Goal: Task Accomplishment & Management: Manage account settings

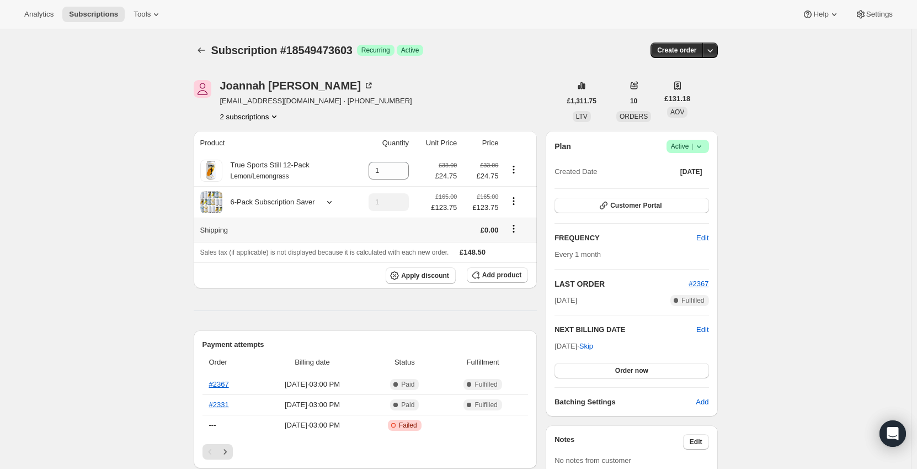
click at [517, 229] on icon "Shipping actions" at bounding box center [513, 228] width 11 height 11
click at [523, 250] on span "Edit shipping rate" at bounding box center [516, 251] width 55 height 8
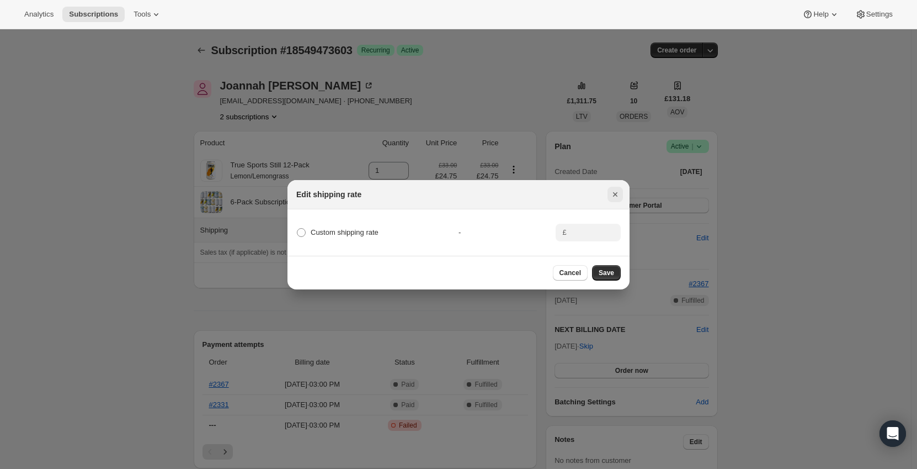
click at [615, 192] on icon "Close" at bounding box center [615, 194] width 4 height 4
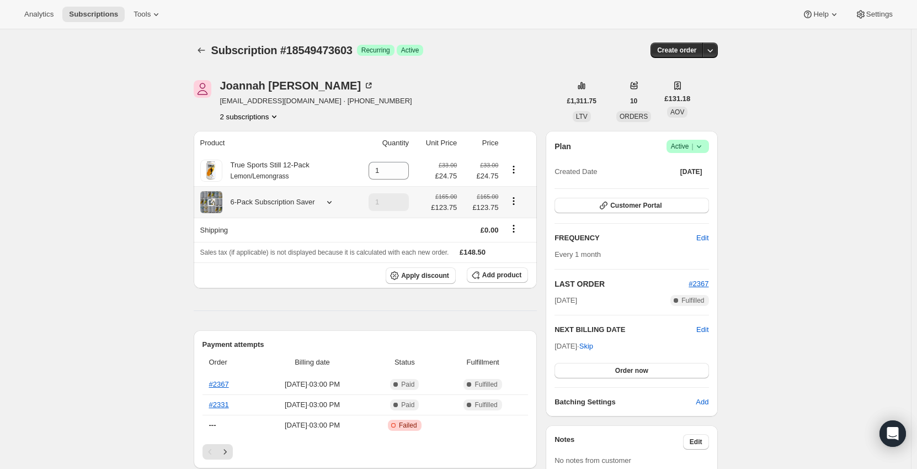
click at [322, 204] on div at bounding box center [327, 202] width 15 height 11
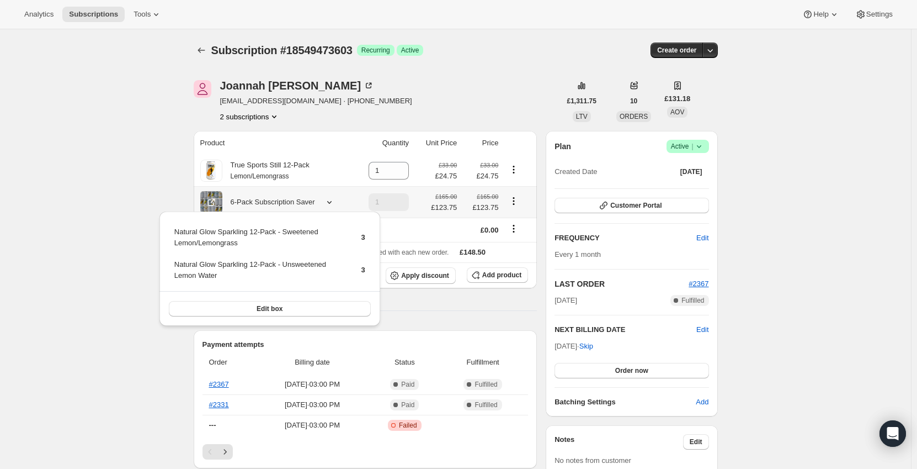
click at [322, 204] on div at bounding box center [327, 202] width 15 height 11
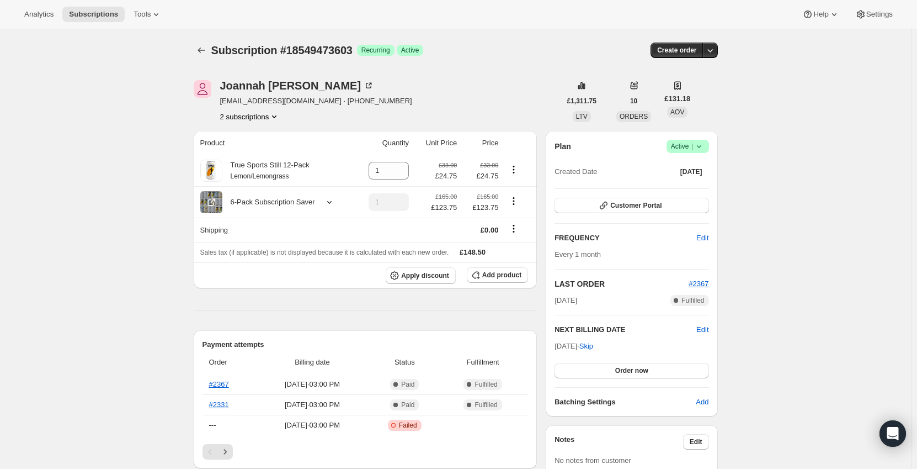
click at [266, 116] on button "2 subscriptions" at bounding box center [250, 116] width 60 height 11
click at [517, 171] on icon "Product actions" at bounding box center [513, 169] width 11 height 11
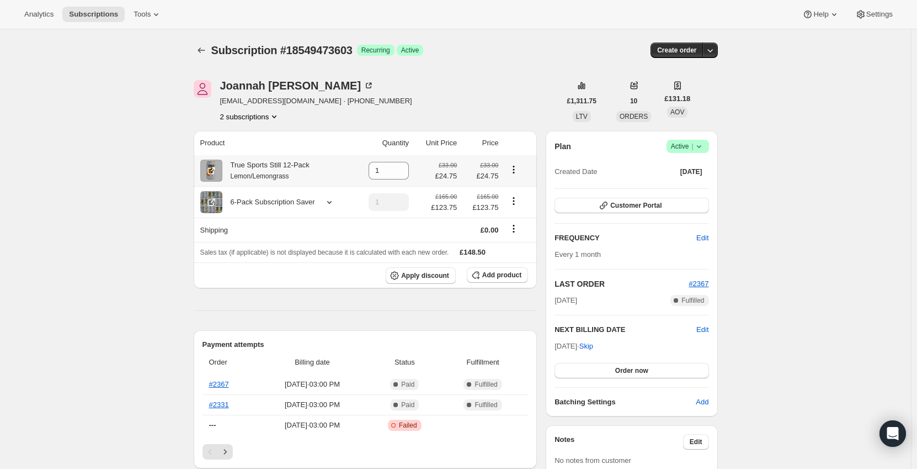
click at [519, 170] on icon "Product actions" at bounding box center [513, 169] width 11 height 11
click at [517, 168] on icon "Product actions" at bounding box center [513, 169] width 11 height 11
click at [517, 216] on button "Swap variant" at bounding box center [517, 210] width 48 height 18
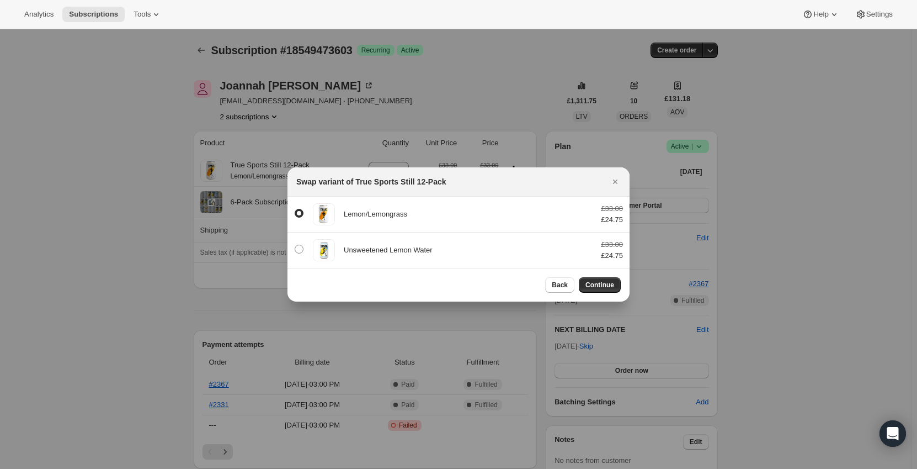
click at [616, 181] on icon "Close" at bounding box center [615, 181] width 11 height 11
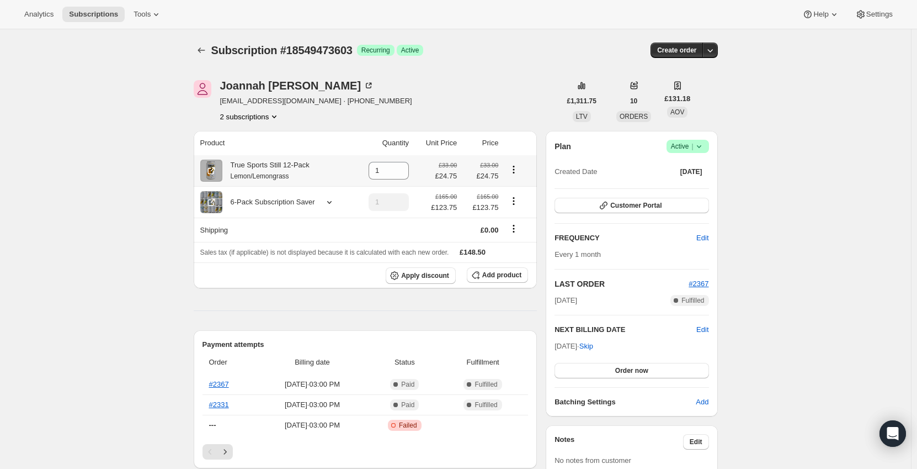
click at [512, 167] on icon "Product actions" at bounding box center [513, 169] width 11 height 11
click at [513, 190] on span "Remove" at bounding box center [509, 191] width 26 height 8
type input "0"
click at [497, 275] on span "Add product" at bounding box center [501, 275] width 39 height 9
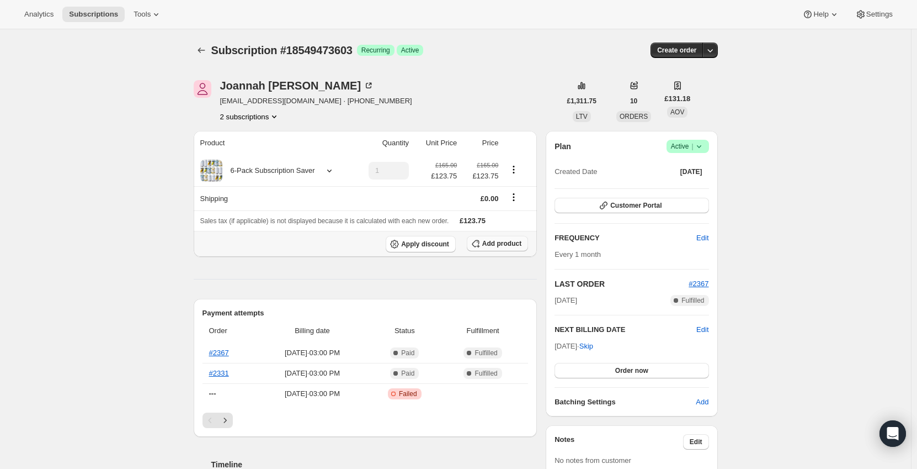
click at [497, 241] on span "Add product" at bounding box center [501, 243] width 39 height 9
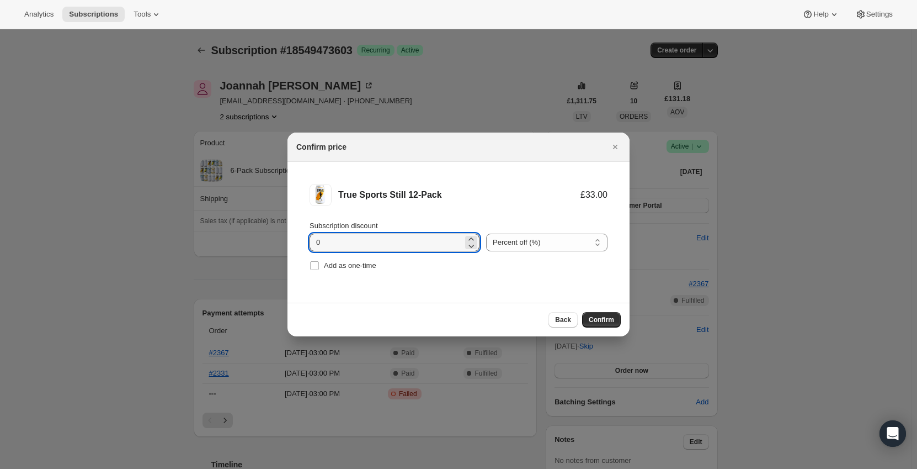
drag, startPoint x: 366, startPoint y: 238, endPoint x: 258, endPoint y: 248, distance: 108.2
type input "10"
click at [461, 300] on div "True Sports Still 12-Pack £33.00 £29.70 Subscription discount 10 Percent off (%…" at bounding box center [459, 232] width 342 height 141
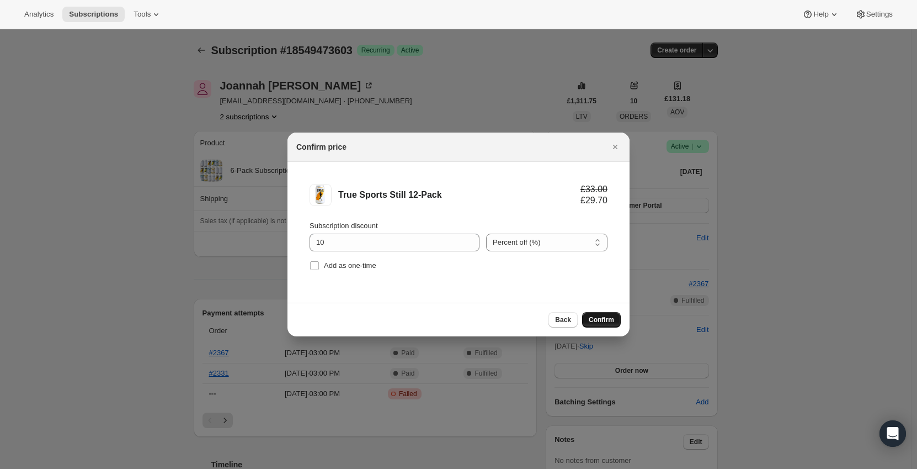
click at [606, 321] on span "Confirm" at bounding box center [601, 319] width 25 height 9
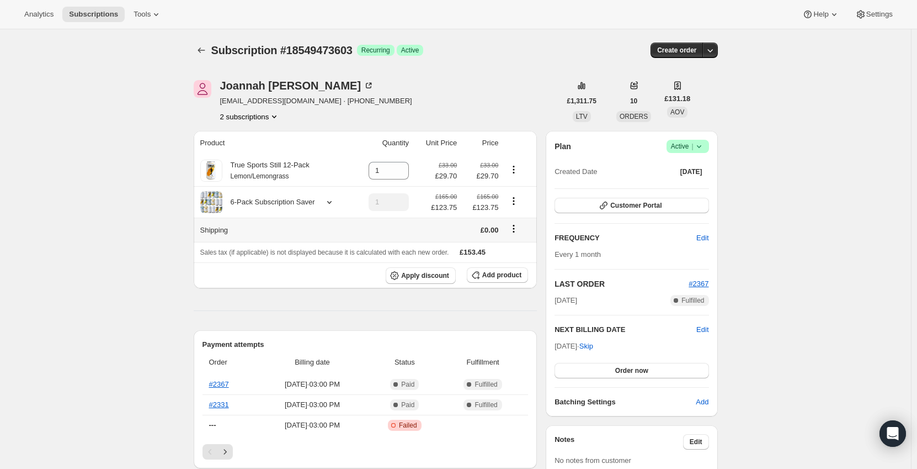
click at [515, 226] on icon "Shipping actions" at bounding box center [514, 226] width 2 height 2
click at [509, 251] on span "Edit shipping rate" at bounding box center [516, 251] width 55 height 8
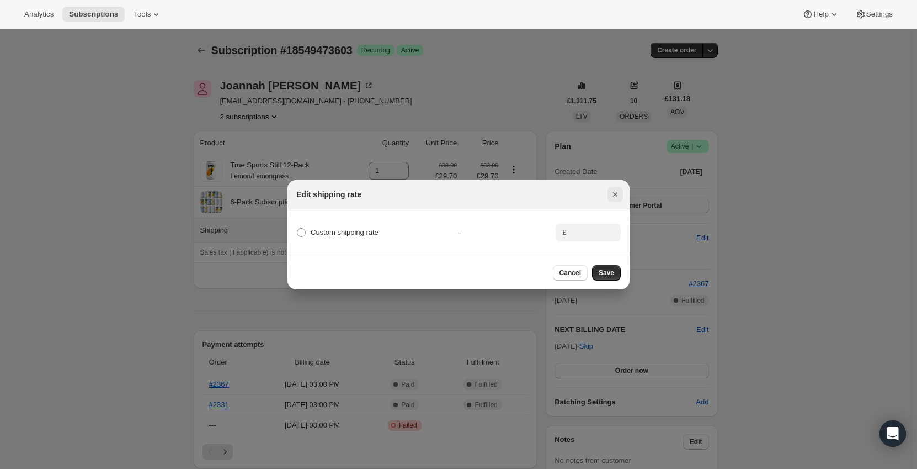
click at [618, 189] on icon "Close" at bounding box center [615, 194] width 11 height 11
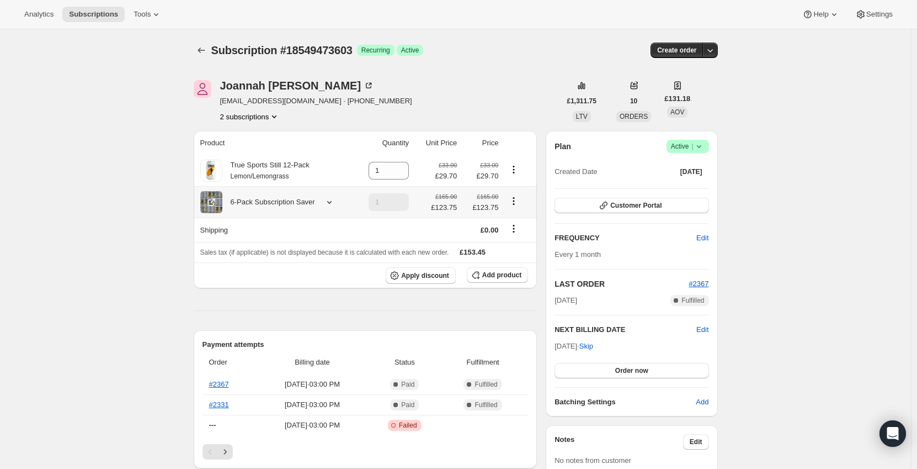
click at [331, 207] on icon at bounding box center [329, 202] width 11 height 11
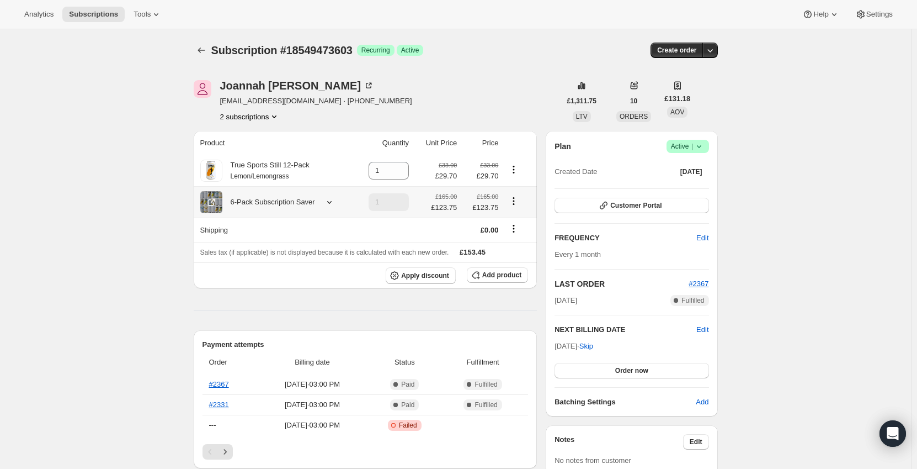
click at [305, 201] on div "6-Pack Subscription Saver" at bounding box center [268, 202] width 93 height 11
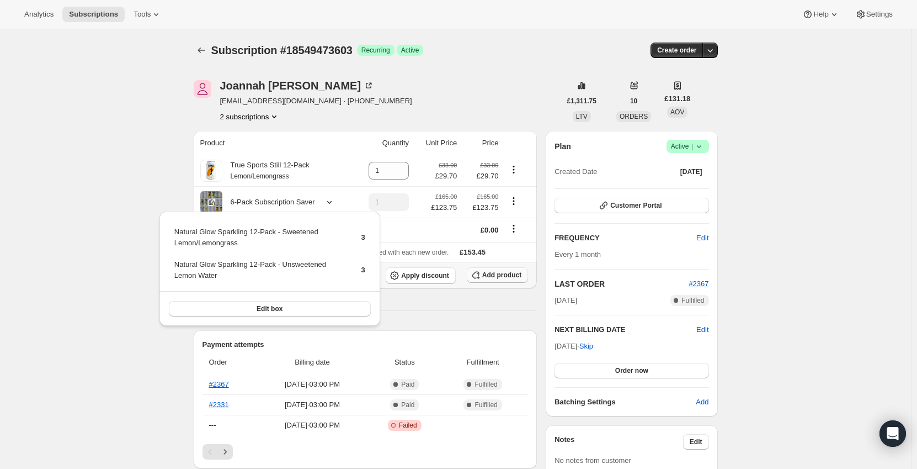
click at [501, 279] on span "Add product" at bounding box center [501, 275] width 39 height 9
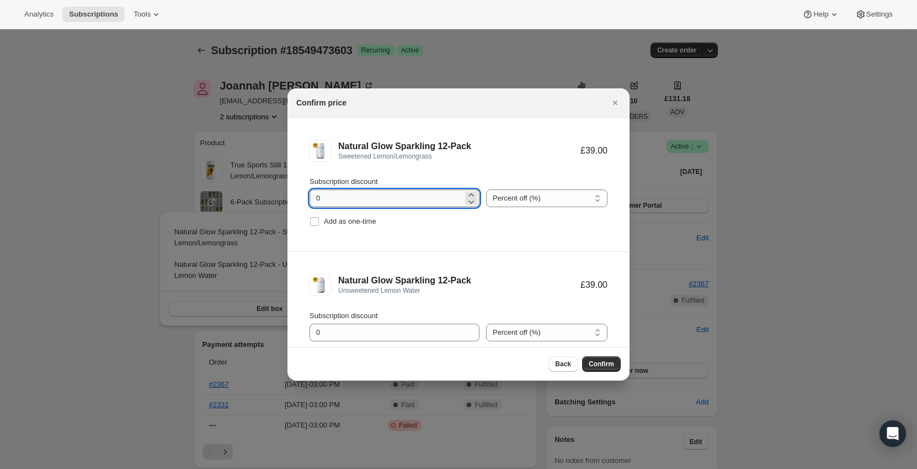
click at [342, 199] on input "0" at bounding box center [386, 198] width 153 height 18
type input "10"
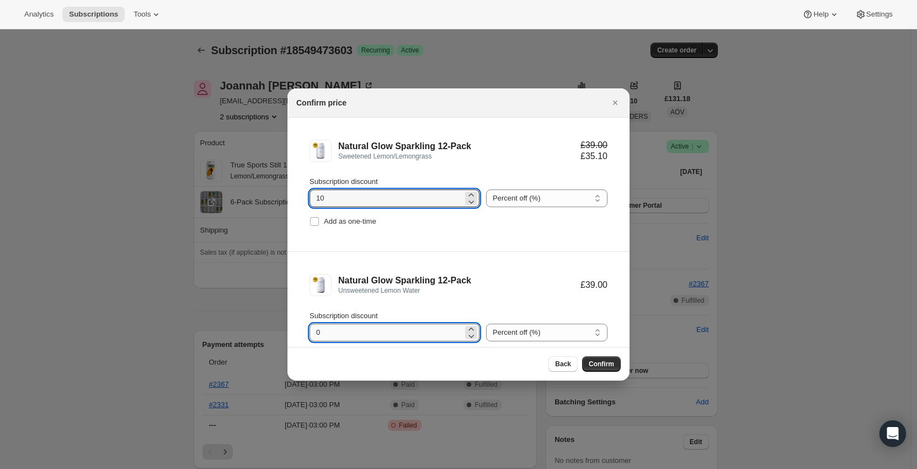
click at [337, 337] on input "0" at bounding box center [386, 332] width 153 height 18
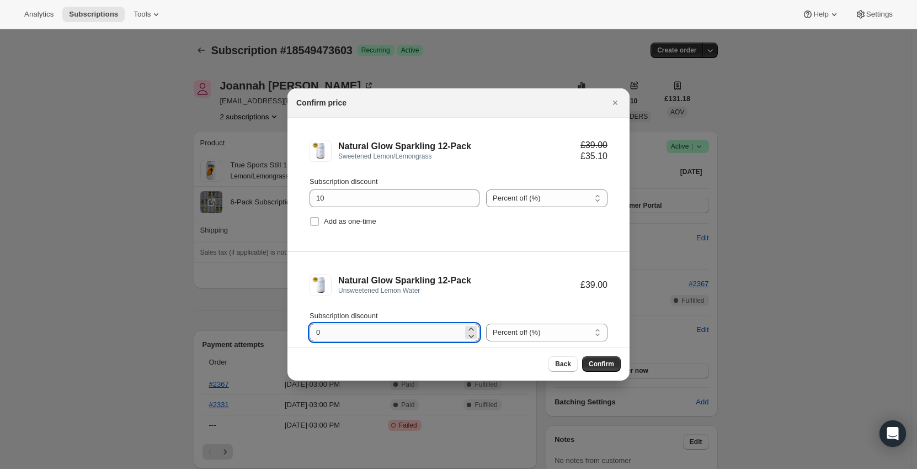
click at [337, 337] on input "0" at bounding box center [386, 332] width 153 height 18
type input "10"
click at [411, 368] on div "Back Confirm" at bounding box center [458, 363] width 325 height 15
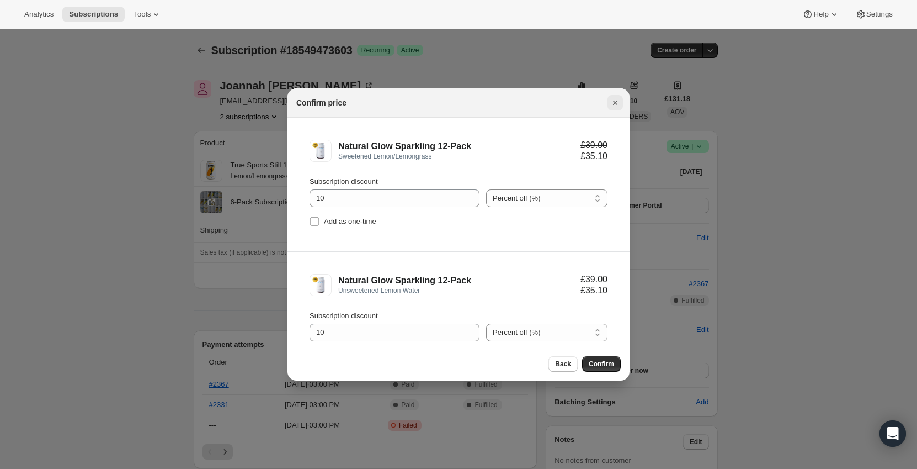
click at [612, 103] on icon "Close" at bounding box center [615, 102] width 11 height 11
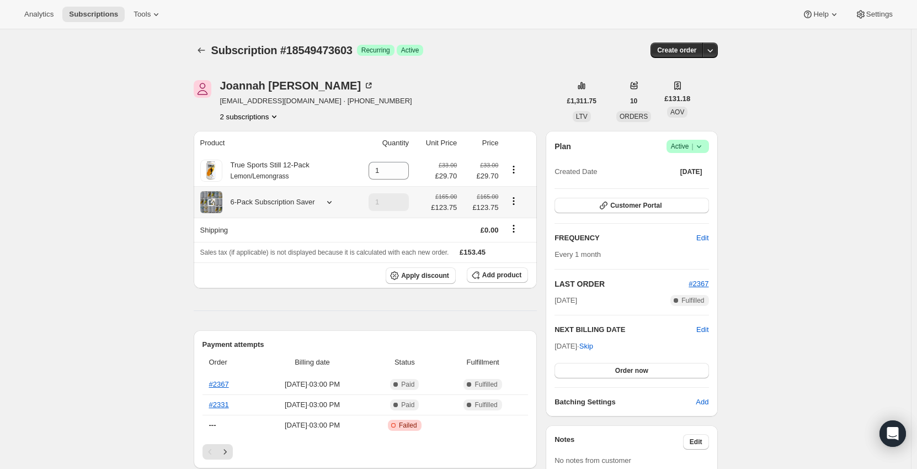
click at [326, 206] on icon at bounding box center [329, 202] width 11 height 11
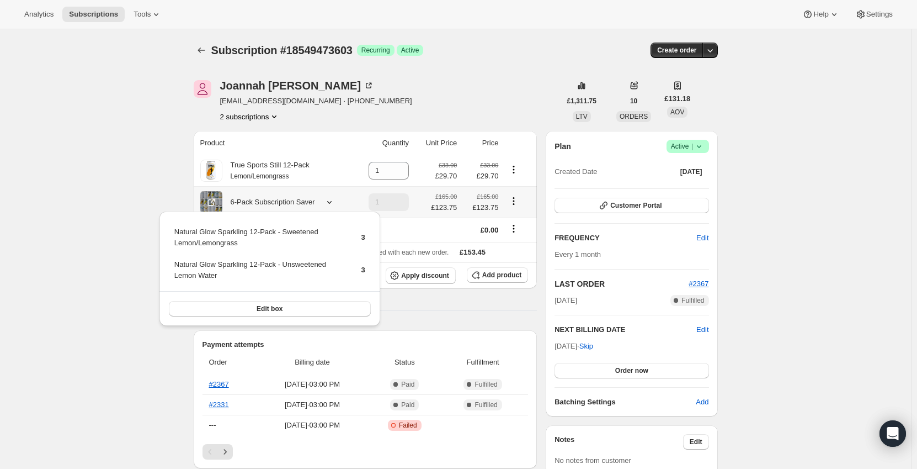
click at [329, 201] on icon at bounding box center [329, 202] width 11 height 11
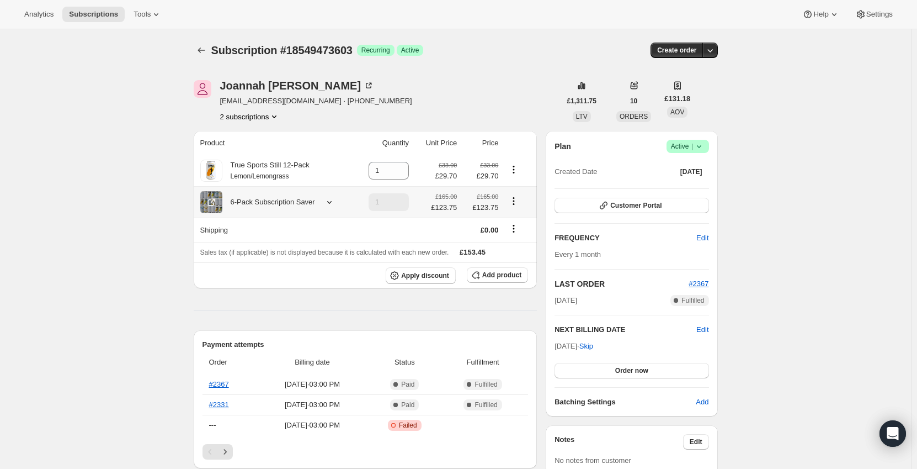
click at [327, 200] on icon at bounding box center [329, 202] width 11 height 11
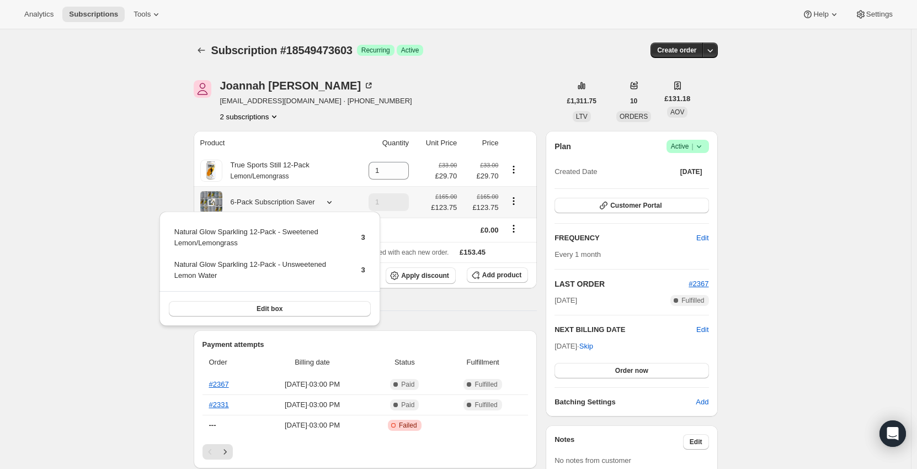
click at [328, 201] on icon at bounding box center [329, 202] width 11 height 11
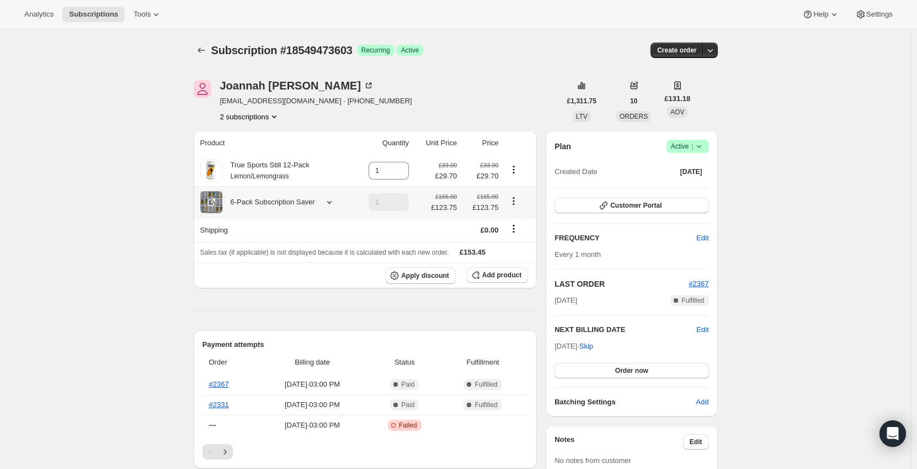
click at [322, 200] on div at bounding box center [327, 202] width 15 height 11
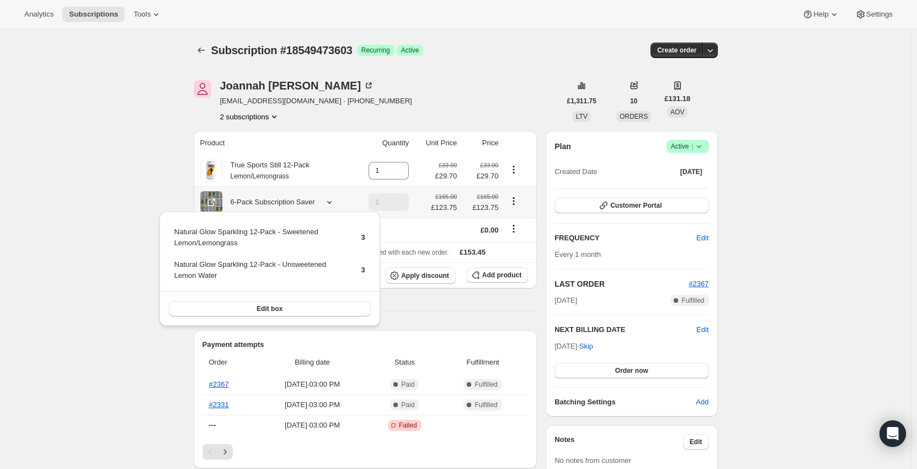
click at [322, 200] on div at bounding box center [327, 202] width 15 height 11
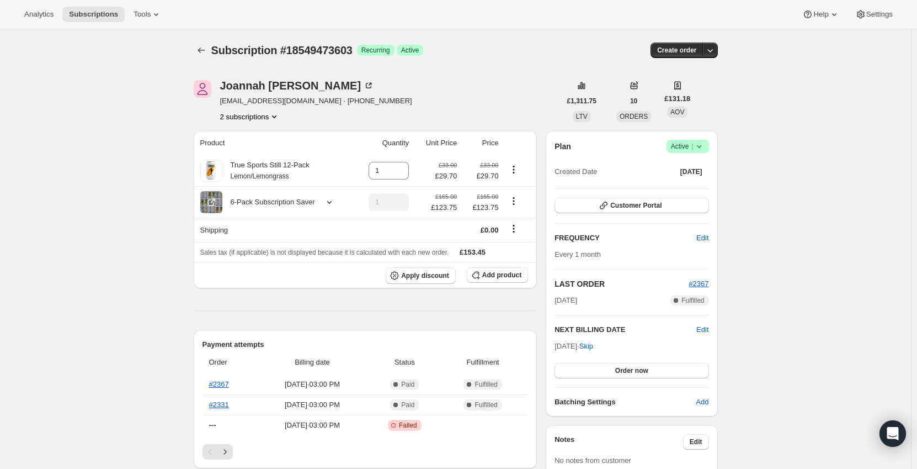
click at [519, 231] on icon "Shipping actions" at bounding box center [513, 228] width 11 height 11
click at [514, 247] on span "Edit shipping rate" at bounding box center [516, 251] width 55 height 8
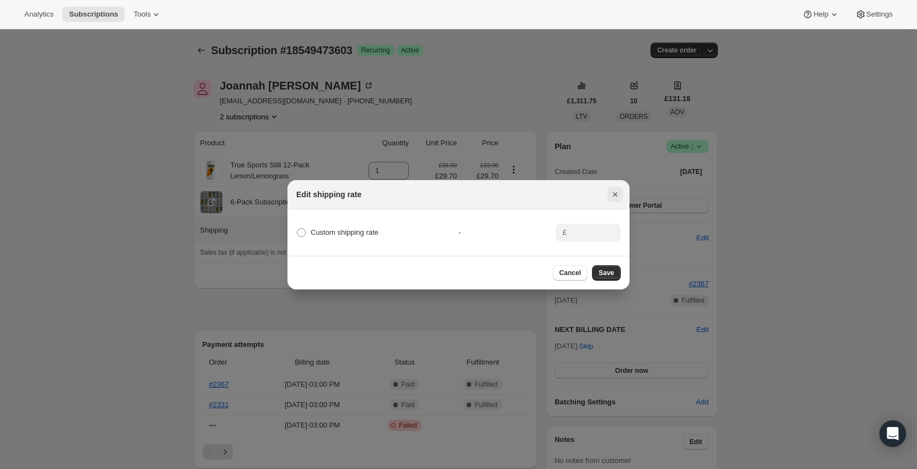
click at [618, 189] on icon "Close" at bounding box center [615, 194] width 11 height 11
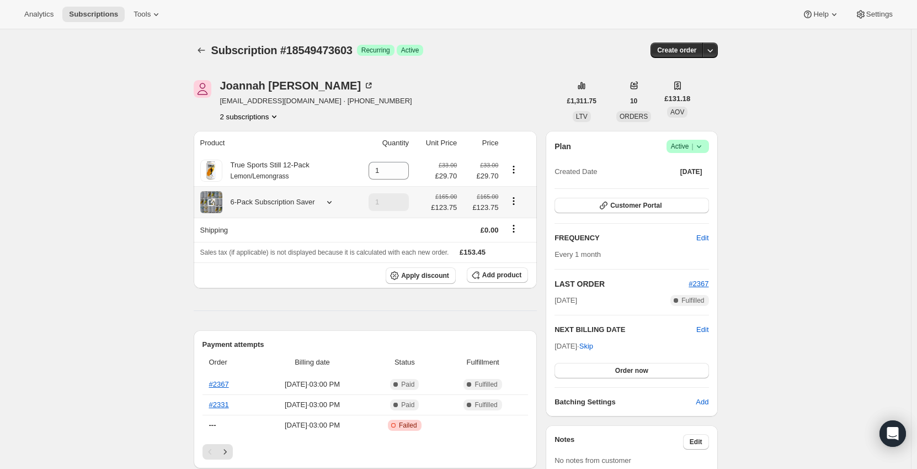
click at [519, 200] on icon "Product actions" at bounding box center [513, 200] width 11 height 11
click at [515, 221] on span "Edit box" at bounding box center [516, 223] width 26 height 8
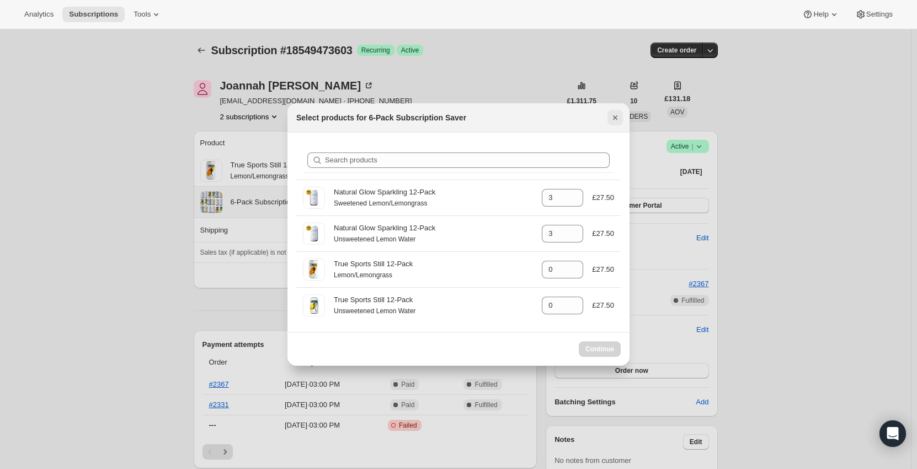
click at [615, 166] on div "Search products" at bounding box center [458, 160] width 325 height 38
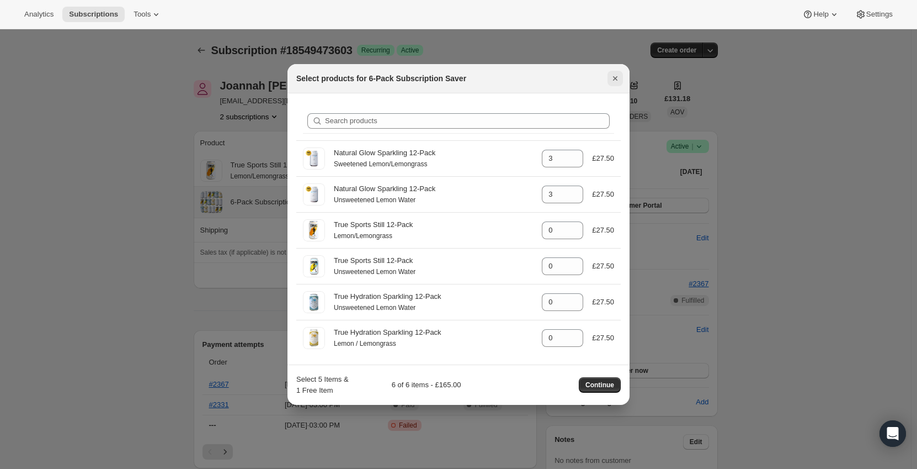
click at [613, 77] on icon "Close" at bounding box center [615, 78] width 11 height 11
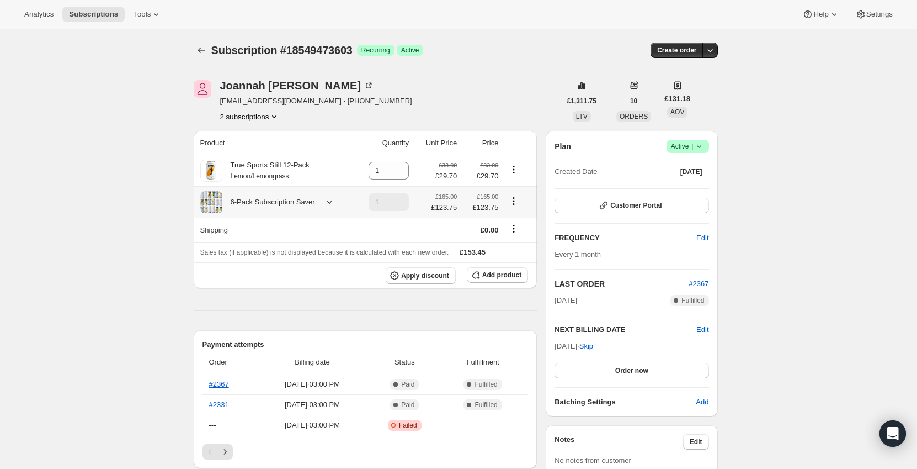
click at [321, 205] on div at bounding box center [327, 202] width 15 height 11
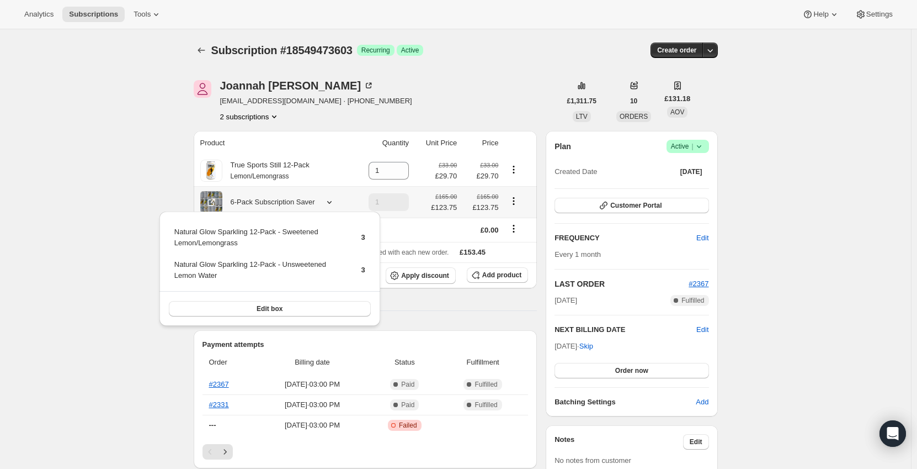
click at [511, 200] on icon "Product actions" at bounding box center [513, 200] width 11 height 11
click at [517, 218] on span "Edit box" at bounding box center [516, 223] width 26 height 11
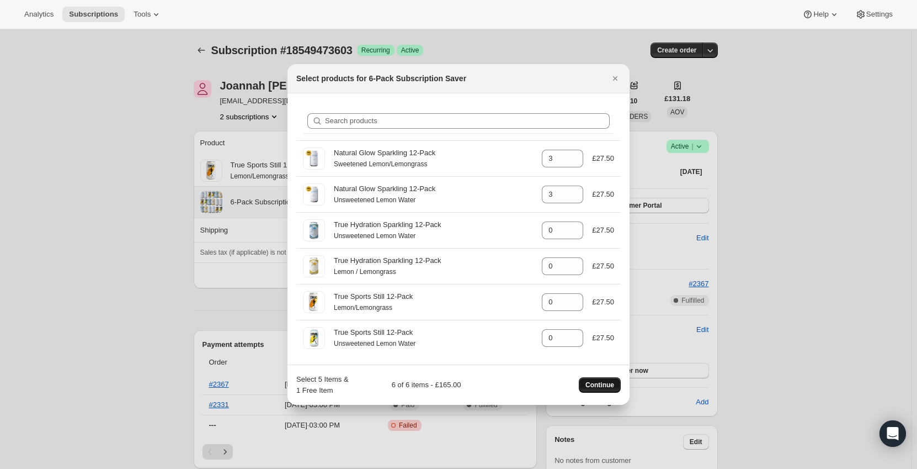
click at [593, 381] on span "Continue" at bounding box center [600, 384] width 29 height 9
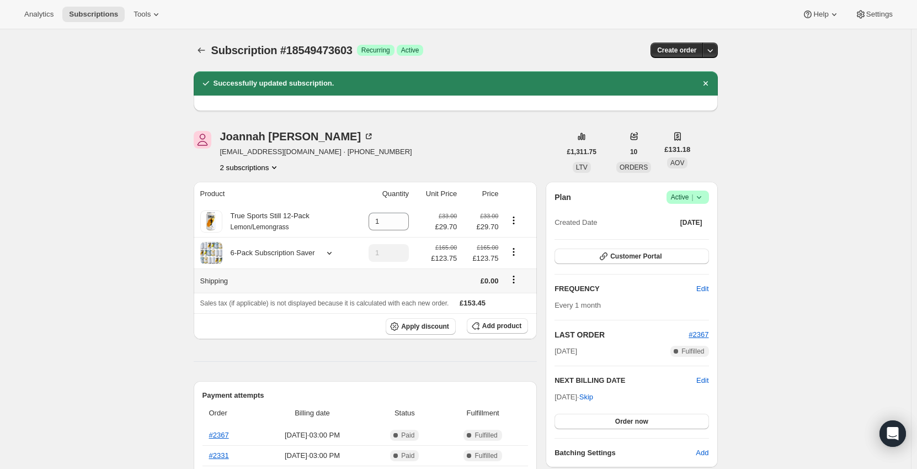
drag, startPoint x: 524, startPoint y: 280, endPoint x: 511, endPoint y: 279, distance: 13.3
click at [517, 280] on button "Shipping actions" at bounding box center [514, 279] width 18 height 12
click at [511, 279] on icon "Shipping actions" at bounding box center [513, 279] width 11 height 11
click at [516, 299] on span "Edit shipping rate" at bounding box center [516, 302] width 55 height 8
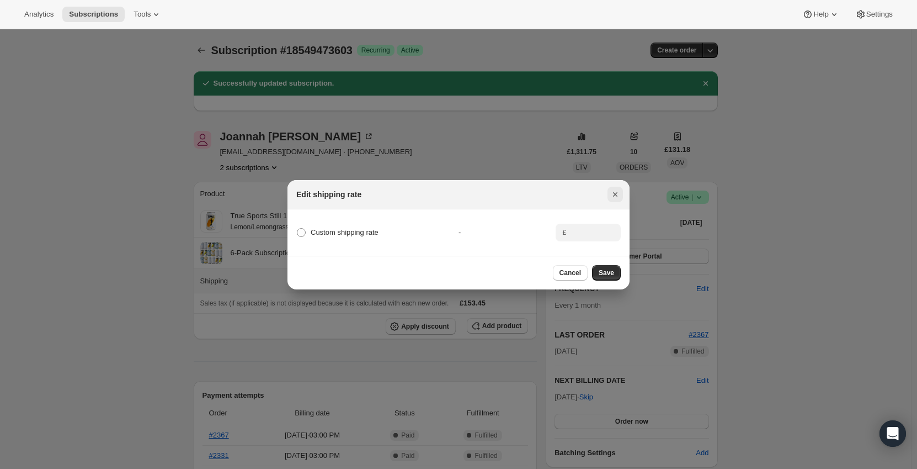
click at [615, 193] on icon "Close" at bounding box center [615, 194] width 11 height 11
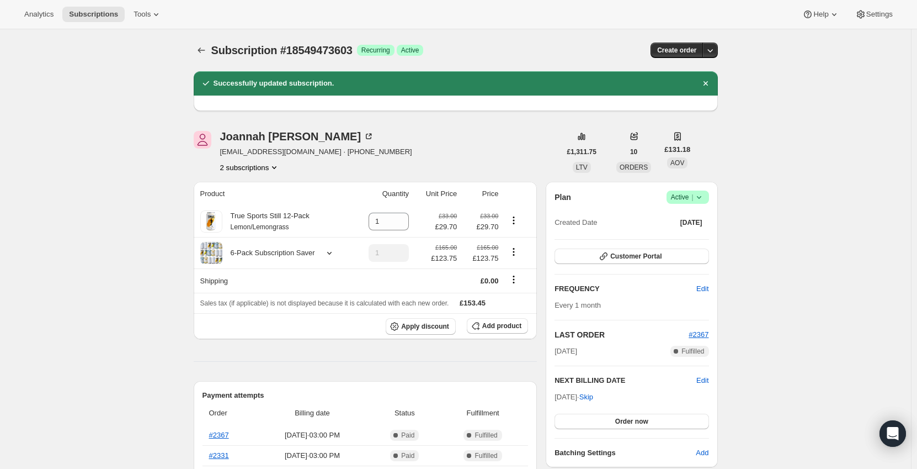
click at [254, 168] on button "2 subscriptions" at bounding box center [250, 167] width 60 height 11
click at [267, 201] on span "19953254723" at bounding box center [253, 206] width 77 height 11
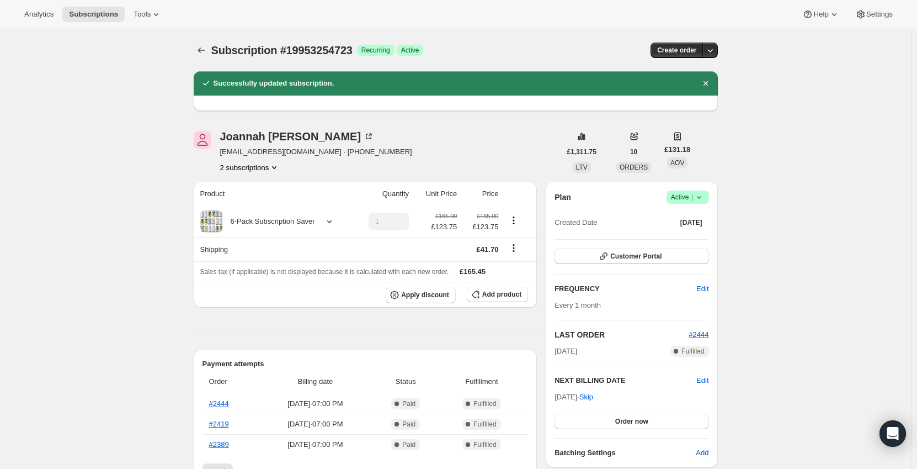
click at [245, 167] on button "2 subscriptions" at bounding box center [250, 167] width 60 height 11
click at [251, 193] on span "18549473603" at bounding box center [253, 188] width 77 height 11
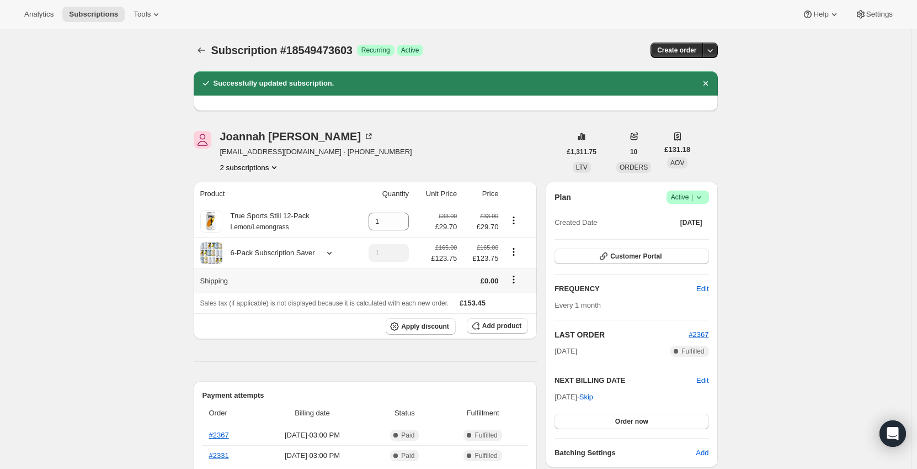
click at [513, 279] on icon "Shipping actions" at bounding box center [513, 279] width 11 height 11
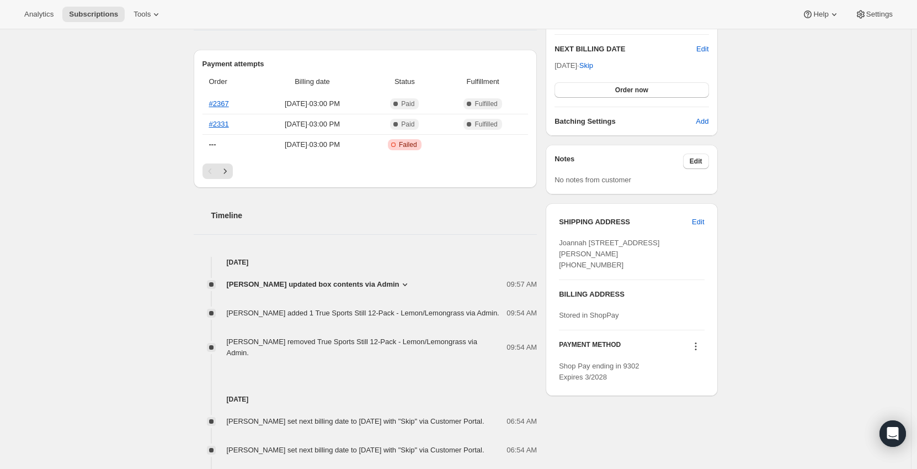
scroll to position [110, 0]
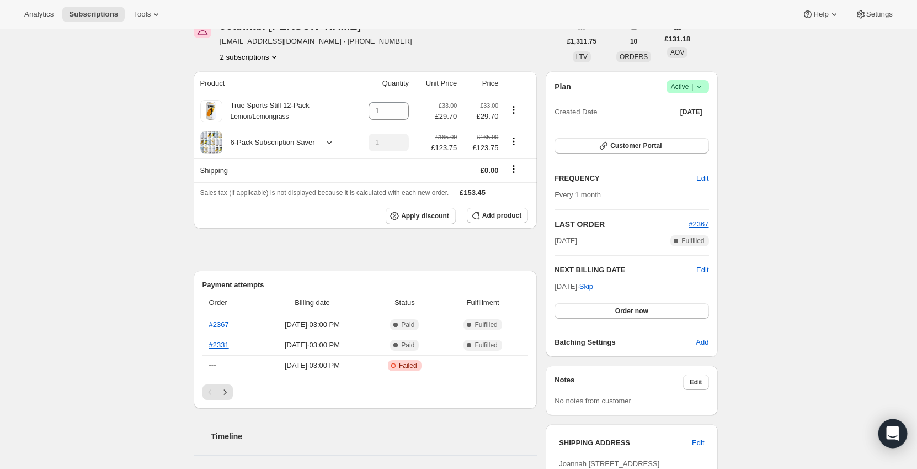
click at [888, 429] on icon "Open Intercom Messenger" at bounding box center [893, 433] width 13 height 14
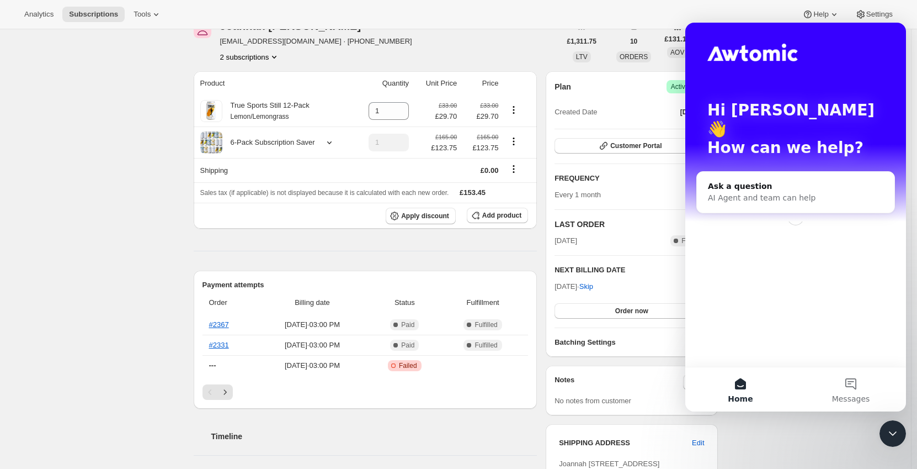
scroll to position [0, 0]
click at [751, 146] on div "Hi Rachael 👋 How can we help?" at bounding box center [796, 132] width 199 height 218
click at [763, 192] on div "AI Agent and team can help" at bounding box center [780, 198] width 145 height 12
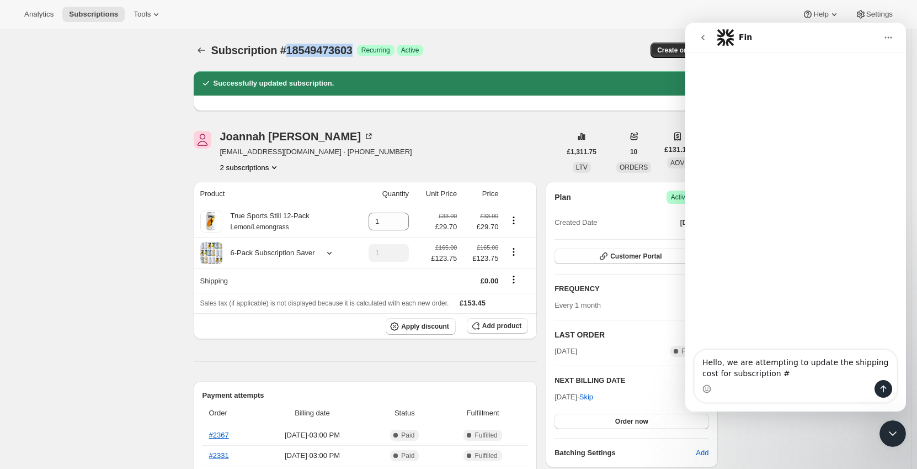
drag, startPoint x: 356, startPoint y: 52, endPoint x: 288, endPoint y: 53, distance: 67.9
click at [288, 53] on span "Subscription #18549473603" at bounding box center [281, 50] width 141 height 12
copy span "18549473603"
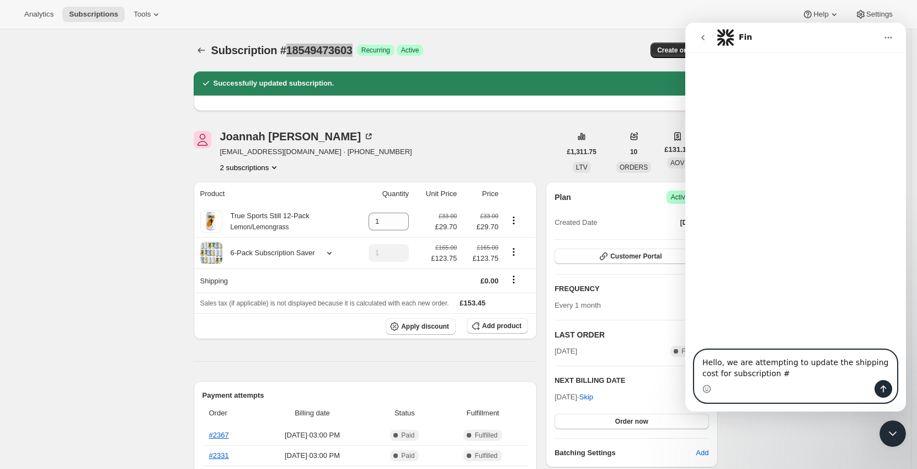
click at [778, 373] on textarea "Hello, we are attempting to update the shipping cost for subscription #" at bounding box center [796, 365] width 202 height 30
paste textarea "18549473603"
click at [781, 376] on textarea "Hello, we are attempting to update the shipping cost for subscription #18549473…" at bounding box center [796, 359] width 202 height 41
click at [751, 374] on textarea "Hello, we are attempting to update the shipping cost for subscription #18549473…" at bounding box center [796, 359] width 202 height 41
click at [796, 373] on textarea "Hello, we are attempting to update the shipping cost for subscription #18549473…" at bounding box center [796, 359] width 202 height 41
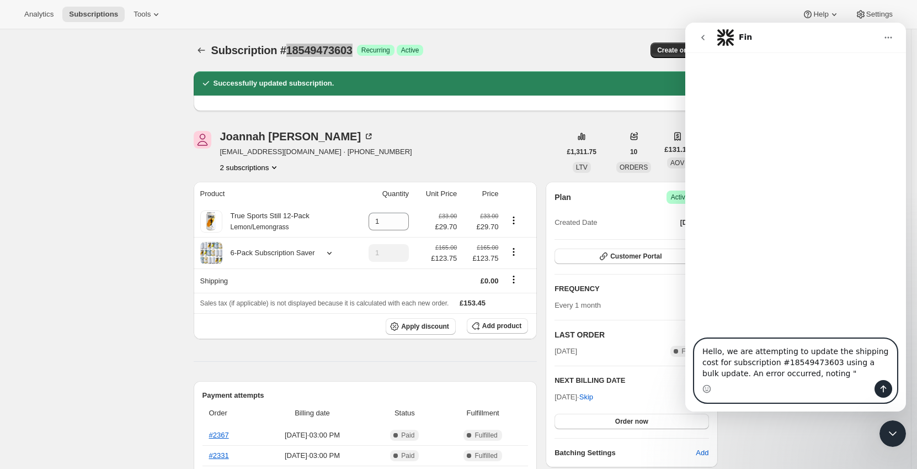
paste textarea "Internal server error, please contact us"
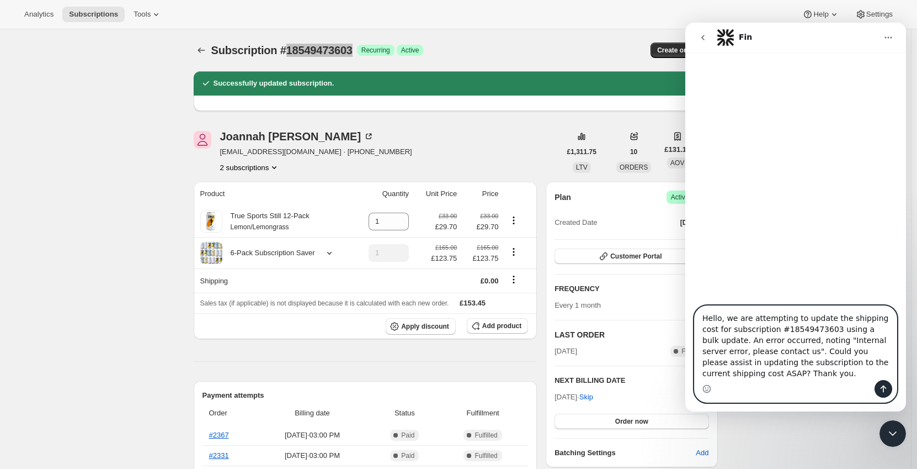
type textarea "Hello, we are attempting to update the shipping cost for subscription #18549473…"
click at [890, 389] on button "Send a message…" at bounding box center [884, 389] width 18 height 18
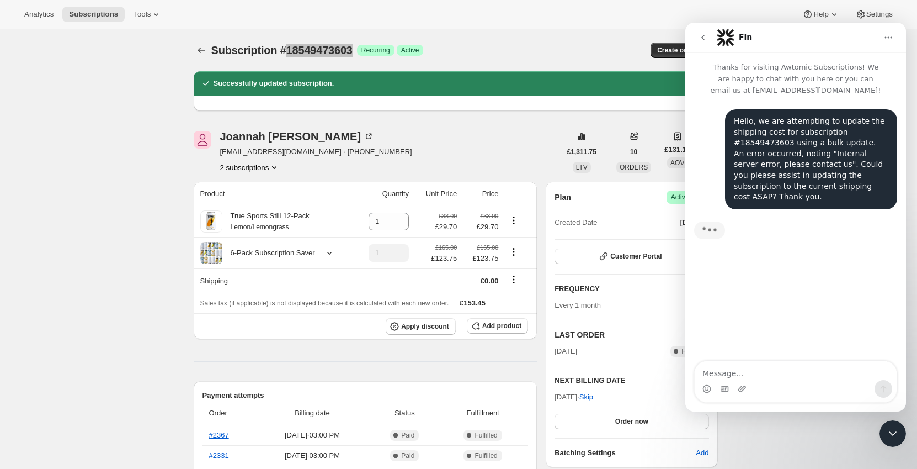
click at [893, 431] on icon "Close Intercom Messenger" at bounding box center [893, 433] width 13 height 13
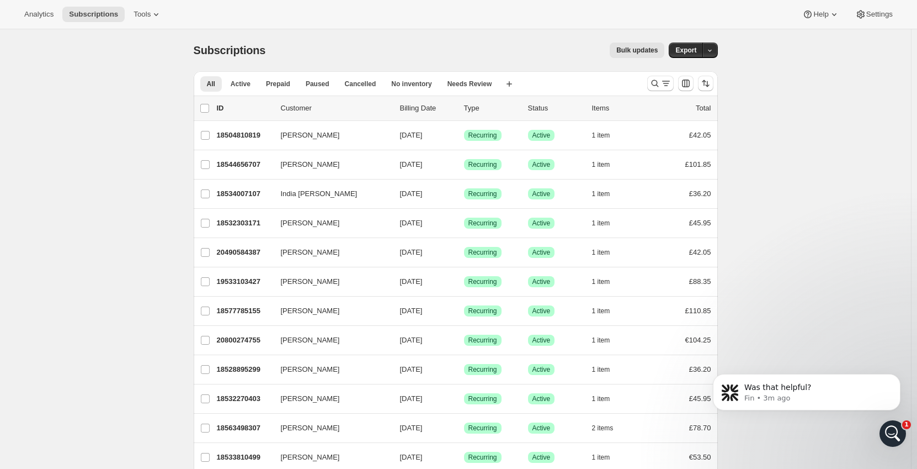
click at [896, 432] on icon "Open Intercom Messenger" at bounding box center [893, 434] width 18 height 18
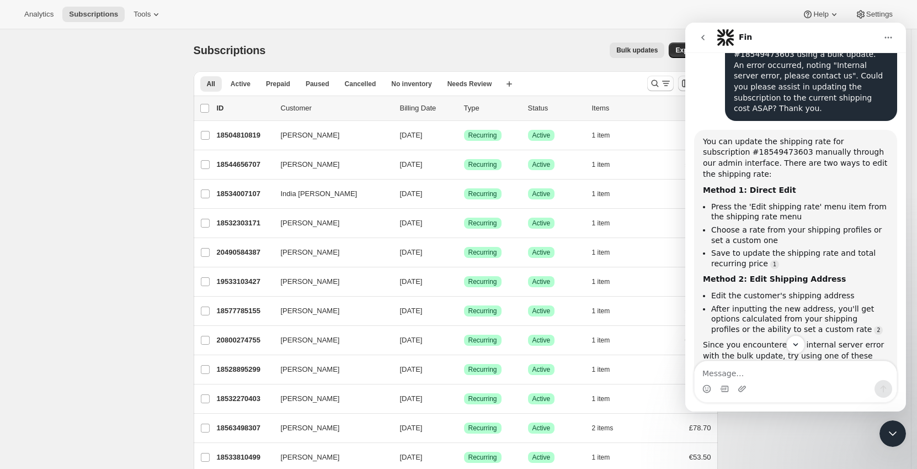
scroll to position [144, 0]
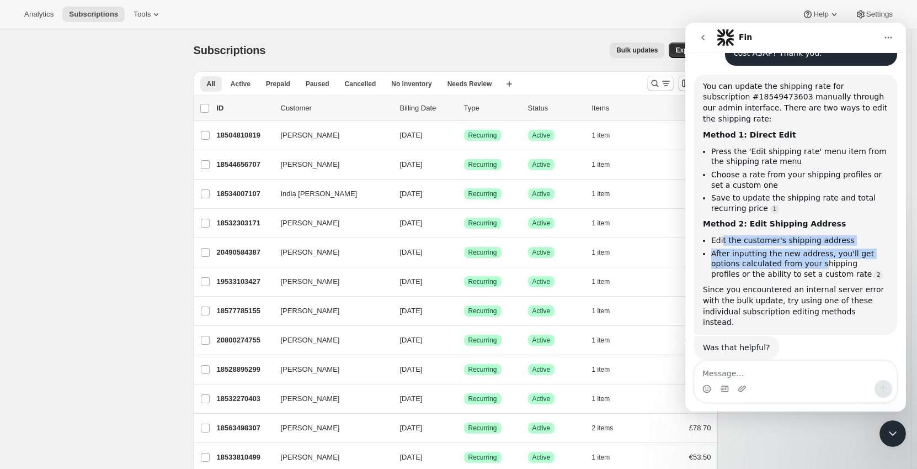
drag, startPoint x: 723, startPoint y: 233, endPoint x: 786, endPoint y: 251, distance: 65.0
click at [786, 251] on ul "Edit the customer's shipping address After inputting the new address, you'll ge…" at bounding box center [795, 257] width 185 height 44
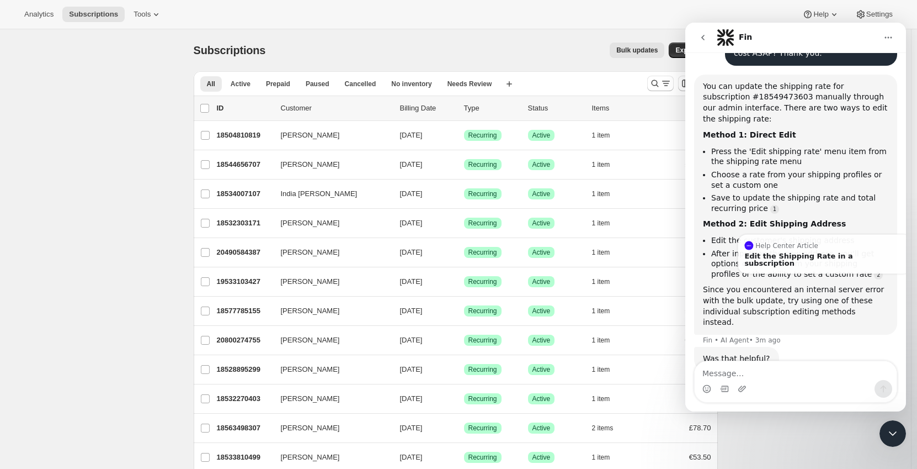
click at [847, 267] on li "After inputting the new address, you'll get options calculated from your shippi…" at bounding box center [800, 263] width 177 height 31
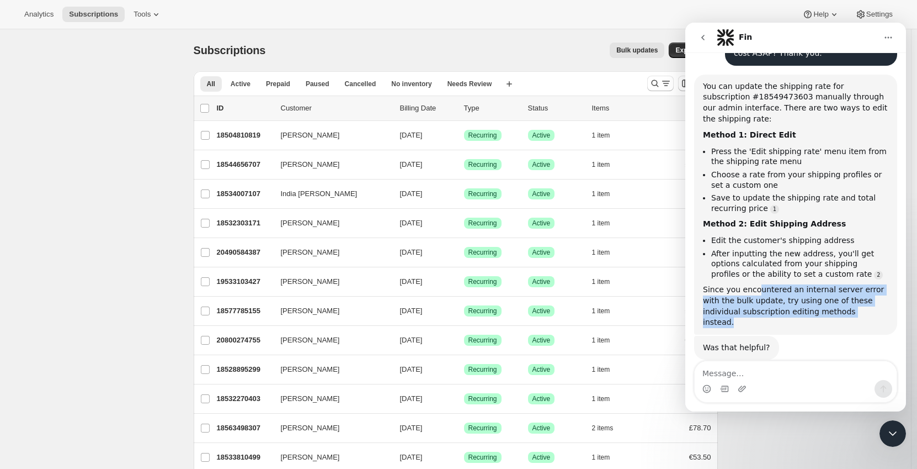
drag, startPoint x: 845, startPoint y: 300, endPoint x: 752, endPoint y: 282, distance: 94.1
click at [752, 284] on div "Since you encountered an internal server error with the bulk update, try using …" at bounding box center [795, 305] width 185 height 43
click at [851, 311] on div "You can update the shipping rate for subscription #18549473603 manually through…" at bounding box center [795, 205] width 203 height 260
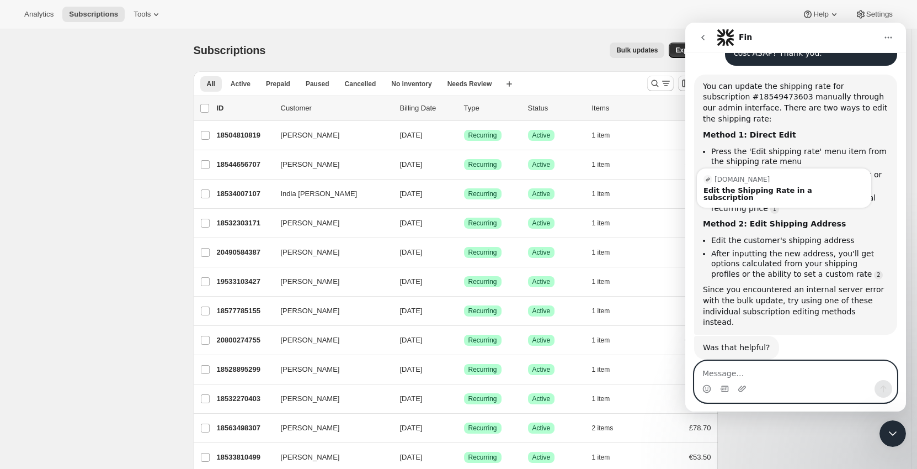
click at [744, 374] on textarea "Message…" at bounding box center [796, 370] width 202 height 19
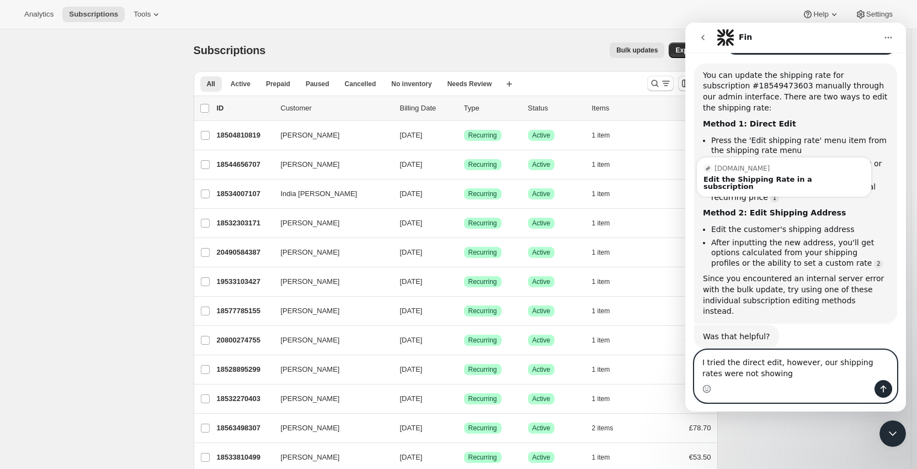
click at [825, 365] on textarea "I tried the direct edit, however, our shipping rates were not showing" at bounding box center [796, 365] width 202 height 30
click at [823, 370] on textarea "I tried the direct edit, however, our current shipping rates were not showing" at bounding box center [796, 365] width 202 height 30
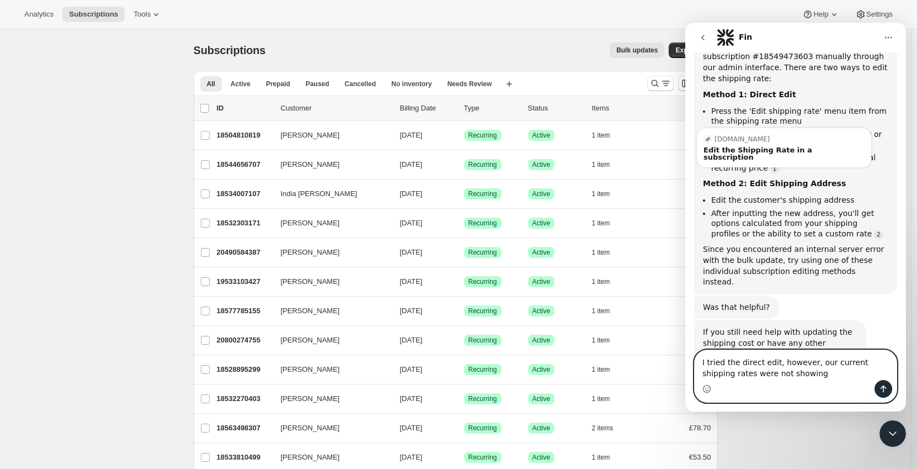
scroll to position [168, 0]
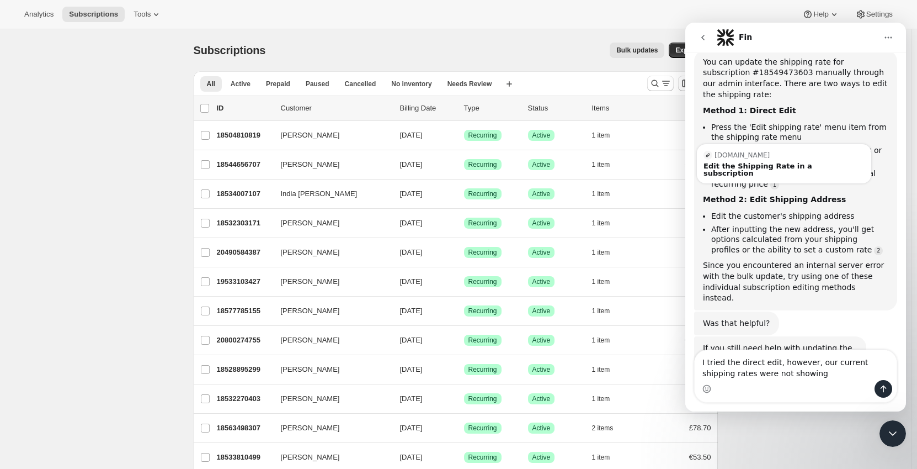
click at [872, 151] on li "Choose a rate from your shipping profiles or set a custom one" at bounding box center [800, 155] width 177 height 20
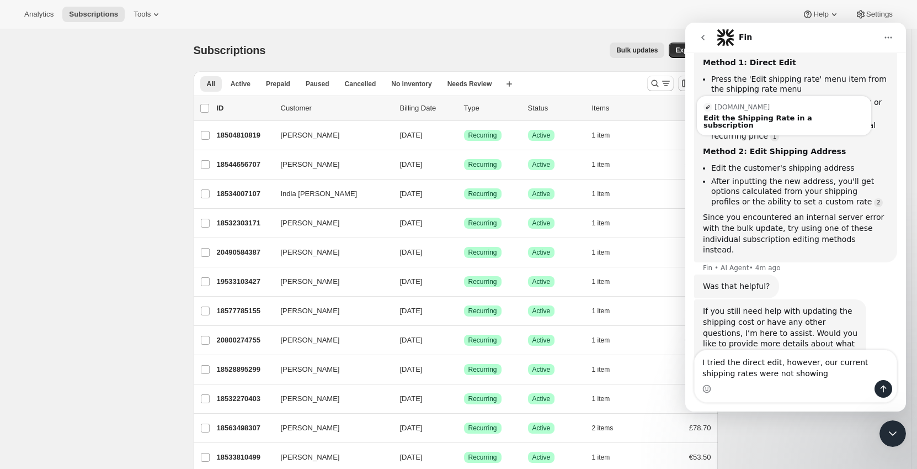
scroll to position [234, 0]
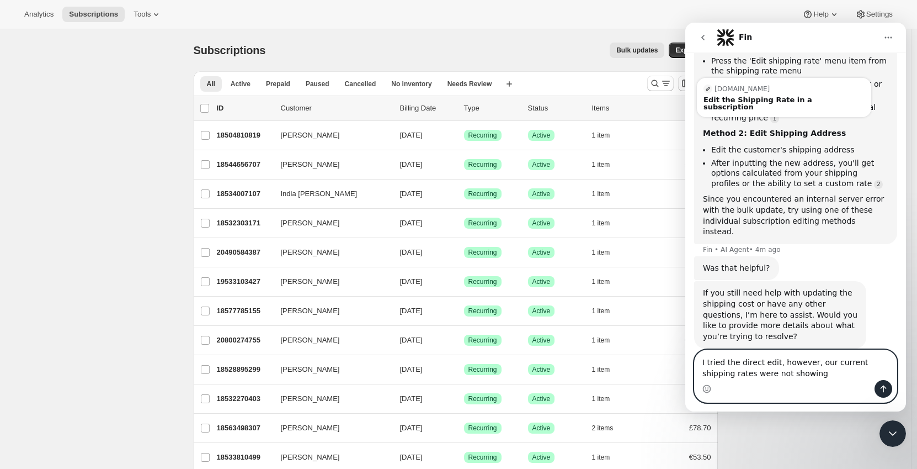
drag, startPoint x: 735, startPoint y: 372, endPoint x: 724, endPoint y: 371, distance: 11.6
click at [724, 371] on textarea "I tried the direct edit, however, our current shipping rates were not showing" at bounding box center [796, 365] width 202 height 30
drag, startPoint x: 735, startPoint y: 373, endPoint x: 723, endPoint y: 371, distance: 11.7
click at [723, 371] on textarea "I tried the direct edit, however, our current shipping rates were not showing" at bounding box center [796, 365] width 202 height 30
type textarea "I tried the direct edit, however, our current shipping rates are not showing"
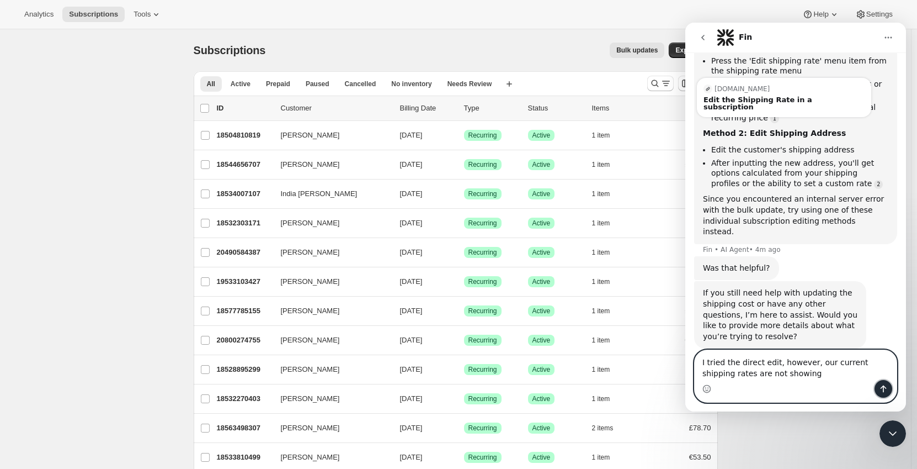
click at [888, 385] on button "Send a message…" at bounding box center [884, 389] width 18 height 18
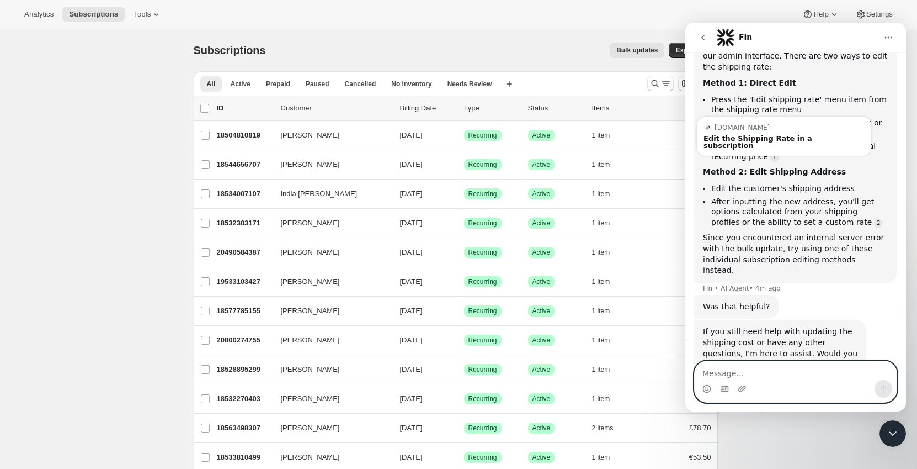
scroll to position [192, 0]
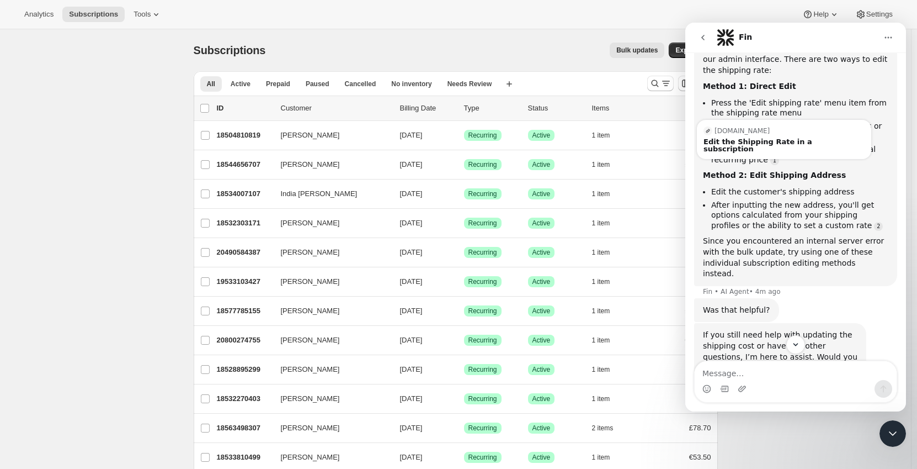
click at [864, 146] on li "Save to update the shipping rate and total recurring price" at bounding box center [800, 154] width 177 height 20
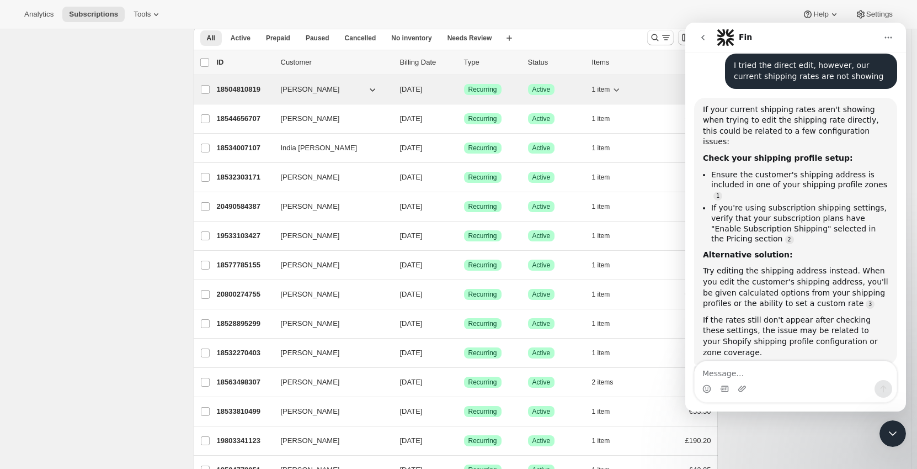
scroll to position [0, 0]
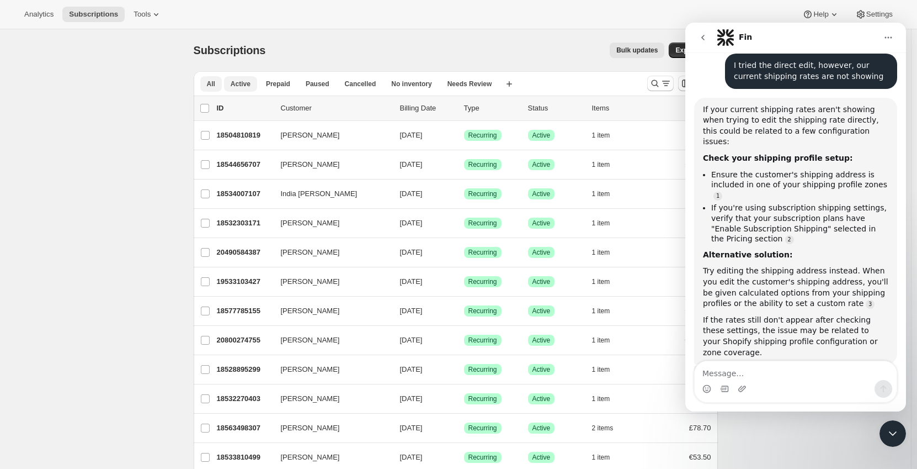
click at [246, 82] on span "Active" at bounding box center [241, 83] width 20 height 9
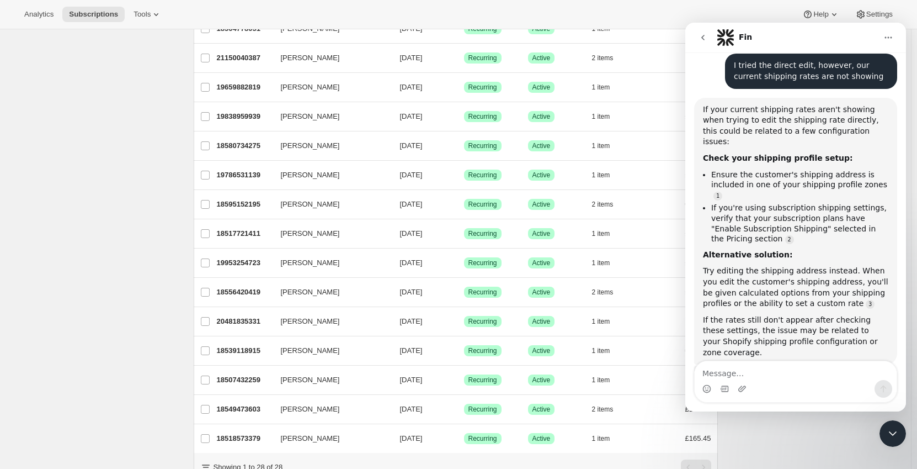
scroll to position [497, 0]
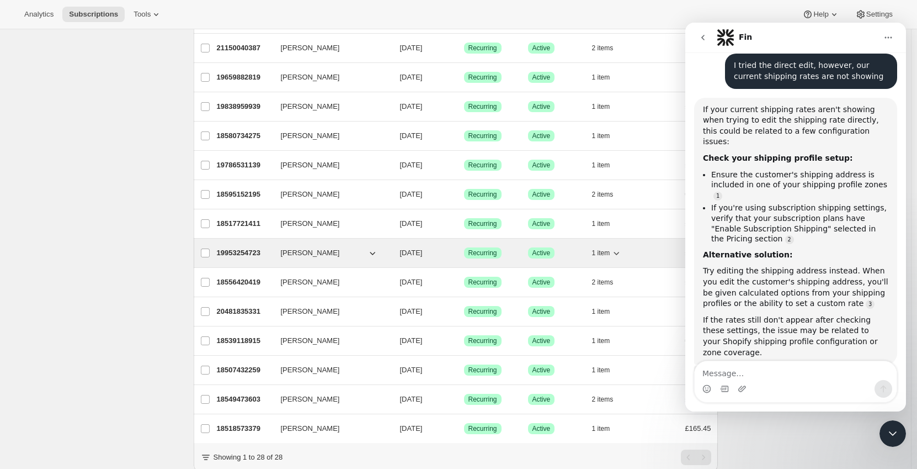
click at [399, 252] on div "19953254723 Joannah Noall 09/07/2025 Success Recurring Success Active 1 item £1…" at bounding box center [464, 252] width 495 height 15
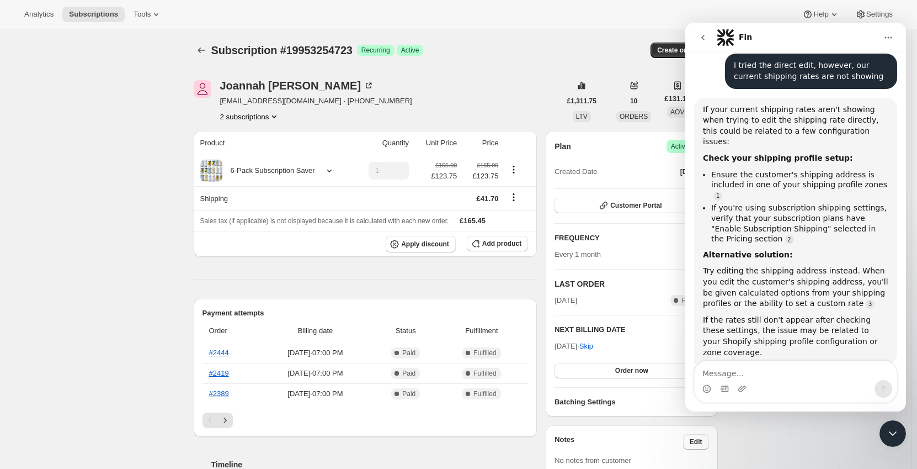
click at [246, 120] on button "2 subscriptions" at bounding box center [250, 116] width 60 height 11
click at [254, 137] on span "18549473603" at bounding box center [237, 137] width 44 height 8
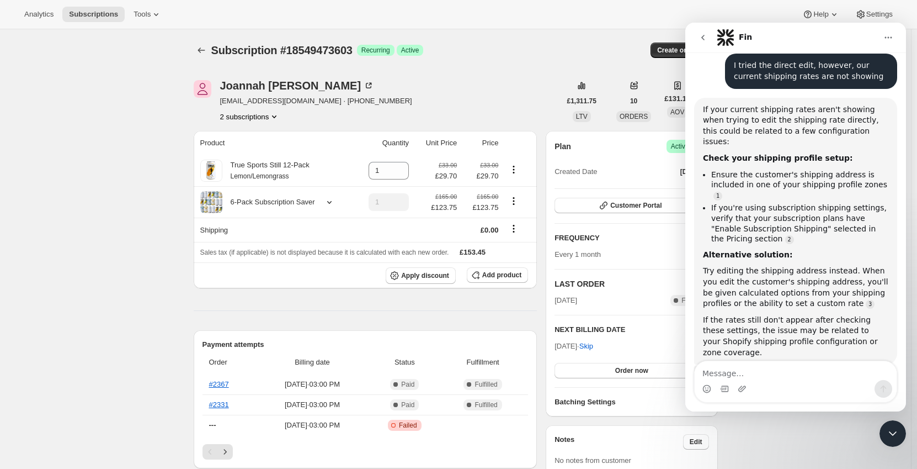
click at [253, 114] on button "2 subscriptions" at bounding box center [250, 116] width 60 height 11
click at [257, 154] on span "19953254723" at bounding box center [237, 156] width 44 height 8
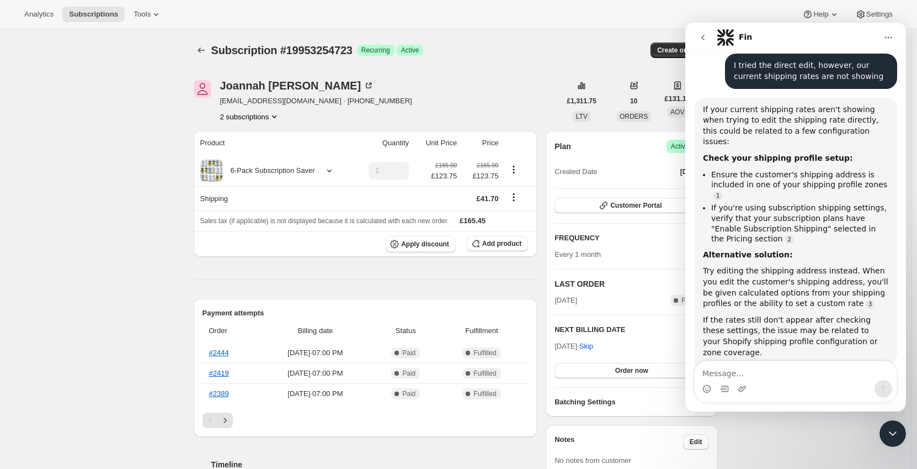
click at [233, 111] on button "2 subscriptions" at bounding box center [250, 116] width 60 height 11
click at [256, 140] on span "18549473603" at bounding box center [237, 137] width 44 height 8
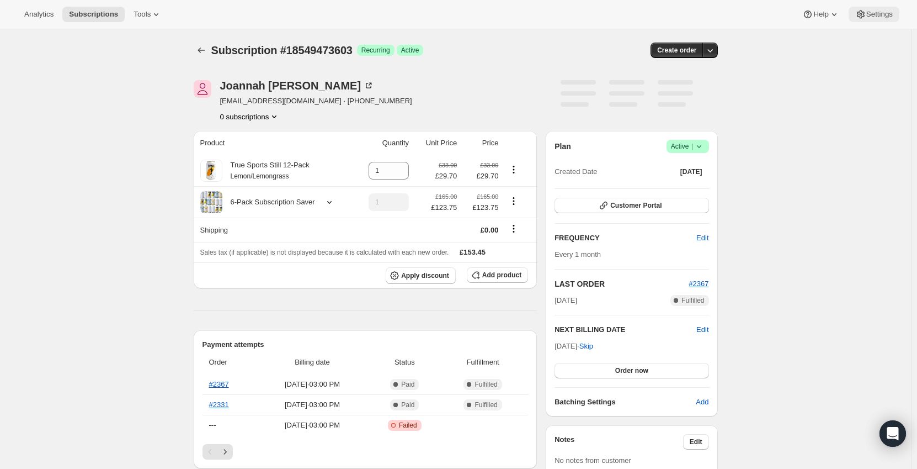
click at [880, 17] on span "Settings" at bounding box center [880, 14] width 26 height 9
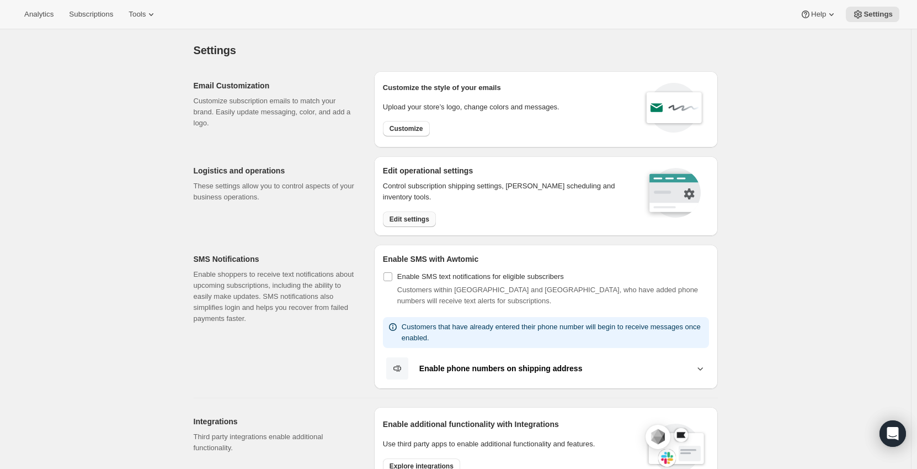
click at [413, 221] on span "Edit settings" at bounding box center [410, 219] width 40 height 9
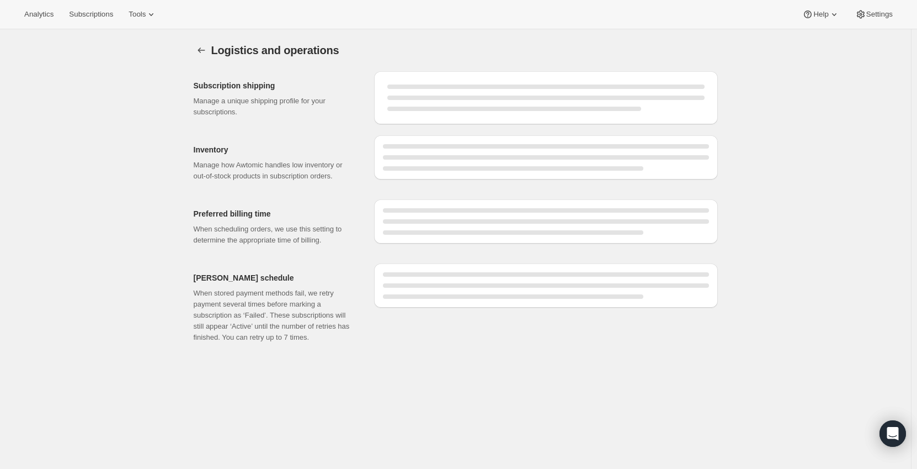
select select "DAY"
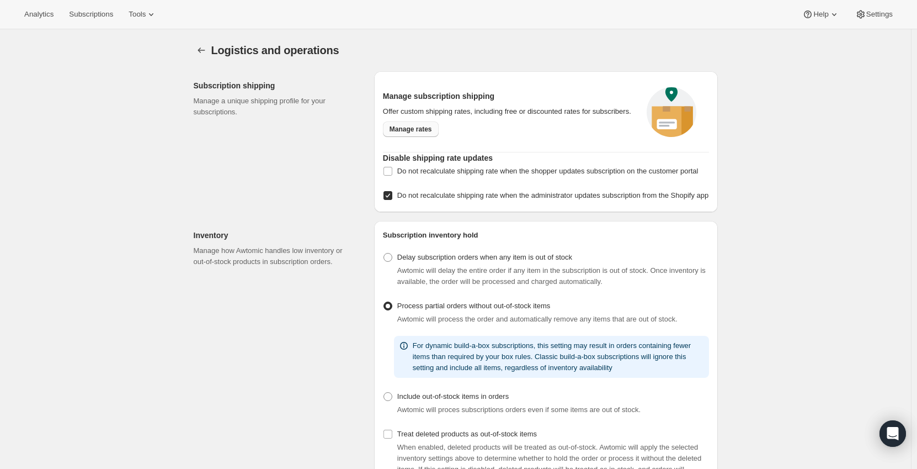
click at [427, 129] on span "Manage rates" at bounding box center [411, 129] width 43 height 9
click at [900, 432] on div "Open Intercom Messenger" at bounding box center [893, 433] width 29 height 29
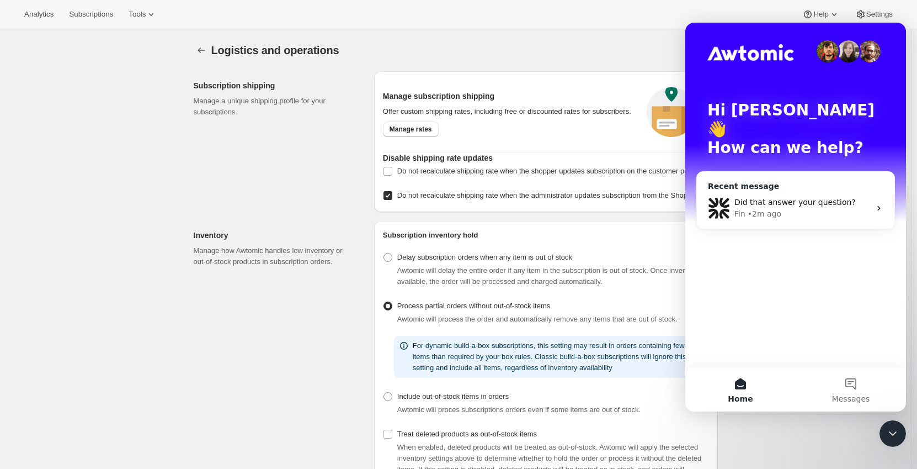
click at [788, 208] on div "Fin • 2m ago" at bounding box center [803, 214] width 136 height 12
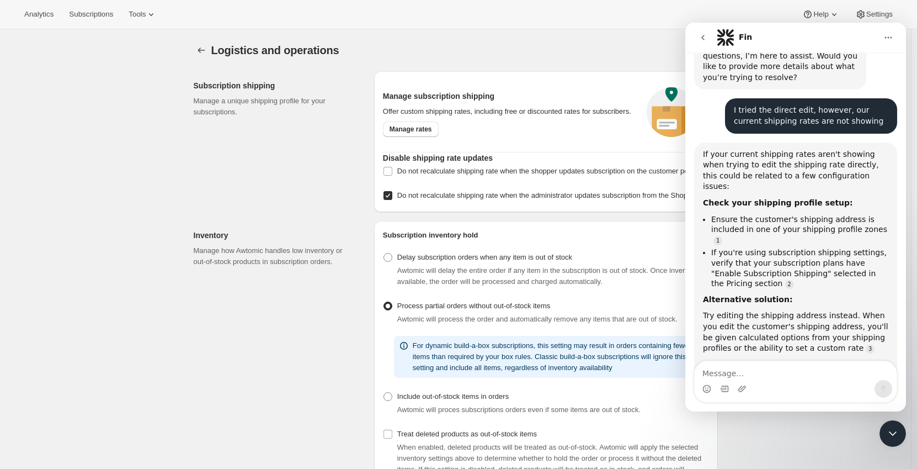
scroll to position [525, 0]
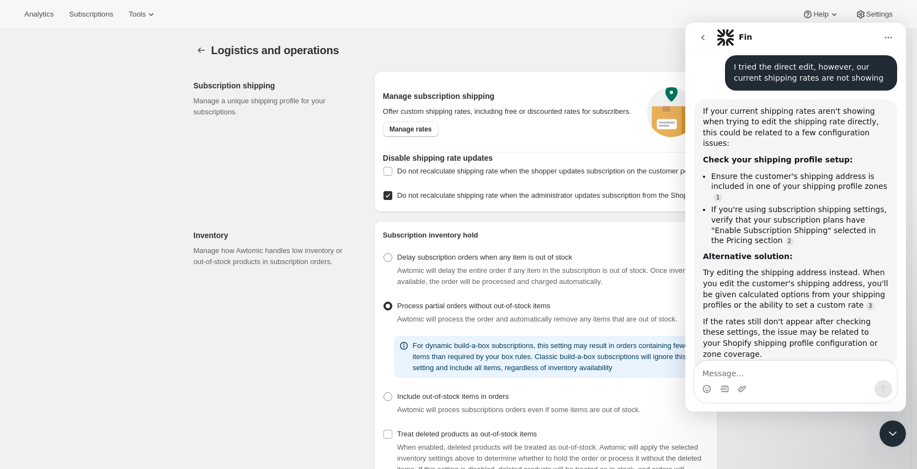
click at [254, 357] on div "Inventory Manage how Awtomic handles low inventory or out-of-stock products in …" at bounding box center [280, 403] width 172 height 365
click at [897, 436] on icon "Close Intercom Messenger" at bounding box center [893, 433] width 13 height 13
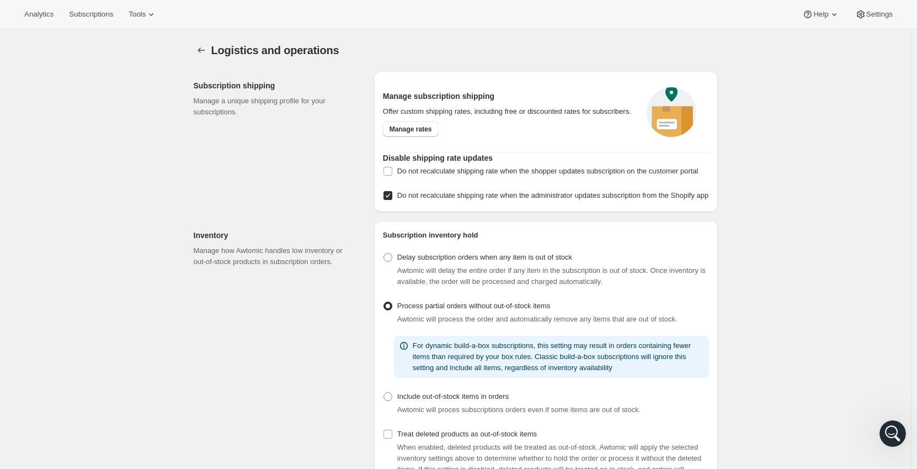
scroll to position [0, 0]
click at [391, 200] on input "Do not recalculate shipping rate when the administrator updates subscription fr…" at bounding box center [388, 195] width 9 height 9
checkbox input "false"
click at [411, 133] on span "Manage rates" at bounding box center [411, 129] width 43 height 9
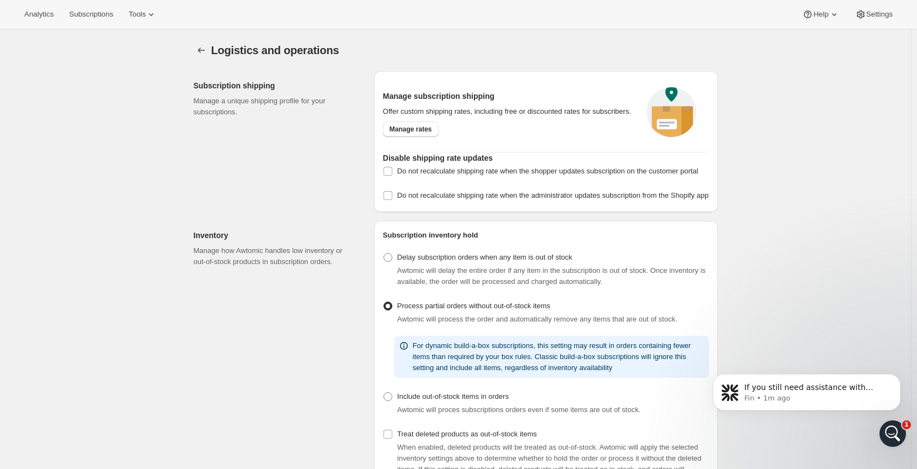
drag, startPoint x: 299, startPoint y: 152, endPoint x: 293, endPoint y: 149, distance: 6.9
click at [298, 148] on div "Subscription shipping Manage a unique shipping profile for your subscriptions." at bounding box center [280, 141] width 172 height 141
click at [89, 15] on span "Subscriptions" at bounding box center [91, 14] width 44 height 9
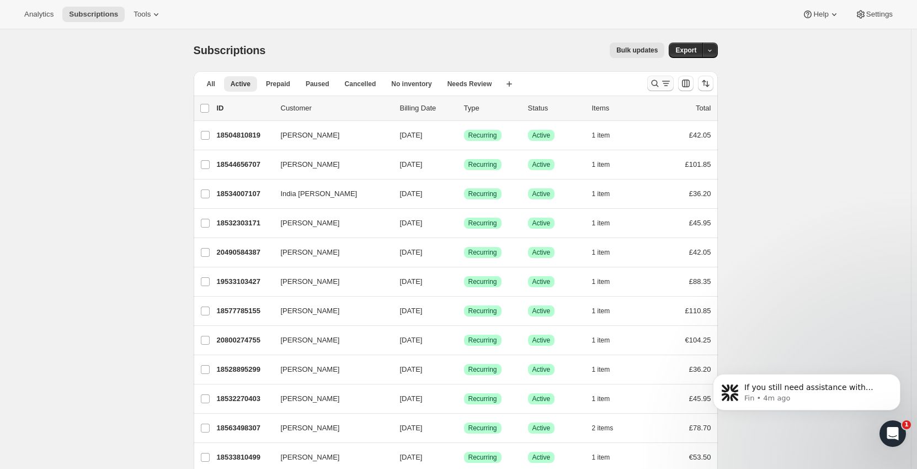
click at [657, 85] on icon "Search and filter results" at bounding box center [655, 83] width 11 height 11
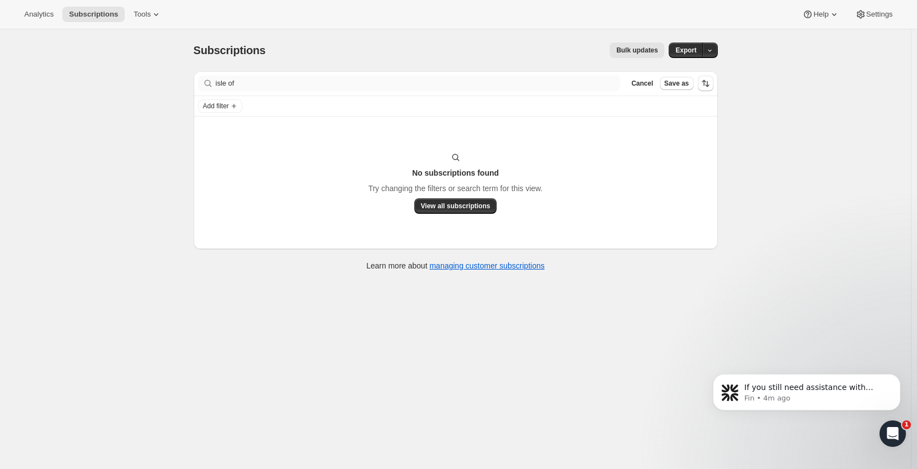
drag, startPoint x: 247, startPoint y: 74, endPoint x: 230, endPoint y: 82, distance: 18.8
click at [229, 78] on div "Filter subscribers isle of Clear Cancel Save as" at bounding box center [456, 83] width 524 height 24
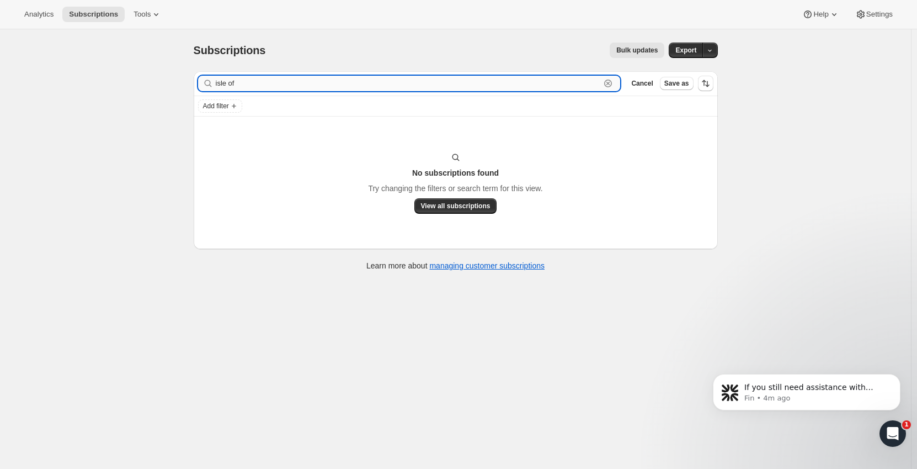
click at [229, 85] on input "isle of" at bounding box center [408, 83] width 385 height 15
click at [231, 83] on input "isle of" at bounding box center [408, 83] width 385 height 15
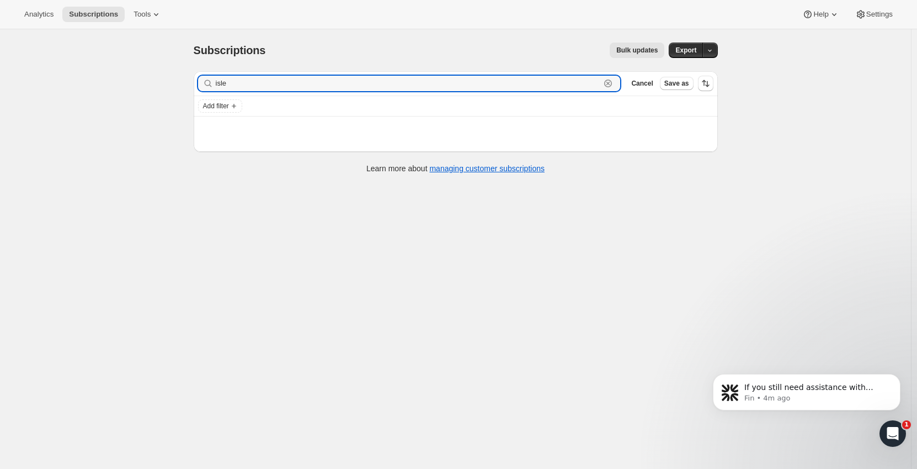
type input "isle"
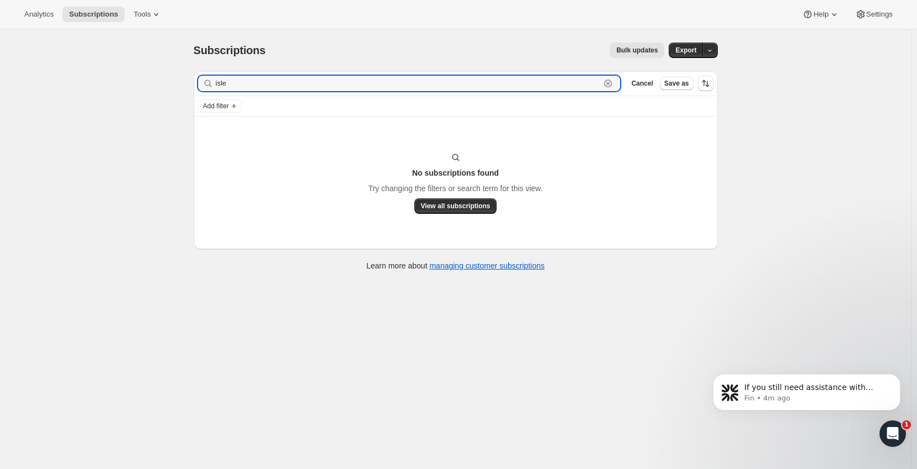
drag, startPoint x: 242, startPoint y: 84, endPoint x: 176, endPoint y: 83, distance: 66.2
click at [176, 83] on div "Subscriptions. This page is ready Subscriptions Bulk updates More actions Bulk …" at bounding box center [455, 263] width 911 height 469
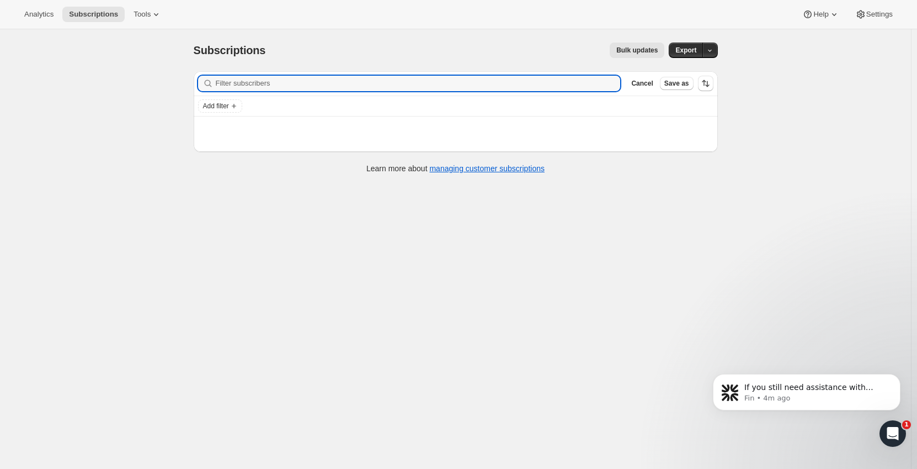
drag, startPoint x: 107, startPoint y: 141, endPoint x: 131, endPoint y: 134, distance: 25.0
click at [107, 141] on div "Subscriptions. This page is ready Subscriptions Bulk updates More actions Bulk …" at bounding box center [455, 263] width 911 height 469
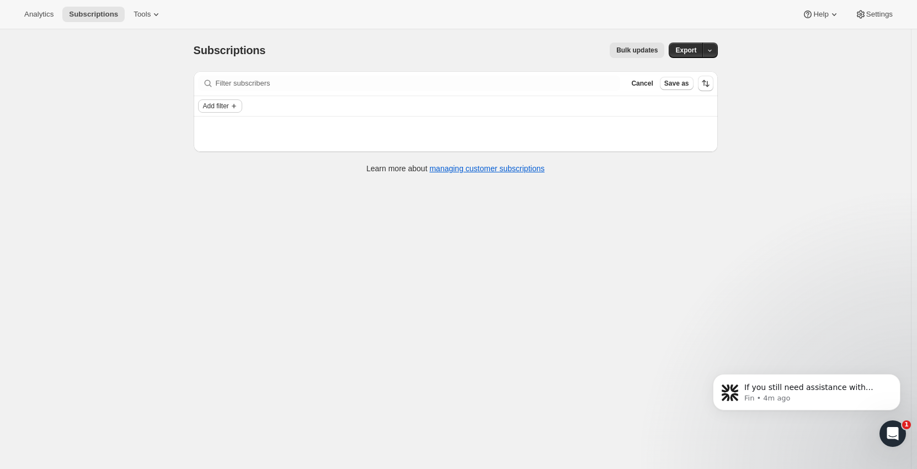
click at [235, 107] on icon "Add filter" at bounding box center [234, 106] width 9 height 9
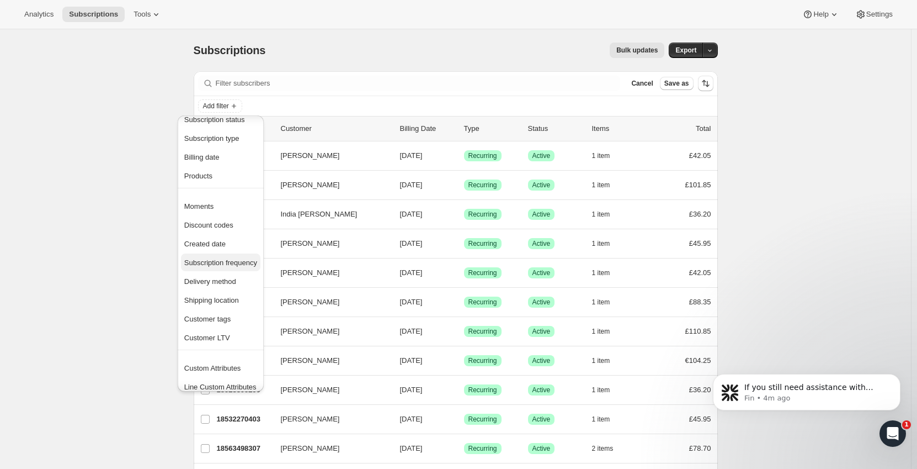
scroll to position [22, 0]
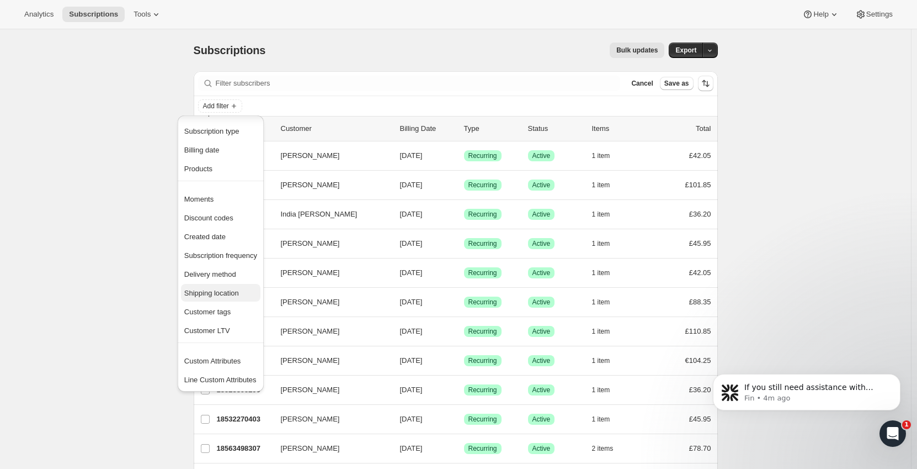
click at [218, 289] on span "Shipping location" at bounding box center [211, 293] width 55 height 8
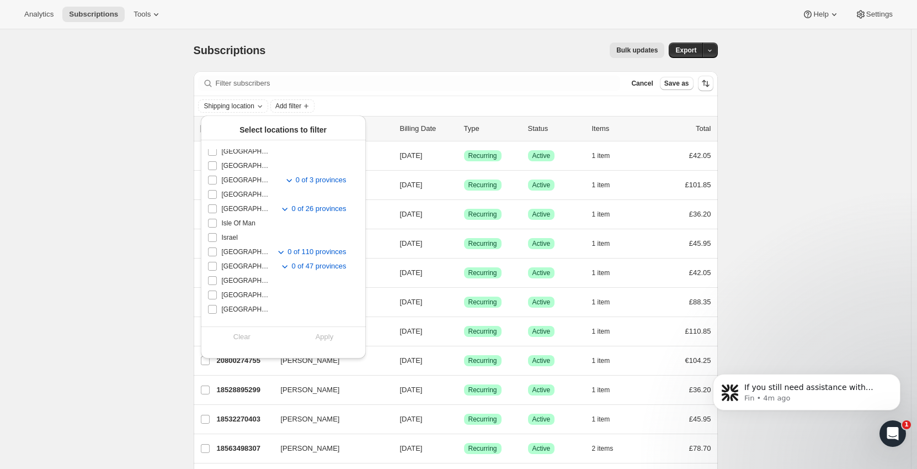
scroll to position [221, 0]
click at [238, 192] on span "Isle Of Man" at bounding box center [239, 193] width 34 height 9
click at [217, 192] on input "Isle Of Man" at bounding box center [212, 193] width 9 height 9
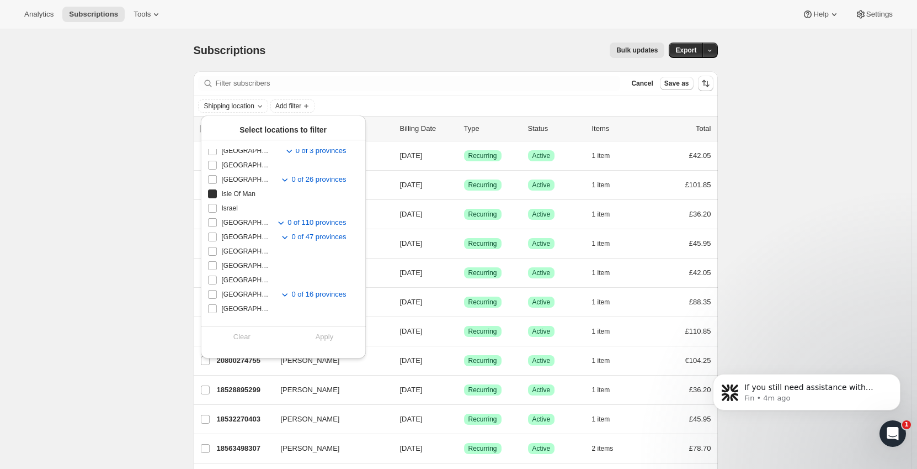
checkbox input "true"
click at [318, 337] on span "Apply" at bounding box center [325, 336] width 18 height 11
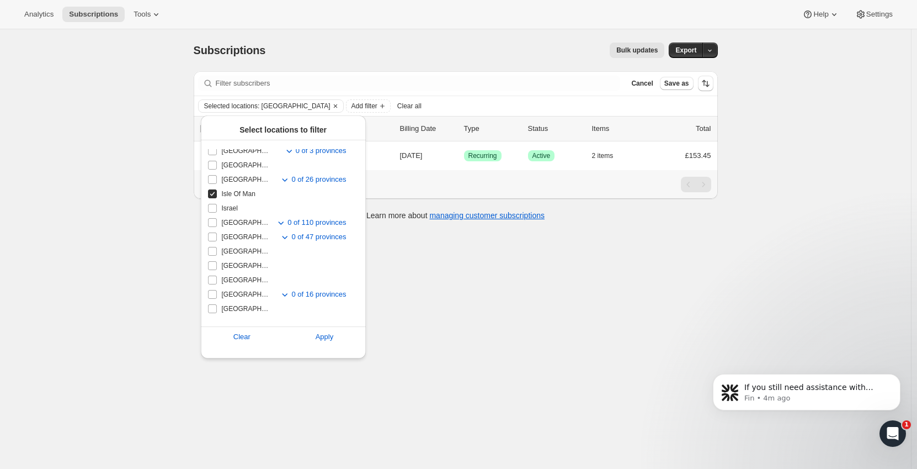
click at [87, 222] on div "Subscriptions. This page is ready Subscriptions Bulk updates More actions Bulk …" at bounding box center [455, 263] width 911 height 469
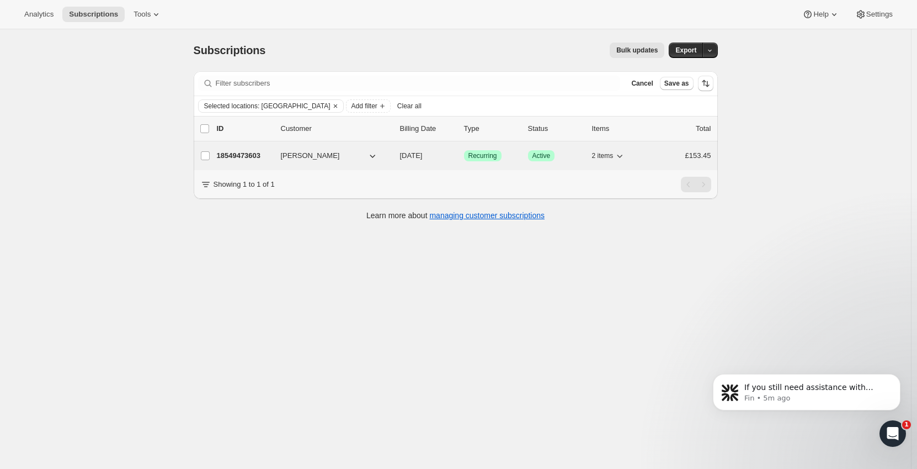
click at [391, 153] on div "Joannah Noall" at bounding box center [336, 155] width 110 height 11
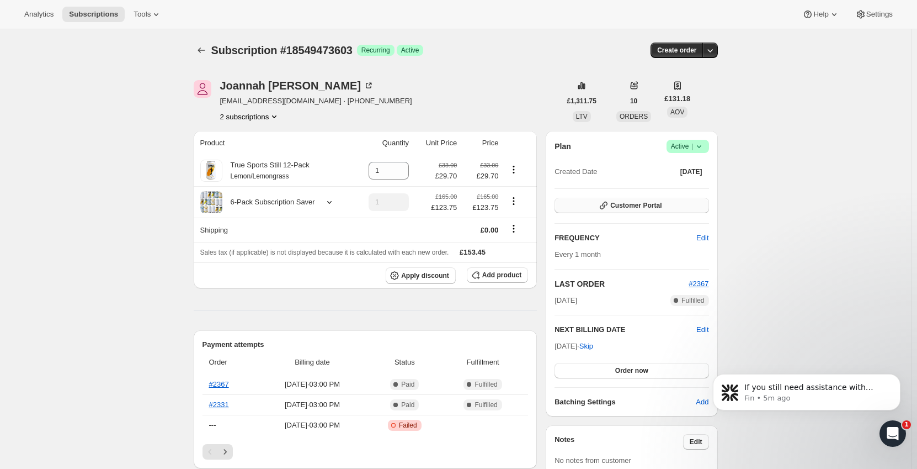
click at [635, 204] on span "Customer Portal" at bounding box center [636, 205] width 51 height 9
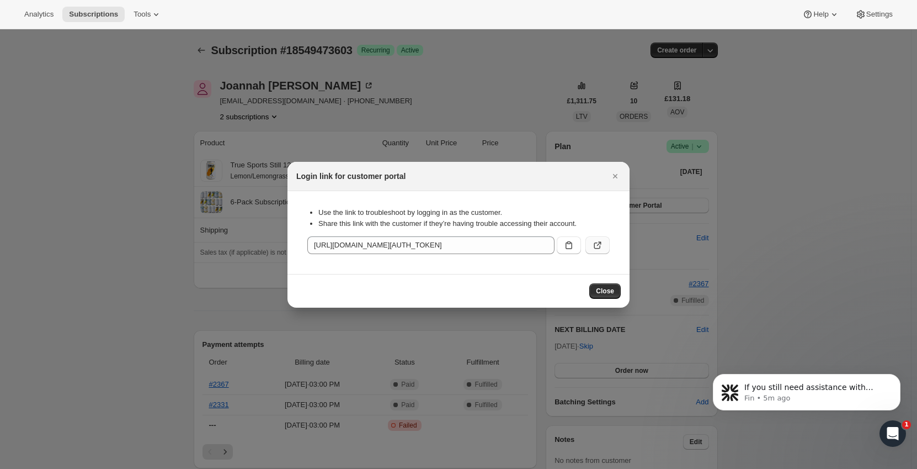
click at [602, 245] on icon ":rqk:" at bounding box center [597, 245] width 11 height 11
click at [618, 176] on icon "Close" at bounding box center [615, 176] width 11 height 11
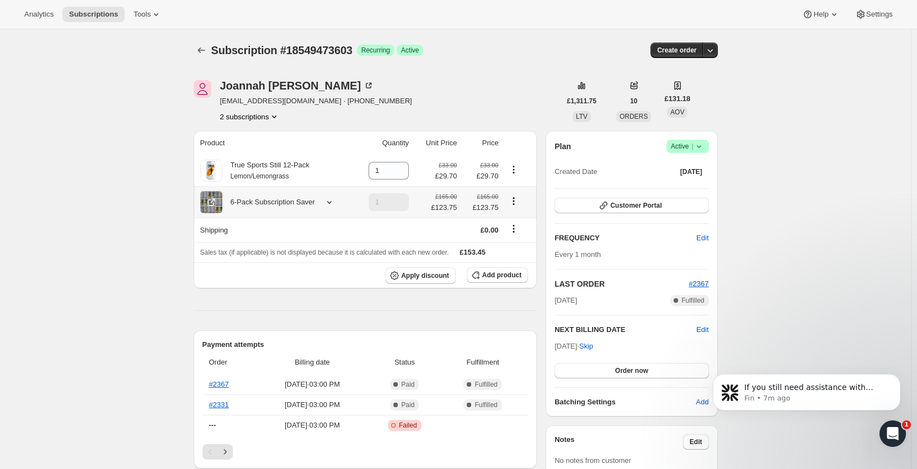
click at [526, 196] on div at bounding box center [517, 202] width 25 height 15
click at [516, 201] on icon "Product actions" at bounding box center [513, 200] width 11 height 11
click at [307, 204] on div "6-Pack Subscription Saver" at bounding box center [268, 202] width 93 height 11
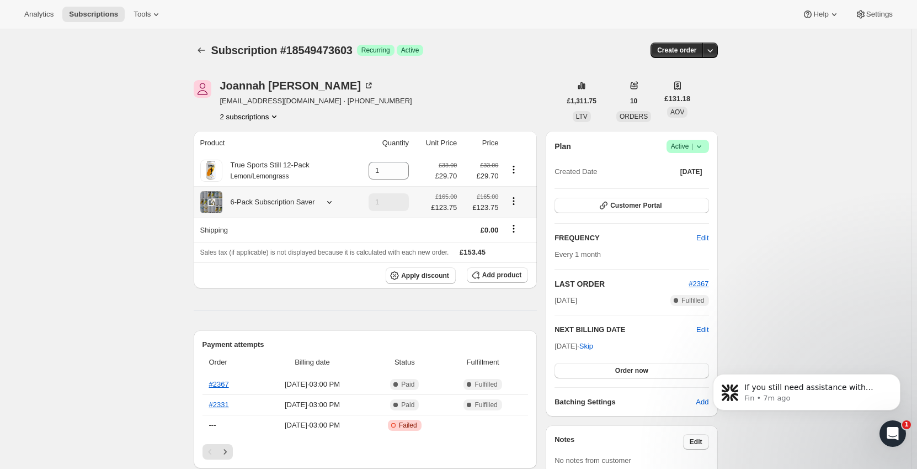
click at [517, 203] on icon "Product actions" at bounding box center [513, 200] width 11 height 11
click at [518, 241] on span "Remove" at bounding box center [516, 241] width 26 height 8
type input "0"
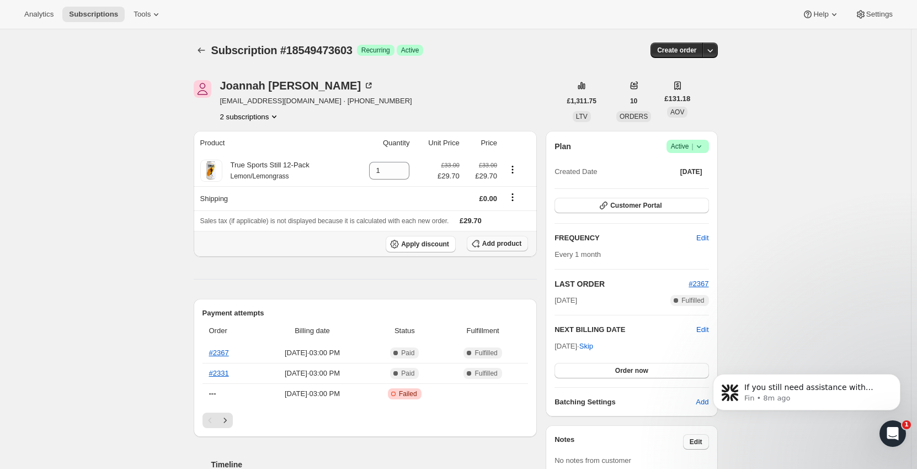
click at [501, 243] on span "Add product" at bounding box center [501, 243] width 39 height 9
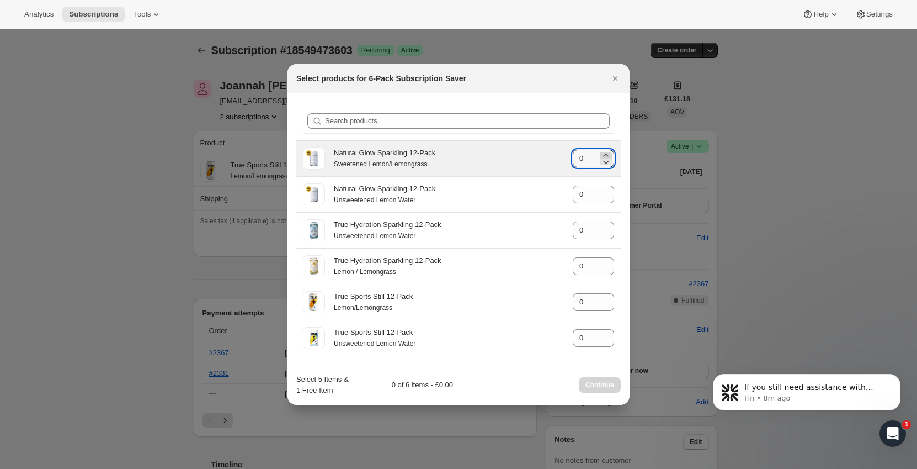
click at [607, 155] on icon ":r101:" at bounding box center [605, 154] width 5 height 3
type input "3"
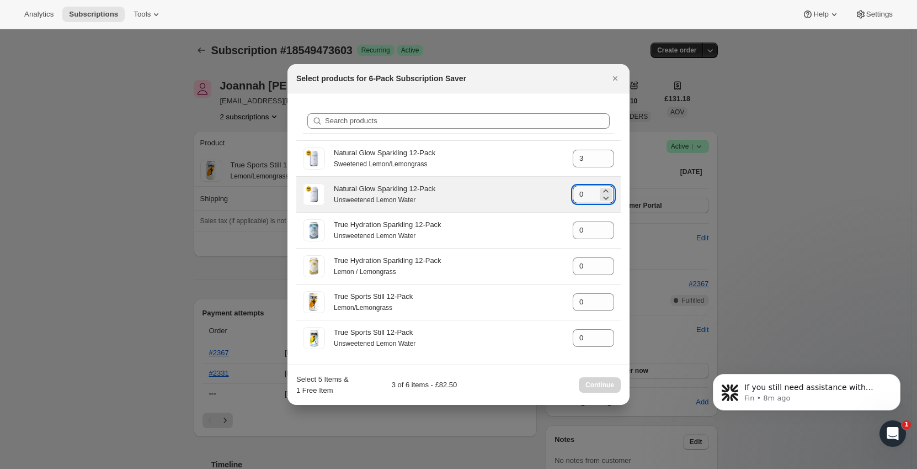
click at [606, 185] on icon ":r101:" at bounding box center [606, 190] width 11 height 11
click at [606, 187] on icon ":r101:" at bounding box center [606, 190] width 11 height 11
click at [607, 196] on icon ":r101:" at bounding box center [606, 197] width 11 height 11
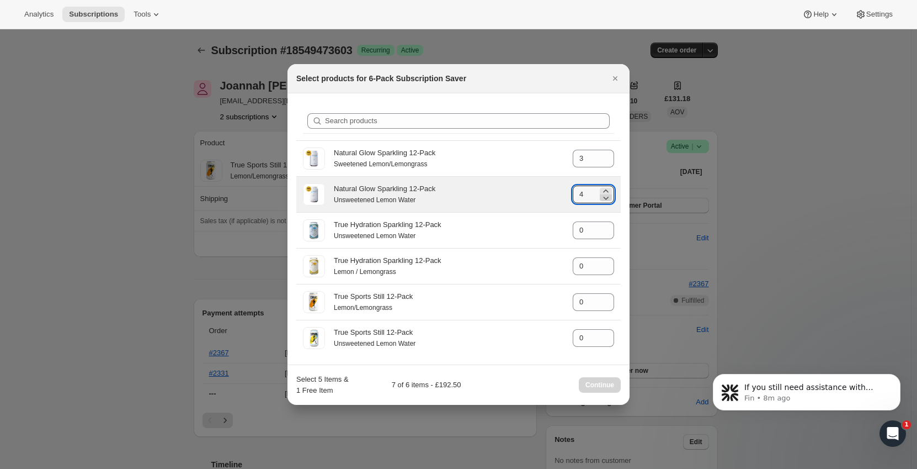
type input "3"
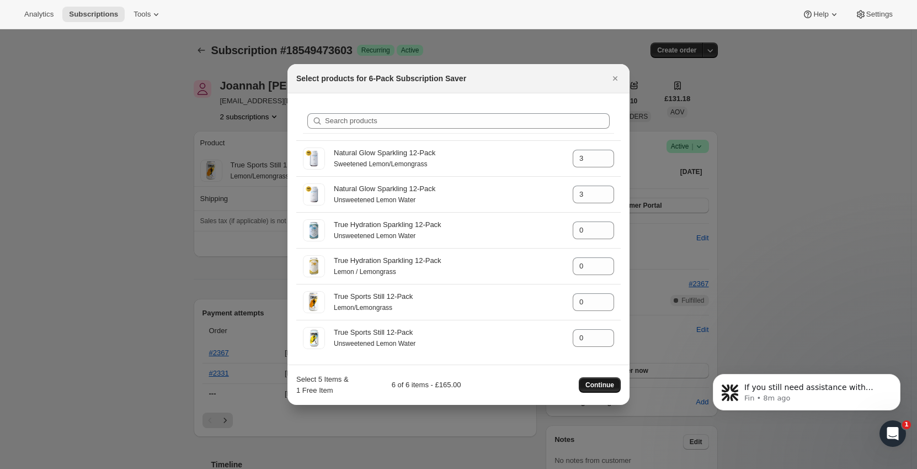
click at [603, 386] on span "Continue" at bounding box center [600, 384] width 29 height 9
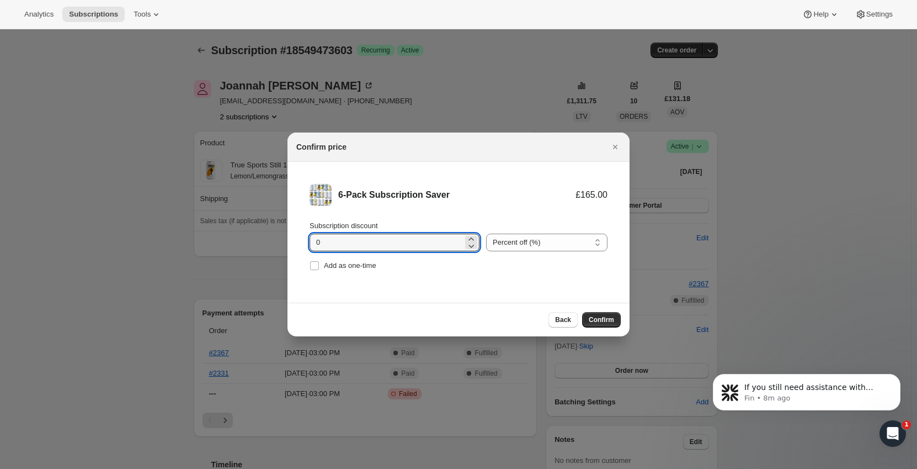
drag, startPoint x: 363, startPoint y: 237, endPoint x: 246, endPoint y: 237, distance: 117.0
type input "10"
click at [460, 279] on li "6-Pack Subscription Saver £165.00 £148.50 Subscription discount 10 Percent off …" at bounding box center [459, 229] width 342 height 134
click at [595, 319] on span "Confirm" at bounding box center [601, 319] width 25 height 9
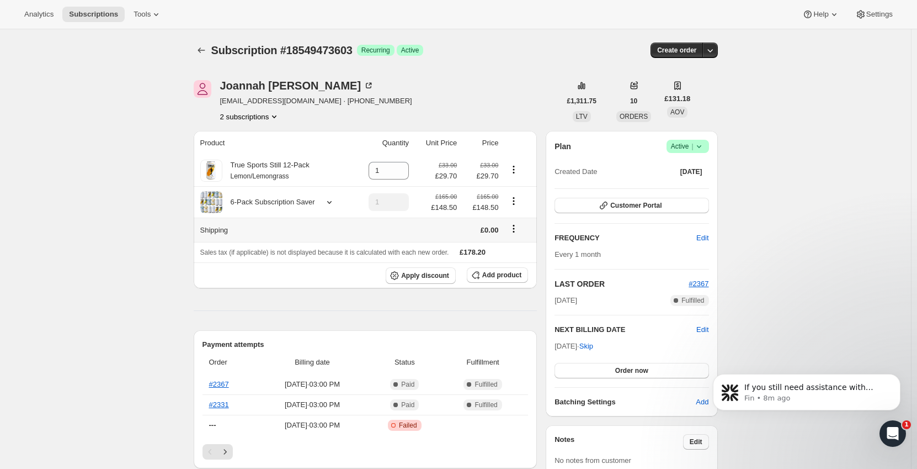
click at [516, 231] on icon "Shipping actions" at bounding box center [513, 228] width 11 height 11
click at [512, 248] on span "Edit shipping rate" at bounding box center [516, 251] width 55 height 8
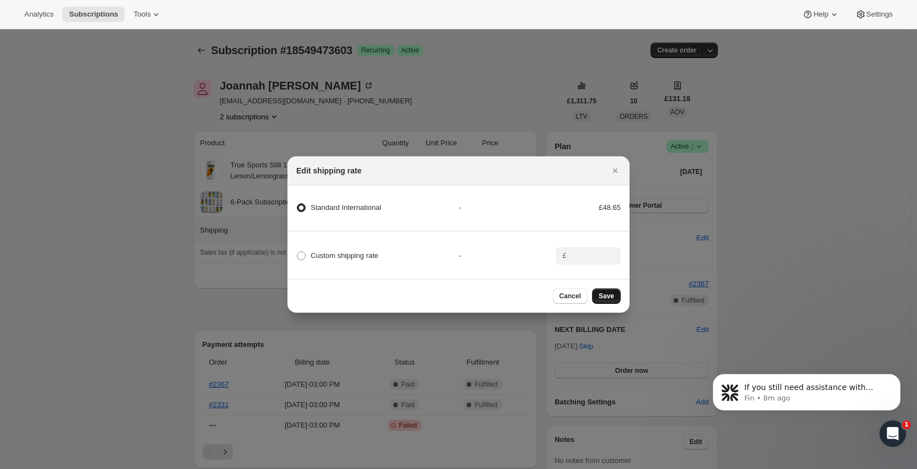
click at [603, 299] on span "Save" at bounding box center [606, 295] width 15 height 9
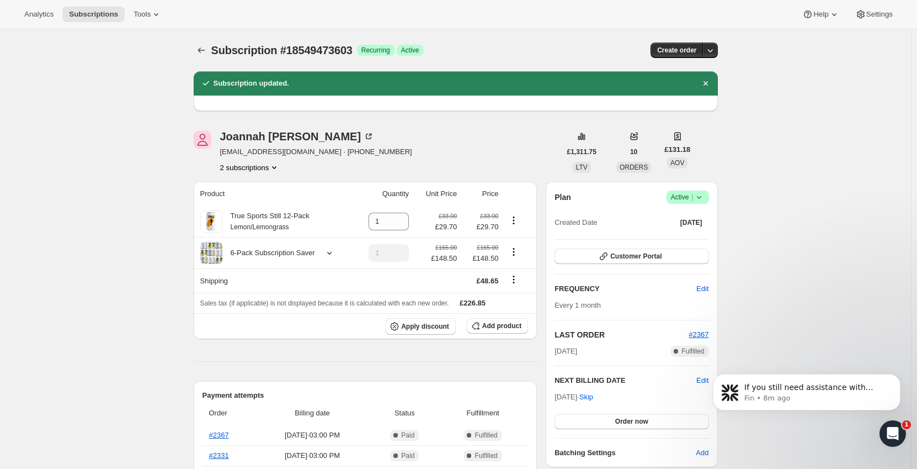
click at [266, 168] on button "2 subscriptions" at bounding box center [250, 167] width 60 height 11
click at [264, 201] on span "19953254723" at bounding box center [253, 206] width 77 height 11
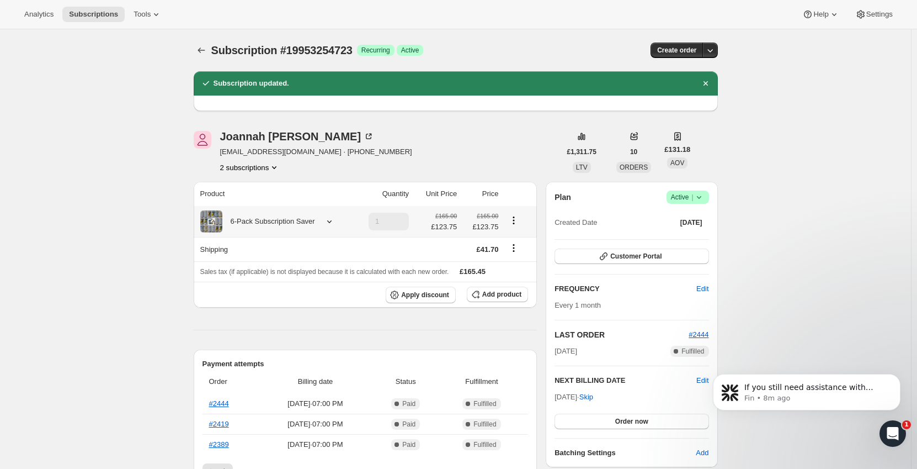
click at [523, 222] on button "Product actions" at bounding box center [514, 220] width 18 height 12
click at [513, 163] on div "Joannah Noall jlnoall39@gmail.com · +447624251786 2 subscriptions" at bounding box center [377, 152] width 367 height 42
click at [517, 225] on icon "Product actions" at bounding box center [513, 220] width 11 height 11
click at [513, 162] on div "Joannah Noall jlnoall39@gmail.com · +447624251786 2 subscriptions" at bounding box center [377, 152] width 367 height 42
click at [510, 296] on span "Add product" at bounding box center [501, 294] width 39 height 9
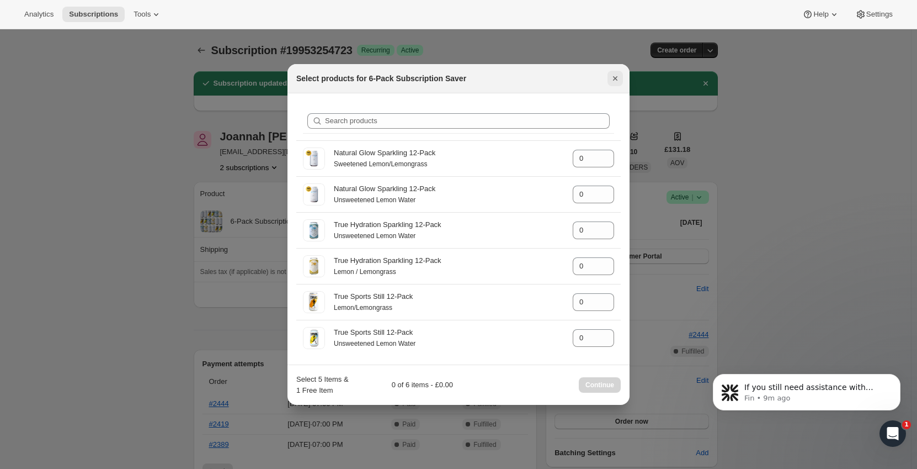
click at [614, 80] on icon "Close" at bounding box center [615, 78] width 4 height 4
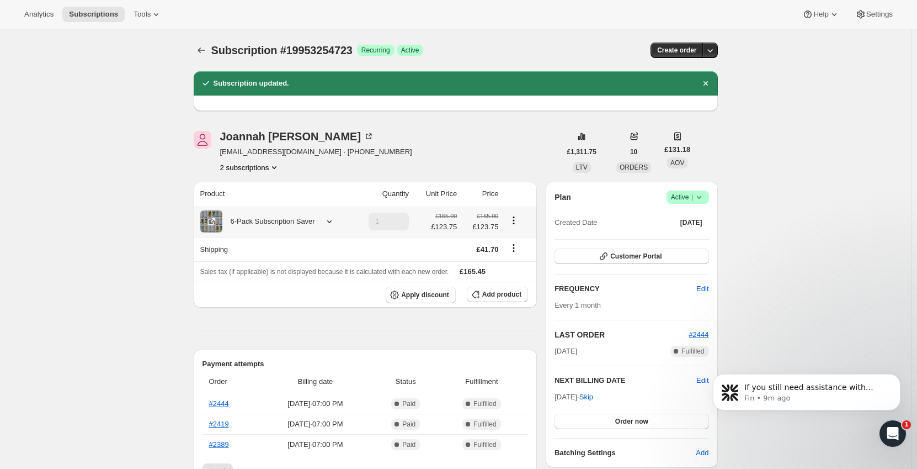
click at [237, 224] on div "6-Pack Subscription Saver" at bounding box center [268, 221] width 93 height 11
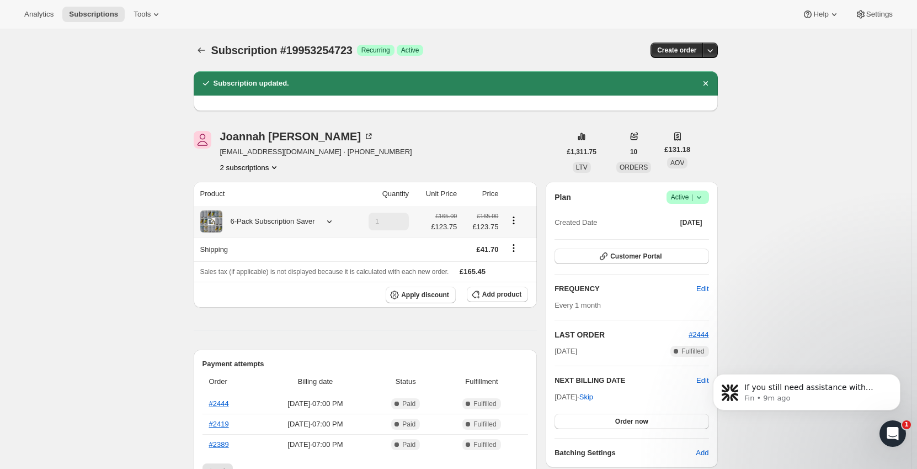
click at [322, 224] on div at bounding box center [327, 221] width 15 height 11
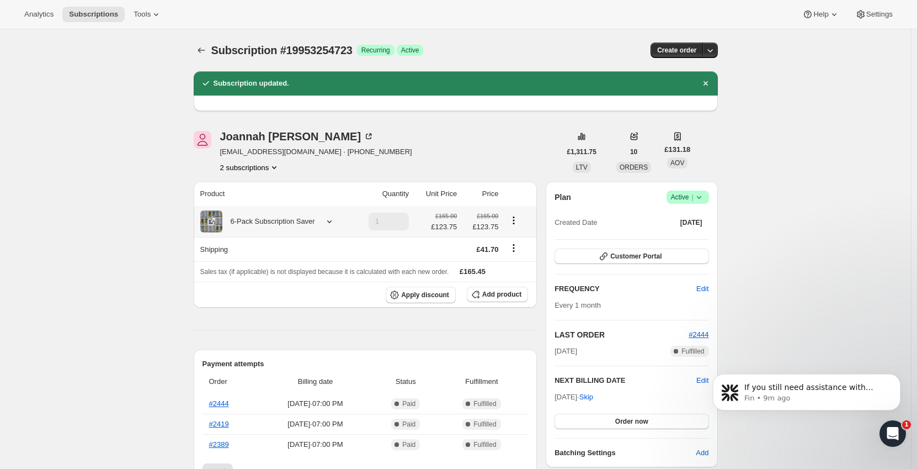
click at [518, 219] on icon "Product actions" at bounding box center [513, 220] width 11 height 11
click at [277, 229] on div "6-Pack Subscription Saver" at bounding box center [274, 221] width 149 height 22
click at [290, 221] on div "6-Pack Subscription Saver" at bounding box center [268, 221] width 93 height 11
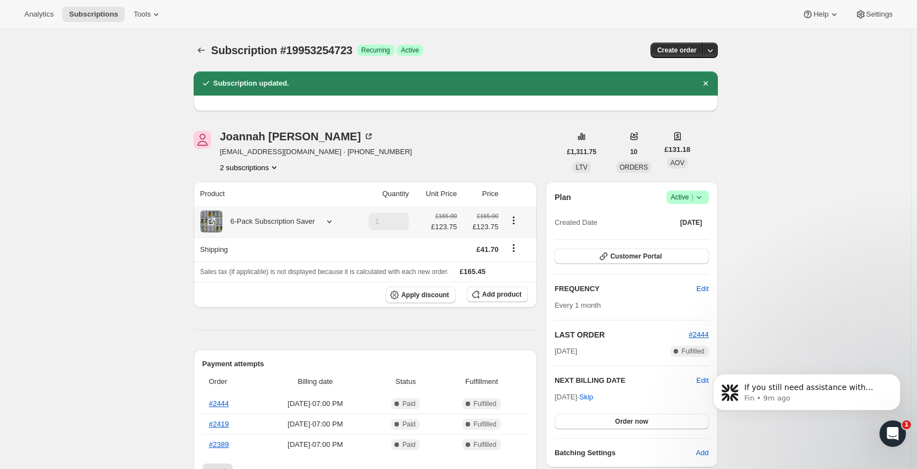
click at [517, 220] on icon "Product actions" at bounding box center [513, 220] width 11 height 11
click at [301, 221] on div "6-Pack Subscription Saver" at bounding box center [268, 221] width 93 height 11
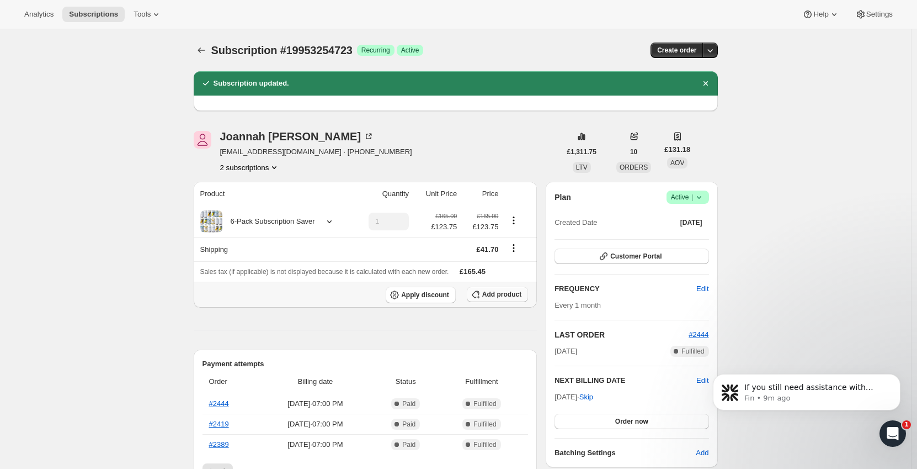
click at [502, 294] on span "Add product" at bounding box center [501, 294] width 39 height 9
click at [324, 225] on icon at bounding box center [329, 221] width 11 height 11
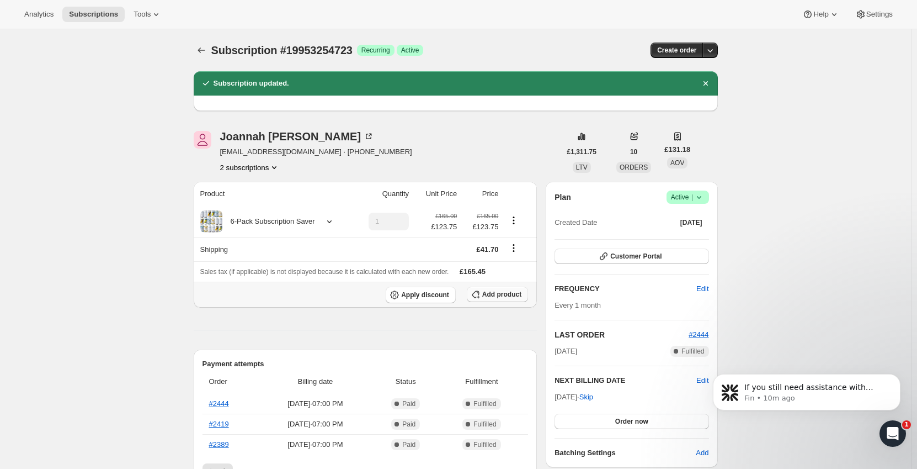
click at [510, 298] on span "Add product" at bounding box center [501, 294] width 39 height 9
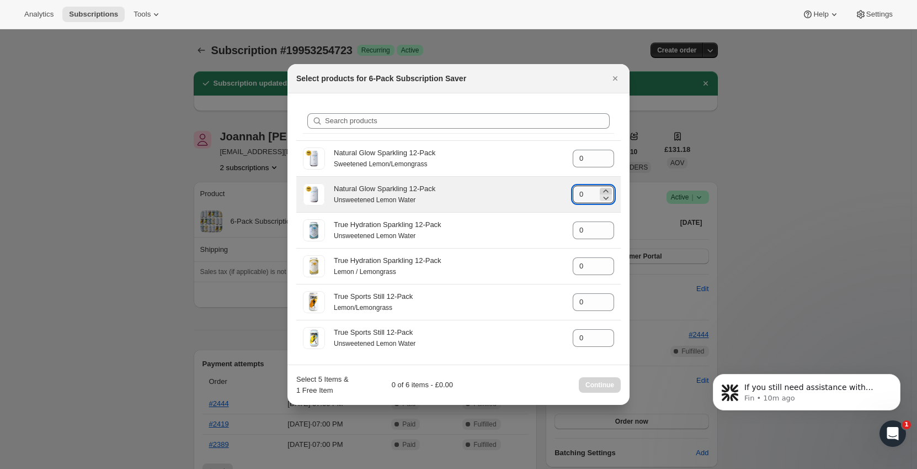
click at [603, 192] on icon ":r1co:" at bounding box center [606, 190] width 11 height 11
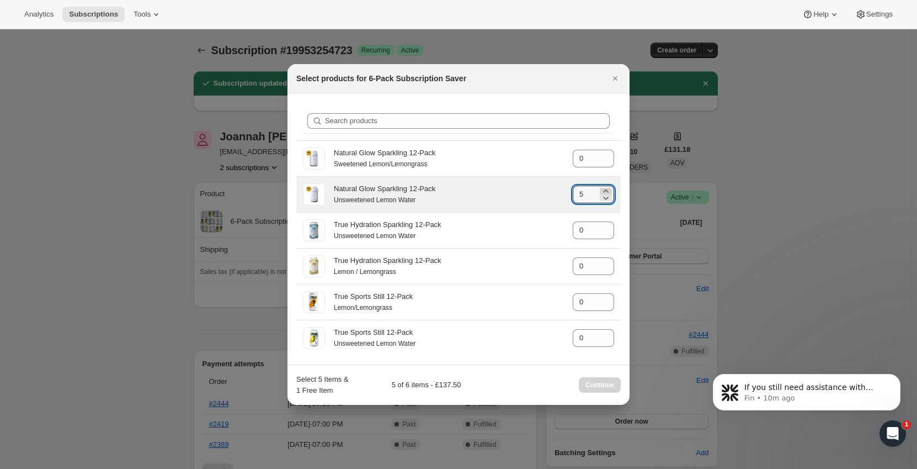
click at [603, 192] on icon ":r1co:" at bounding box center [606, 190] width 11 height 11
type input "6"
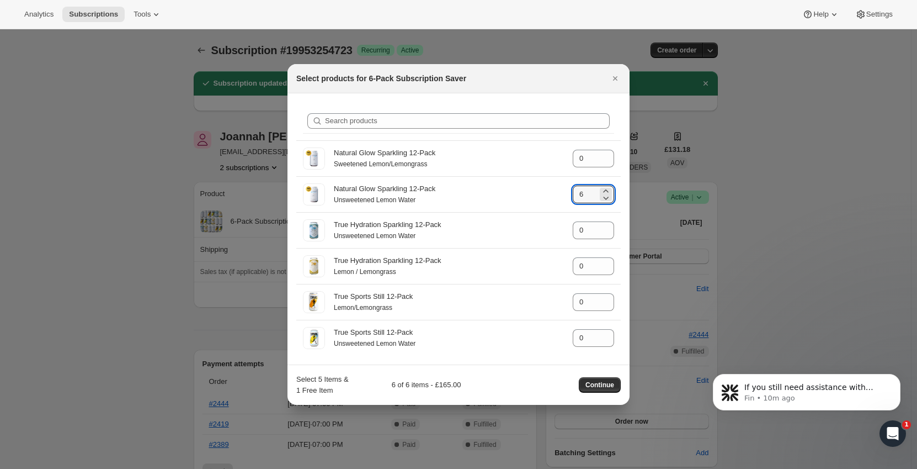
click at [595, 376] on div "Select 5 Items & 1 Free Item 6 of 6 items - £165.00 Continue" at bounding box center [458, 385] width 325 height 22
click at [594, 394] on div "Select 5 Items & 1 Free Item 6 of 6 items - £165.00 Continue" at bounding box center [458, 385] width 325 height 22
click at [598, 385] on span "Continue" at bounding box center [600, 384] width 29 height 9
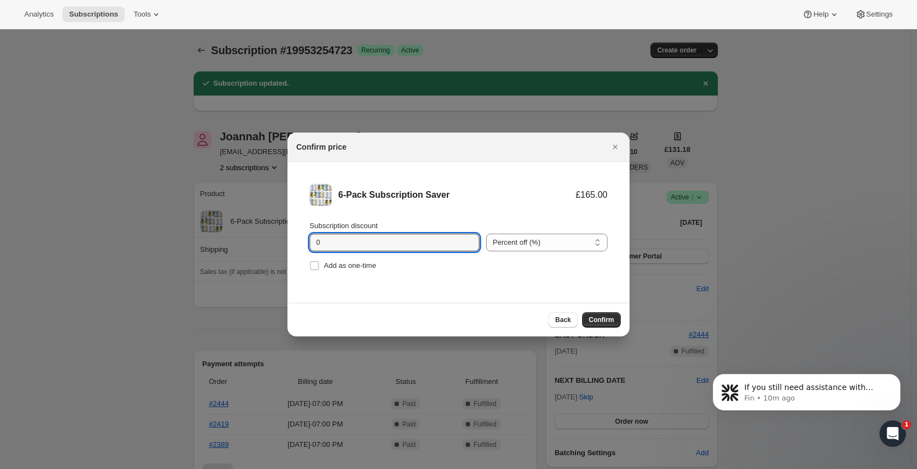
drag, startPoint x: 323, startPoint y: 234, endPoint x: 186, endPoint y: 246, distance: 137.4
type input "10"
click at [414, 306] on div "Back Confirm" at bounding box center [459, 320] width 342 height 34
click at [599, 320] on span "Confirm" at bounding box center [601, 319] width 25 height 9
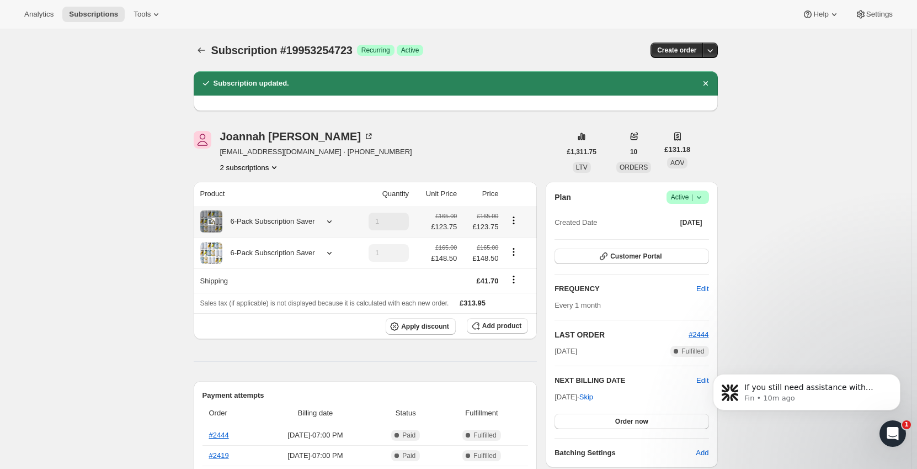
click at [517, 222] on icon "Product actions" at bounding box center [513, 220] width 11 height 11
click at [349, 221] on div "6-Pack Subscription Saver" at bounding box center [274, 221] width 149 height 22
click at [314, 221] on div "6-Pack Subscription Saver" at bounding box center [268, 221] width 93 height 11
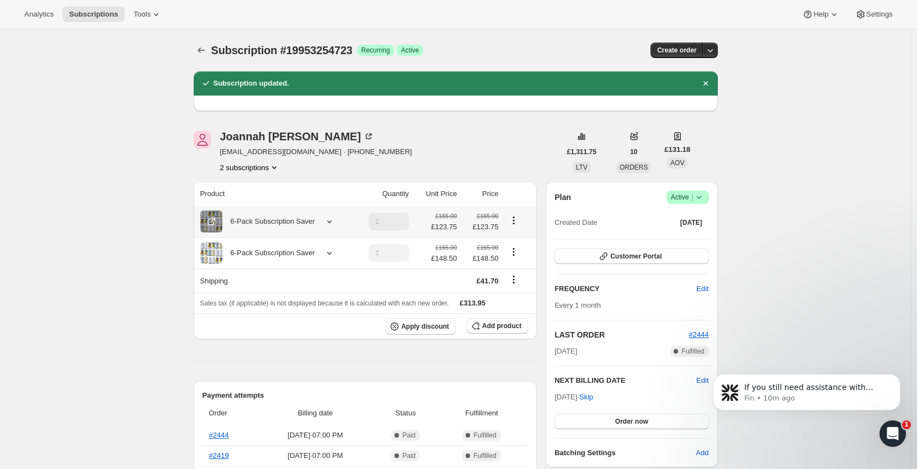
click at [515, 220] on icon "Product actions" at bounding box center [514, 220] width 2 height 2
click at [211, 145] on img "Joannah Noall" at bounding box center [203, 140] width 18 height 18
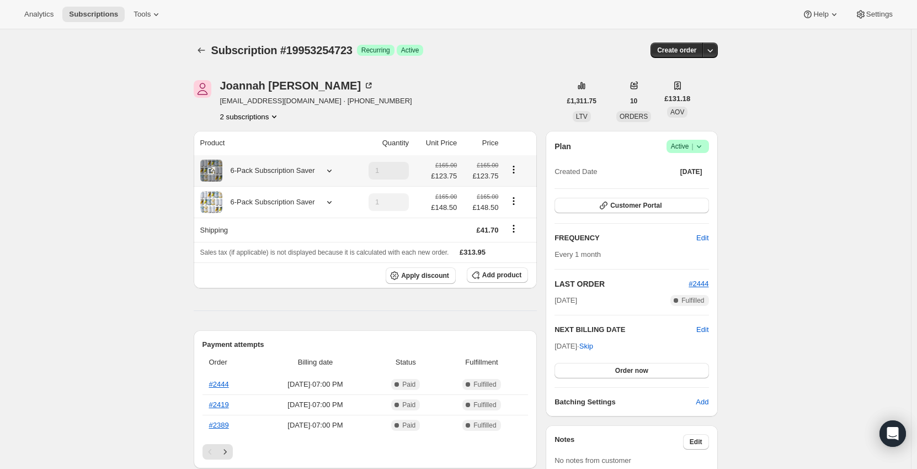
click at [522, 168] on button "Product actions" at bounding box center [514, 169] width 18 height 12
click at [516, 208] on span "Remove" at bounding box center [516, 209] width 26 height 8
type input "0"
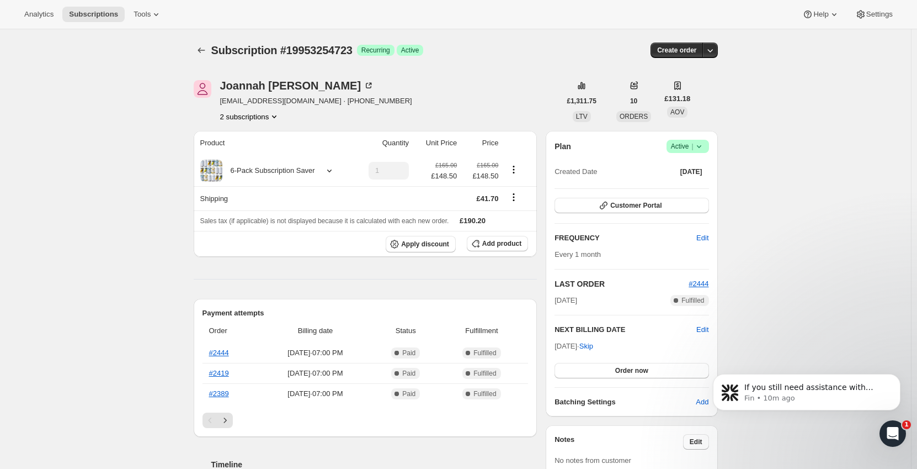
click at [200, 47] on icon "Subscriptions" at bounding box center [201, 50] width 11 height 11
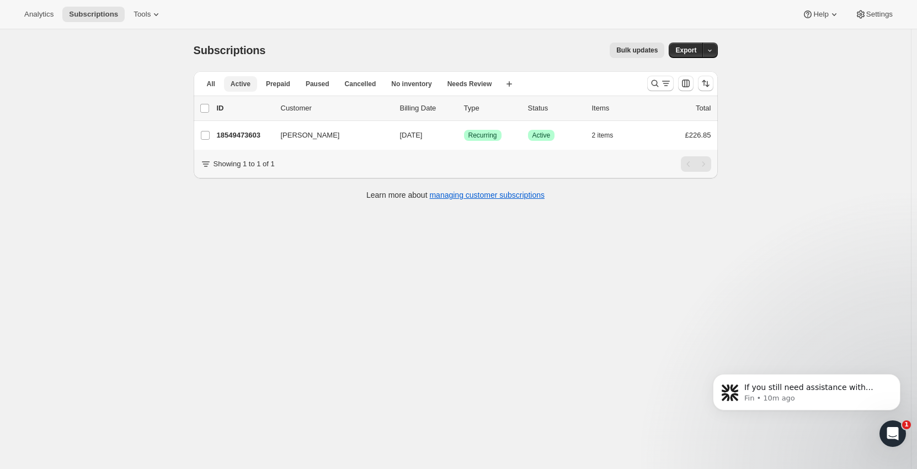
click at [245, 82] on span "Active" at bounding box center [241, 83] width 20 height 9
click at [219, 85] on button "All" at bounding box center [211, 83] width 22 height 15
click at [258, 79] on ul "All Active Prepaid Paused Cancelled No inventory Needs Review More views" at bounding box center [349, 83] width 303 height 15
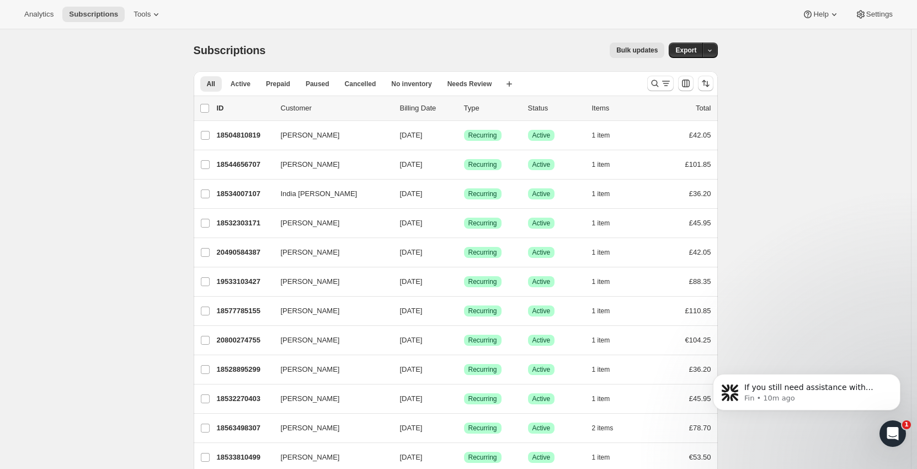
click at [893, 430] on icon "Open Intercom Messenger" at bounding box center [893, 433] width 8 height 9
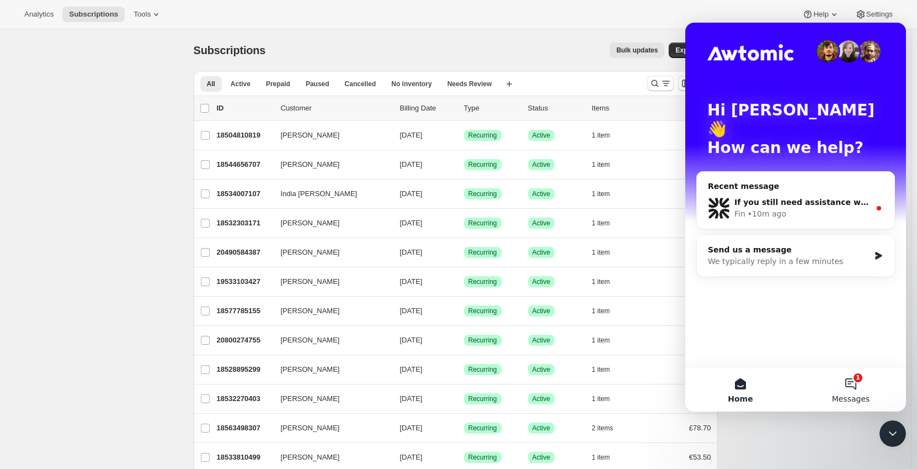
click at [863, 389] on button "1 Messages" at bounding box center [851, 389] width 110 height 44
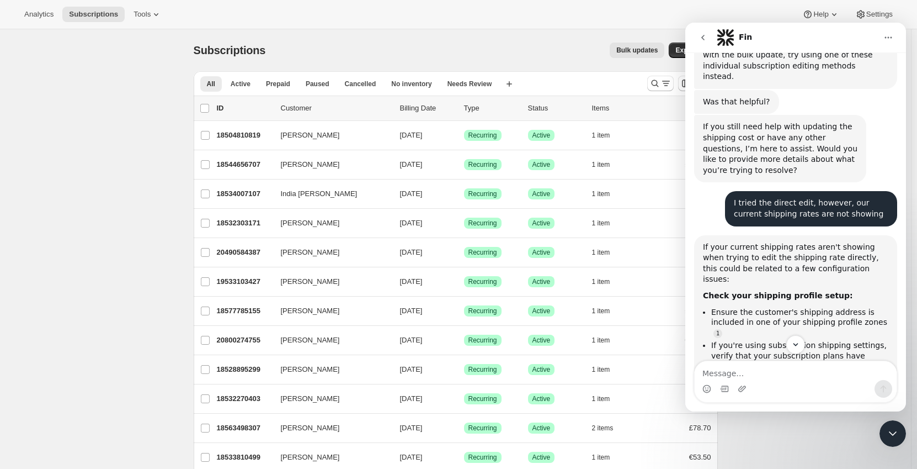
scroll to position [604, 0]
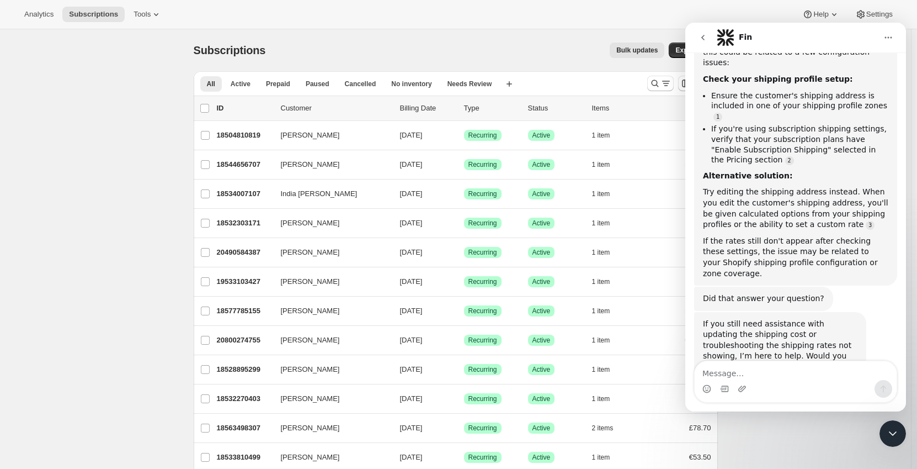
click at [761, 376] on textarea "Message…" at bounding box center [796, 370] width 202 height 19
type textarea "I've resolved the issue, thank you"
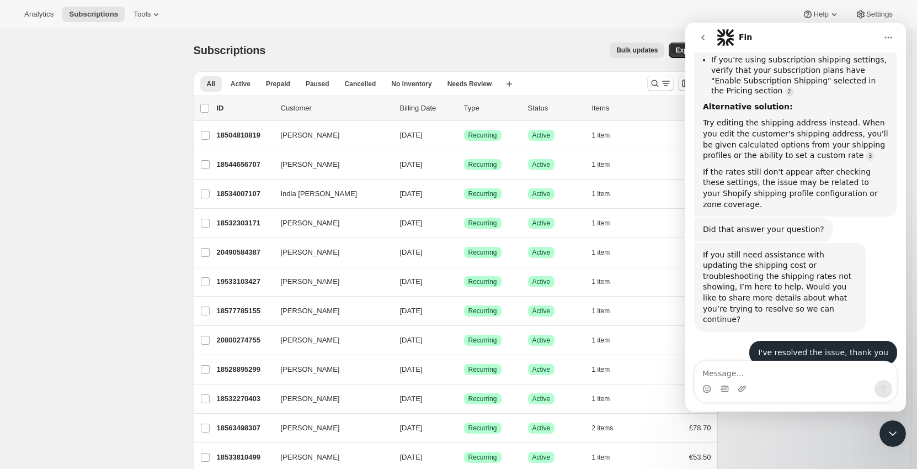
scroll to position [692, 0]
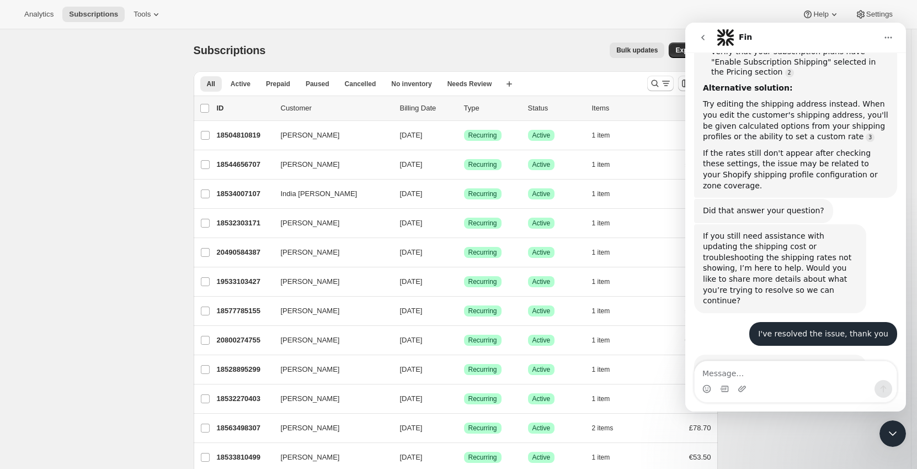
click at [881, 430] on div "Close Intercom Messenger" at bounding box center [893, 433] width 26 height 26
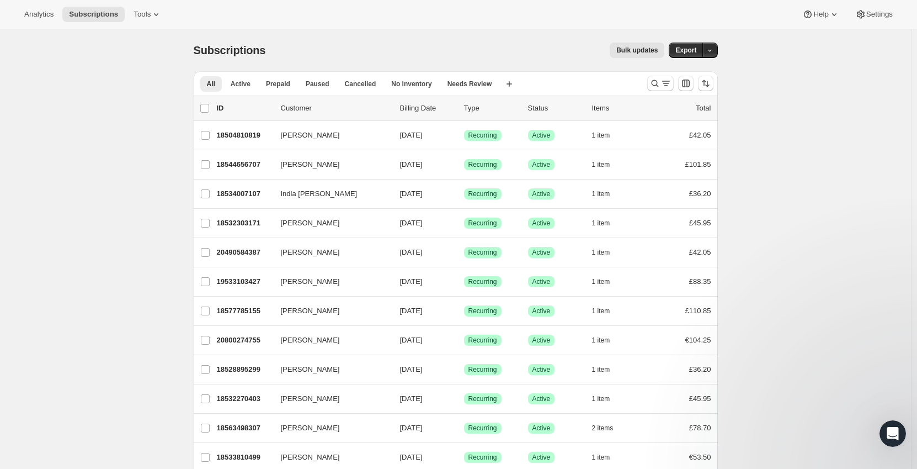
scroll to position [640, 0]
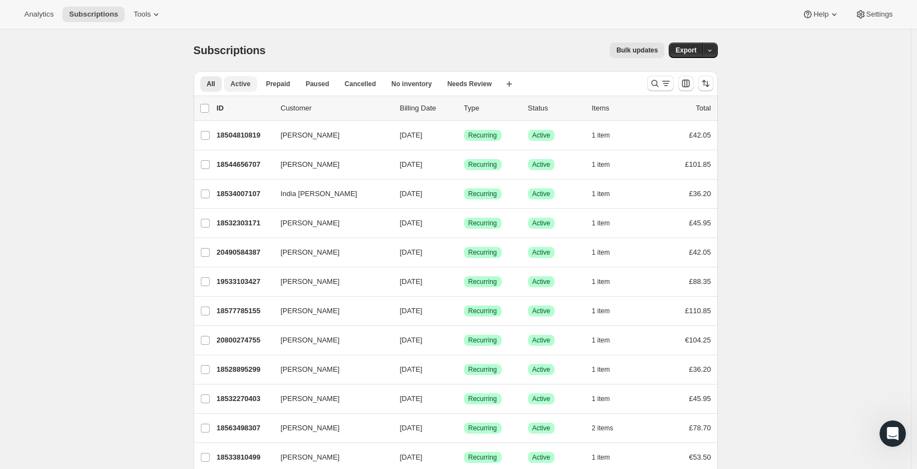
click at [249, 85] on span "Active" at bounding box center [241, 83] width 20 height 9
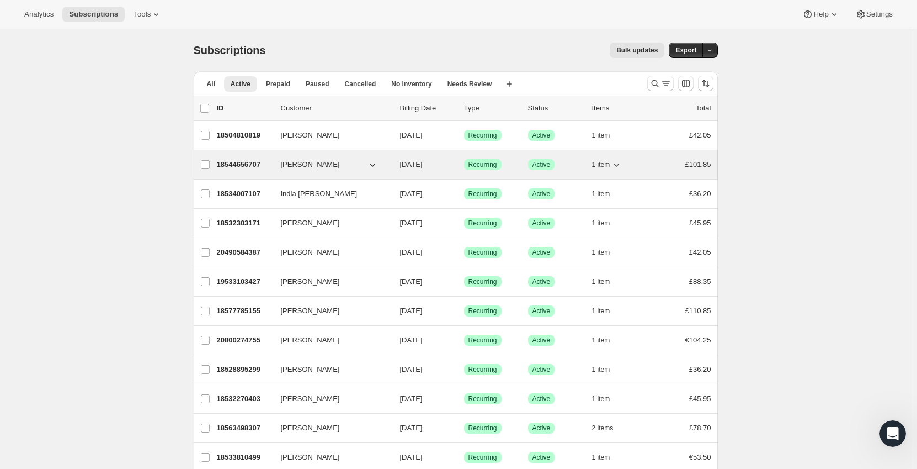
click at [367, 162] on button "Nanna McCann" at bounding box center [329, 165] width 110 height 18
click at [604, 163] on span "1 item" at bounding box center [601, 164] width 18 height 9
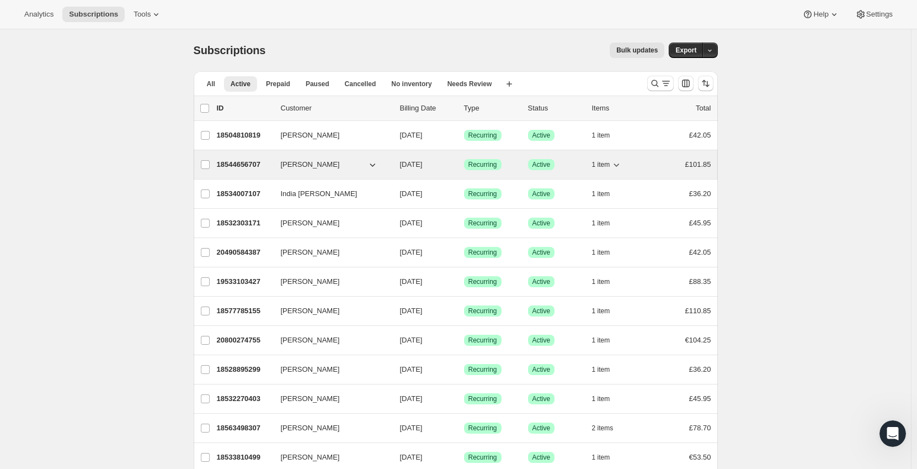
click at [614, 161] on icon "button" at bounding box center [616, 164] width 11 height 11
click at [611, 167] on span "1 item" at bounding box center [601, 164] width 18 height 9
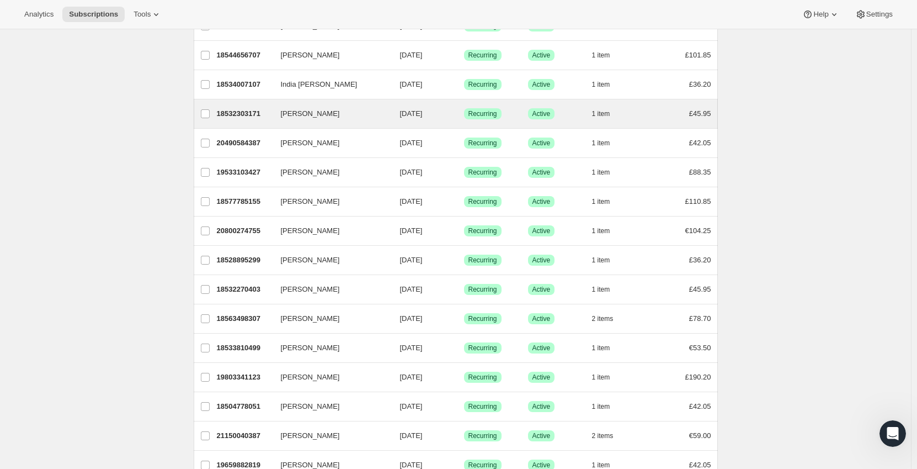
scroll to position [110, 0]
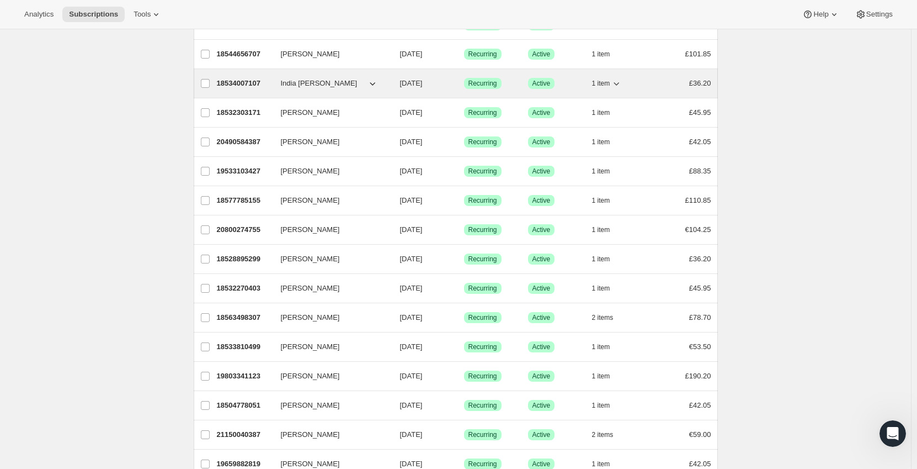
click at [611, 81] on span "1 item" at bounding box center [601, 83] width 18 height 9
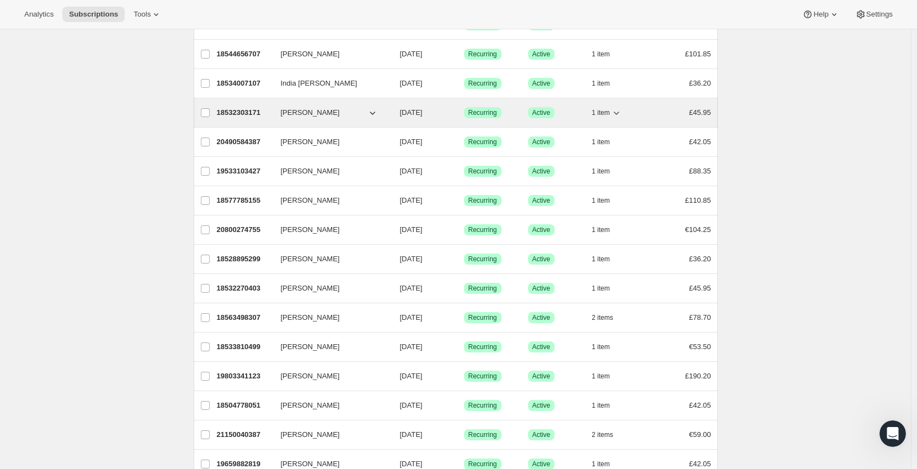
click at [608, 110] on span "1 item" at bounding box center [601, 112] width 18 height 9
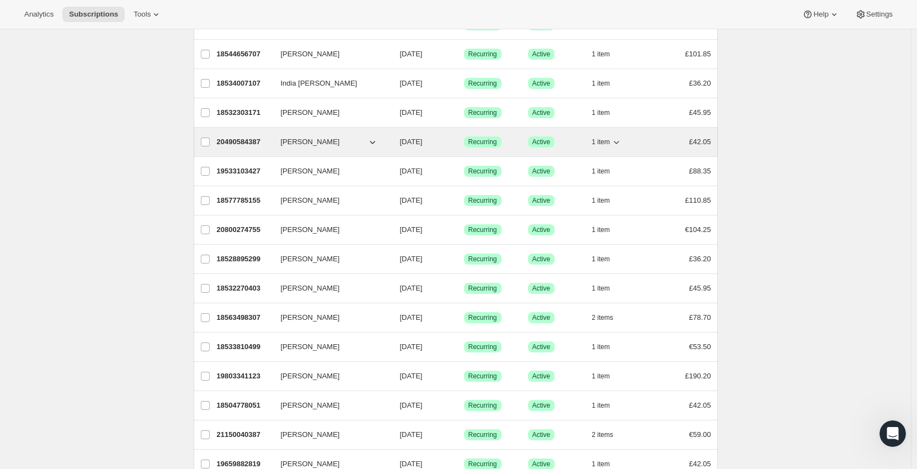
click at [604, 138] on span "1 item" at bounding box center [601, 141] width 18 height 9
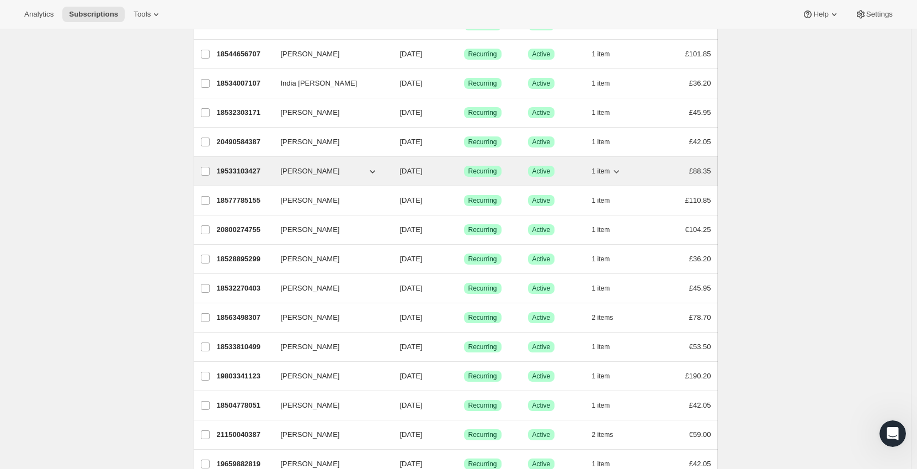
click at [603, 168] on span "1 item" at bounding box center [601, 171] width 18 height 9
click at [639, 169] on div "1 item" at bounding box center [619, 170] width 55 height 15
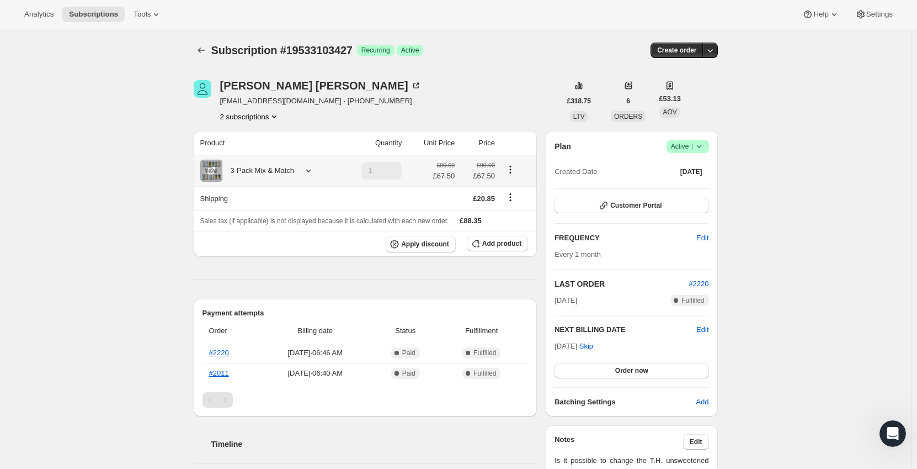
click at [309, 172] on icon at bounding box center [308, 170] width 11 height 11
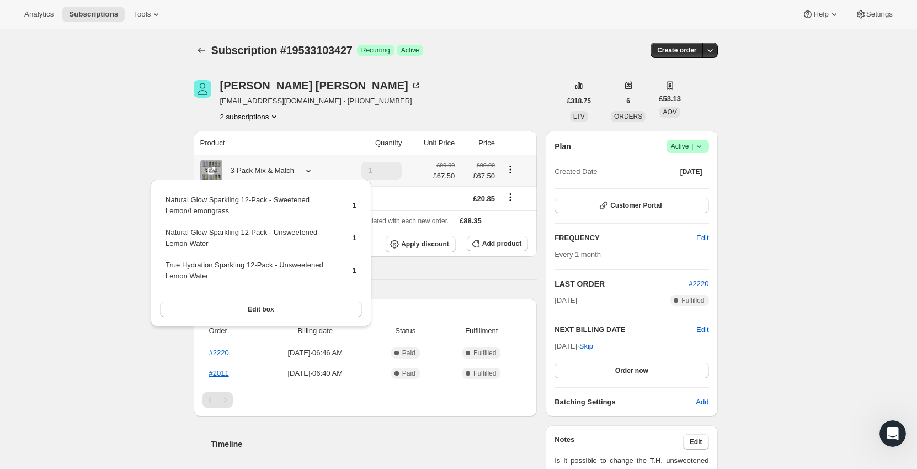
click at [303, 172] on div at bounding box center [306, 170] width 15 height 11
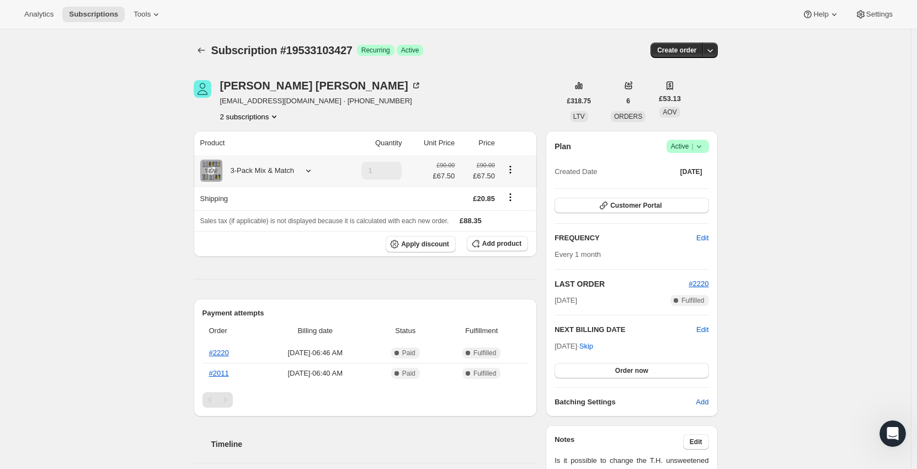
click at [513, 168] on icon "Product actions" at bounding box center [510, 169] width 11 height 11
click at [458, 98] on div "[PERSON_NAME] [EMAIL_ADDRESS][DOMAIN_NAME] · [PHONE_NUMBER] 2 subscriptions" at bounding box center [377, 101] width 367 height 42
click at [293, 171] on div "3-Pack Mix & Match" at bounding box center [258, 170] width 72 height 11
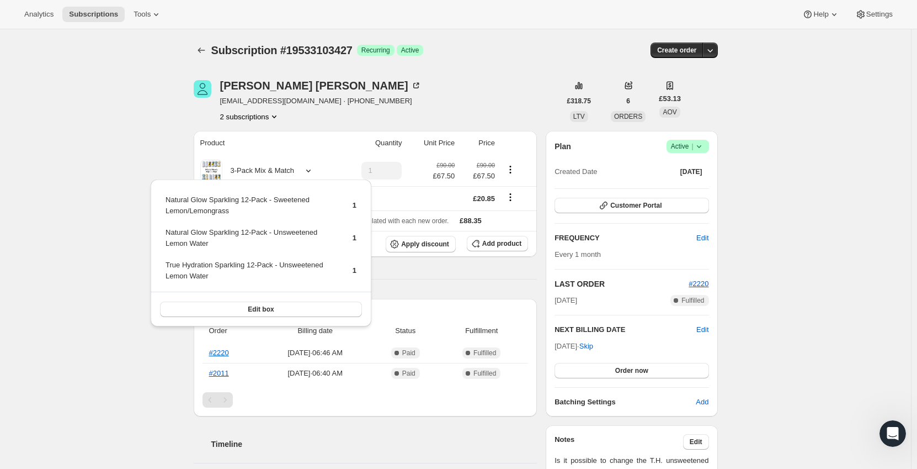
click at [125, 142] on div "Subscription #19533103427. This page is ready Subscription #19533103427 Success…" at bounding box center [455, 464] width 911 height 870
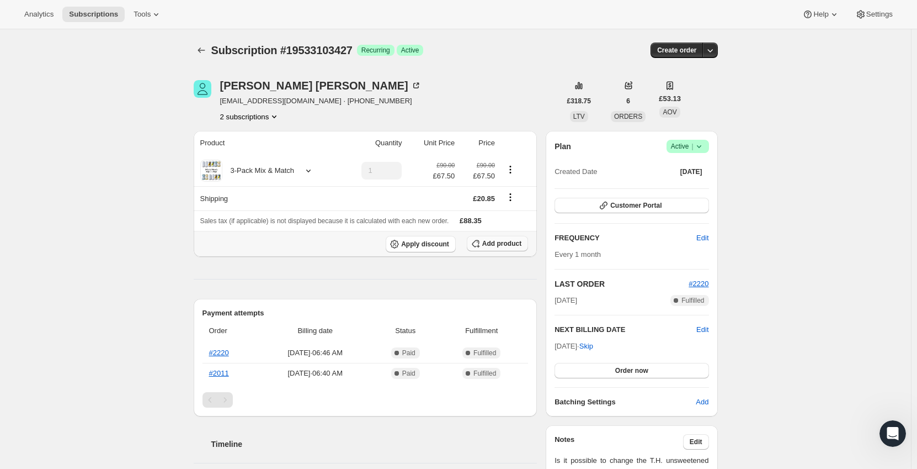
click at [513, 246] on span "Add product" at bounding box center [501, 243] width 39 height 9
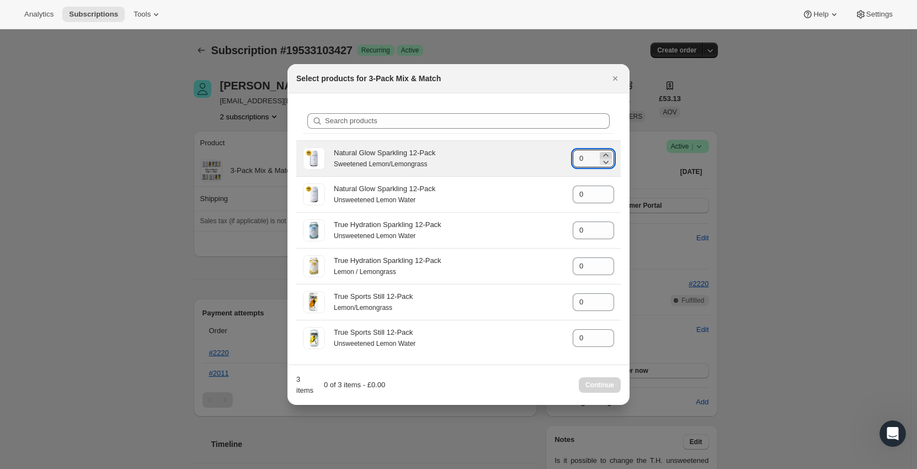
click at [607, 155] on icon ":rkv:" at bounding box center [605, 154] width 5 height 3
type input "1"
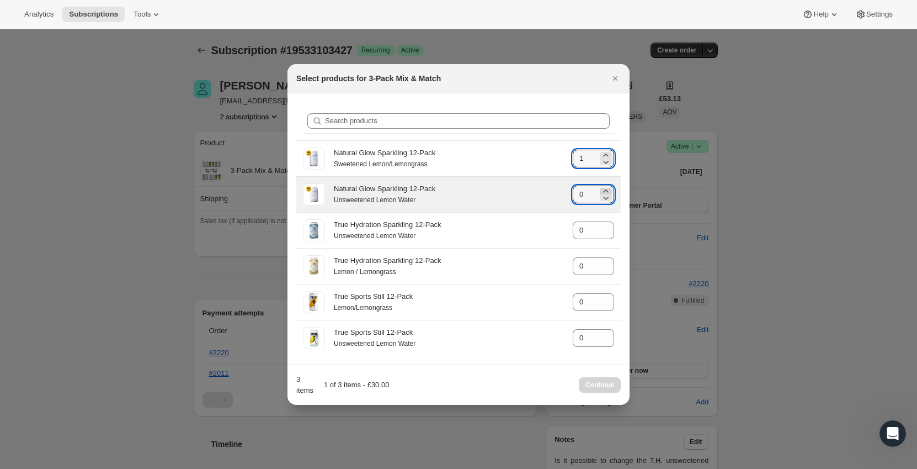
click at [607, 189] on icon ":rkv:" at bounding box center [606, 190] width 11 height 11
type input "2"
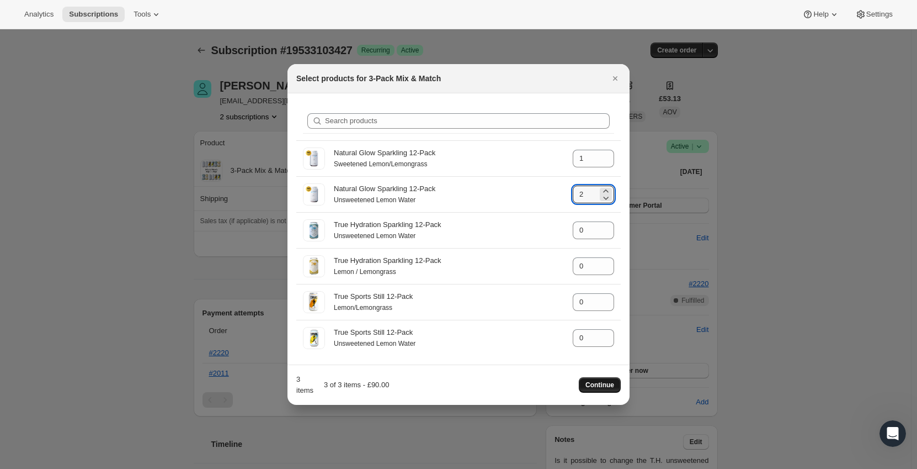
click at [602, 384] on span "Continue" at bounding box center [600, 384] width 29 height 9
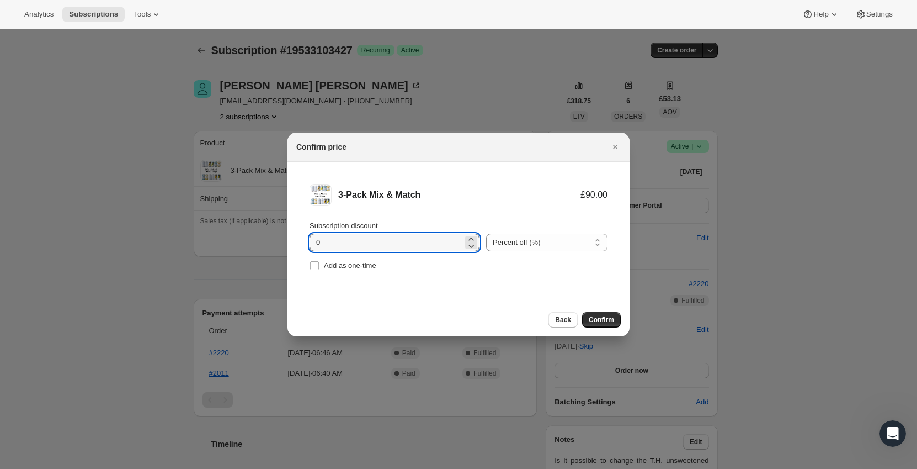
drag, startPoint x: 314, startPoint y: 246, endPoint x: 234, endPoint y: 246, distance: 80.0
type input "10"
drag, startPoint x: 447, startPoint y: 301, endPoint x: 476, endPoint y: 304, distance: 29.9
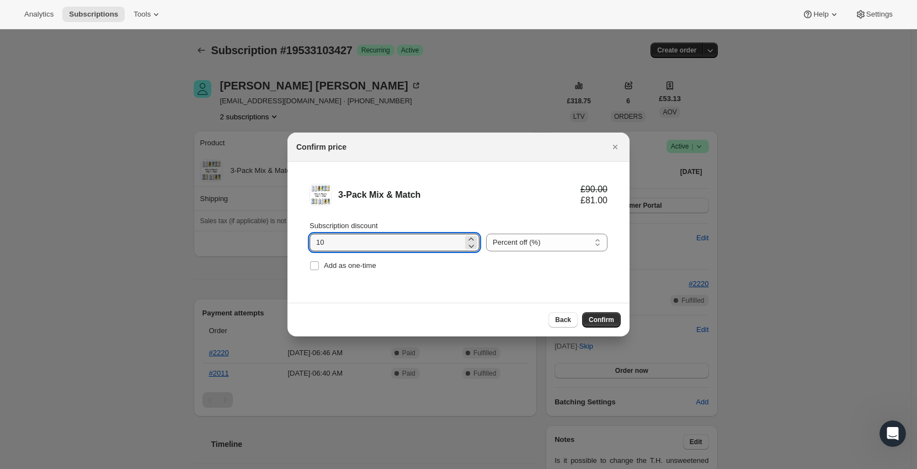
click at [447, 303] on div "Confirm price 3-Pack Mix & Match £90.00 £81.00 Subscription discount 10 Percent…" at bounding box center [459, 234] width 342 height 204
click at [600, 324] on button "Confirm" at bounding box center [601, 319] width 39 height 15
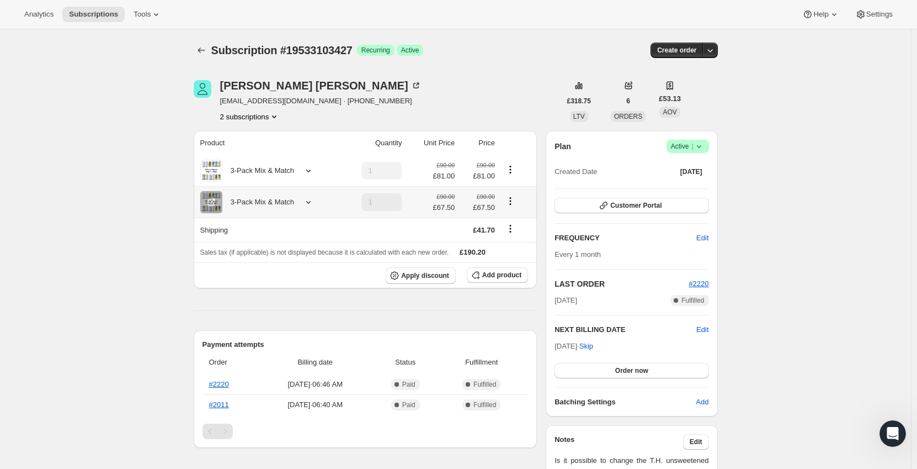
click at [516, 204] on icon "Product actions" at bounding box center [510, 200] width 11 height 11
click at [514, 206] on icon "Product actions" at bounding box center [510, 200] width 11 height 11
click at [517, 241] on span "Remove" at bounding box center [514, 241] width 26 height 8
type input "0"
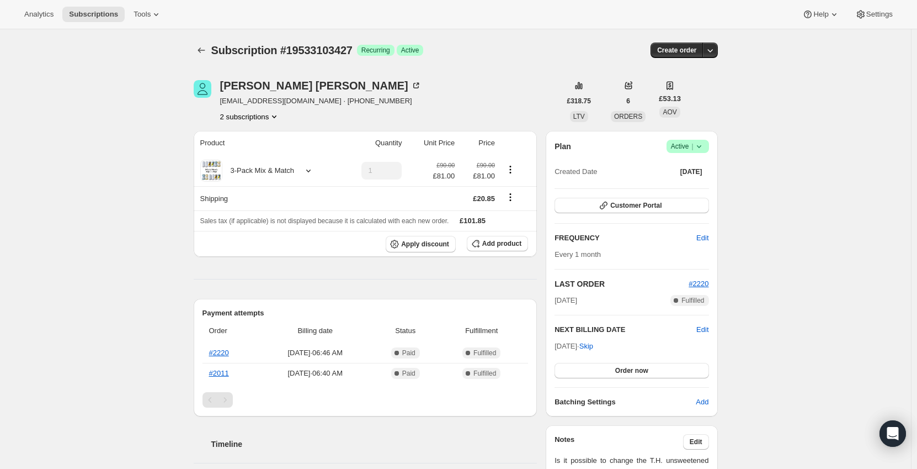
click at [267, 120] on button "2 subscriptions" at bounding box center [250, 116] width 60 height 11
click at [273, 139] on span "18527650115" at bounding box center [253, 137] width 77 height 11
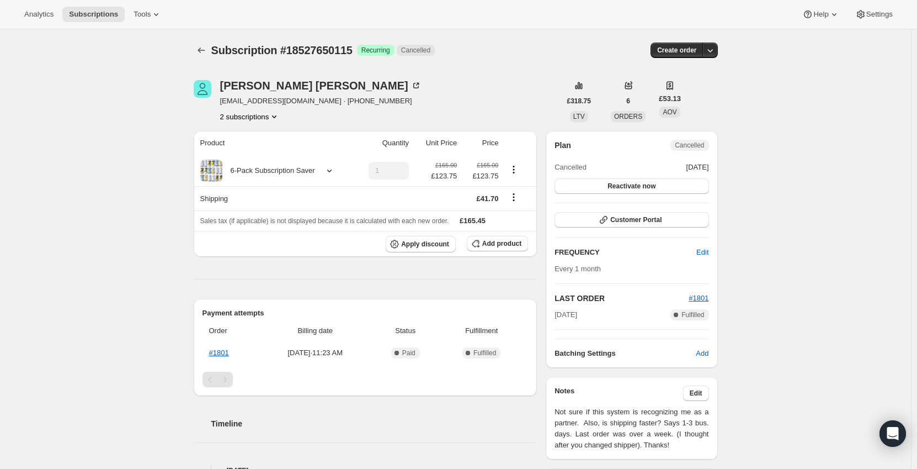
click at [515, 100] on div "Cathy Baker cathy100102@aol.com · +447917454445 2 subscriptions" at bounding box center [377, 101] width 367 height 42
click at [275, 167] on div "6-Pack Subscription Saver" at bounding box center [268, 170] width 93 height 11
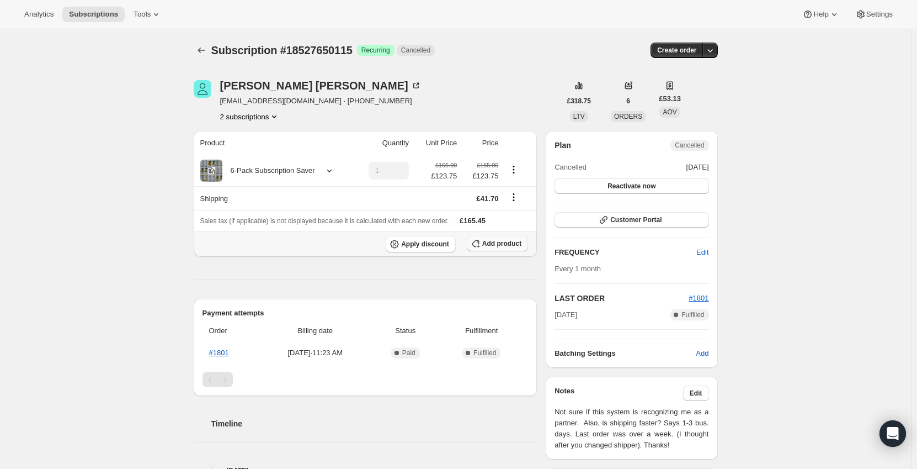
click at [517, 245] on span "Add product" at bounding box center [501, 243] width 39 height 9
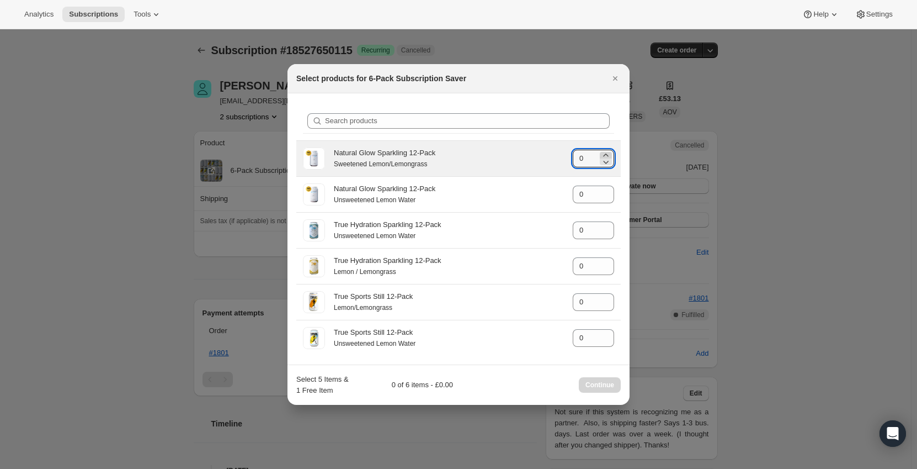
click at [605, 155] on icon ":r9u:" at bounding box center [605, 154] width 5 height 3
type input "1"
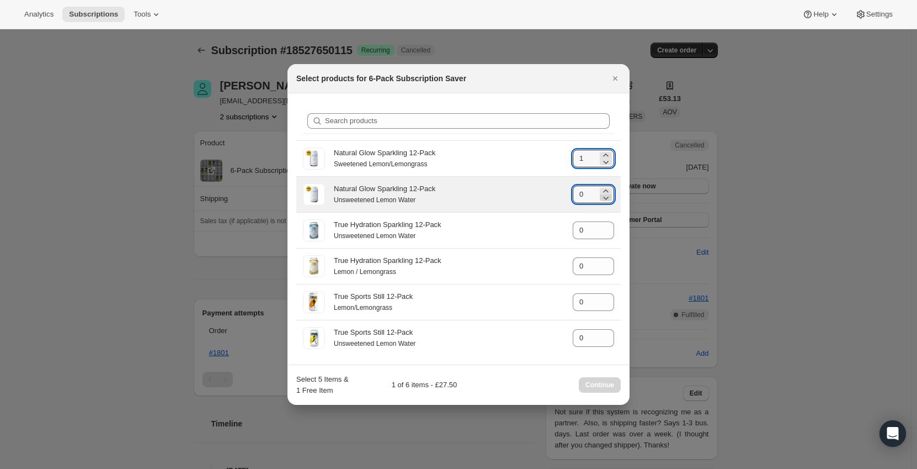
click at [606, 196] on icon ":r9u:" at bounding box center [606, 197] width 11 height 11
click at [607, 186] on icon ":r9u:" at bounding box center [606, 190] width 11 height 11
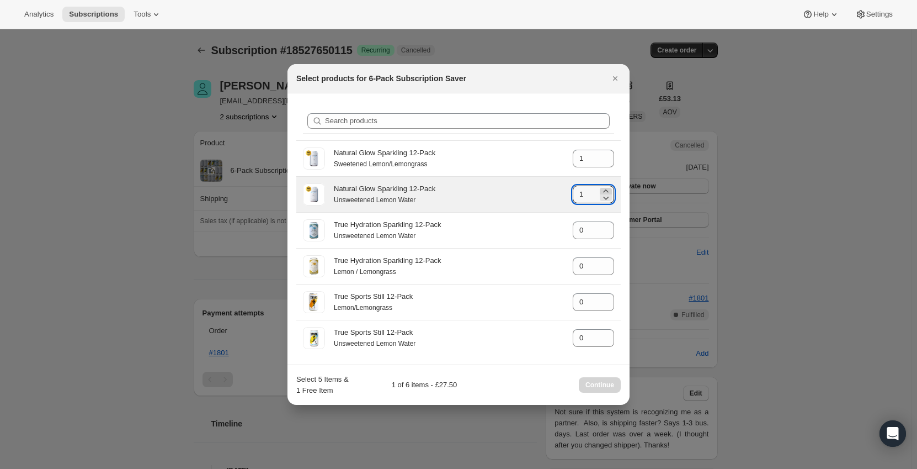
click at [607, 186] on icon ":r9u:" at bounding box center [606, 190] width 11 height 11
type input "5"
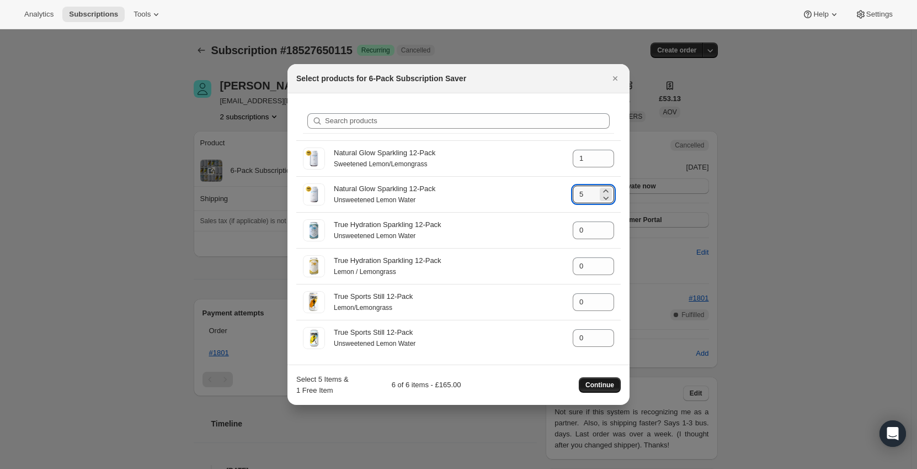
click at [598, 384] on span "Continue" at bounding box center [600, 384] width 29 height 9
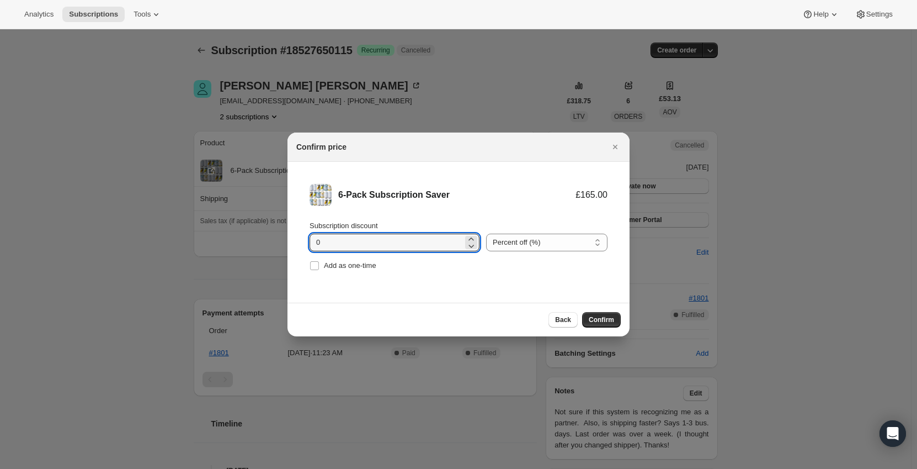
drag, startPoint x: 425, startPoint y: 245, endPoint x: 248, endPoint y: 246, distance: 177.2
type input "10"
click at [510, 198] on div "6-Pack Subscription Saver" at bounding box center [456, 194] width 237 height 11
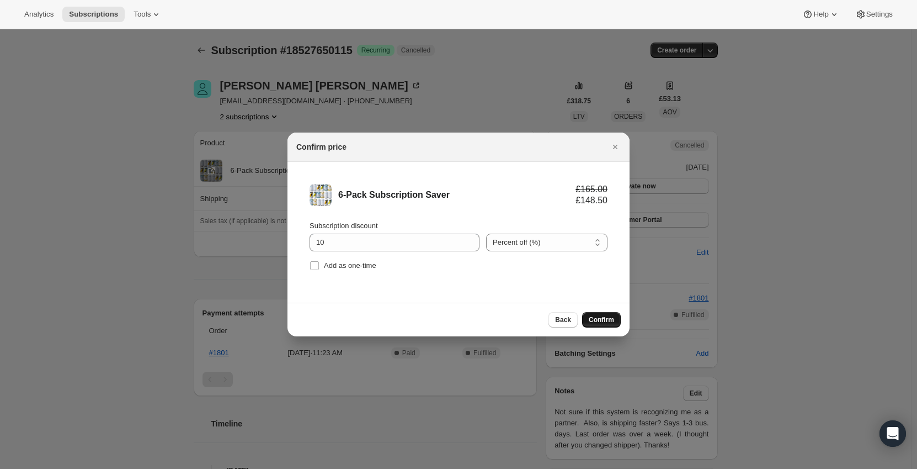
click at [602, 323] on span "Confirm" at bounding box center [601, 319] width 25 height 9
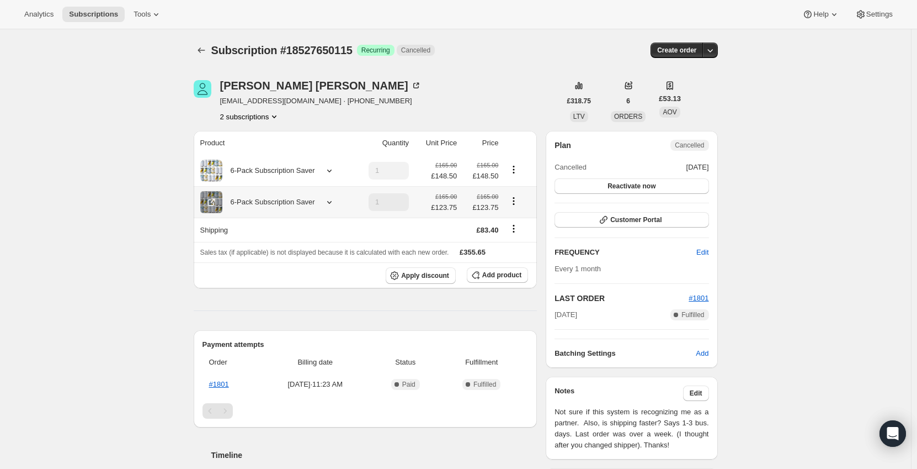
click at [518, 199] on icon "Product actions" at bounding box center [513, 200] width 11 height 11
click at [516, 203] on icon "Product actions" at bounding box center [513, 200] width 11 height 11
click at [523, 241] on span "Remove" at bounding box center [516, 241] width 26 height 8
type input "0"
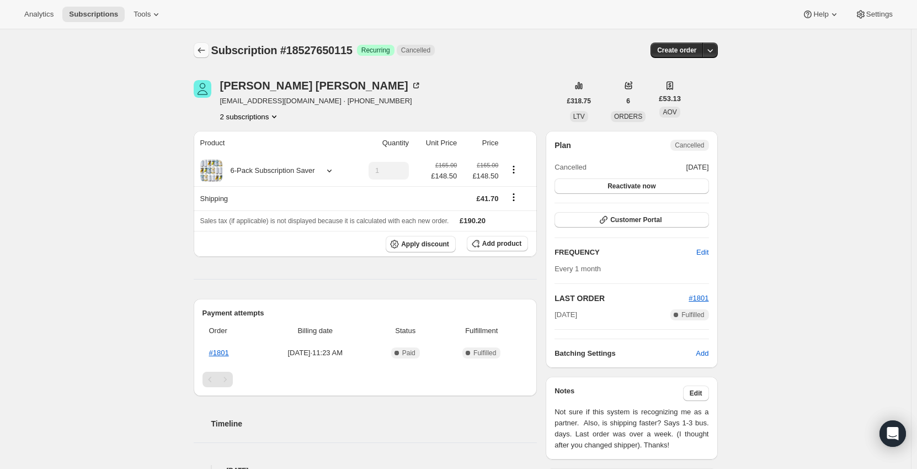
click at [200, 47] on icon "Subscriptions" at bounding box center [201, 50] width 11 height 11
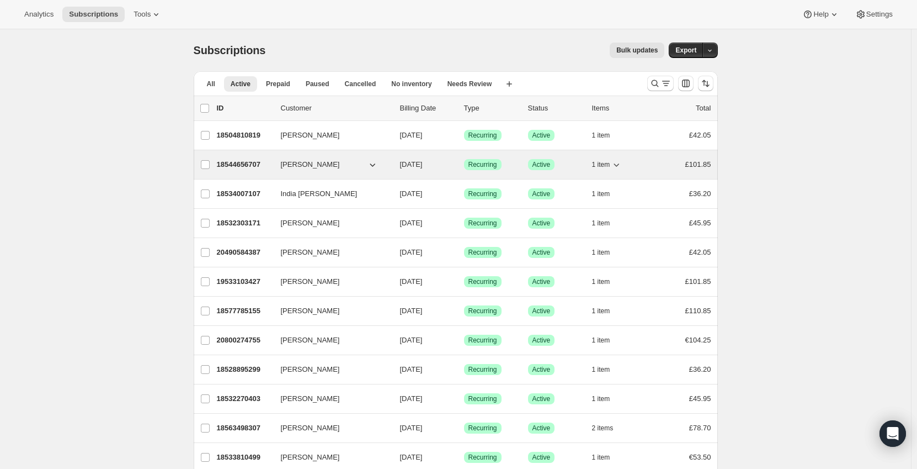
click at [620, 165] on icon "button" at bounding box center [616, 164] width 11 height 11
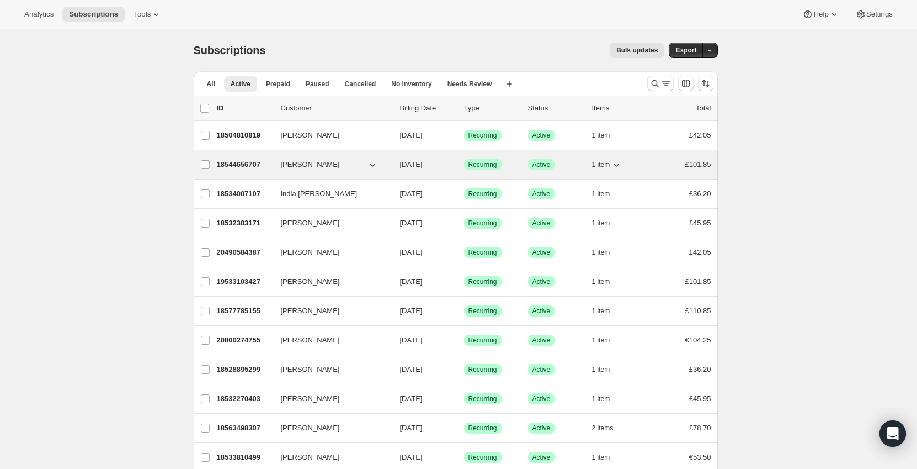
click at [622, 161] on icon "button" at bounding box center [616, 164] width 11 height 11
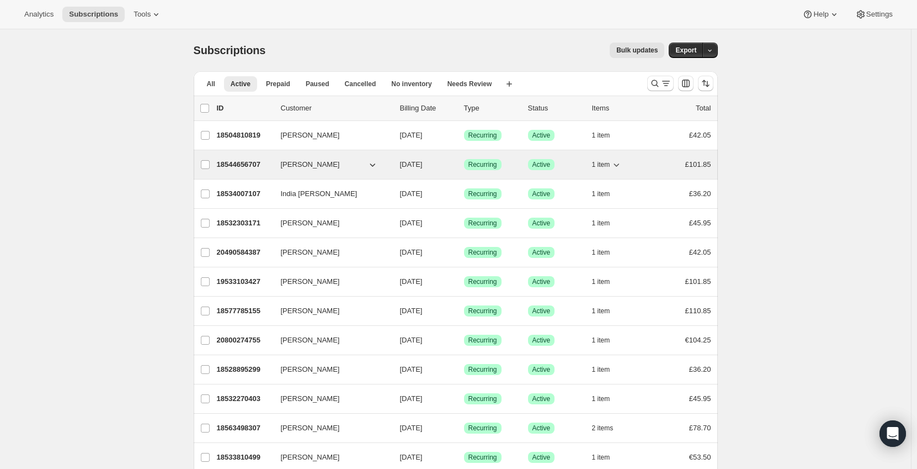
click at [645, 160] on div "1 item" at bounding box center [619, 164] width 55 height 15
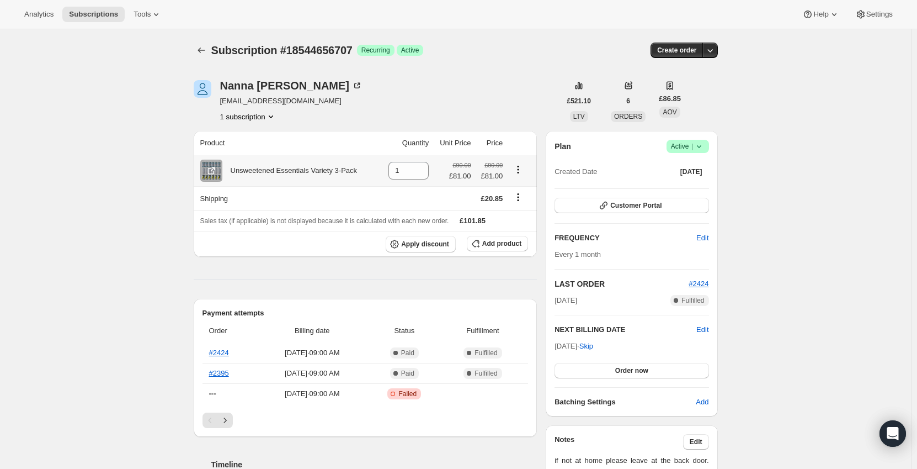
click at [341, 172] on div "Unsweetened Essentials Variety 3-Pack" at bounding box center [289, 170] width 135 height 11
click at [518, 166] on icon "Product actions" at bounding box center [518, 169] width 11 height 11
click at [524, 171] on icon "Product actions" at bounding box center [518, 169] width 11 height 11
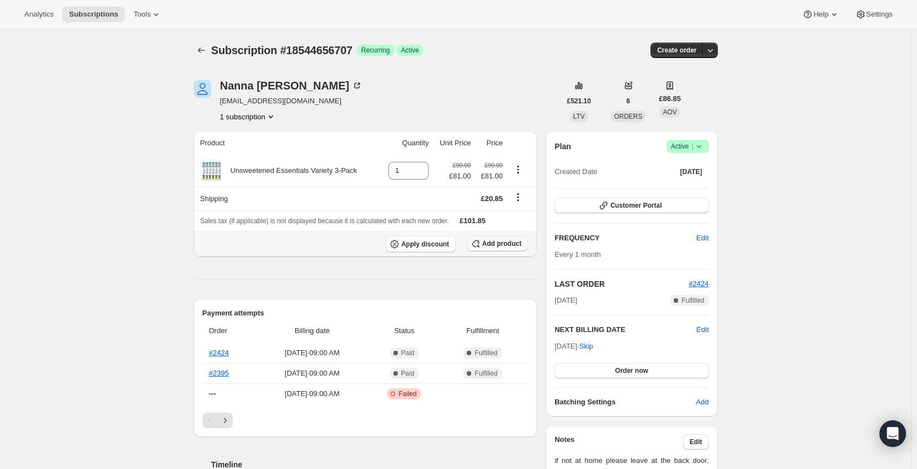
click at [499, 243] on span "Add product" at bounding box center [501, 243] width 39 height 9
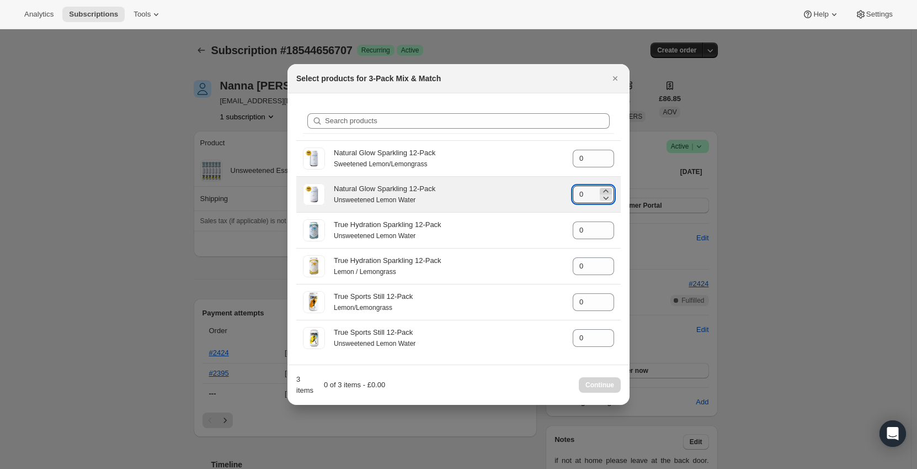
click at [606, 190] on icon ":rfo:" at bounding box center [605, 190] width 5 height 3
click at [607, 189] on icon ":rfo:" at bounding box center [606, 190] width 11 height 11
type input "2"
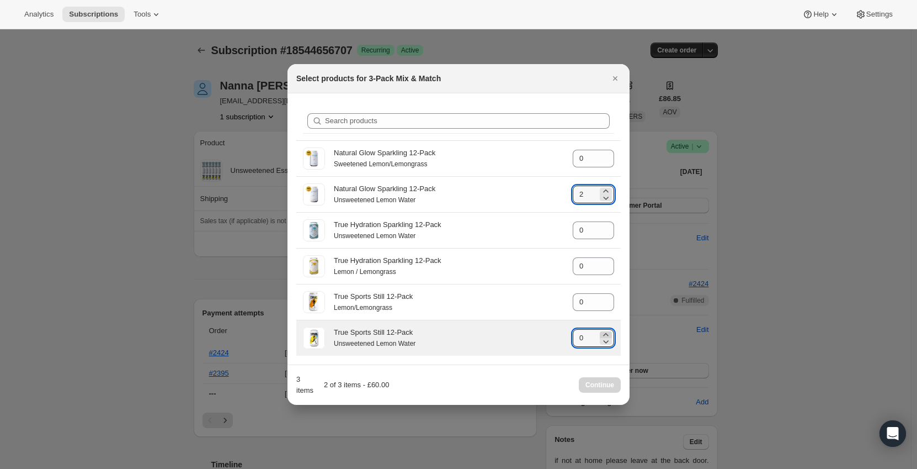
click at [606, 332] on icon ":rfo:" at bounding box center [606, 334] width 11 height 11
type input "1"
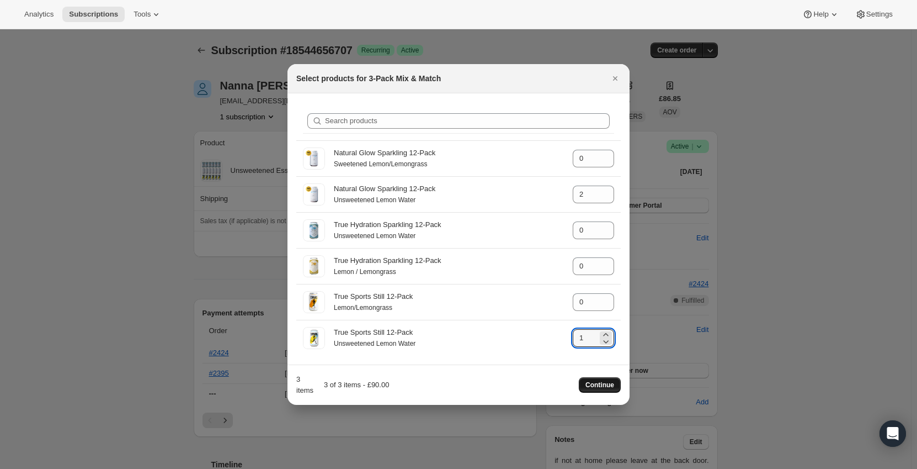
click at [597, 384] on span "Continue" at bounding box center [600, 384] width 29 height 9
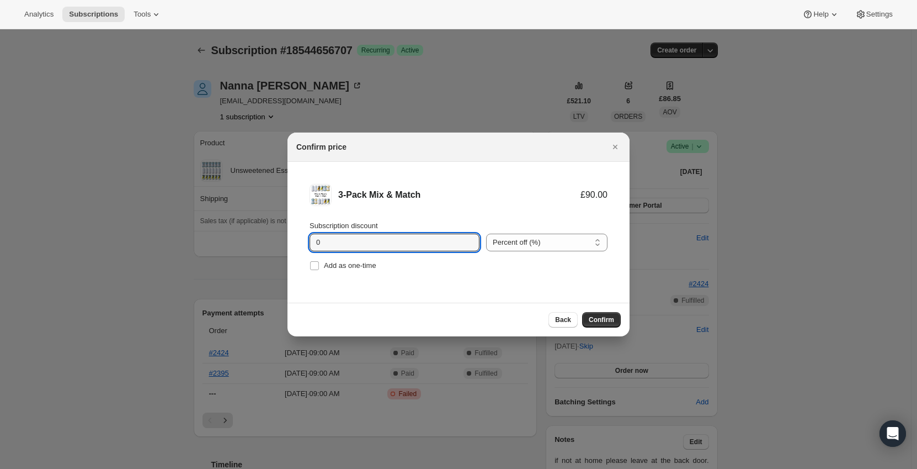
drag, startPoint x: 280, startPoint y: 244, endPoint x: 271, endPoint y: 244, distance: 9.4
type input "10"
click at [604, 315] on button "Confirm" at bounding box center [601, 319] width 39 height 15
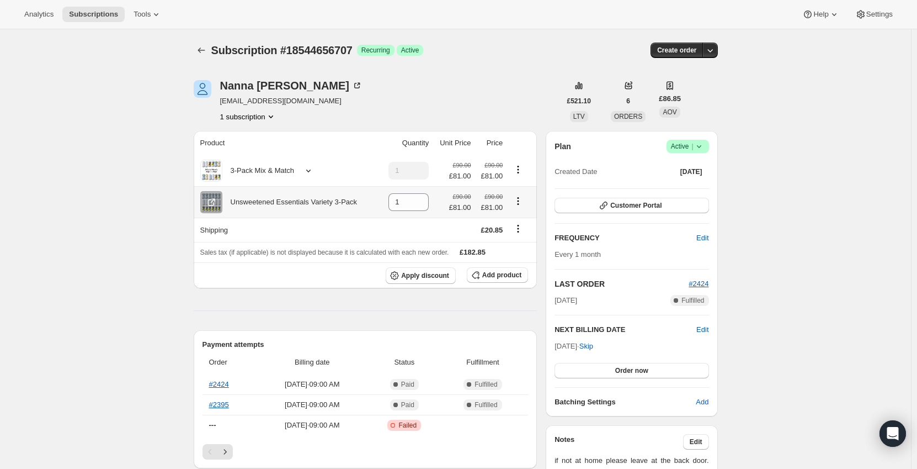
click at [519, 201] on icon "Product actions" at bounding box center [519, 201] width 2 height 2
click at [420, 204] on icon at bounding box center [420, 205] width 11 height 11
type input "0"
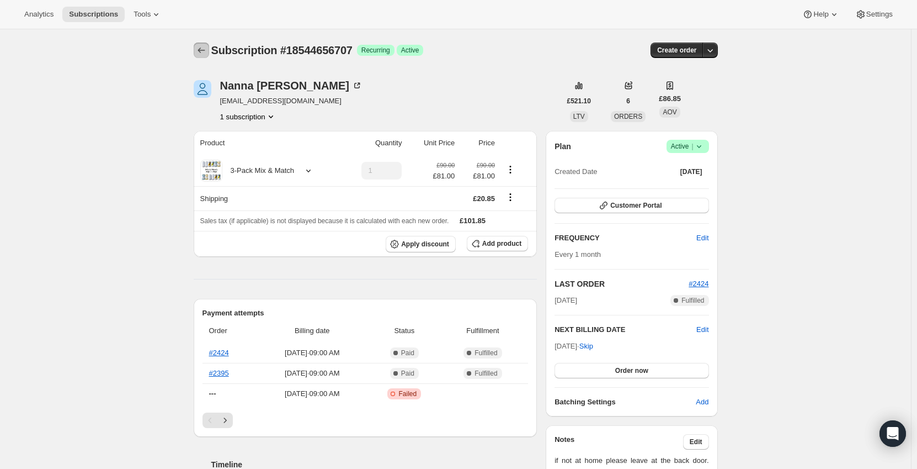
click at [201, 47] on icon "Subscriptions" at bounding box center [201, 50] width 11 height 11
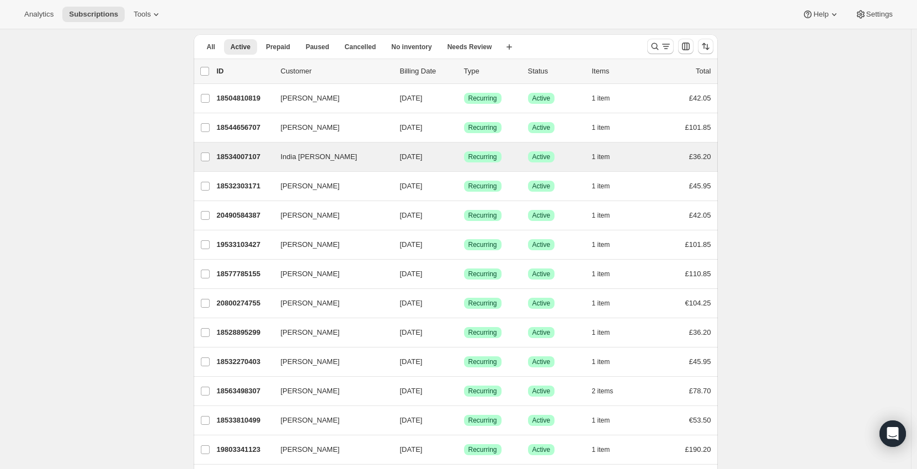
scroll to position [55, 0]
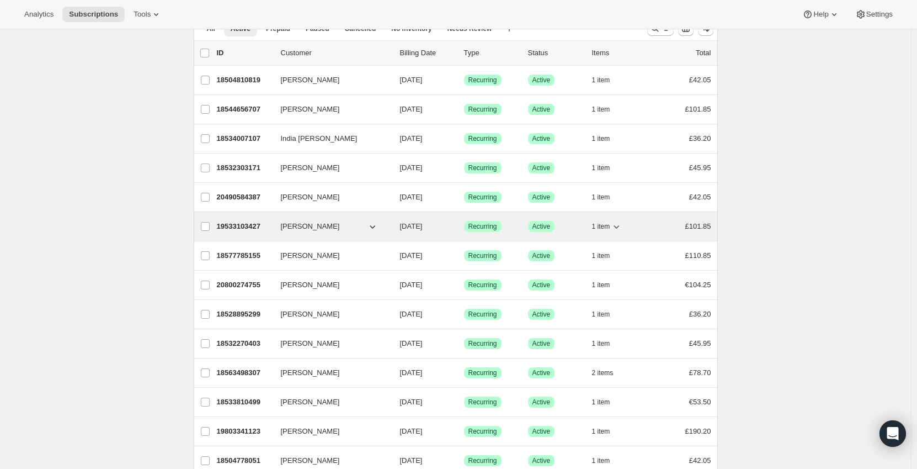
click at [661, 228] on div "£101.85" at bounding box center [683, 226] width 55 height 11
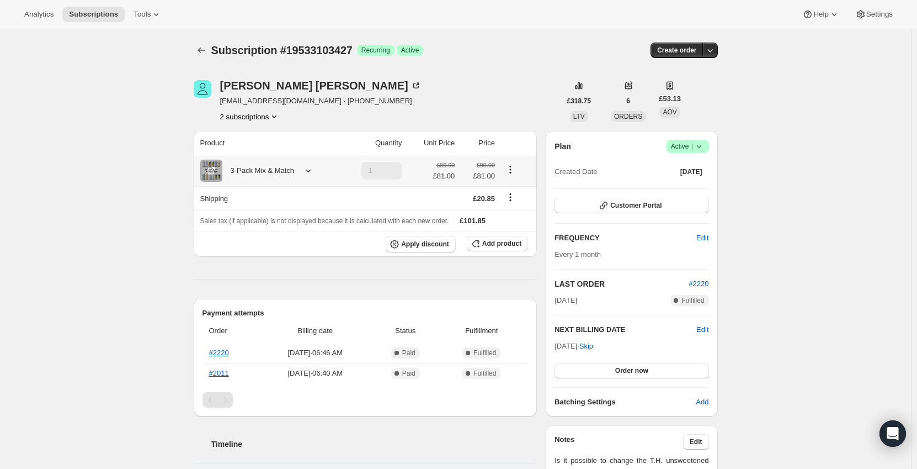
click at [311, 173] on icon at bounding box center [308, 170] width 11 height 11
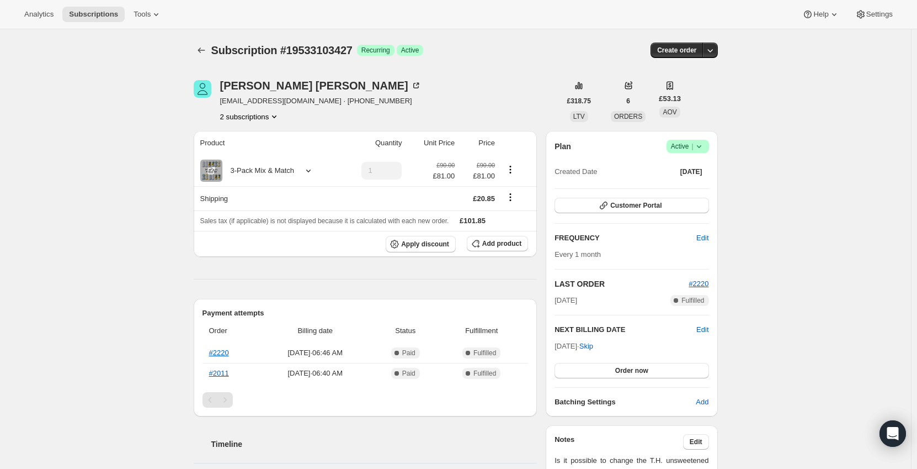
click at [211, 53] on div at bounding box center [203, 50] width 18 height 15
click at [207, 51] on icon "Subscriptions" at bounding box center [201, 50] width 11 height 11
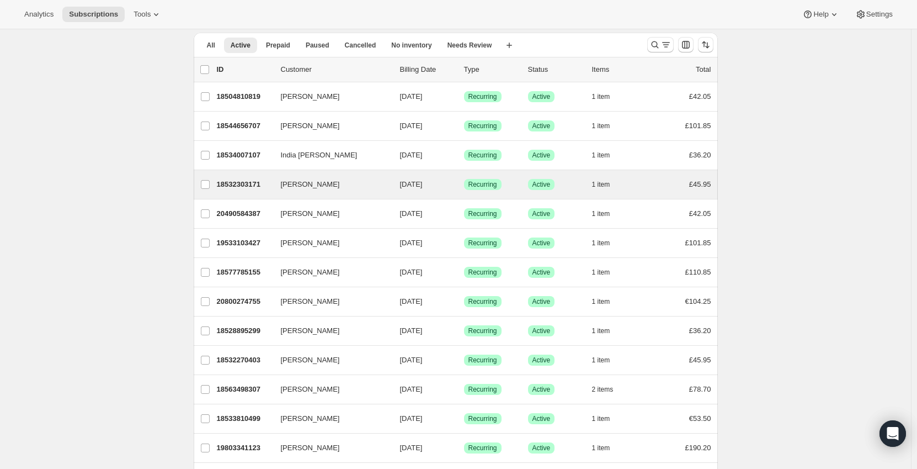
scroll to position [55, 0]
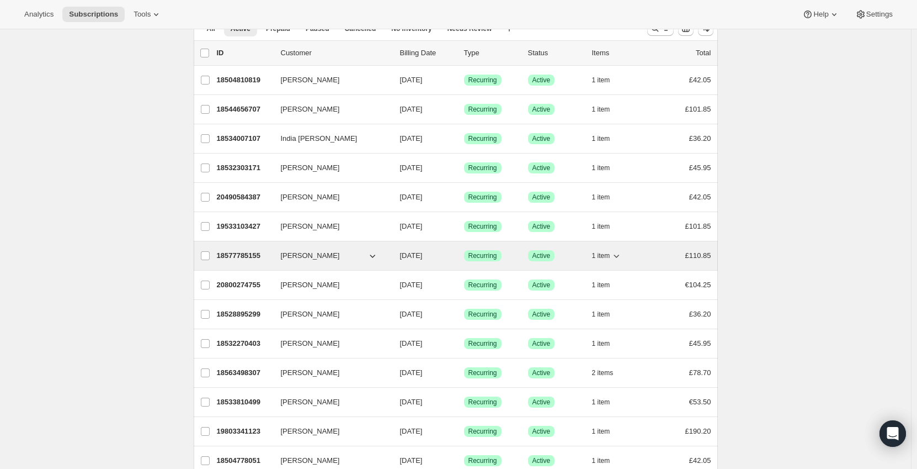
click at [645, 250] on div "1 item" at bounding box center [619, 255] width 55 height 15
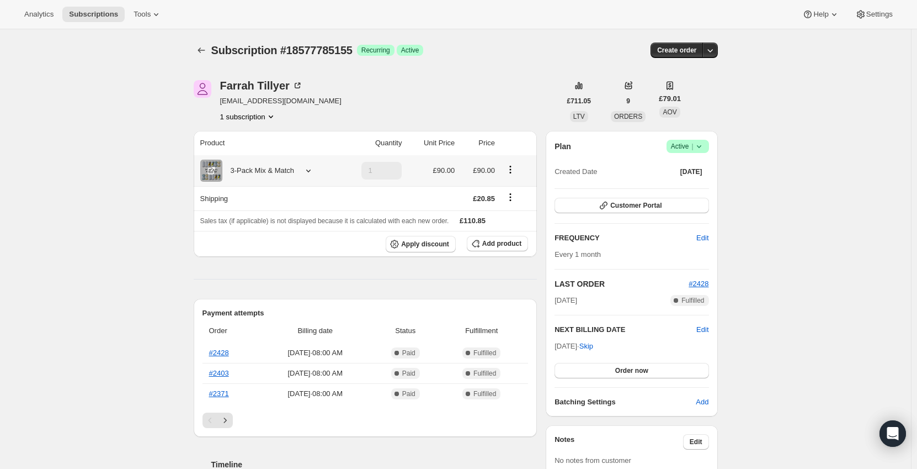
click at [516, 167] on icon "Product actions" at bounding box center [510, 169] width 11 height 11
click at [99, 242] on div "Subscription #18577785155. This page is ready Subscription #18577785155 Success…" at bounding box center [455, 460] width 911 height 862
click at [285, 171] on div "3-Pack Mix & Match" at bounding box center [258, 170] width 72 height 11
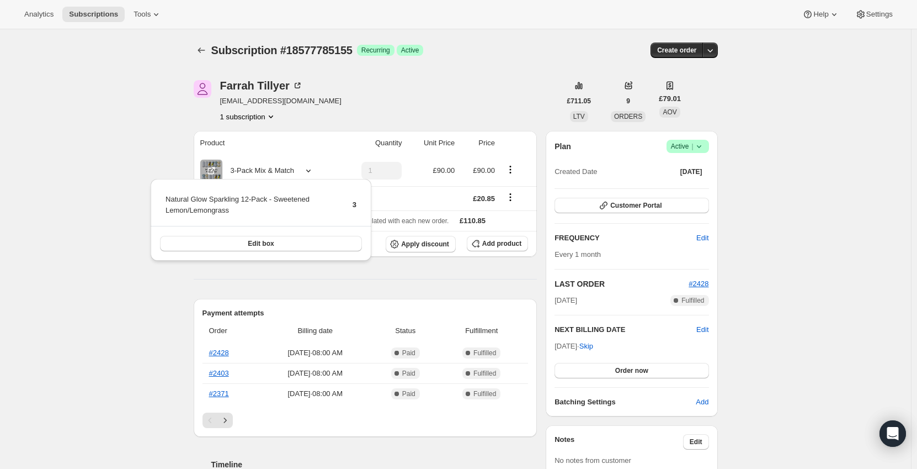
click at [113, 149] on div "Subscription #18577785155. This page is ready Subscription #18577785155 Success…" at bounding box center [455, 460] width 911 height 862
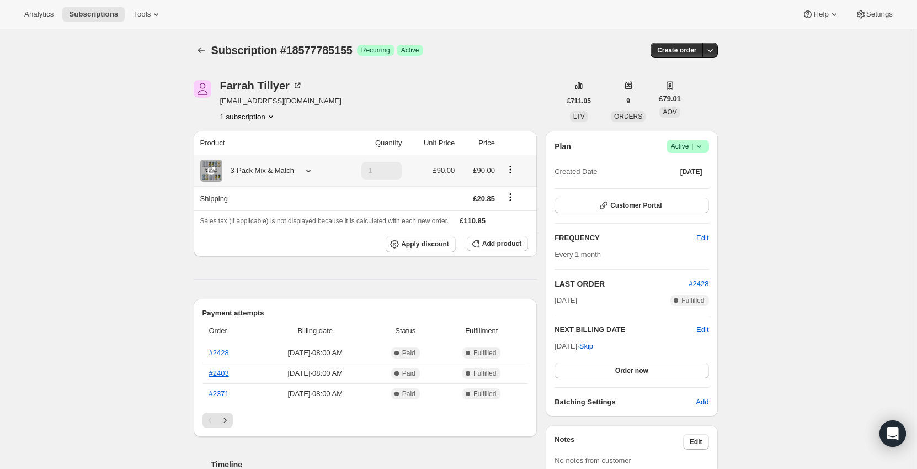
click at [510, 167] on icon "Product actions" at bounding box center [510, 169] width 11 height 11
click at [510, 185] on span "Edit box" at bounding box center [514, 190] width 26 height 11
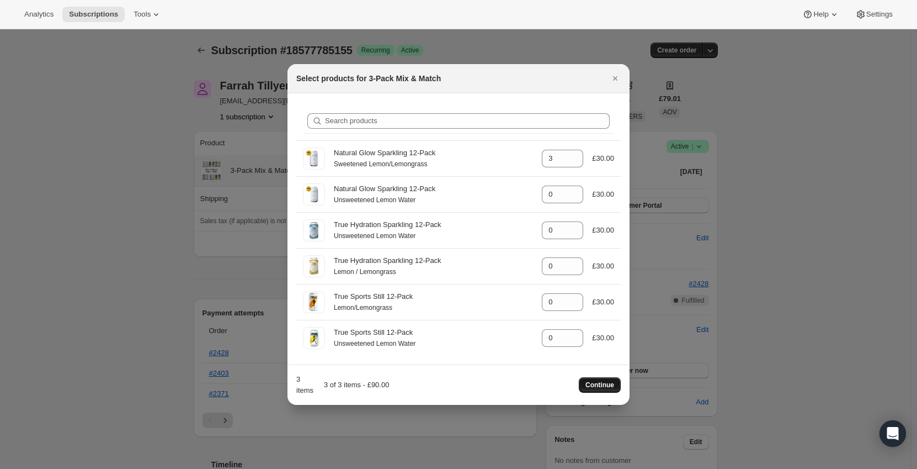
click at [602, 389] on span "Continue" at bounding box center [600, 384] width 29 height 9
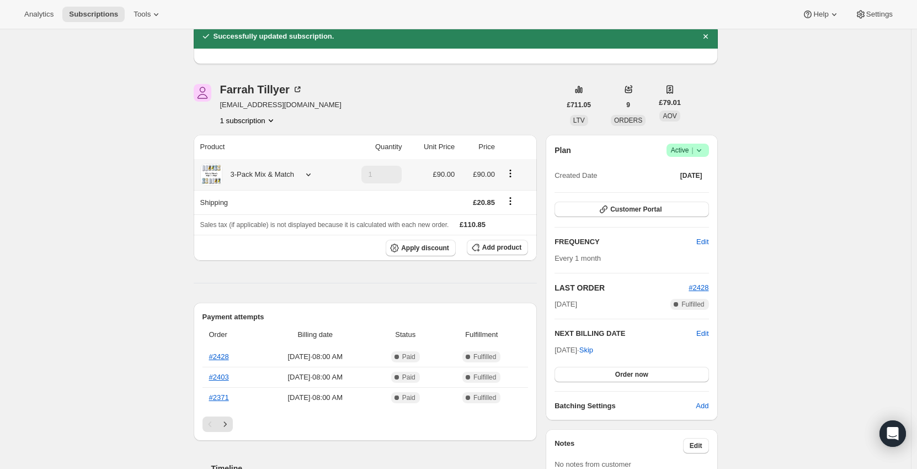
scroll to position [110, 0]
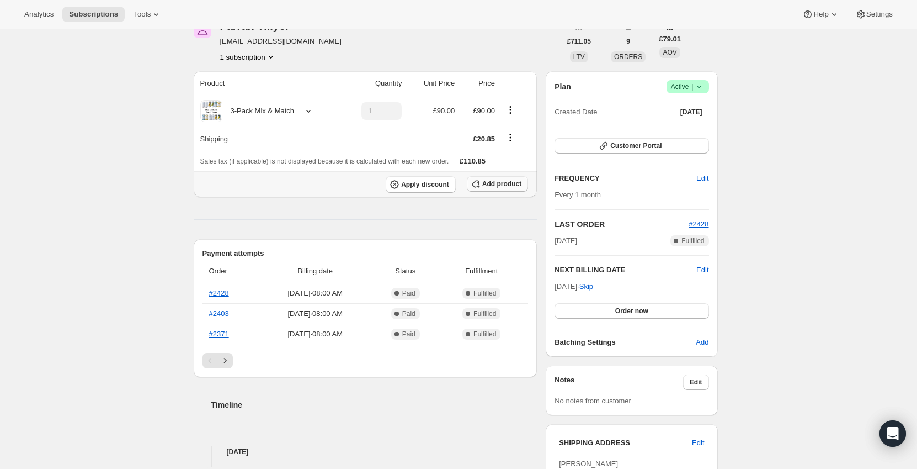
click at [501, 185] on span "Add product" at bounding box center [501, 183] width 39 height 9
click at [268, 112] on div "3-Pack Mix & Match" at bounding box center [258, 110] width 72 height 11
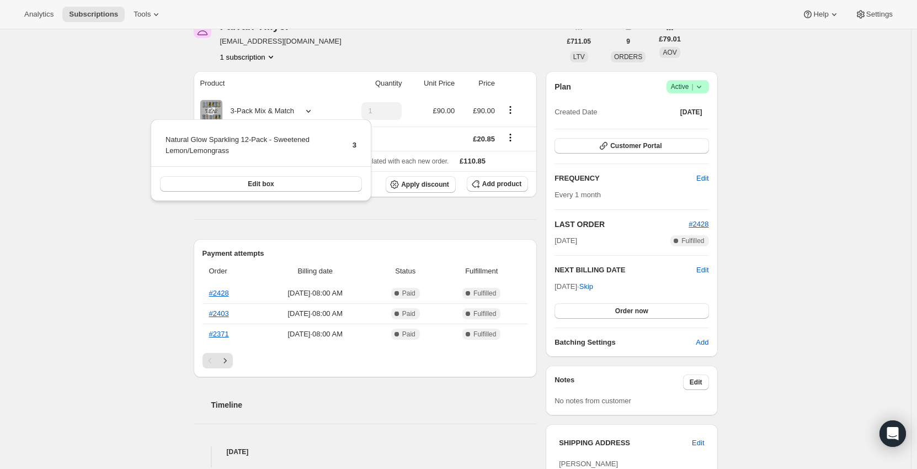
click at [155, 104] on div "Subscription #18577785155. This page is ready Subscription #18577785155 Success…" at bounding box center [455, 389] width 911 height 941
click at [519, 186] on span "Add product" at bounding box center [501, 183] width 39 height 9
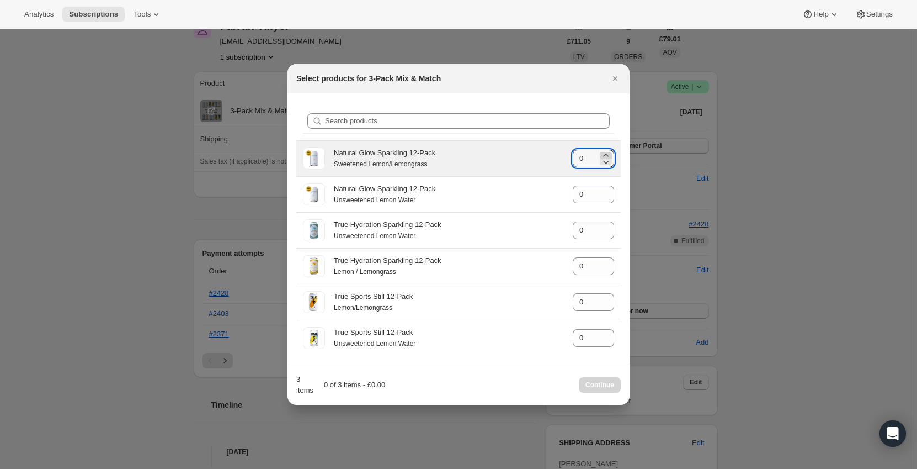
click at [608, 155] on icon ":rrd:" at bounding box center [606, 155] width 11 height 11
type input "3"
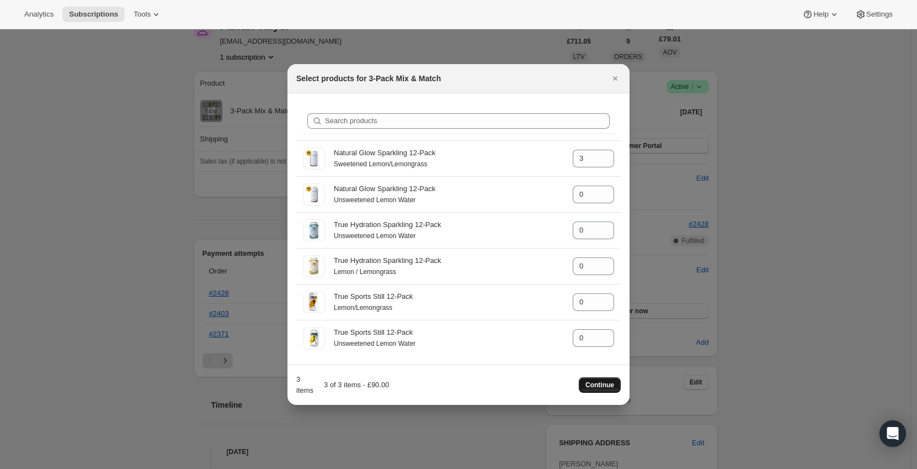
click at [607, 384] on span "Continue" at bounding box center [600, 384] width 29 height 9
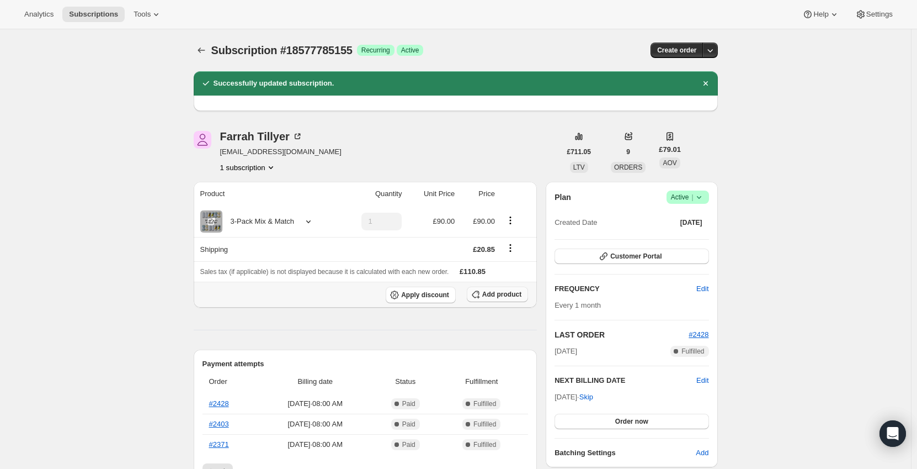
click at [503, 293] on span "Add product" at bounding box center [501, 294] width 39 height 9
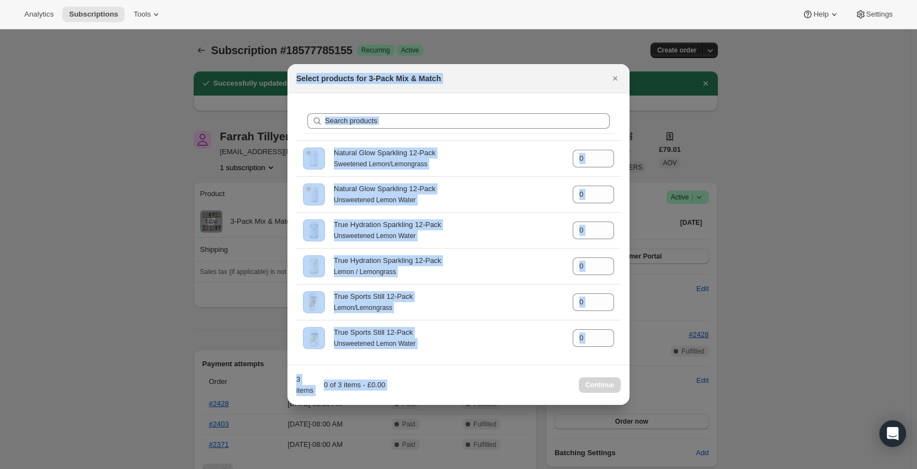
click at [563, 101] on div "Search products Natural Glow Sparkling 12-Pack Sweetened Lemon/Lemongrass gid:/…" at bounding box center [459, 228] width 342 height 271
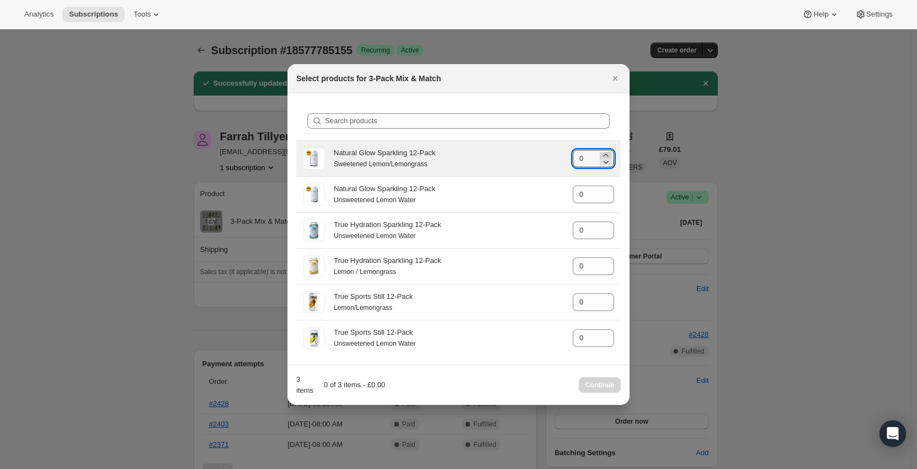
click at [605, 155] on icon ":rs3:" at bounding box center [605, 154] width 5 height 3
type input "3"
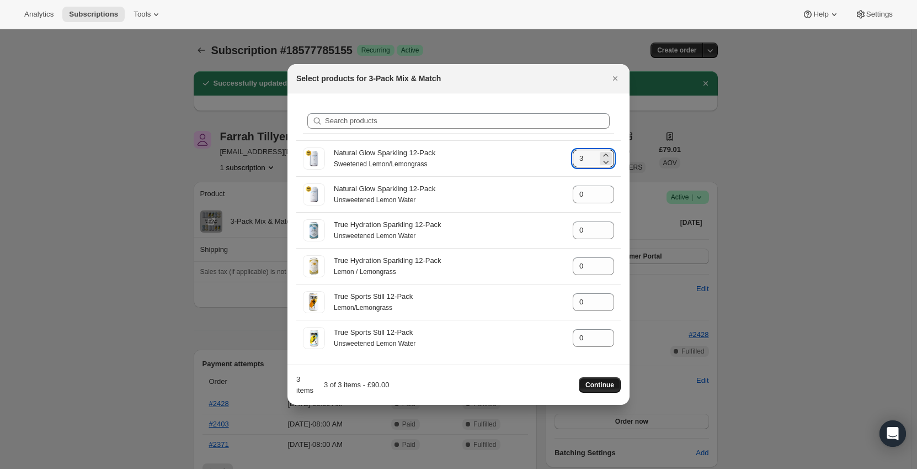
click at [602, 388] on span "Continue" at bounding box center [600, 384] width 29 height 9
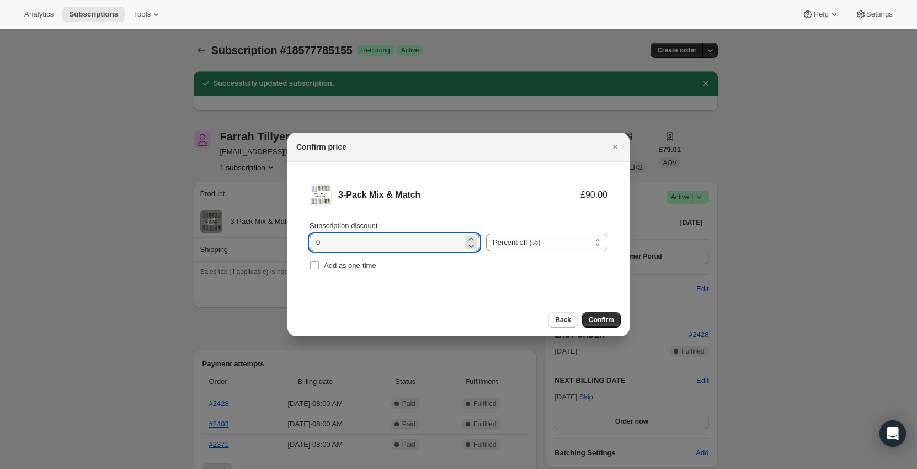
drag, startPoint x: 396, startPoint y: 241, endPoint x: 257, endPoint y: 253, distance: 139.6
type input "10"
click at [489, 298] on div "3-Pack Mix & Match £90.00 £81.00 Subscription discount 10 Percent off (%) Amoun…" at bounding box center [459, 232] width 342 height 141
click at [606, 317] on span "Confirm" at bounding box center [601, 319] width 25 height 9
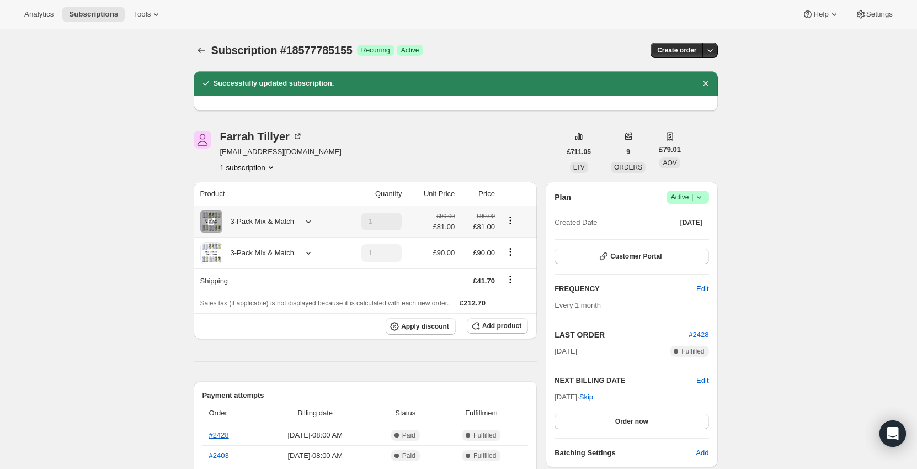
click at [512, 219] on icon "Product actions" at bounding box center [510, 220] width 11 height 11
click at [516, 251] on icon "Product actions" at bounding box center [510, 251] width 11 height 11
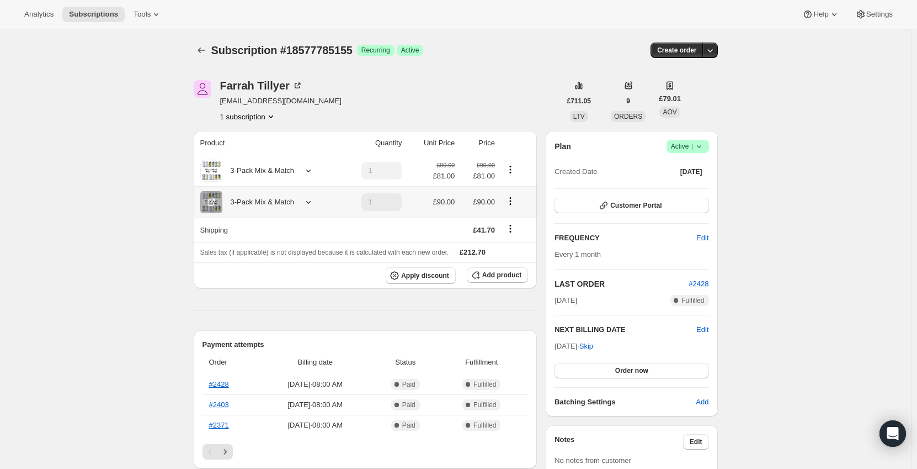
click at [516, 198] on icon "Product actions" at bounding box center [510, 200] width 11 height 11
click at [510, 238] on span "Remove" at bounding box center [514, 241] width 26 height 8
type input "0"
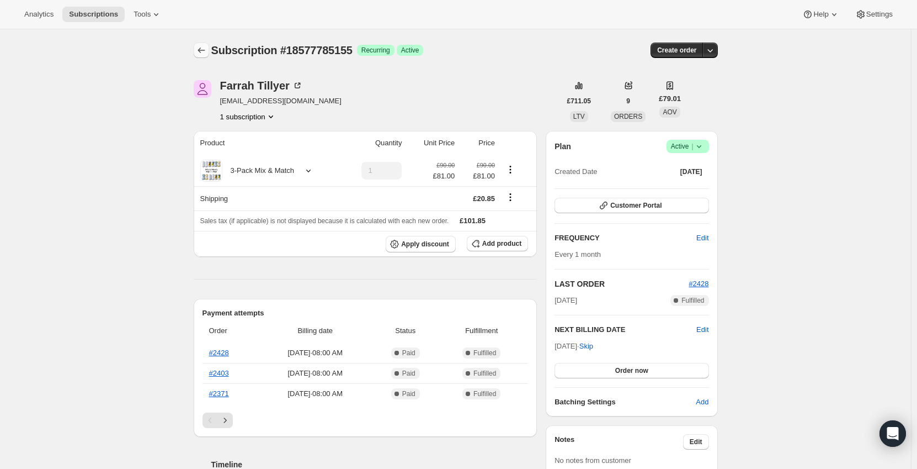
click at [202, 50] on icon "Subscriptions" at bounding box center [201, 50] width 11 height 11
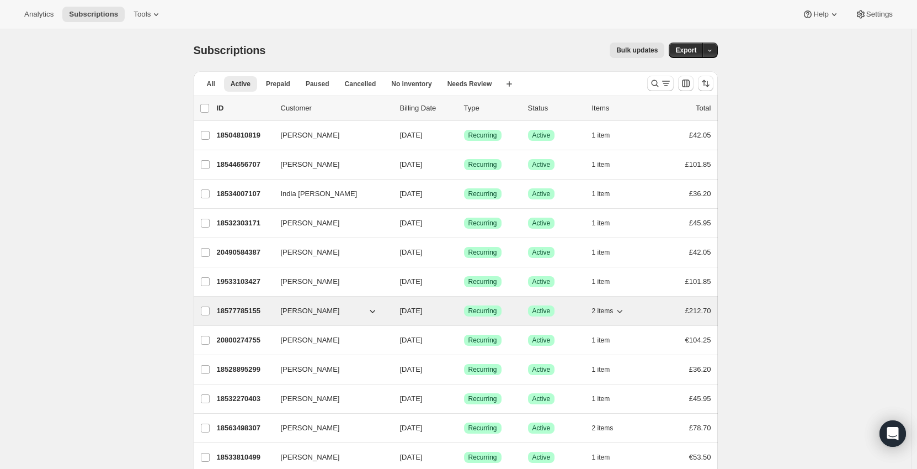
scroll to position [55, 0]
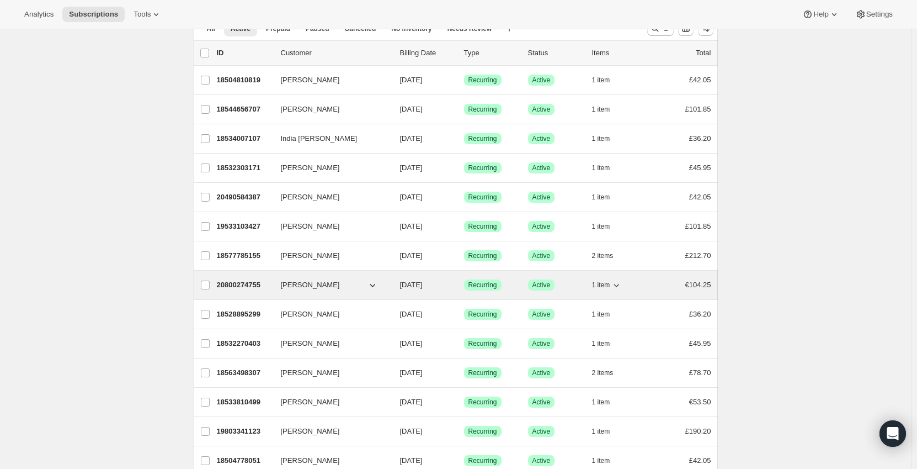
click at [667, 285] on div "€104.25" at bounding box center [683, 284] width 55 height 11
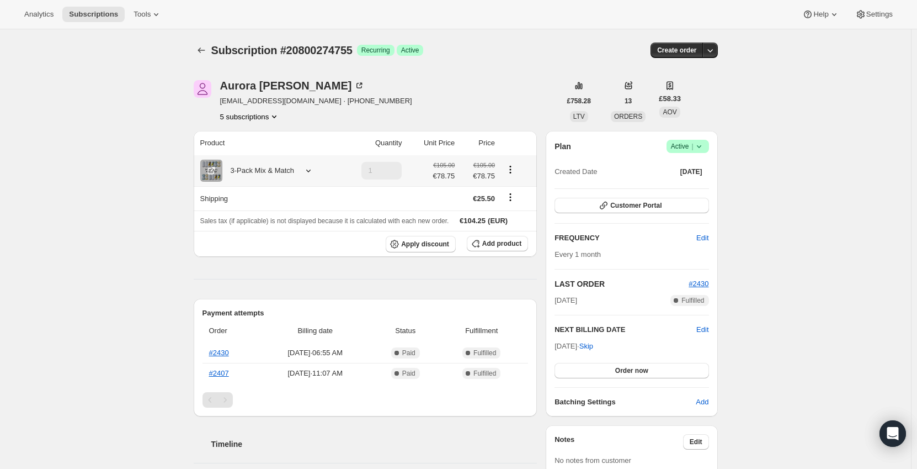
click at [511, 167] on icon "Product actions" at bounding box center [511, 167] width 2 height 2
click at [506, 189] on span "Edit box" at bounding box center [514, 191] width 26 height 8
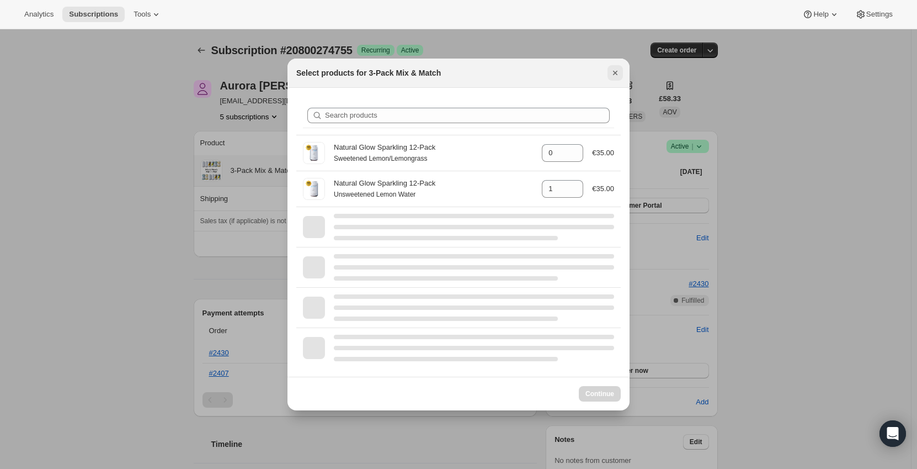
click at [610, 68] on icon "Close" at bounding box center [615, 72] width 11 height 11
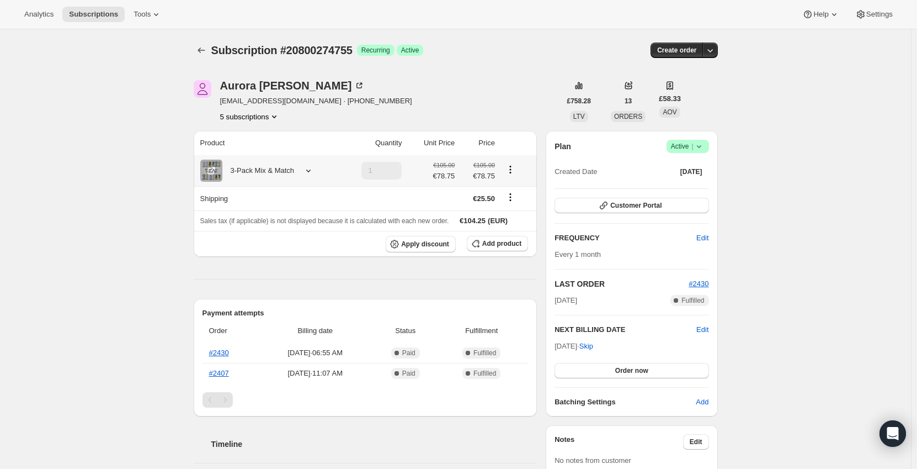
click at [282, 166] on div "3-Pack Mix & Match" at bounding box center [258, 170] width 72 height 11
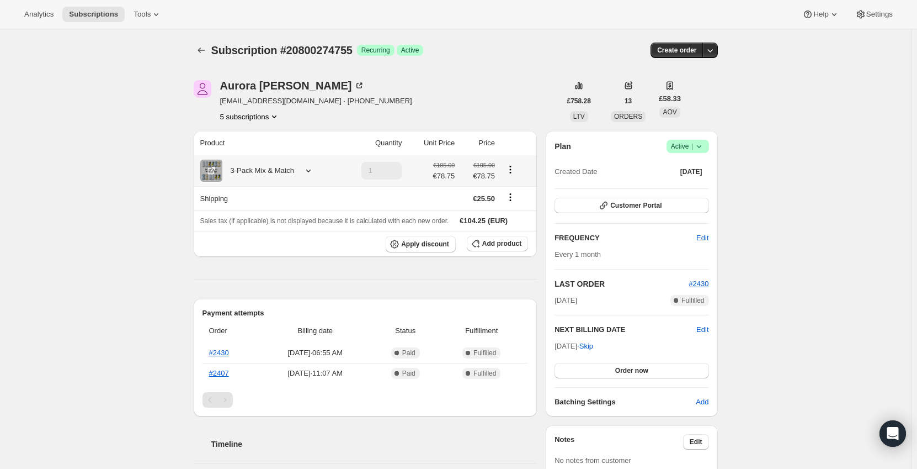
click at [514, 171] on icon "Product actions" at bounding box center [510, 169] width 11 height 11
click at [516, 193] on span "Edit box" at bounding box center [514, 191] width 26 height 8
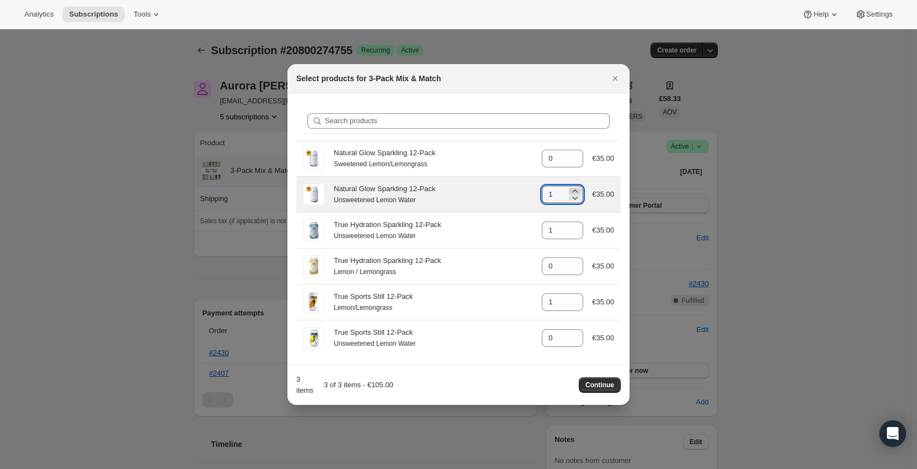
click at [577, 189] on icon ":rgc:" at bounding box center [575, 190] width 11 height 11
type input "2"
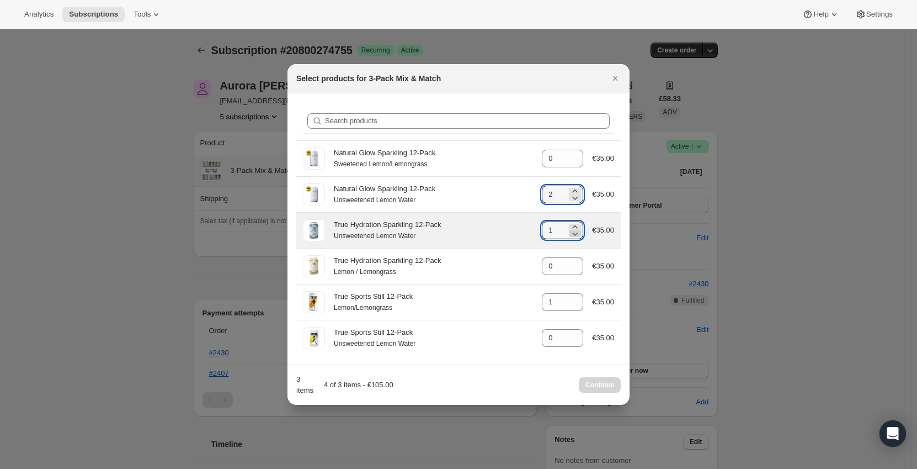
click at [575, 231] on icon ":rgc:" at bounding box center [575, 233] width 11 height 11
type input "0"
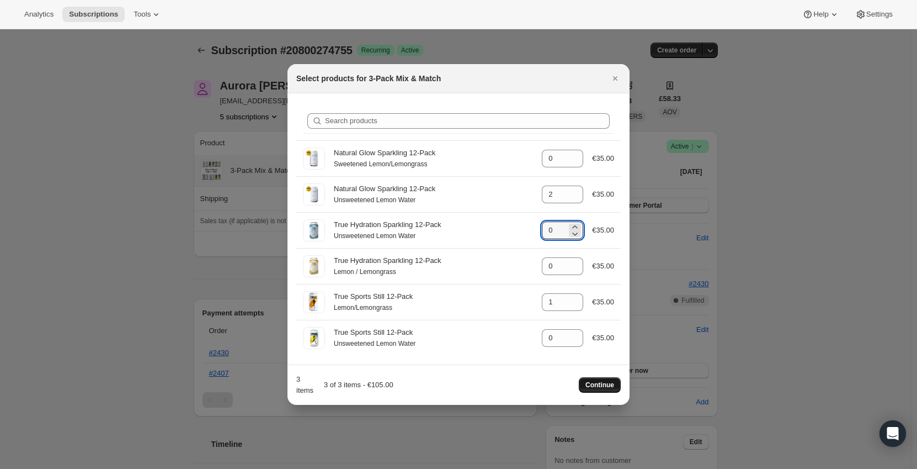
click at [603, 385] on span "Continue" at bounding box center [600, 384] width 29 height 9
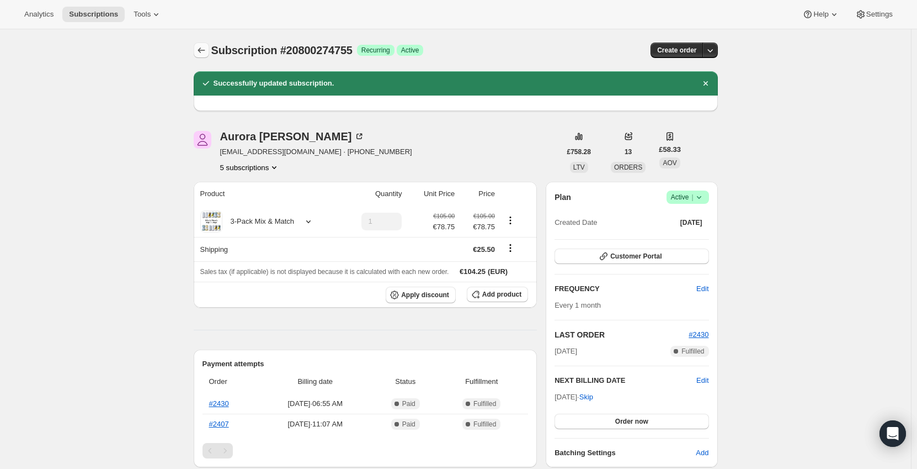
click at [206, 50] on icon "Subscriptions" at bounding box center [201, 50] width 11 height 11
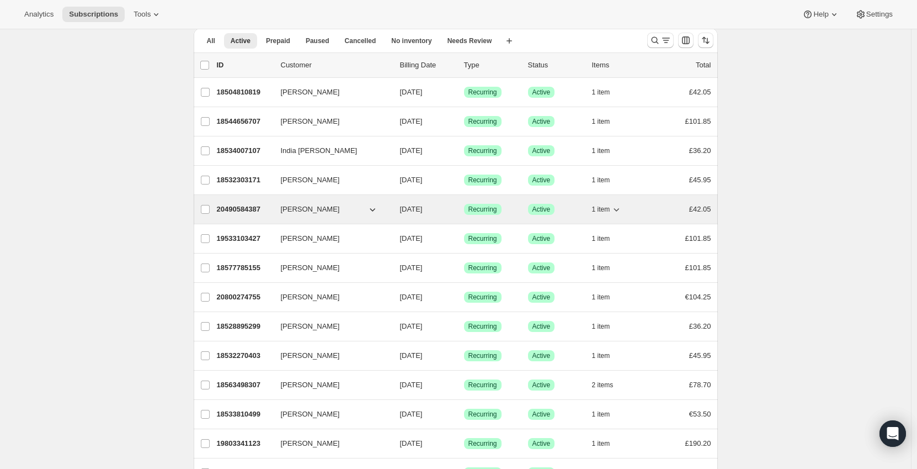
scroll to position [55, 0]
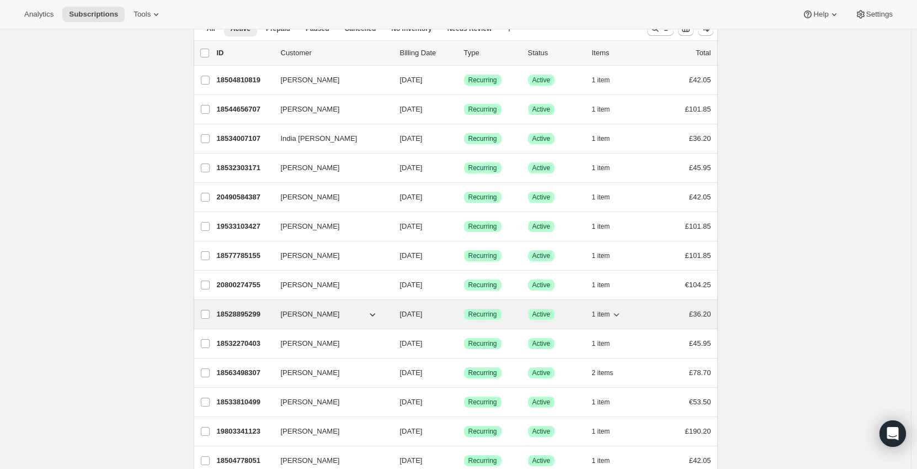
click at [611, 316] on span "1 item" at bounding box center [601, 314] width 18 height 9
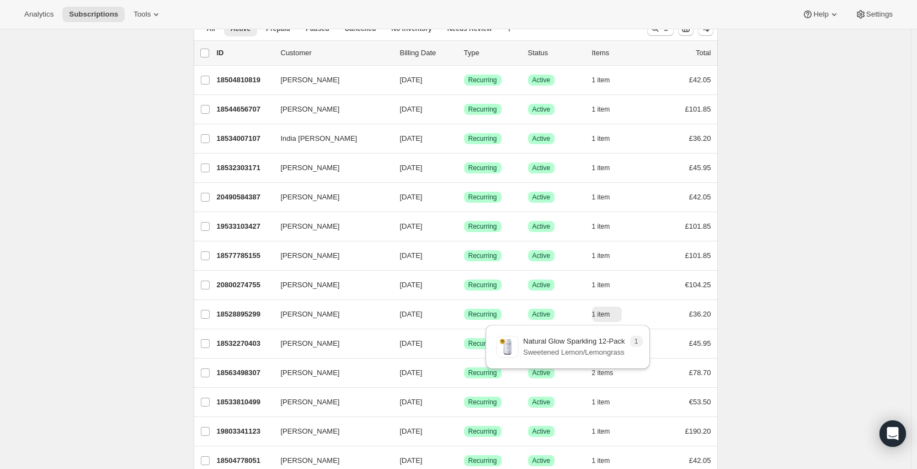
click at [759, 310] on div "Subscriptions. This page is ready Subscriptions Bulk updates More actions Bulk …" at bounding box center [455, 460] width 911 height 972
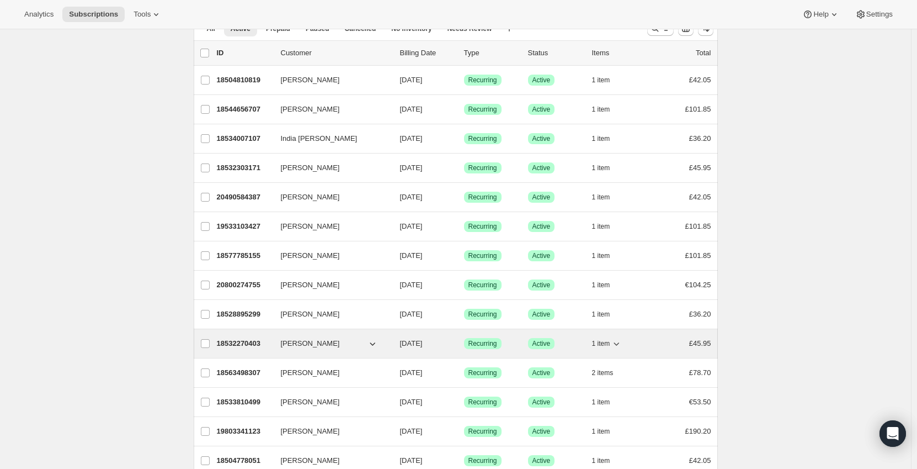
click at [614, 344] on icon "button" at bounding box center [616, 343] width 11 height 11
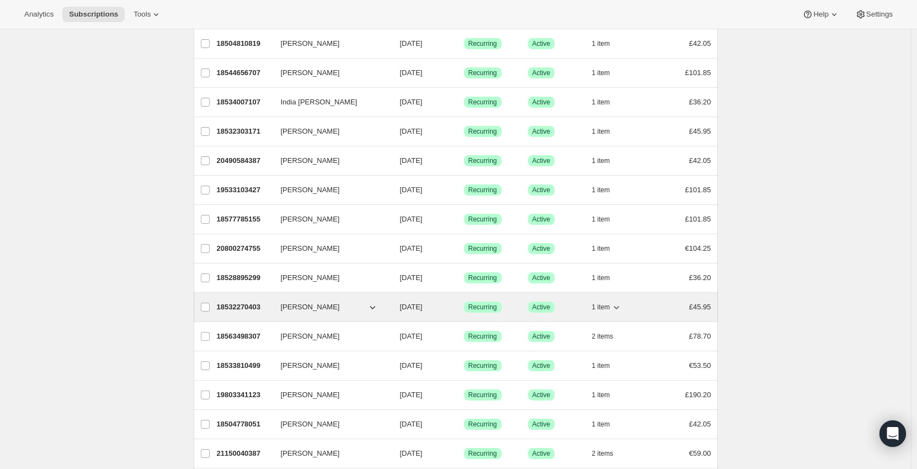
scroll to position [110, 0]
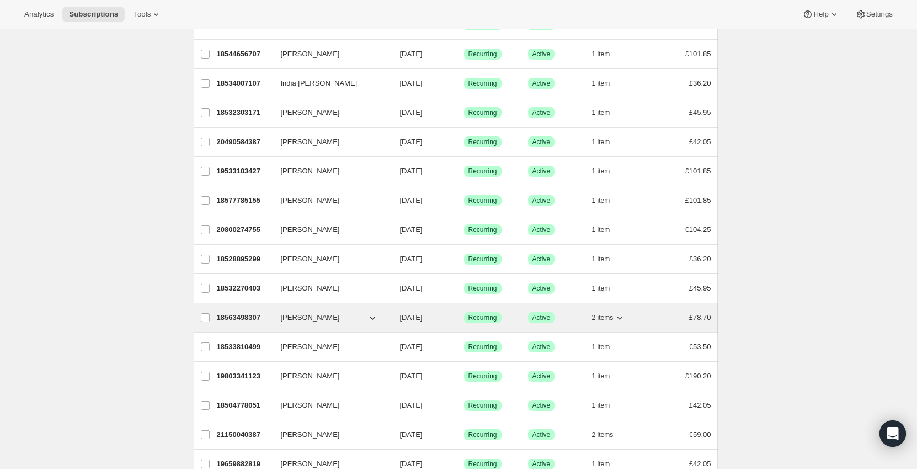
click at [611, 317] on span "2 items" at bounding box center [603, 317] width 22 height 9
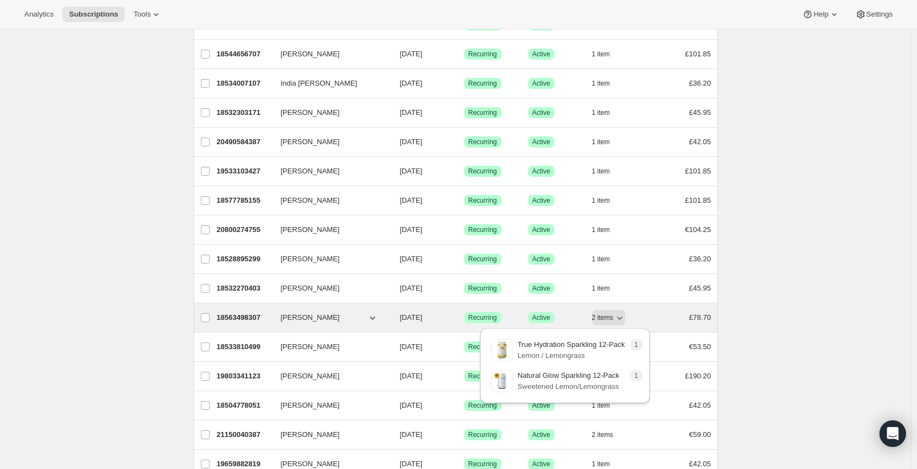
click at [672, 316] on div "£78.70" at bounding box center [683, 317] width 55 height 11
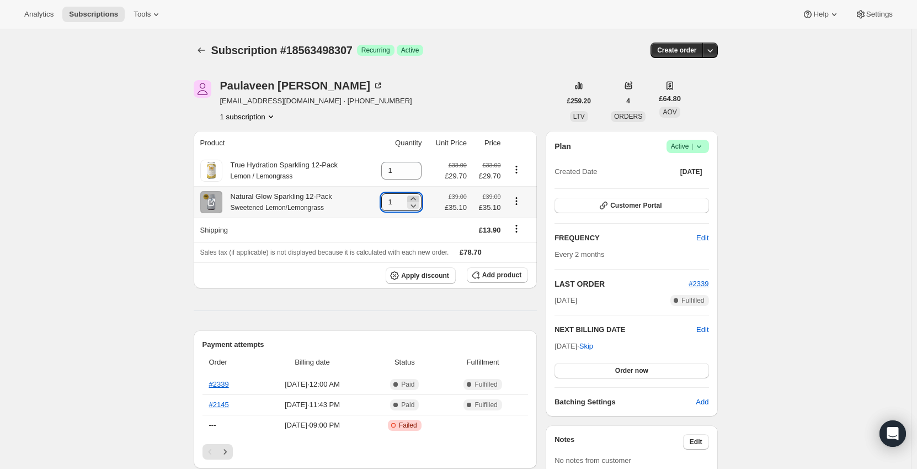
click at [415, 198] on icon at bounding box center [413, 198] width 11 height 11
type input "2"
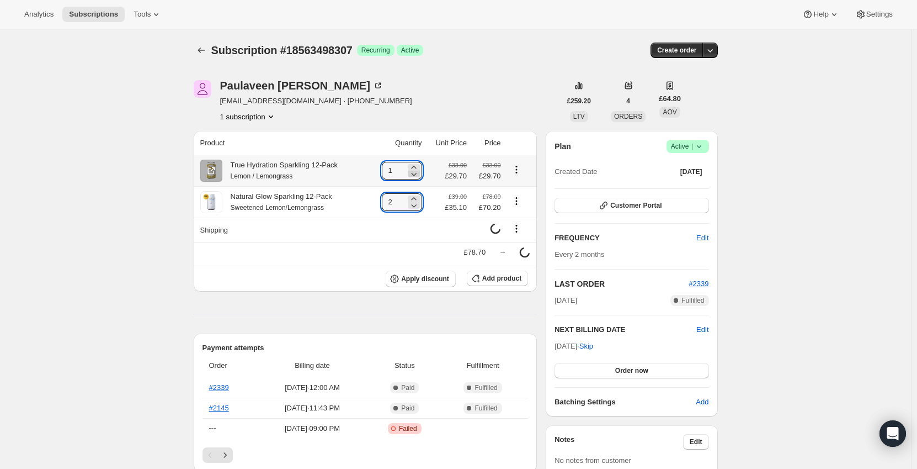
click at [415, 176] on icon at bounding box center [414, 173] width 11 height 11
type input "0"
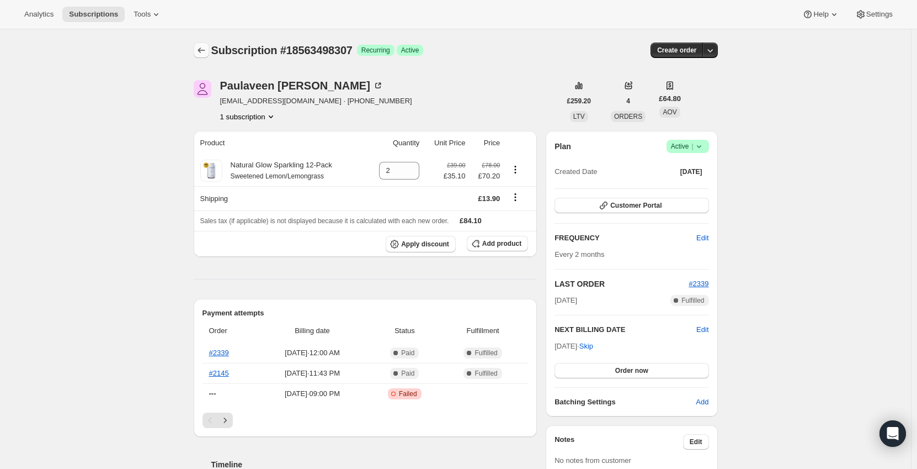
click at [205, 51] on icon "Subscriptions" at bounding box center [201, 50] width 11 height 11
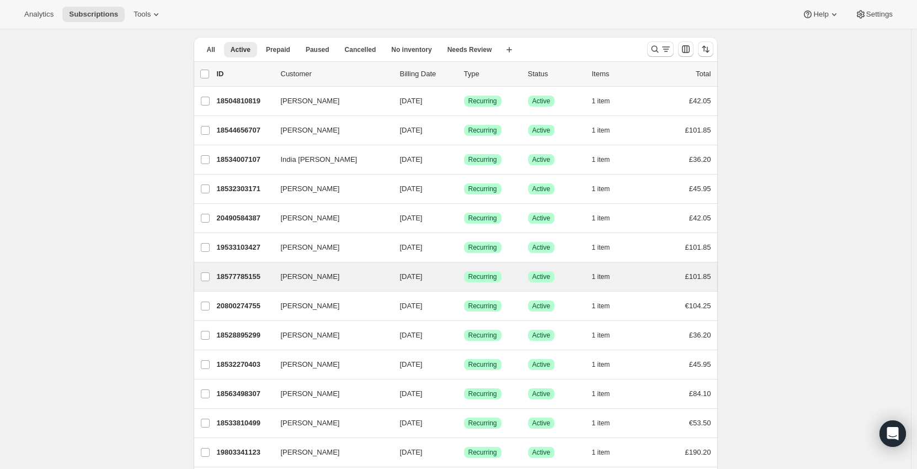
scroll to position [221, 0]
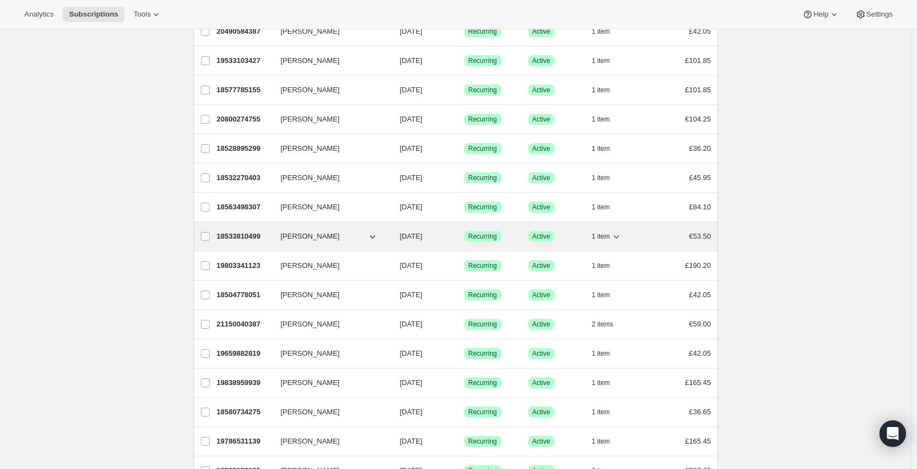
click at [611, 239] on span "1 item" at bounding box center [601, 236] width 18 height 9
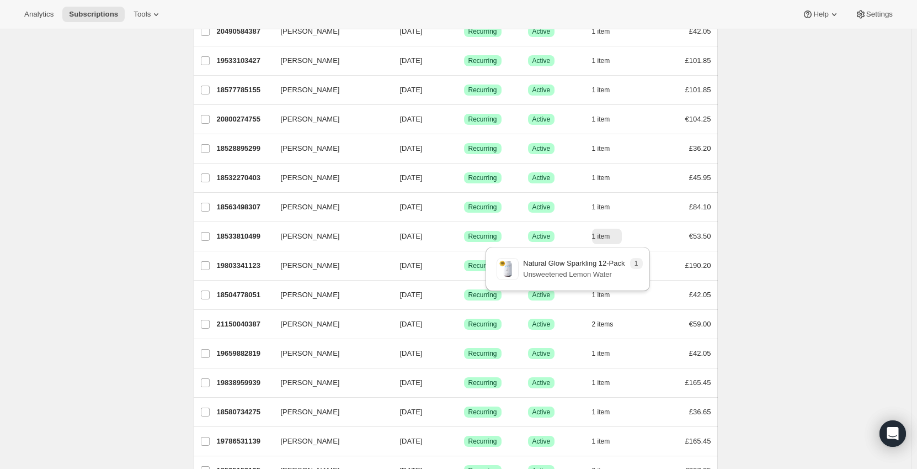
click at [782, 249] on div "Subscriptions. This page is ready Subscriptions Bulk updates More actions Bulk …" at bounding box center [455, 294] width 911 height 972
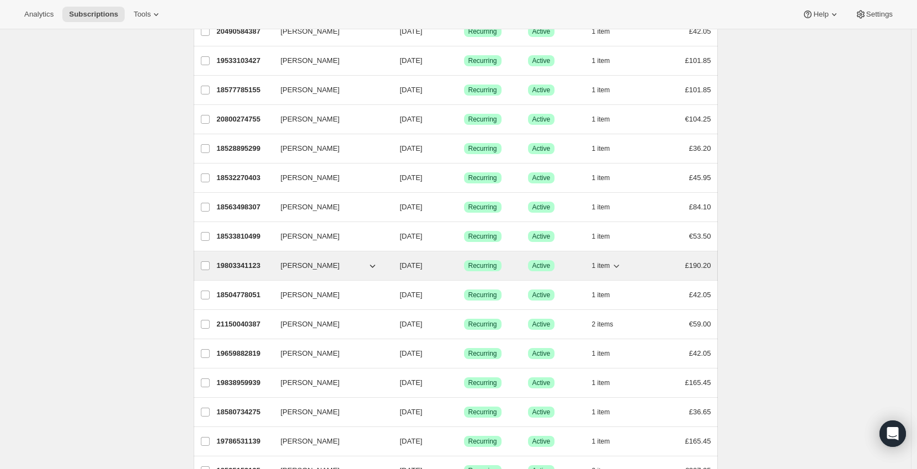
click at [622, 263] on icon "button" at bounding box center [616, 265] width 11 height 11
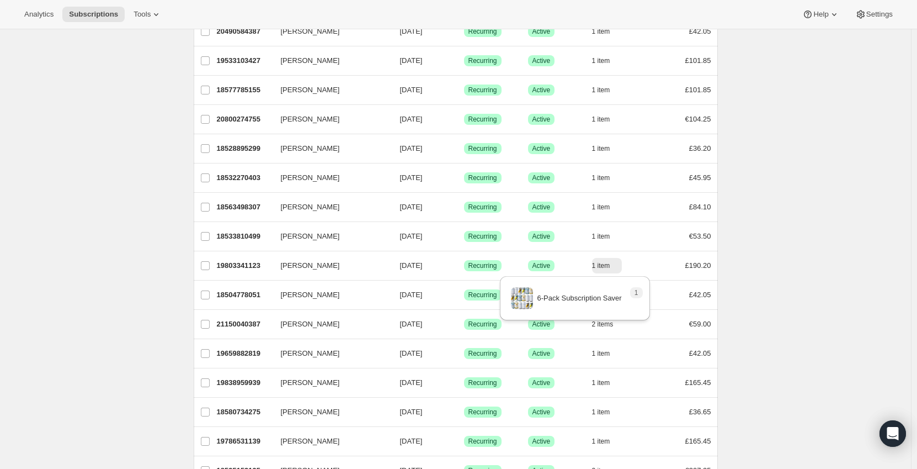
click at [864, 245] on div "Subscriptions. This page is ready Subscriptions Bulk updates More actions Bulk …" at bounding box center [455, 294] width 911 height 972
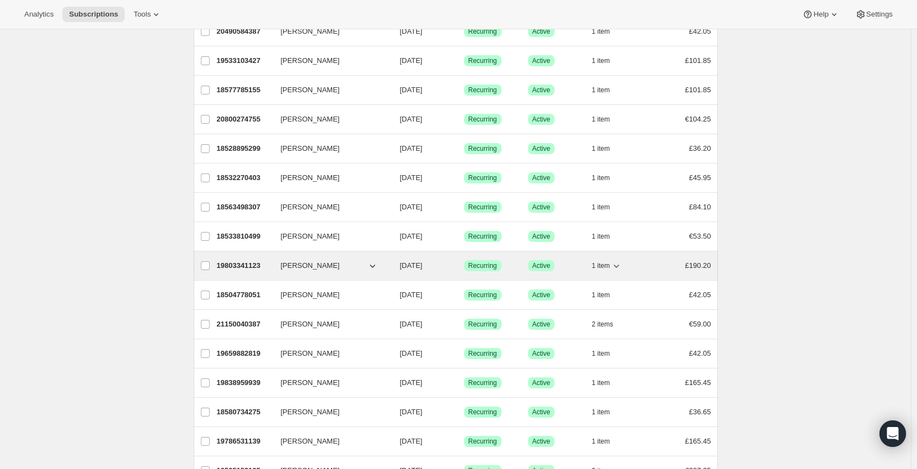
click at [619, 267] on icon "button" at bounding box center [616, 265] width 11 height 11
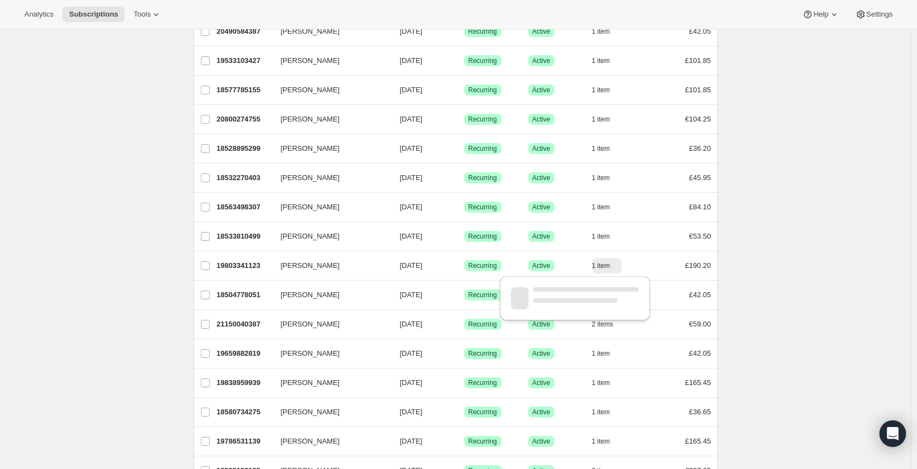
click at [890, 261] on div "Subscriptions. This page is ready Subscriptions Bulk updates More actions Bulk …" at bounding box center [455, 294] width 911 height 972
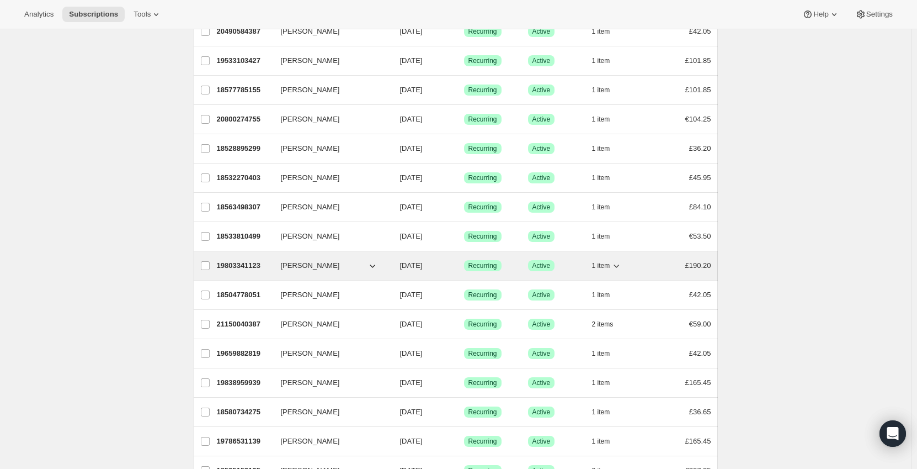
click at [655, 264] on div "19803341123 Fiona Lund 08/25/2025 Success Recurring Success Active 1 item £190.…" at bounding box center [464, 265] width 495 height 15
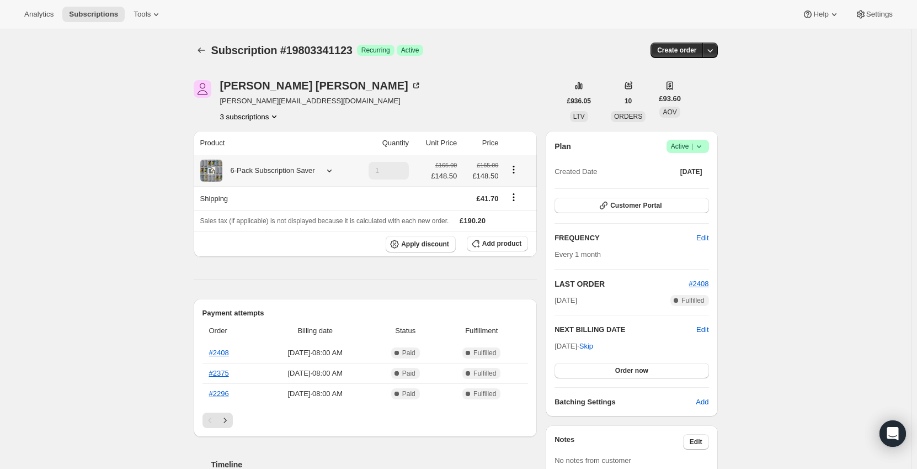
click at [289, 176] on div "6-Pack Subscription Saver" at bounding box center [268, 170] width 93 height 11
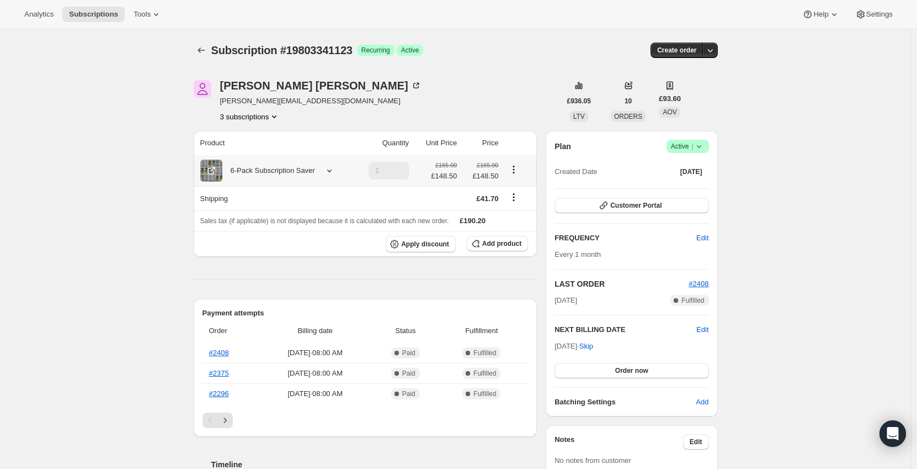
click at [272, 167] on div "6-Pack Subscription Saver" at bounding box center [268, 170] width 93 height 11
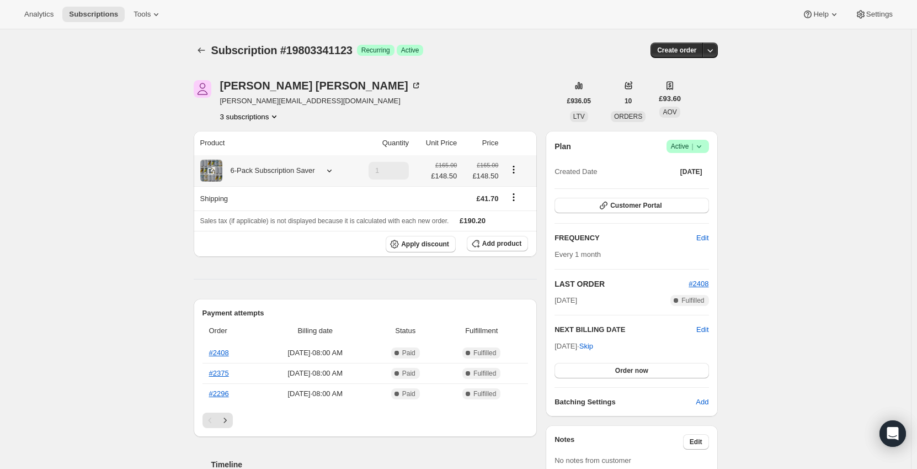
click at [517, 174] on icon "Product actions" at bounding box center [513, 169] width 11 height 11
click at [519, 191] on span "Edit box" at bounding box center [516, 191] width 26 height 8
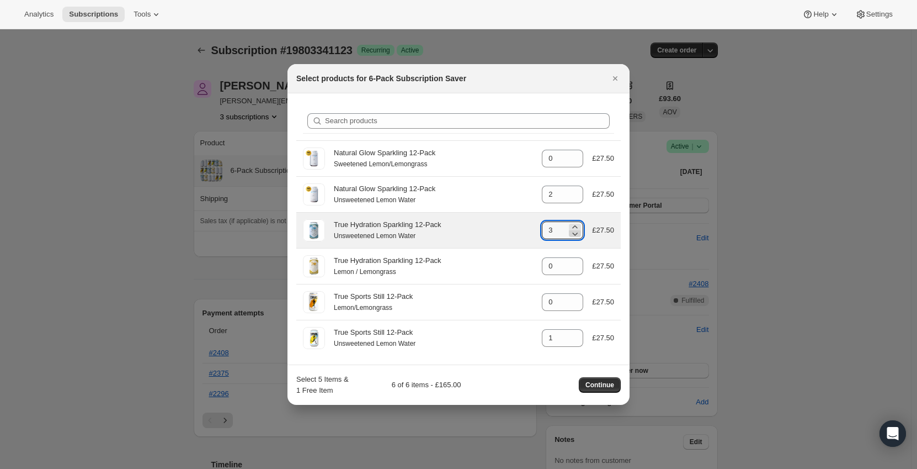
click at [579, 234] on icon ":r19t:" at bounding box center [576, 233] width 6 height 3
type input "0"
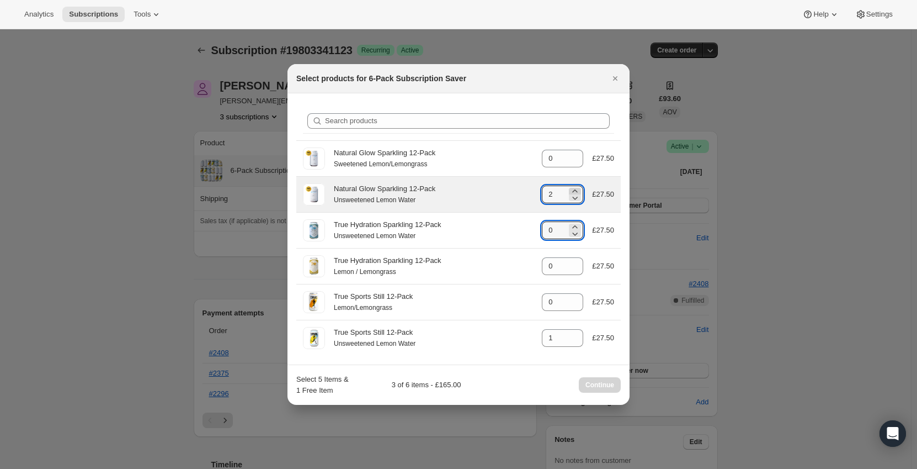
click at [575, 187] on icon ":r19t:" at bounding box center [575, 190] width 11 height 11
type input "5"
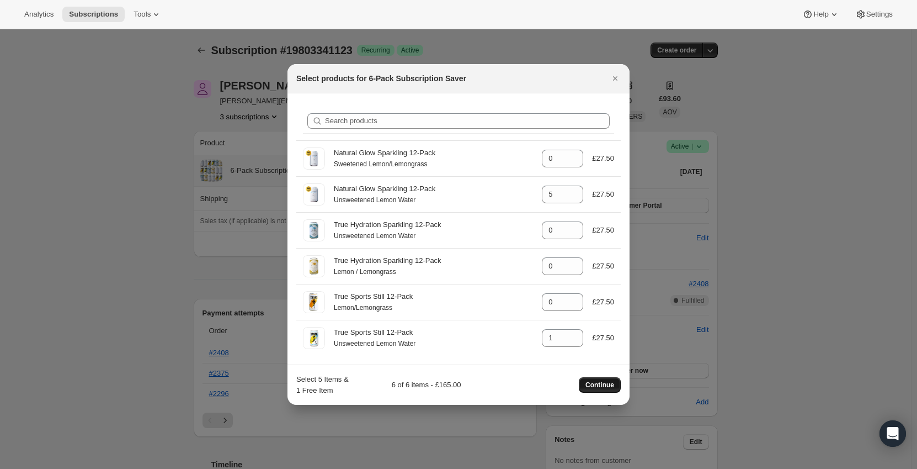
click at [597, 385] on span "Continue" at bounding box center [600, 384] width 29 height 9
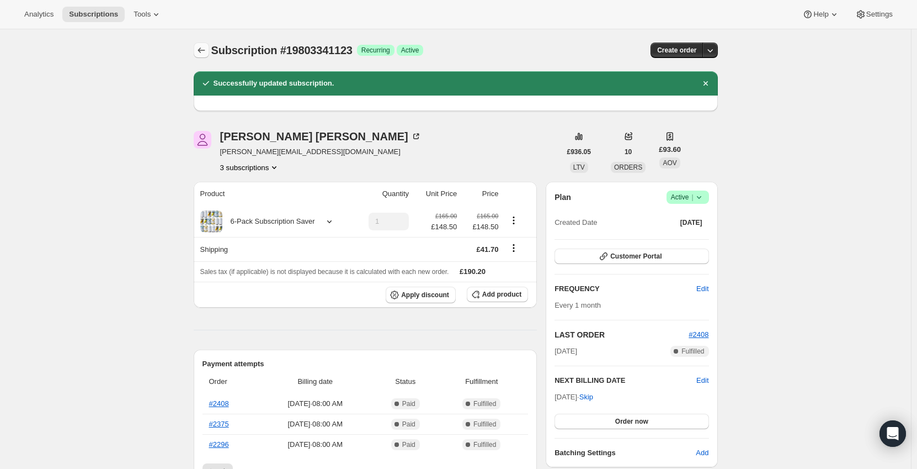
click at [206, 50] on icon "Subscriptions" at bounding box center [201, 50] width 11 height 11
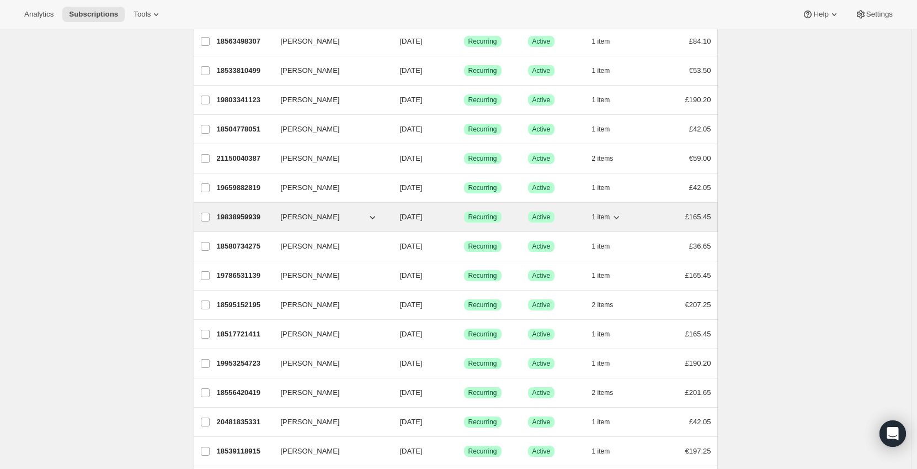
scroll to position [331, 0]
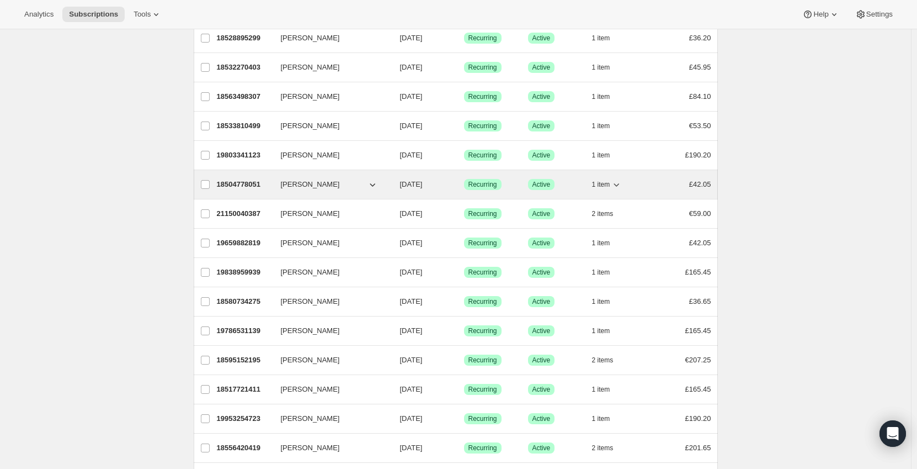
click at [598, 184] on span "1 item" at bounding box center [601, 184] width 18 height 9
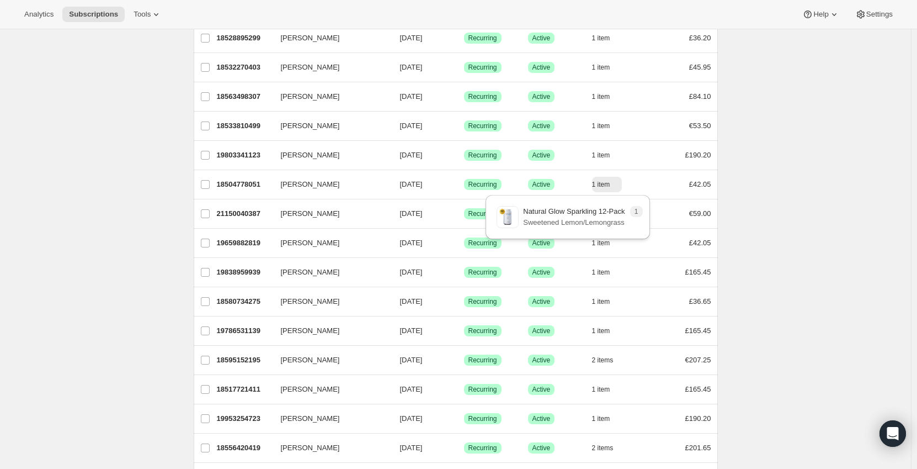
click at [845, 173] on div "Subscriptions. This page is ready Subscriptions Bulk updates More actions Bulk …" at bounding box center [455, 184] width 911 height 972
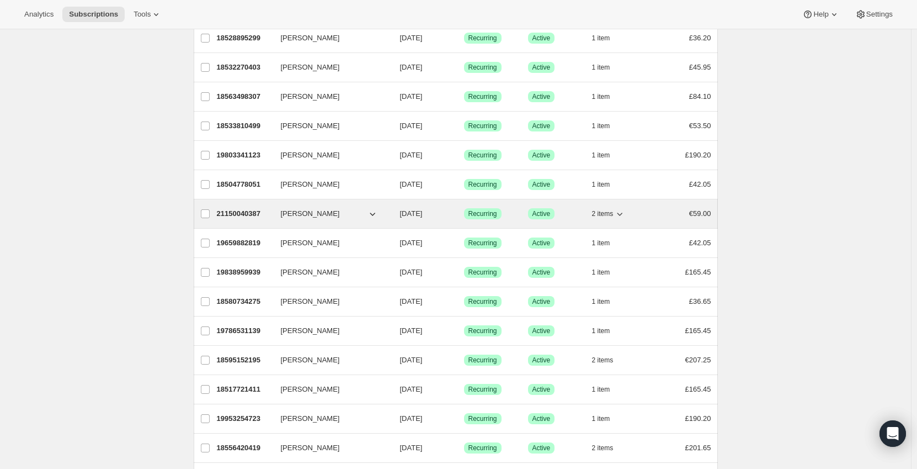
click at [625, 212] on icon "button" at bounding box center [619, 213] width 11 height 11
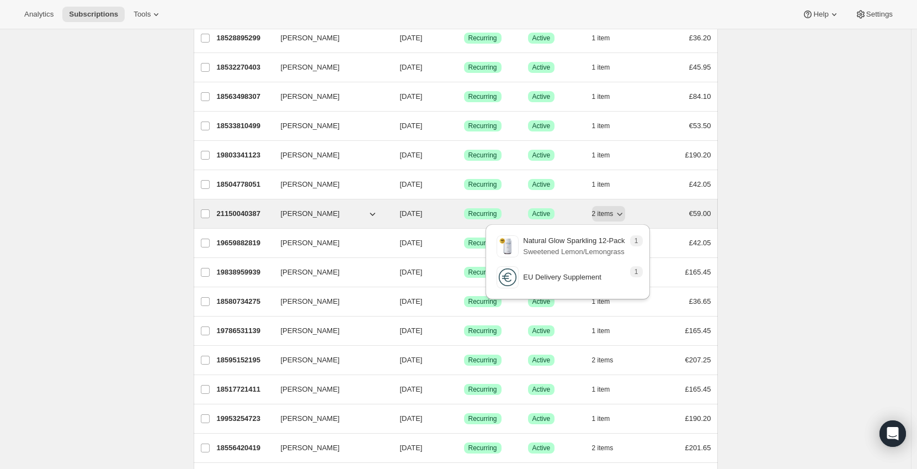
click at [648, 209] on div "2 items" at bounding box center [619, 213] width 55 height 15
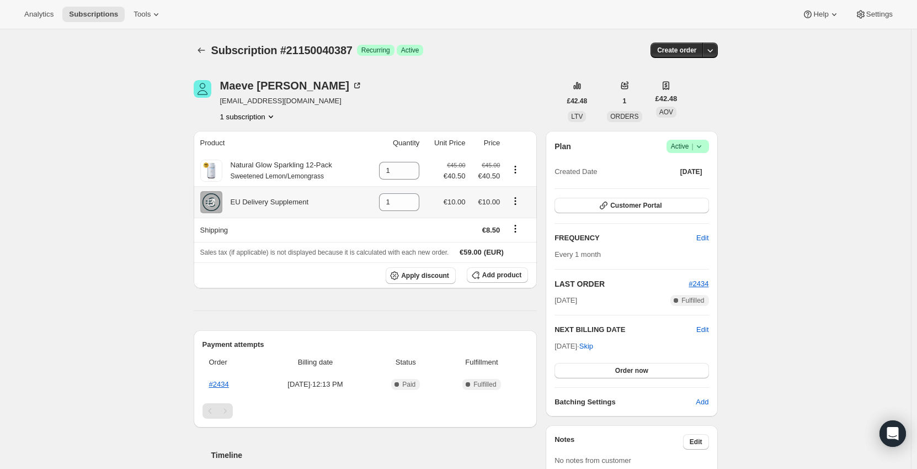
click at [521, 200] on icon "Product actions" at bounding box center [515, 200] width 11 height 11
click at [520, 220] on span "Remove" at bounding box center [511, 223] width 26 height 8
type input "0"
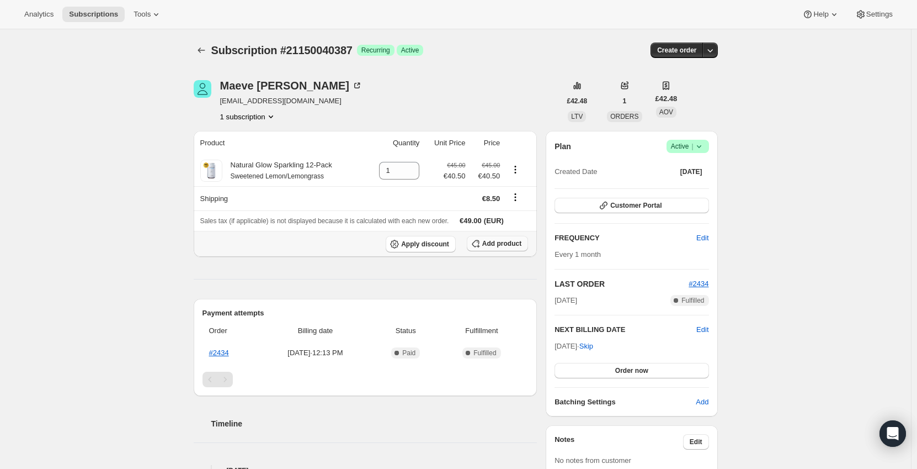
click at [481, 240] on icon "button" at bounding box center [475, 243] width 11 height 11
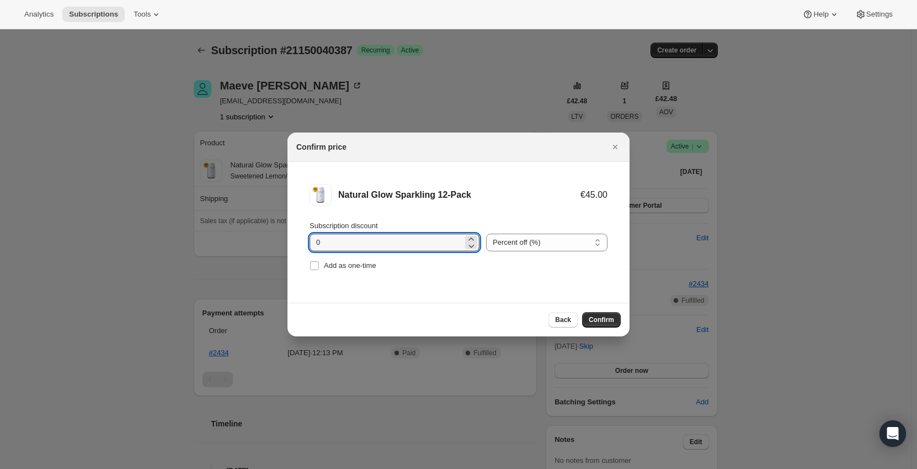
drag, startPoint x: 347, startPoint y: 240, endPoint x: 259, endPoint y: 244, distance: 87.3
type input "10"
click at [461, 300] on div "Natural Glow Sparkling 12-Pack €45.00 €40.50 Subscription discount 10 Percent o…" at bounding box center [459, 232] width 342 height 141
click at [613, 145] on icon "Close" at bounding box center [615, 146] width 11 height 11
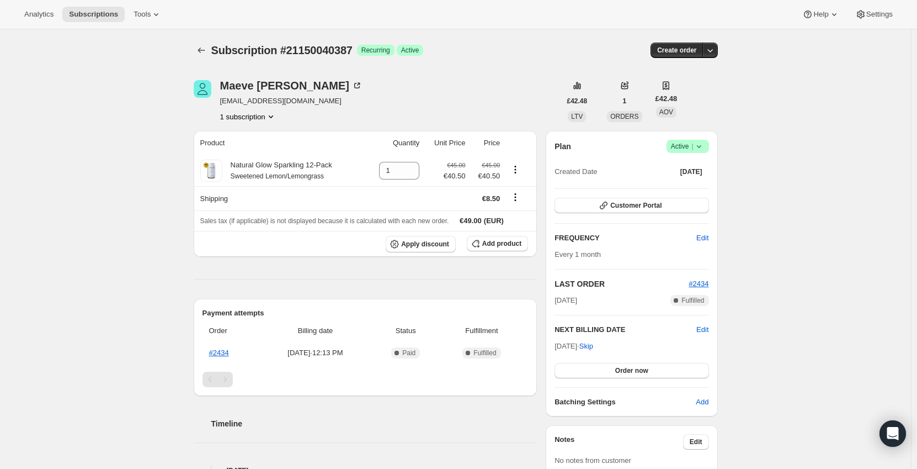
click at [150, 182] on div "Subscription #21150040387. This page is ready Subscription #21150040387 Success…" at bounding box center [455, 373] width 911 height 689
click at [203, 49] on icon "Subscriptions" at bounding box center [201, 50] width 11 height 11
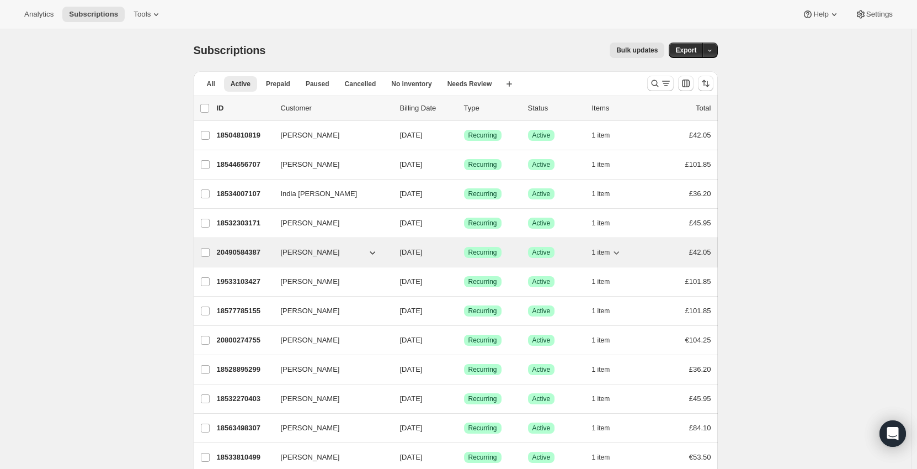
scroll to position [386, 0]
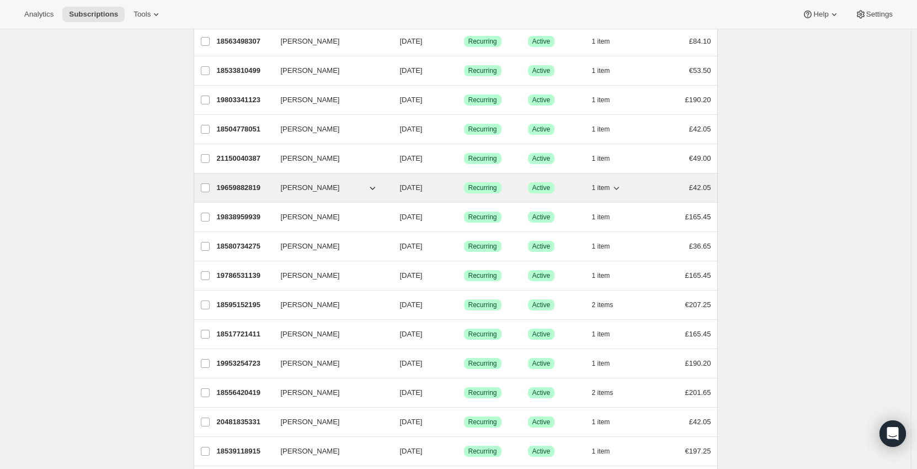
click at [609, 189] on span "1 item" at bounding box center [601, 187] width 18 height 9
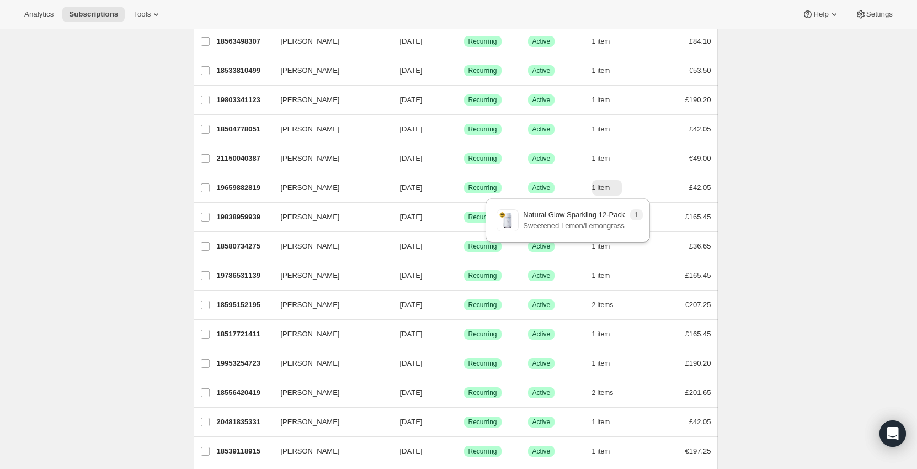
click at [819, 185] on div "Subscriptions. This page is ready Subscriptions Bulk updates More actions Bulk …" at bounding box center [455, 129] width 911 height 972
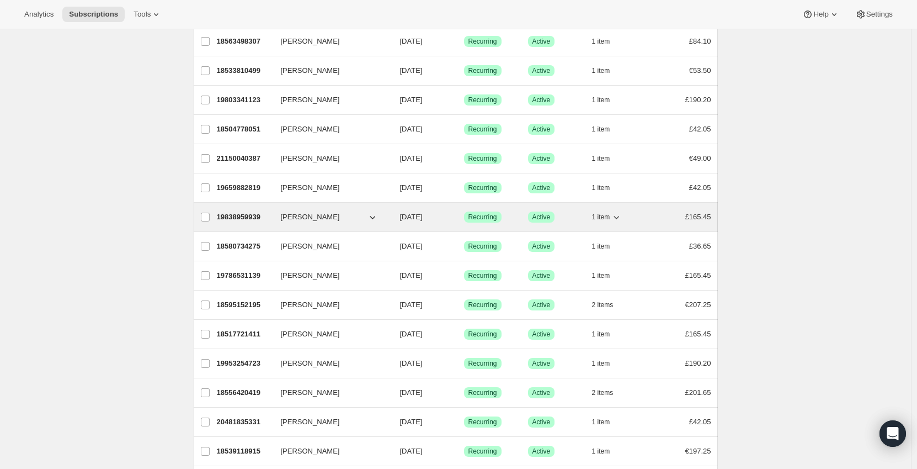
click at [609, 218] on span "1 item" at bounding box center [601, 217] width 18 height 9
click at [669, 220] on div "£165.45" at bounding box center [683, 216] width 55 height 11
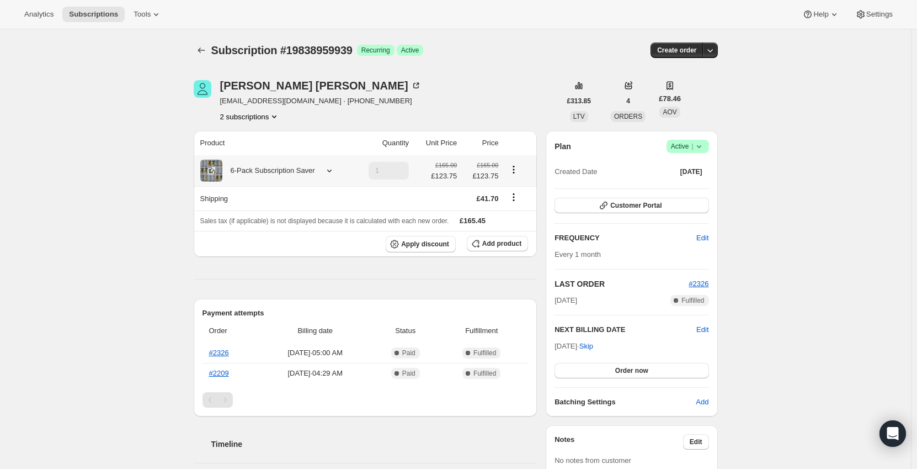
click at [514, 169] on icon "Product actions" at bounding box center [513, 169] width 11 height 11
click at [301, 172] on div "6-Pack Subscription Saver" at bounding box center [268, 170] width 93 height 11
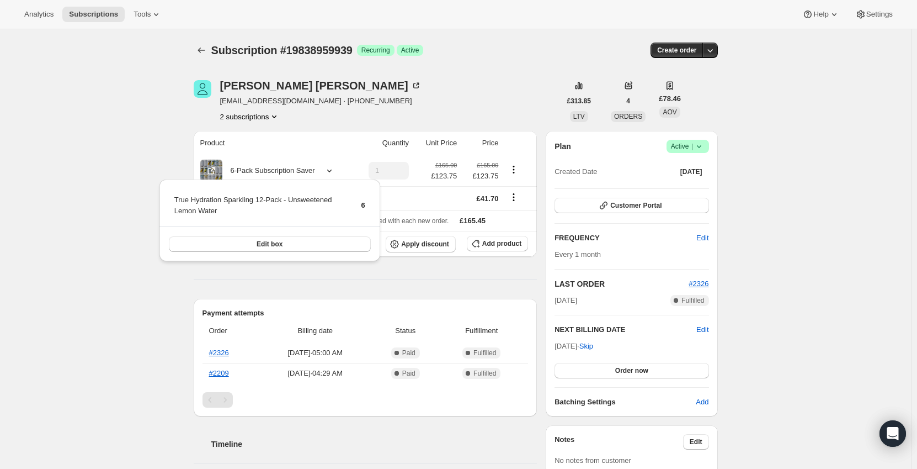
click at [135, 152] on div "Subscription #19838959939. This page is ready Subscription #19838959939 Success…" at bounding box center [455, 469] width 911 height 881
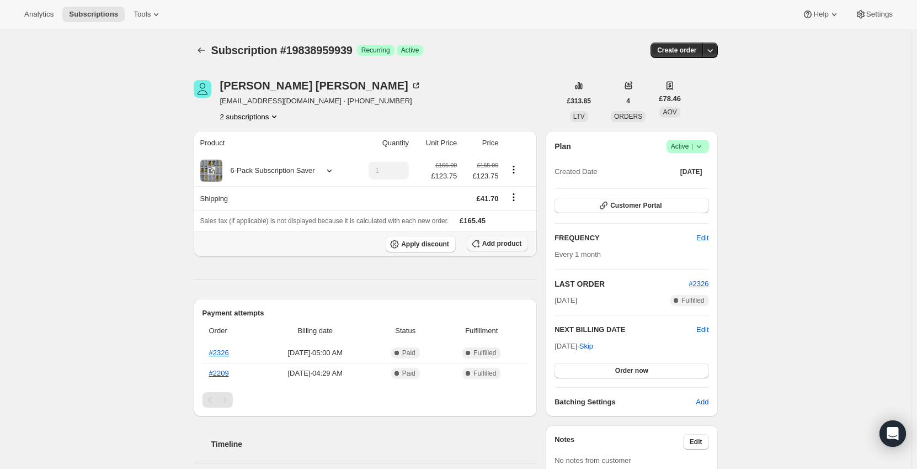
click at [490, 243] on span "Add product" at bounding box center [501, 243] width 39 height 9
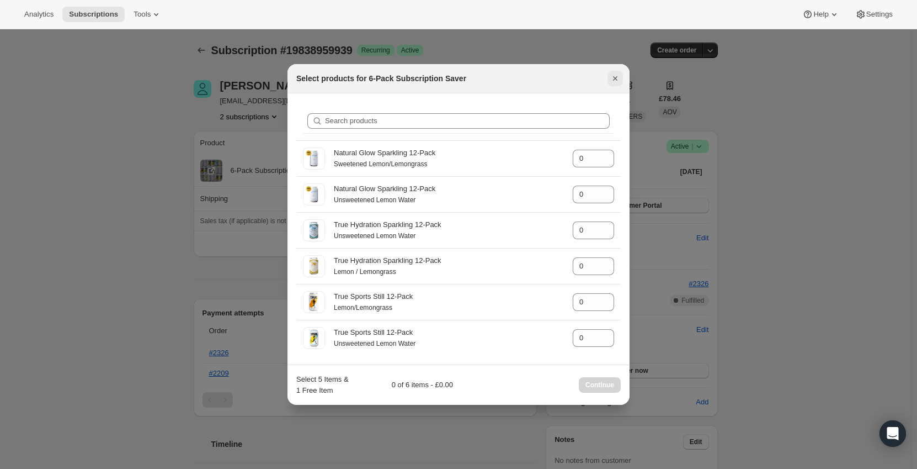
click at [617, 183] on div "Natural Glow Sparkling 12-Pack Unsweetened Lemon Water gid://shopify/ProductVar…" at bounding box center [458, 194] width 325 height 35
click at [614, 78] on icon "Close" at bounding box center [615, 78] width 11 height 11
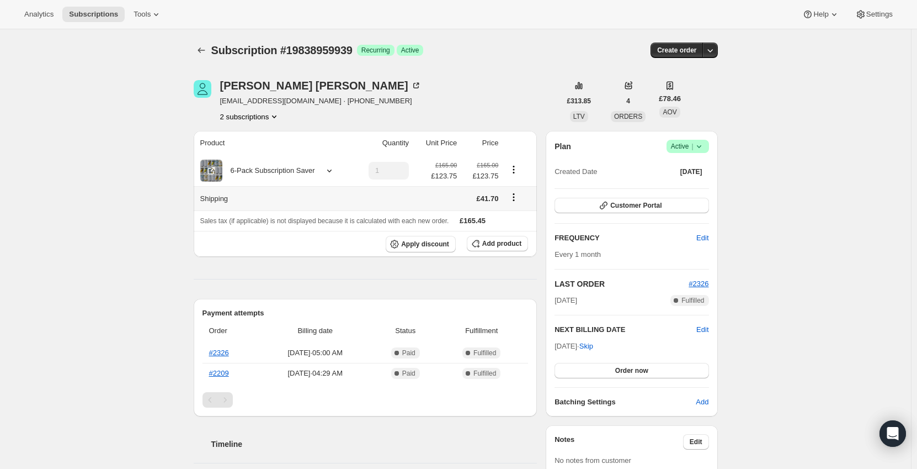
click at [308, 178] on div "6-Pack Subscription Saver" at bounding box center [274, 171] width 149 height 22
click at [316, 171] on div "6-Pack Subscription Saver" at bounding box center [274, 171] width 149 height 22
click at [320, 172] on div at bounding box center [327, 170] width 15 height 11
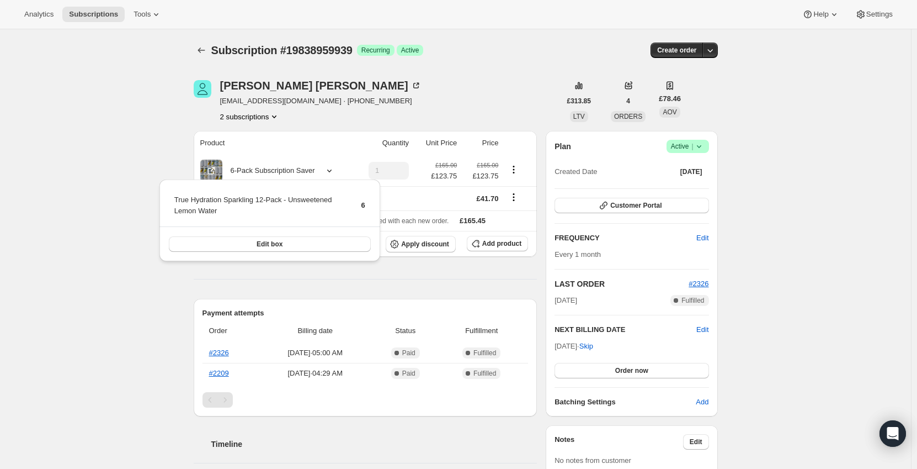
click at [112, 163] on div "Subscription #19838959939. This page is ready Subscription #19838959939 Success…" at bounding box center [455, 469] width 911 height 881
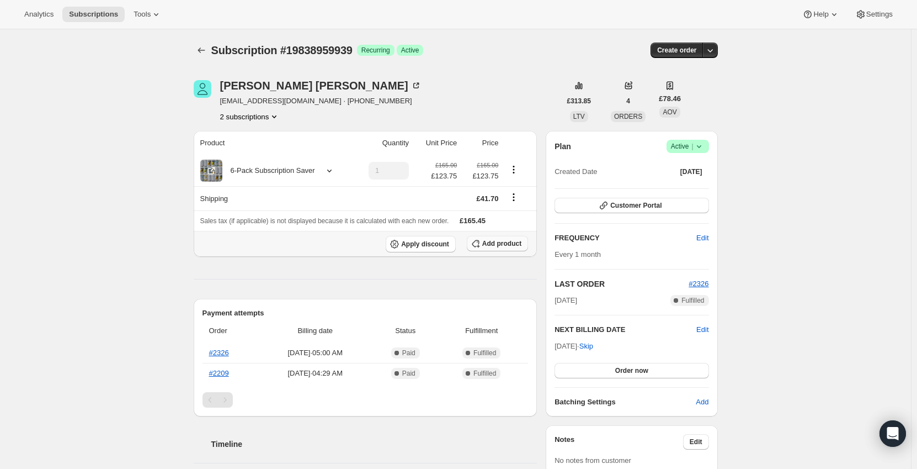
click at [501, 244] on span "Add product" at bounding box center [501, 243] width 39 height 9
click at [248, 119] on button "2 subscriptions" at bounding box center [250, 116] width 60 height 11
click at [253, 139] on span "18600722755" at bounding box center [237, 137] width 44 height 8
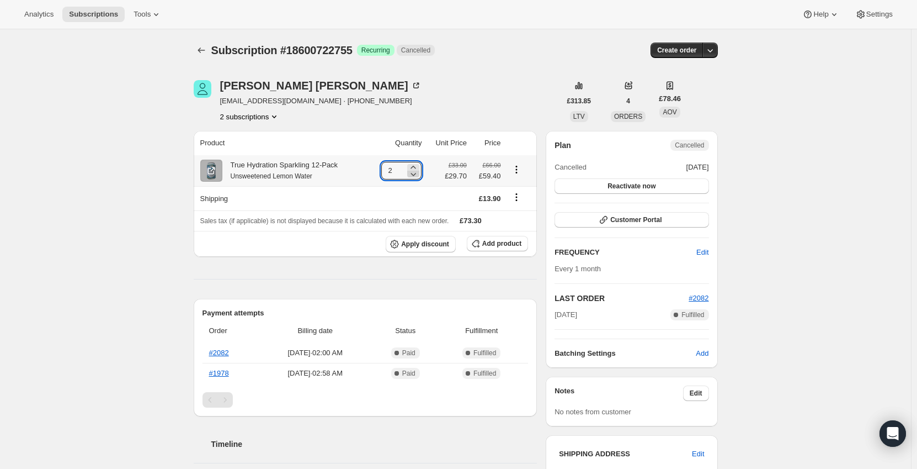
click at [417, 173] on icon at bounding box center [414, 174] width 6 height 3
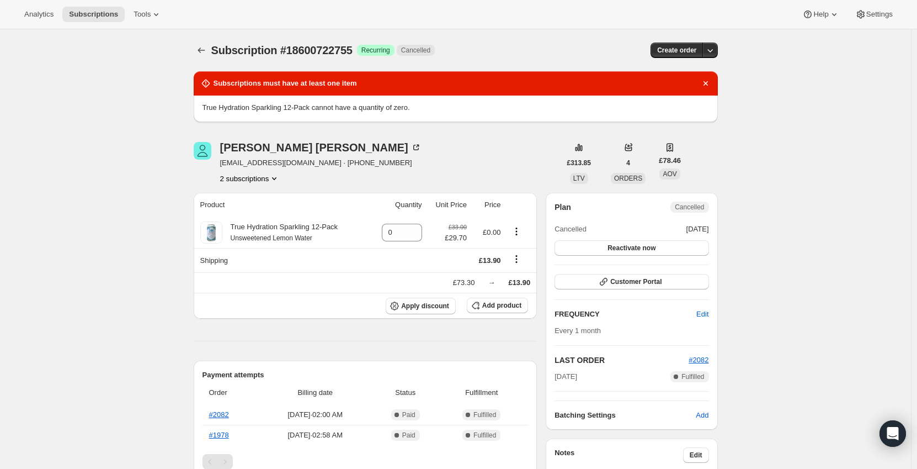
click at [440, 149] on div "Cathryn Zurek cathryn2304@aol.com · +447977598843 2 subscriptions" at bounding box center [377, 163] width 367 height 42
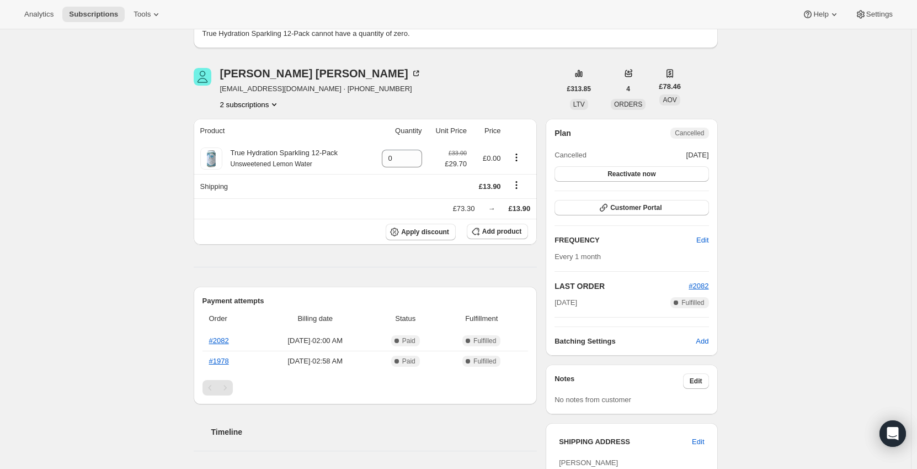
scroll to position [55, 0]
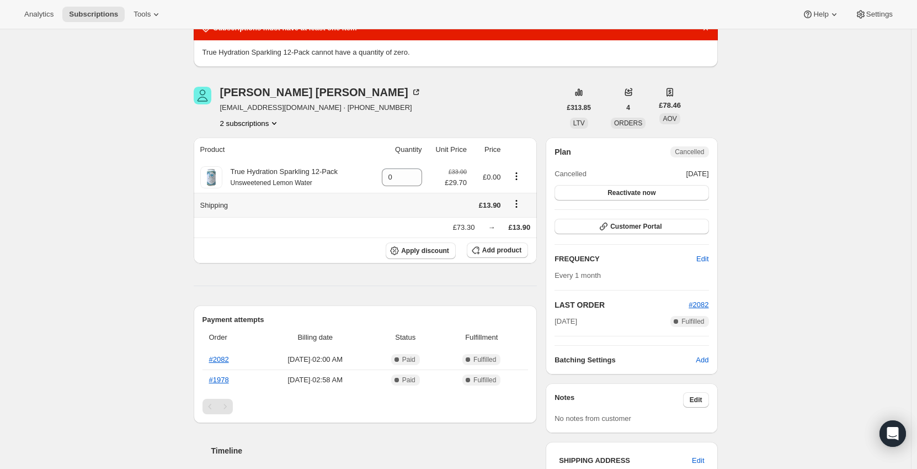
click at [517, 202] on icon "Shipping actions" at bounding box center [516, 203] width 11 height 11
click at [511, 228] on span "Edit shipping rate" at bounding box center [518, 225] width 55 height 8
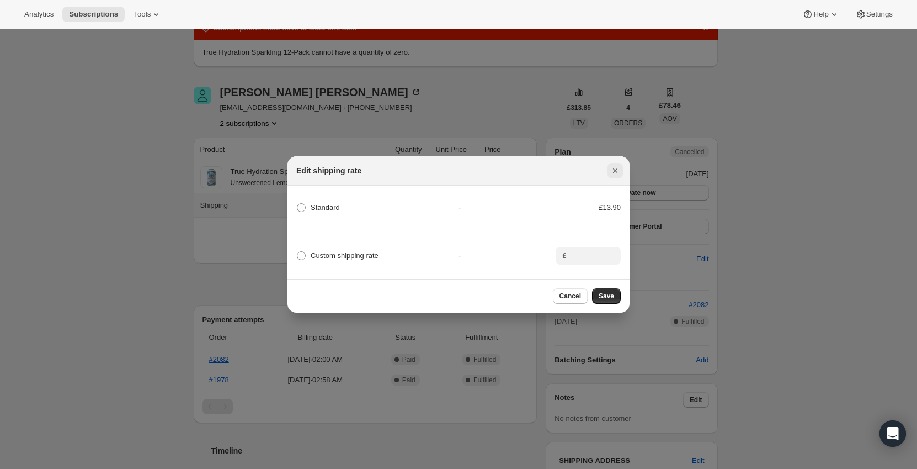
click at [620, 166] on icon "Close" at bounding box center [615, 170] width 11 height 11
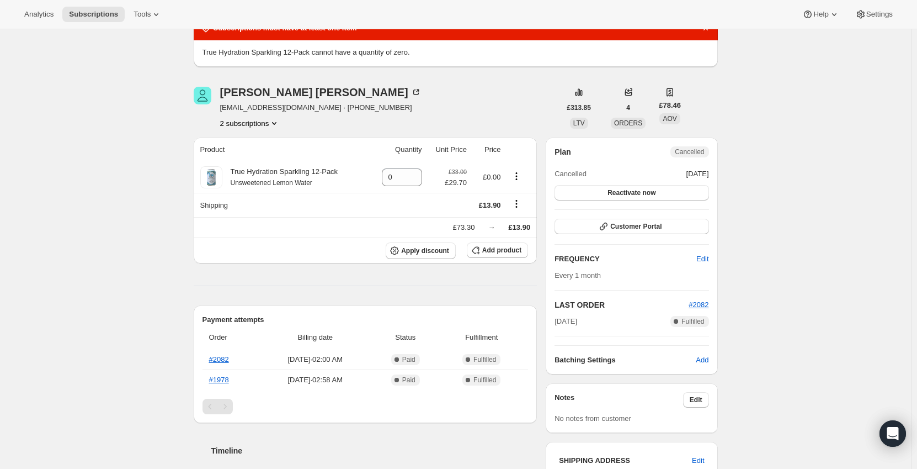
click at [169, 191] on div "Subscription #18600722755. This page is ready Subscription #18600722755 Success…" at bounding box center [455, 465] width 911 height 983
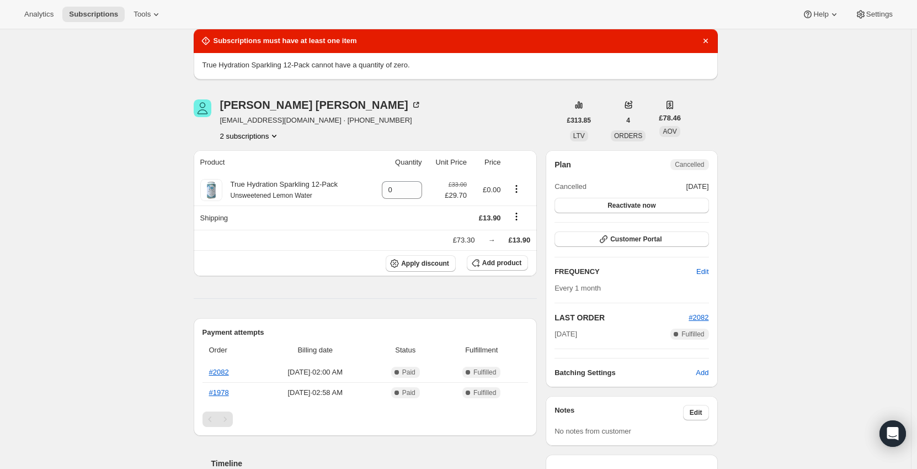
scroll to position [0, 0]
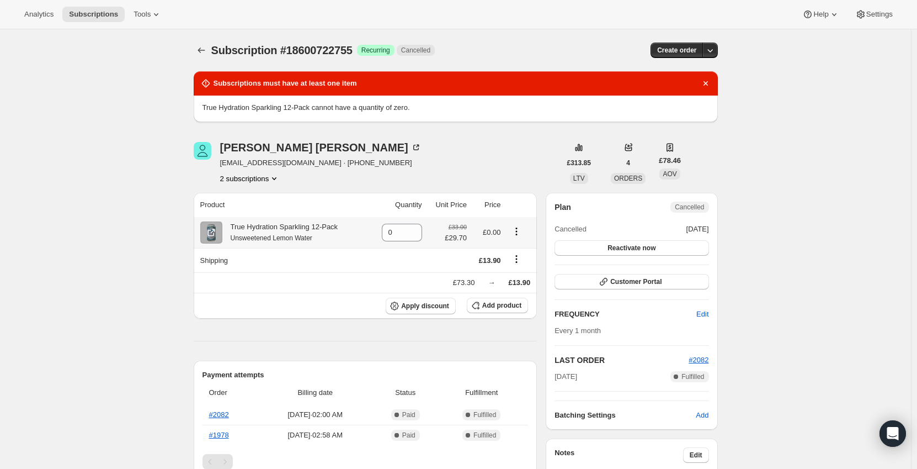
click at [522, 226] on icon "Product actions" at bounding box center [516, 231] width 11 height 11
click at [519, 232] on icon "Product actions" at bounding box center [516, 231] width 11 height 11
click at [458, 162] on div "Cathryn Zurek cathryn2304@aol.com · +447977598843 2 subscriptions" at bounding box center [377, 163] width 367 height 42
type input "2"
click at [280, 177] on icon "Product actions" at bounding box center [274, 178] width 11 height 11
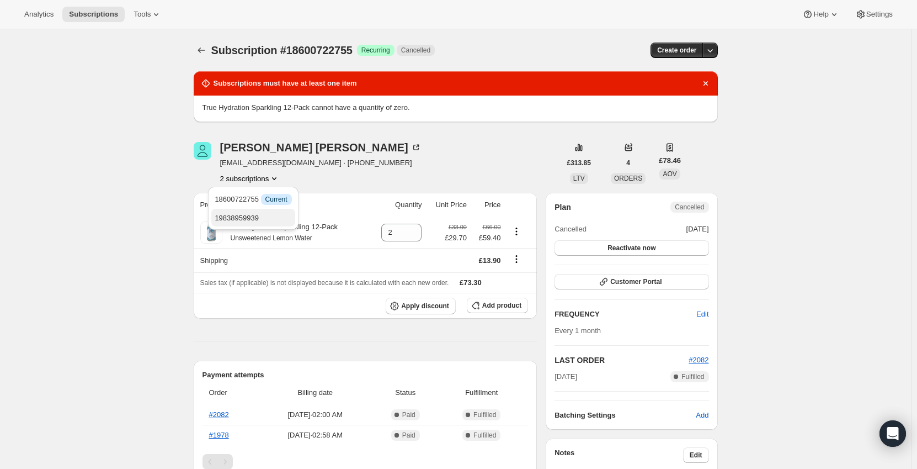
click at [264, 211] on button "19838959939" at bounding box center [252, 218] width 83 height 18
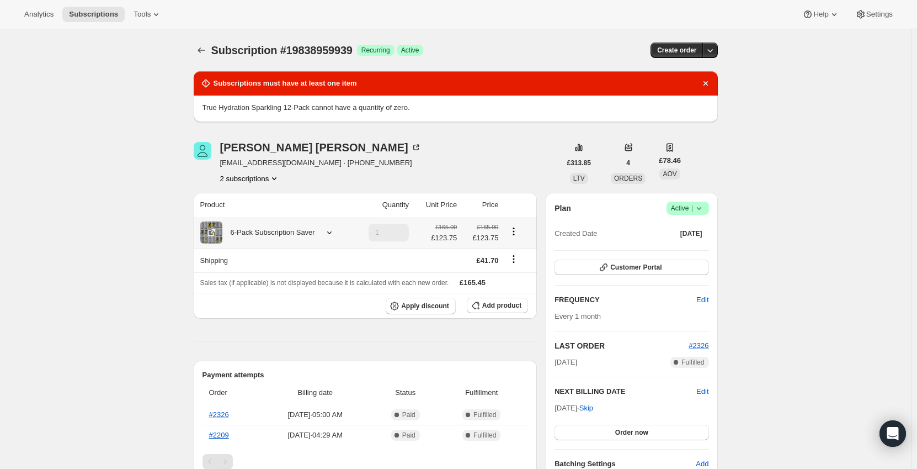
click at [330, 234] on icon at bounding box center [329, 232] width 4 height 3
click at [518, 261] on icon "Shipping actions" at bounding box center [513, 258] width 11 height 11
click at [517, 231] on icon "Product actions" at bounding box center [513, 231] width 11 height 11
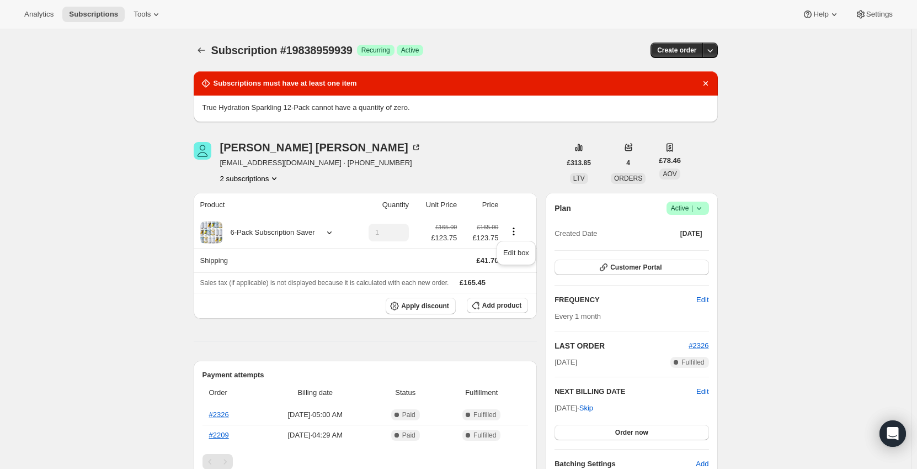
drag, startPoint x: 294, startPoint y: 162, endPoint x: 224, endPoint y: 162, distance: 70.1
click at [224, 162] on span "cathryn2304@aol.com · +447977598843" at bounding box center [320, 162] width 201 height 11
copy span "cathryn2304@aol.com"
click at [306, 231] on div "6-Pack Subscription Saver" at bounding box center [268, 232] width 93 height 11
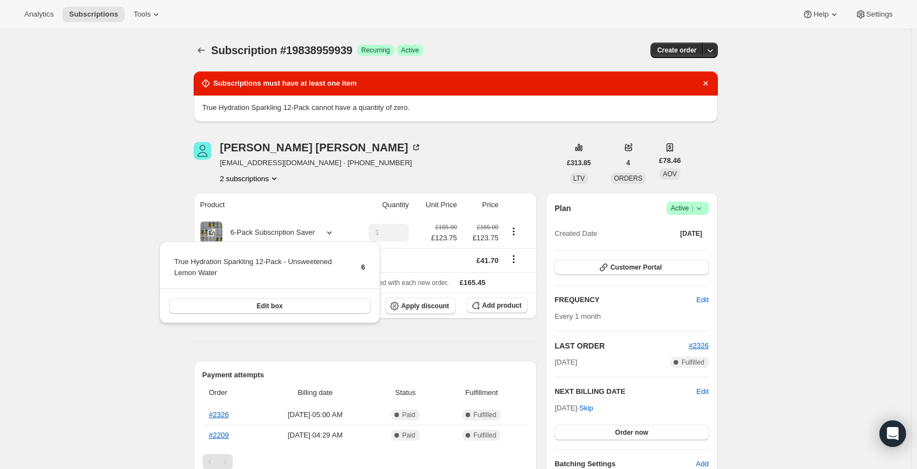
click at [510, 308] on span "Add product" at bounding box center [501, 305] width 39 height 9
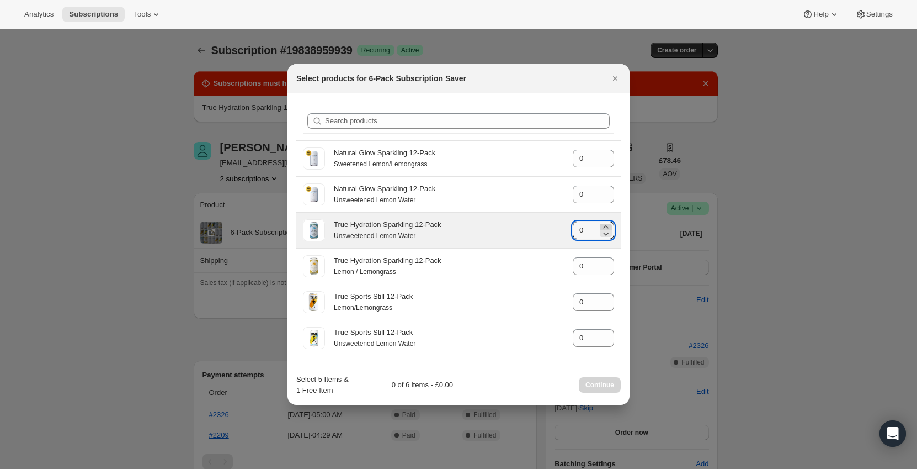
click at [608, 226] on icon ":r29k:" at bounding box center [606, 226] width 11 height 11
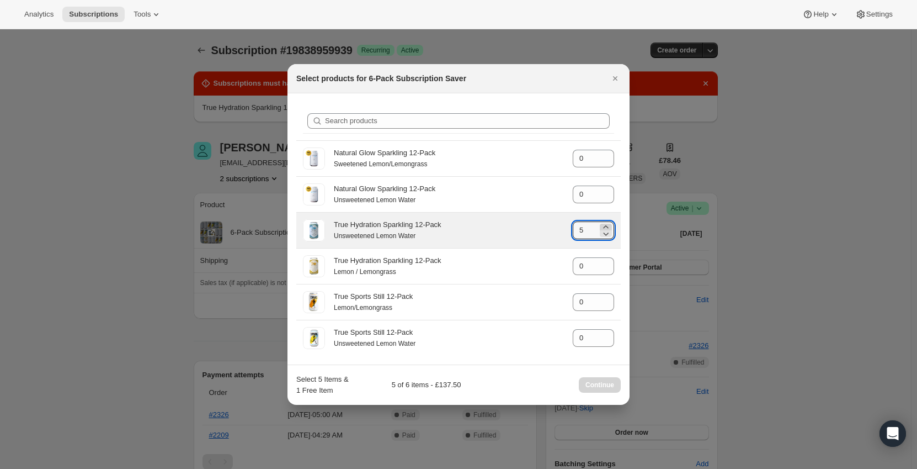
click at [608, 226] on icon ":r29k:" at bounding box center [606, 226] width 11 height 11
type input "6"
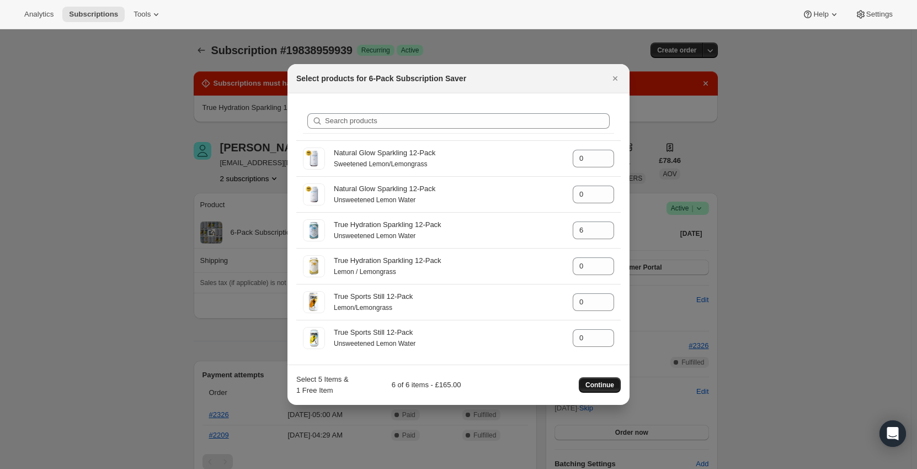
click at [608, 385] on span "Continue" at bounding box center [600, 384] width 29 height 9
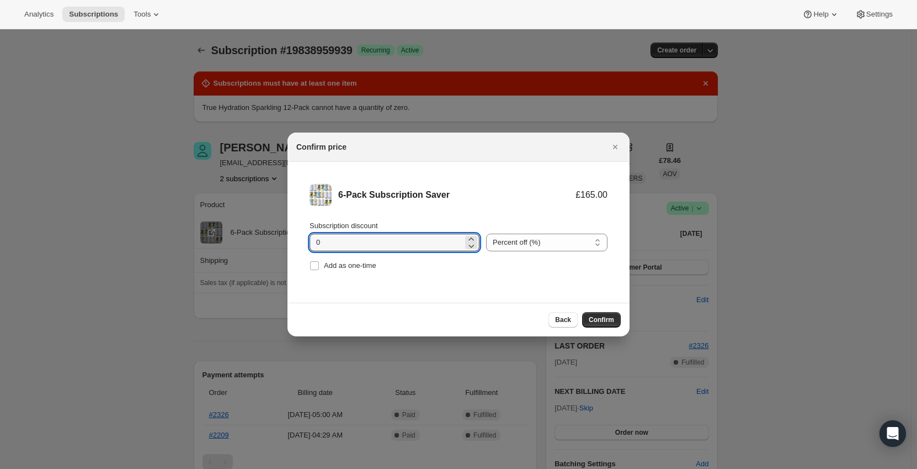
drag, startPoint x: 384, startPoint y: 240, endPoint x: 211, endPoint y: 231, distance: 172.5
type input "10"
click at [543, 294] on li "6-Pack Subscription Saver £165.00 £148.50 Subscription discount 10 Percent off …" at bounding box center [459, 229] width 342 height 134
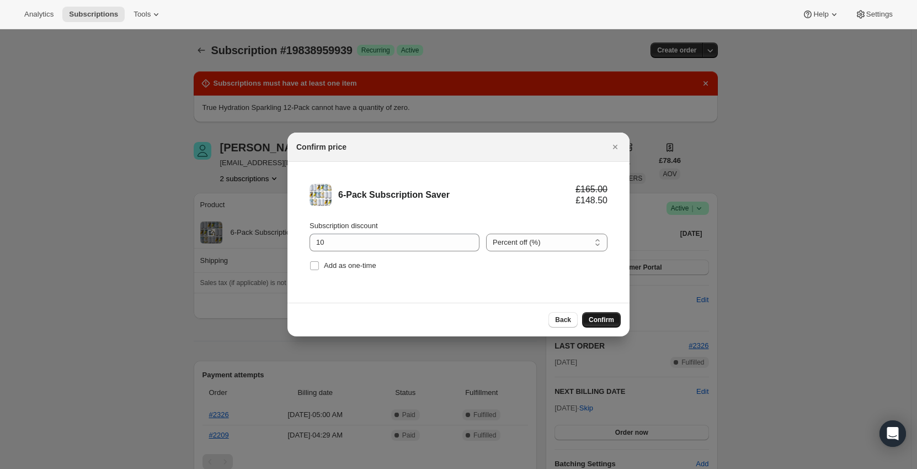
click at [599, 320] on span "Confirm" at bounding box center [601, 319] width 25 height 9
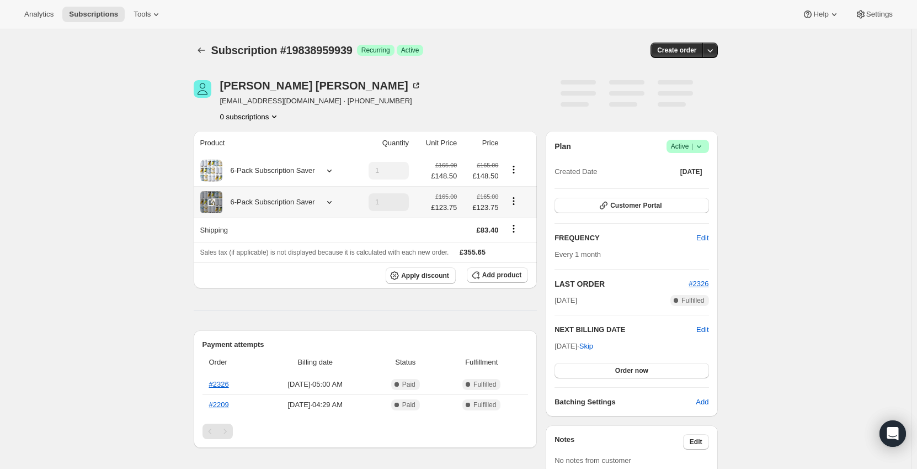
click at [513, 204] on icon "Product actions" at bounding box center [513, 200] width 11 height 11
click at [518, 240] on span "Remove" at bounding box center [516, 241] width 26 height 8
type input "0"
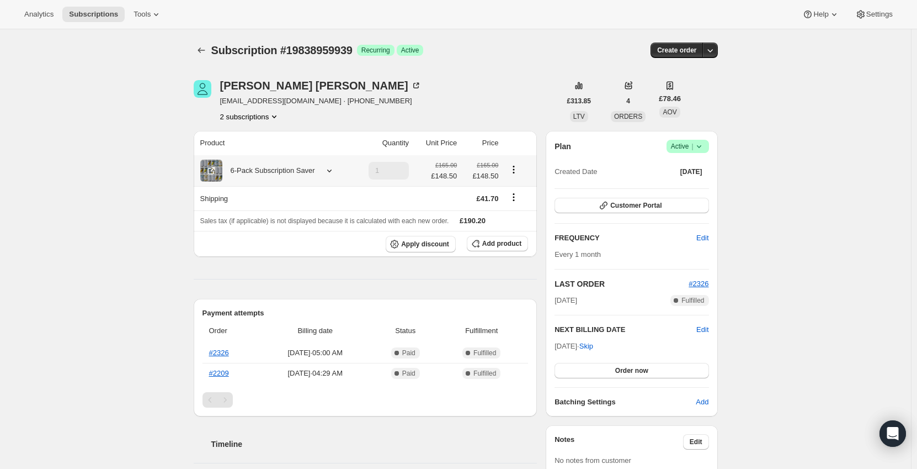
click at [330, 168] on icon at bounding box center [329, 170] width 11 height 11
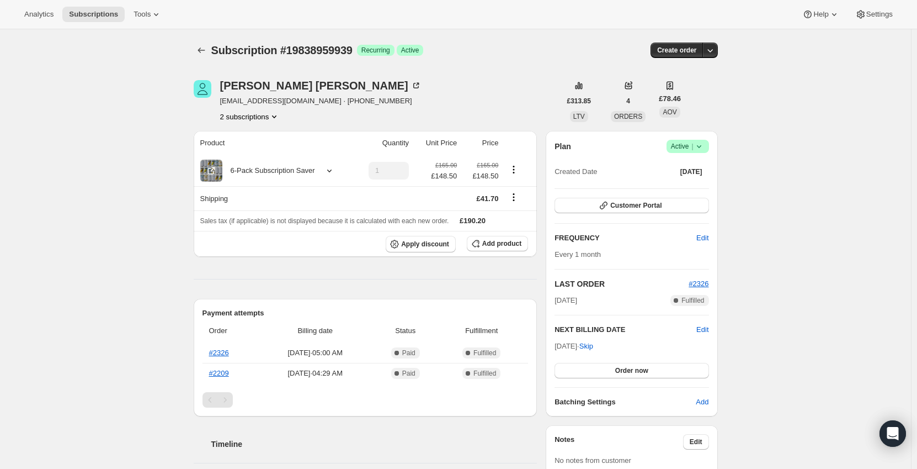
click at [699, 148] on icon at bounding box center [699, 146] width 11 height 11
click at [688, 185] on span "Cancel subscription" at bounding box center [691, 187] width 62 height 8
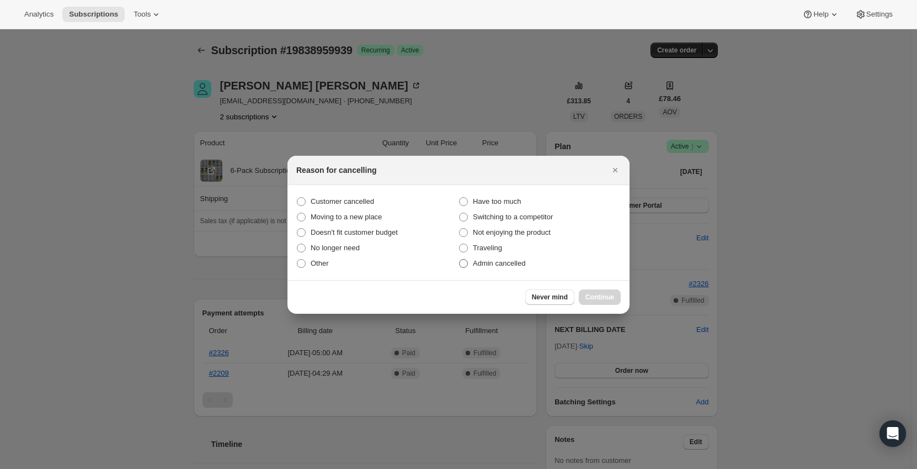
click at [498, 261] on span "Admin cancelled" at bounding box center [499, 263] width 52 height 8
click at [460, 259] on input "Admin cancelled" at bounding box center [459, 259] width 1 height 1
radio input "true"
click at [586, 286] on div "Never mind Continue" at bounding box center [459, 297] width 342 height 34
click at [589, 291] on button "Continue" at bounding box center [600, 296] width 42 height 15
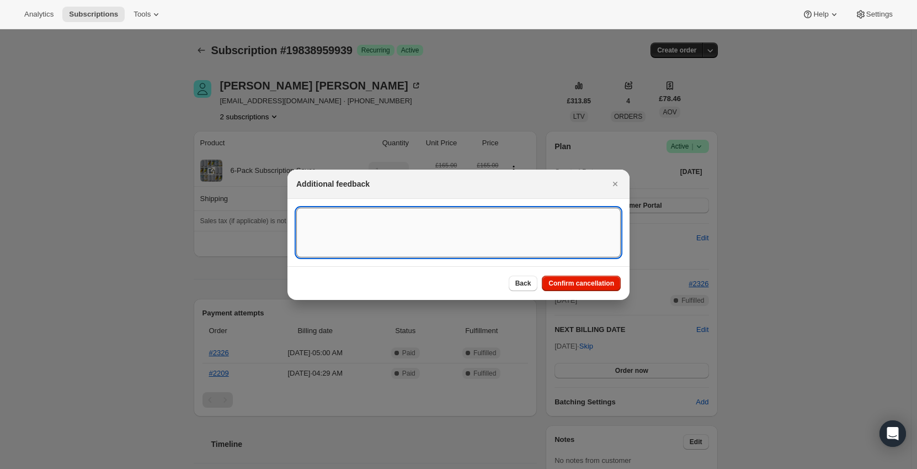
click at [346, 231] on textarea ":r5r:" at bounding box center [458, 233] width 325 height 50
click at [564, 213] on textarea "True Hydration OUT OF STOCK, cancelling to avoid unnecessary charge." at bounding box center [458, 233] width 325 height 50
type textarea "True Hydration OUT OF STOCK, cancelling to avoid unnecessary charge. - ED"
click at [570, 282] on span "Confirm cancellation" at bounding box center [582, 283] width 66 height 9
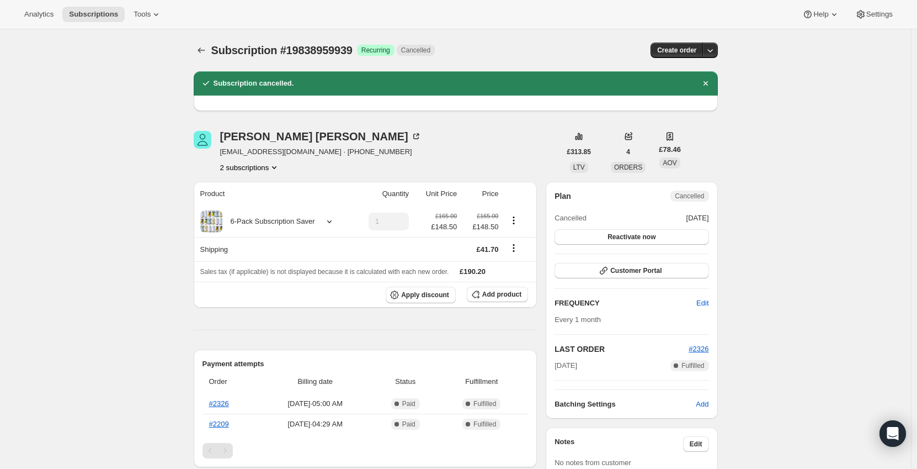
click at [273, 172] on icon "Product actions" at bounding box center [274, 167] width 11 height 11
click at [204, 47] on icon "Subscriptions" at bounding box center [201, 50] width 11 height 11
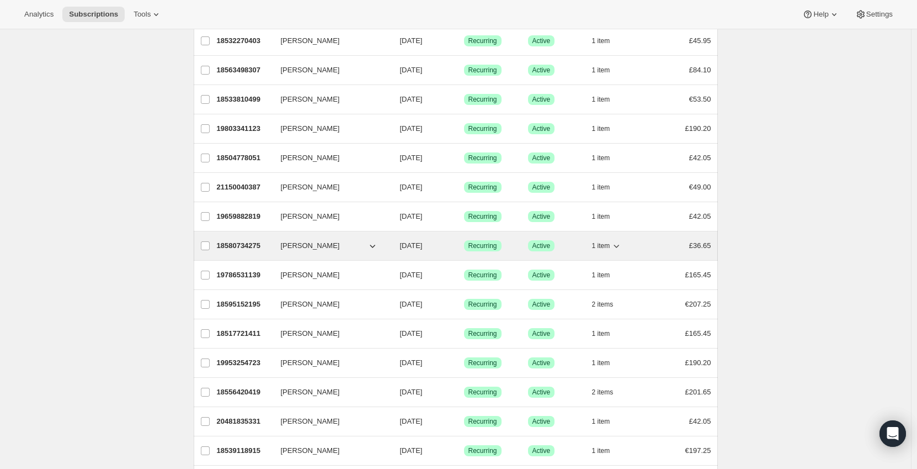
scroll to position [331, 0]
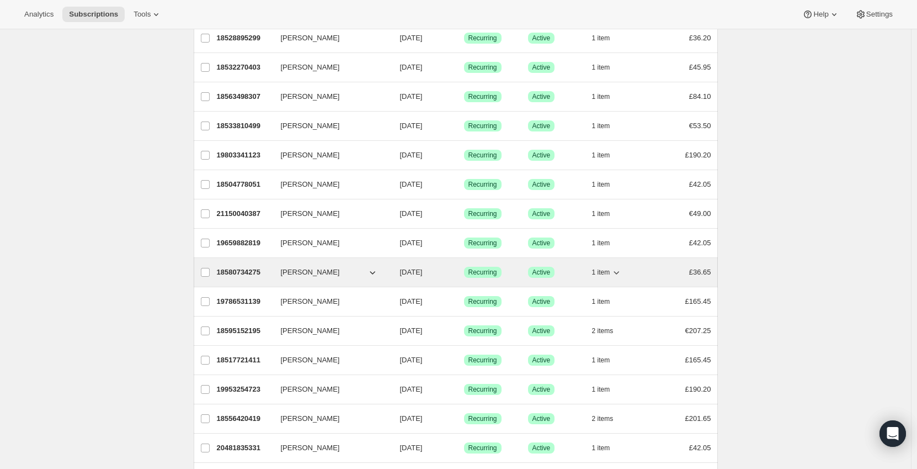
click at [613, 271] on button "1 item" at bounding box center [607, 271] width 30 height 15
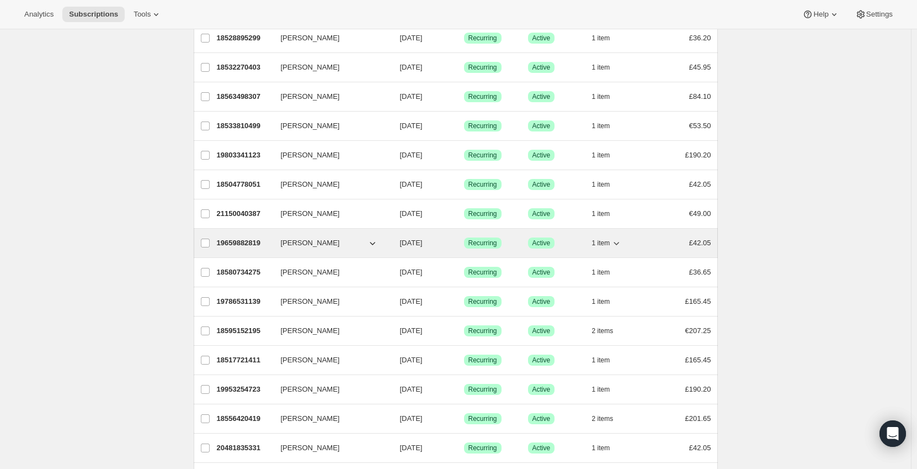
click at [611, 241] on span "1 item" at bounding box center [601, 242] width 18 height 9
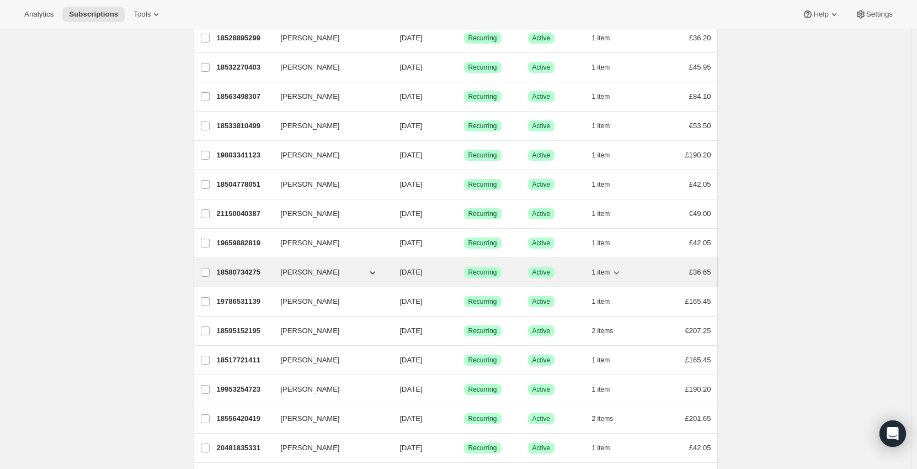
click at [656, 272] on div "18580734275 Joe St Clair 09/03/2025 Success Recurring Success Active 1 item £36…" at bounding box center [464, 271] width 495 height 15
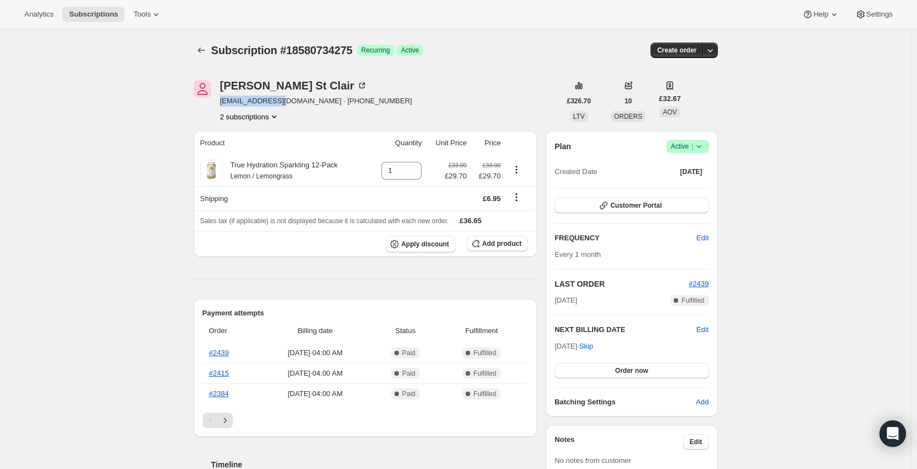
drag, startPoint x: 275, startPoint y: 100, endPoint x: 222, endPoint y: 101, distance: 53.6
click at [222, 101] on div "Joe St Clair jstclr@gmail.com · +447775435729 2 subscriptions" at bounding box center [377, 101] width 367 height 42
copy span "jstclr@gmail.com"
click at [157, 167] on div "Subscription #18580734275. This page is ready Subscription #18580734275 Success…" at bounding box center [455, 460] width 911 height 862
drag, startPoint x: 276, startPoint y: 101, endPoint x: 220, endPoint y: 105, distance: 55.9
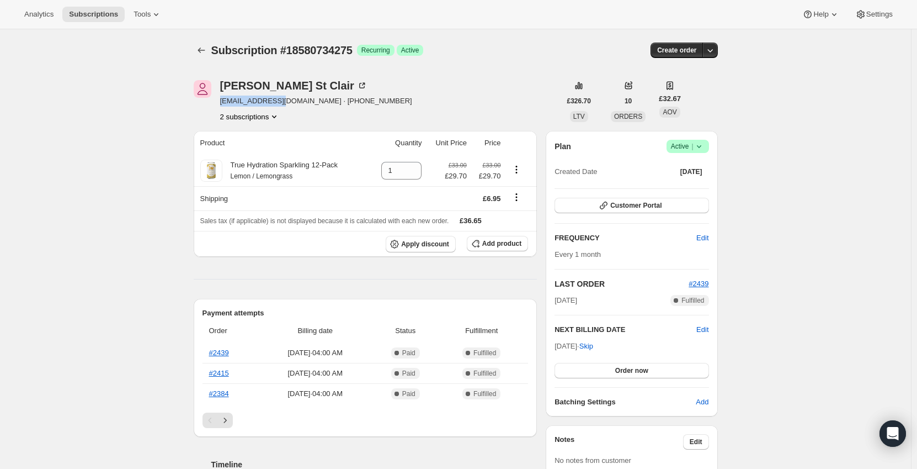
click at [220, 105] on div "Joe St Clair jstclr@gmail.com · +447775435729 2 subscriptions" at bounding box center [377, 101] width 367 height 42
copy span "jstclr@gmail.com"
click at [689, 146] on span "Active |" at bounding box center [688, 146] width 34 height 11
click at [685, 187] on span "Cancel subscription" at bounding box center [691, 187] width 62 height 8
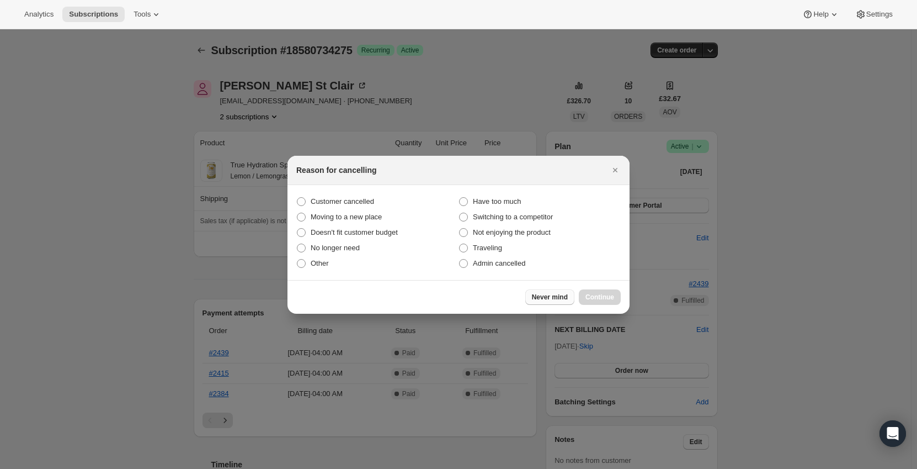
drag, startPoint x: 500, startPoint y: 264, endPoint x: 538, endPoint y: 289, distance: 44.7
click at [500, 266] on span "Admin cancelled" at bounding box center [499, 263] width 52 height 8
click at [460, 259] on input "Admin cancelled" at bounding box center [459, 259] width 1 height 1
radio input "true"
click at [595, 295] on span "Continue" at bounding box center [600, 297] width 29 height 9
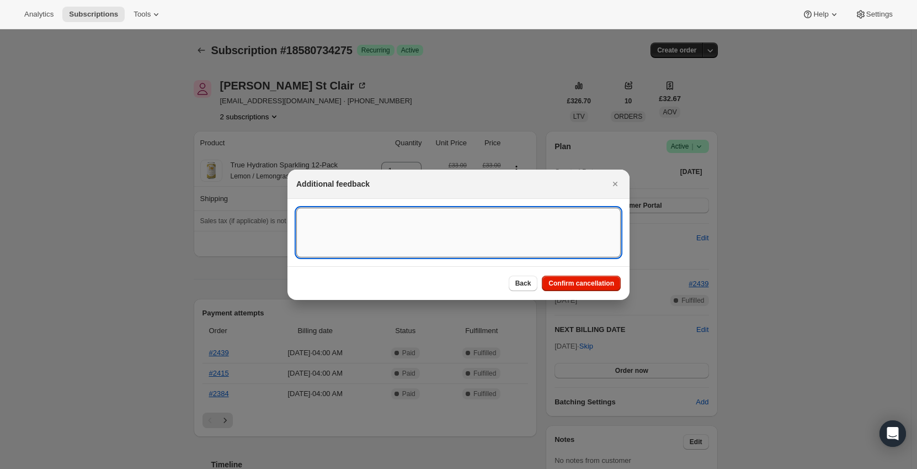
click at [380, 228] on textarea ":rh7:" at bounding box center [458, 233] width 325 height 50
type textarea "True Hydration OOS. Cancelled to avoid bad charge -0"
click at [481, 217] on textarea "True Hydration OOS. Cancelled to avoid bad charge -0" at bounding box center [458, 233] width 325 height 50
click at [473, 217] on textarea "True Hydration OOS. Cancelled to avoid bad charge -0 ED" at bounding box center [458, 233] width 325 height 50
type textarea "True Hydration OOS. Cancelled to avoid bad charge - ED"
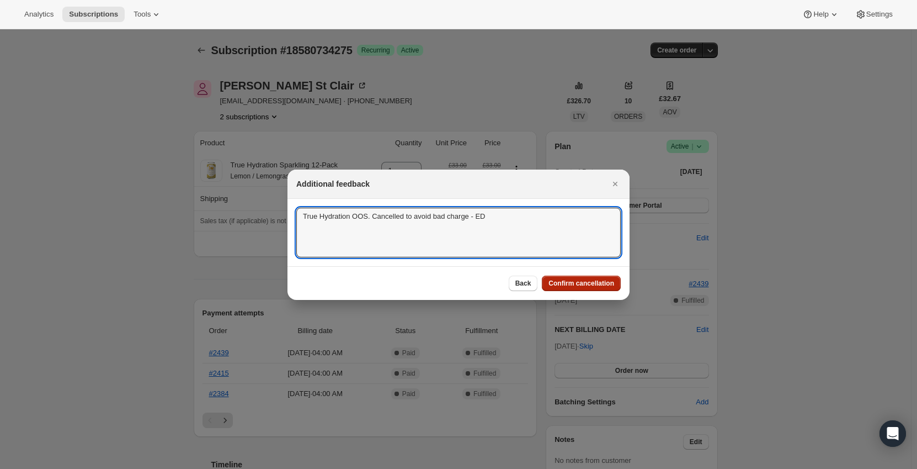
click at [580, 283] on span "Confirm cancellation" at bounding box center [582, 283] width 66 height 9
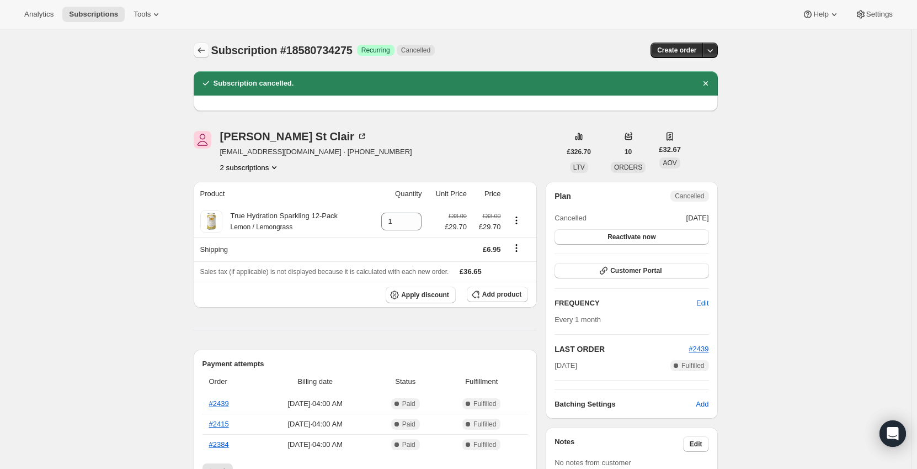
click at [203, 49] on icon "Subscriptions" at bounding box center [201, 50] width 11 height 11
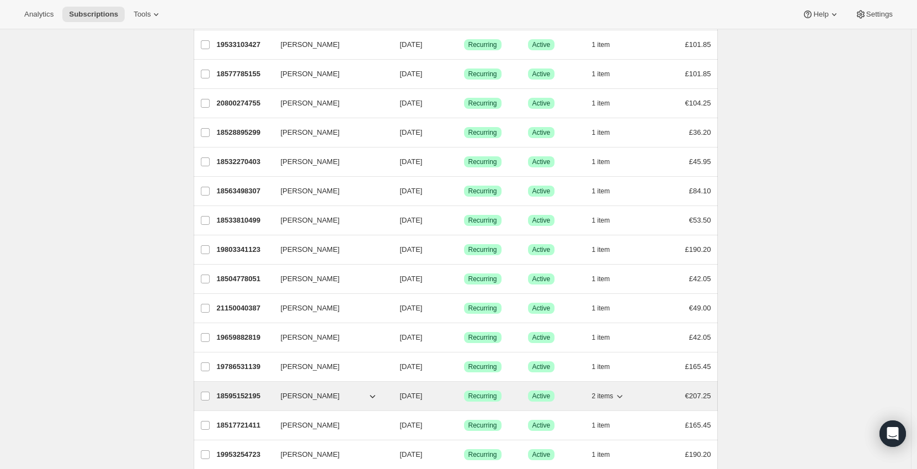
scroll to position [386, 0]
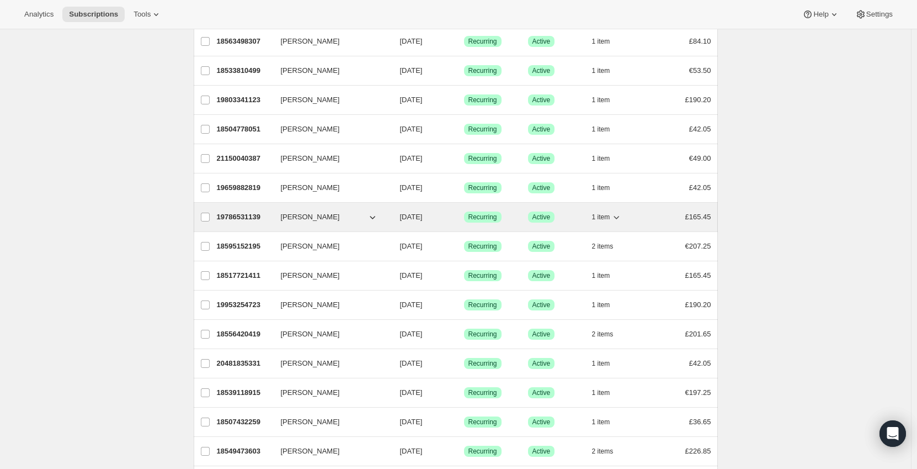
click at [607, 209] on button "1 item" at bounding box center [607, 216] width 30 height 15
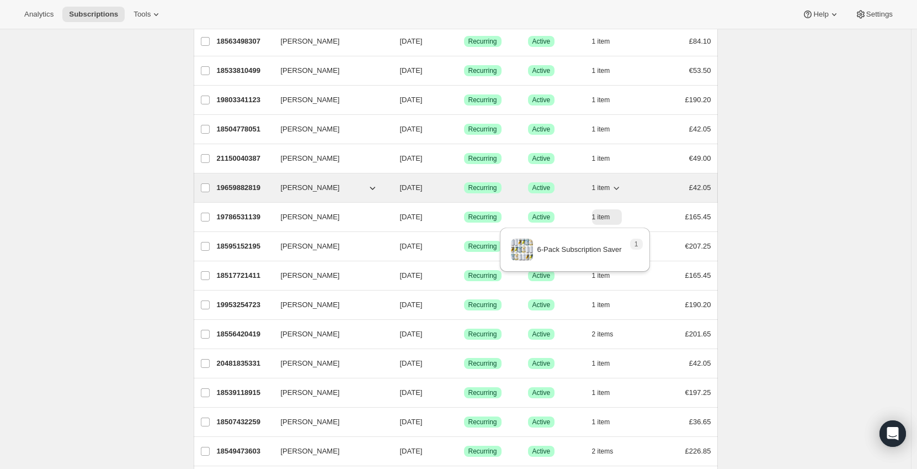
click at [599, 186] on span "1 item" at bounding box center [601, 187] width 18 height 9
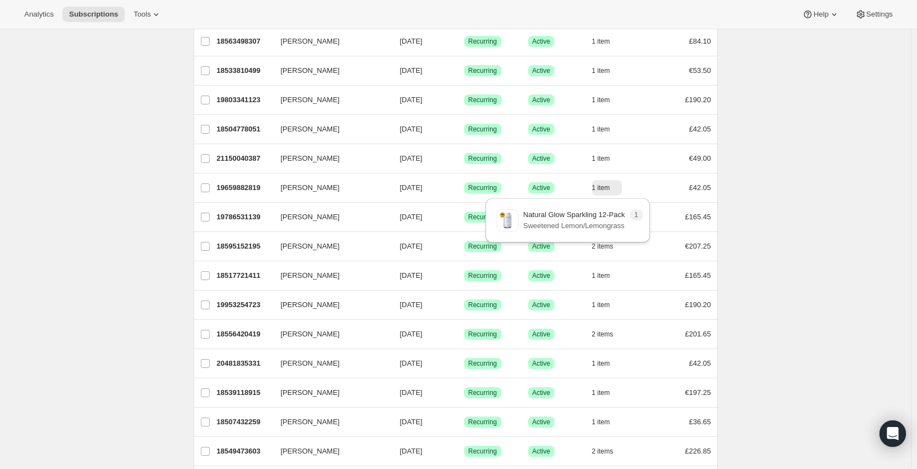
click at [818, 185] on div "Subscriptions. This page is ready Subscriptions Bulk updates More actions Bulk …" at bounding box center [455, 100] width 911 height 914
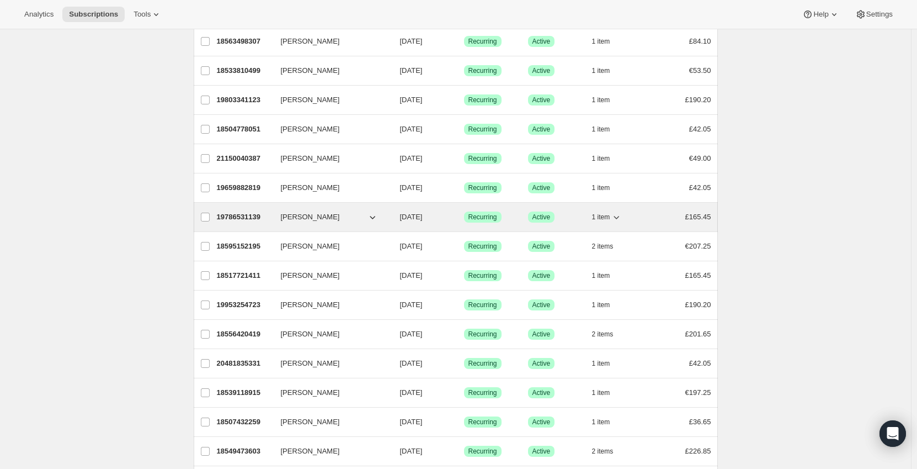
click at [651, 221] on div "19786531139 Donna Phinn 09/03/2025 Success Recurring Success Active 1 item £165…" at bounding box center [464, 216] width 495 height 15
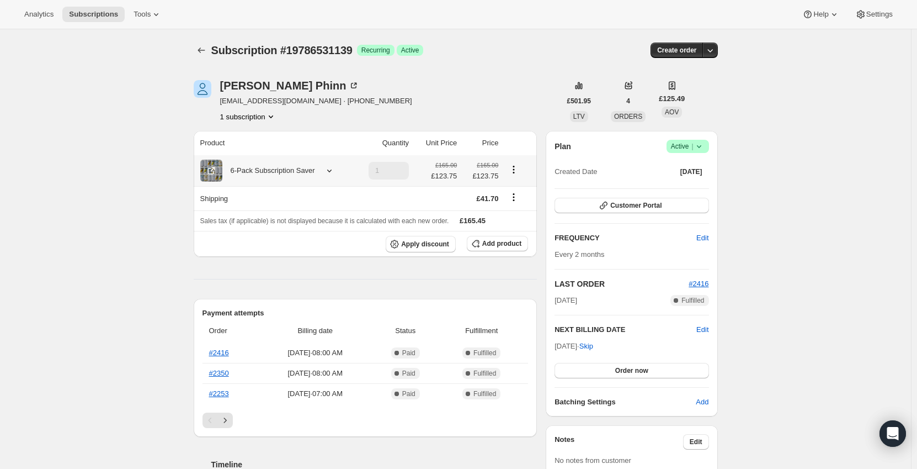
click at [518, 167] on icon "Product actions" at bounding box center [513, 169] width 11 height 11
click at [320, 171] on div at bounding box center [327, 170] width 15 height 11
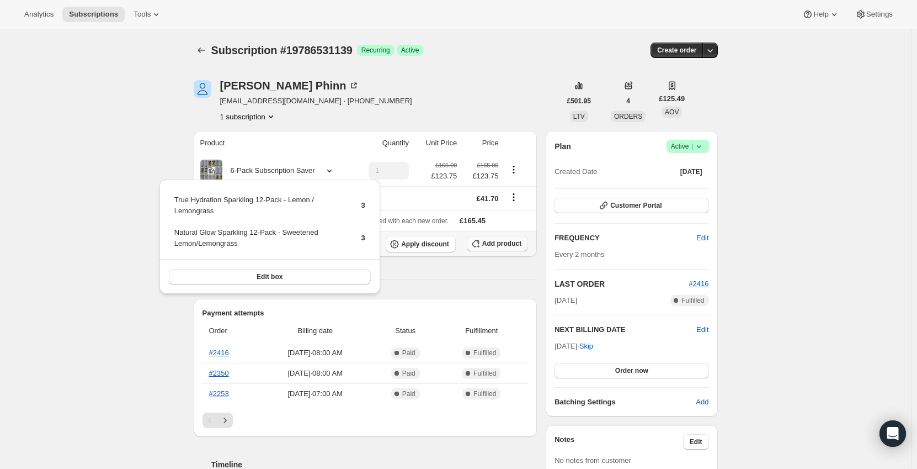
click at [503, 242] on span "Add product" at bounding box center [501, 243] width 39 height 9
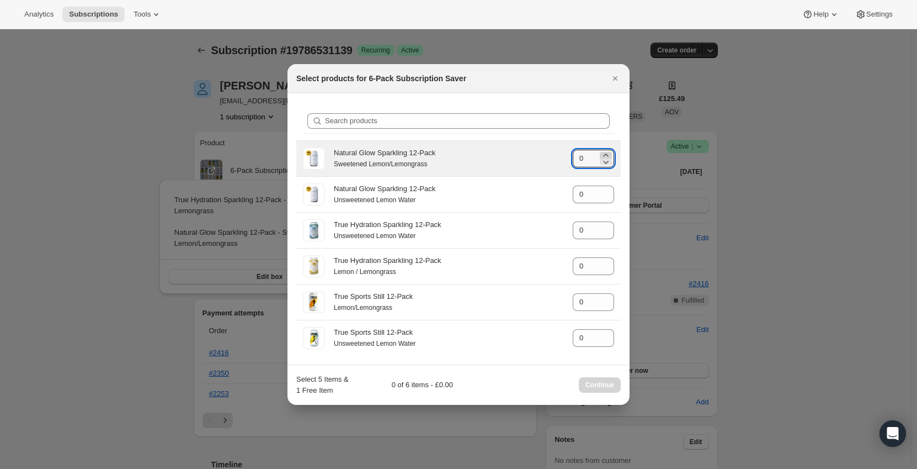
click at [607, 152] on icon ":rtt:" at bounding box center [606, 155] width 11 height 11
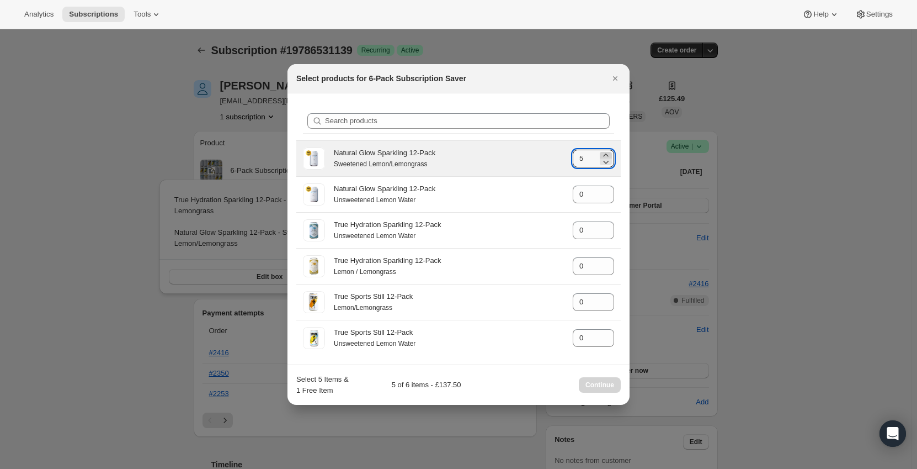
click at [607, 152] on icon ":rtt:" at bounding box center [606, 155] width 11 height 11
type input "6"
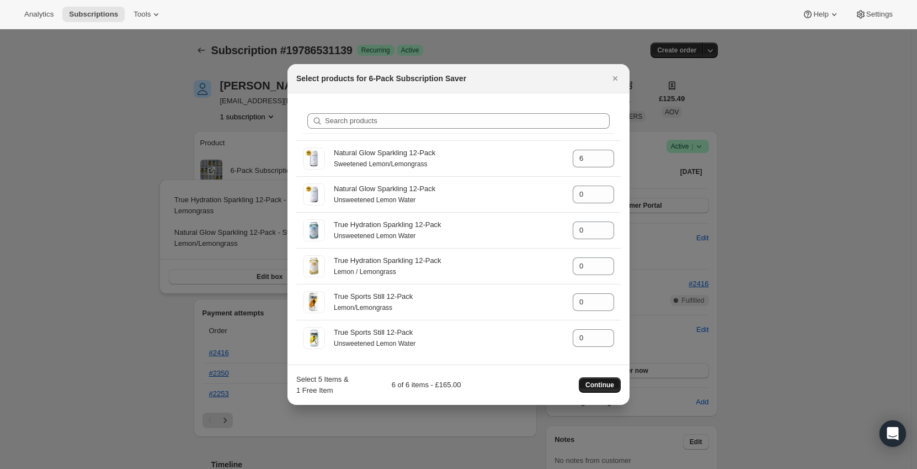
click at [589, 383] on span "Continue" at bounding box center [600, 384] width 29 height 9
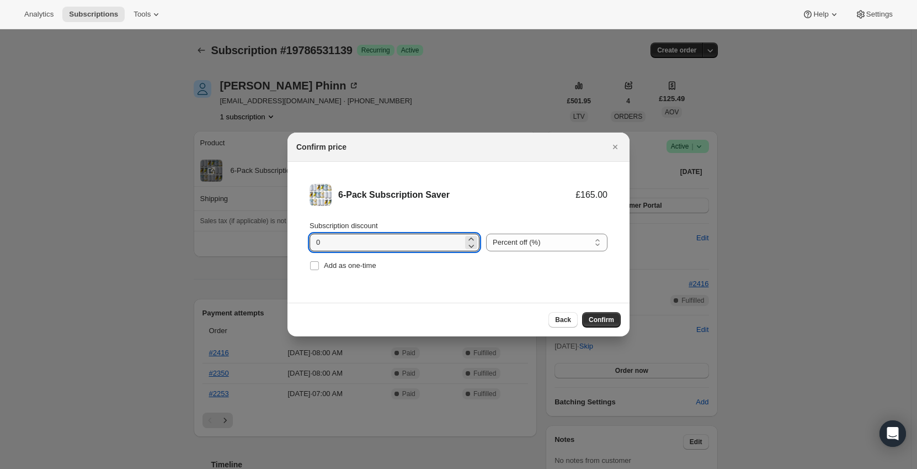
drag, startPoint x: 378, startPoint y: 245, endPoint x: 149, endPoint y: 245, distance: 229.1
type input "10"
click at [426, 300] on div "6-Pack Subscription Saver £165.00 £148.50 Subscription discount 10 Percent off …" at bounding box center [459, 232] width 342 height 141
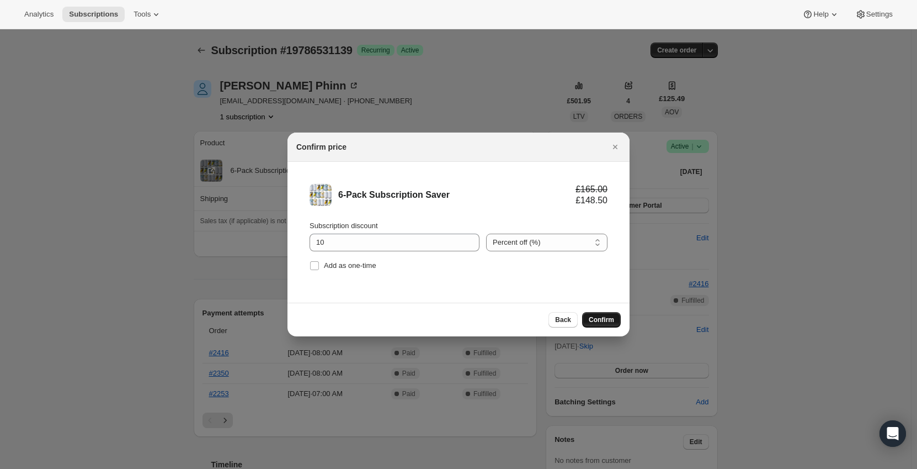
click at [599, 321] on span "Confirm" at bounding box center [601, 319] width 25 height 9
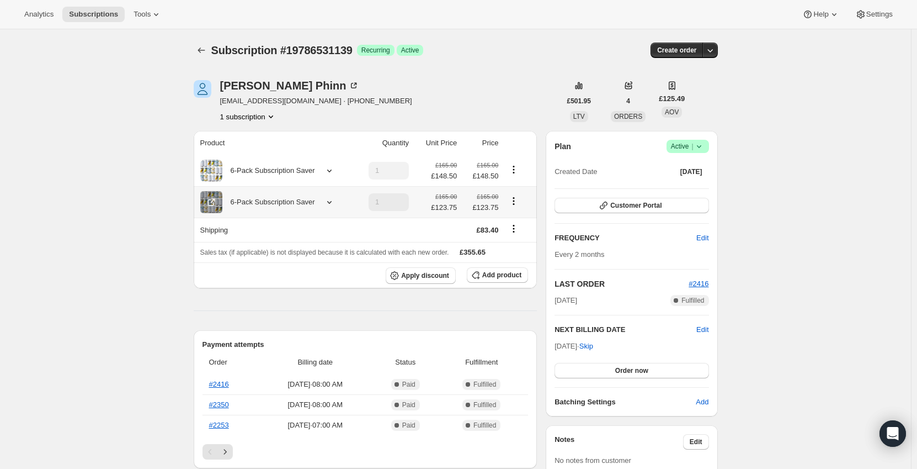
click at [519, 202] on icon "Product actions" at bounding box center [513, 200] width 11 height 11
click at [515, 238] on span "Remove" at bounding box center [516, 241] width 26 height 8
type input "0"
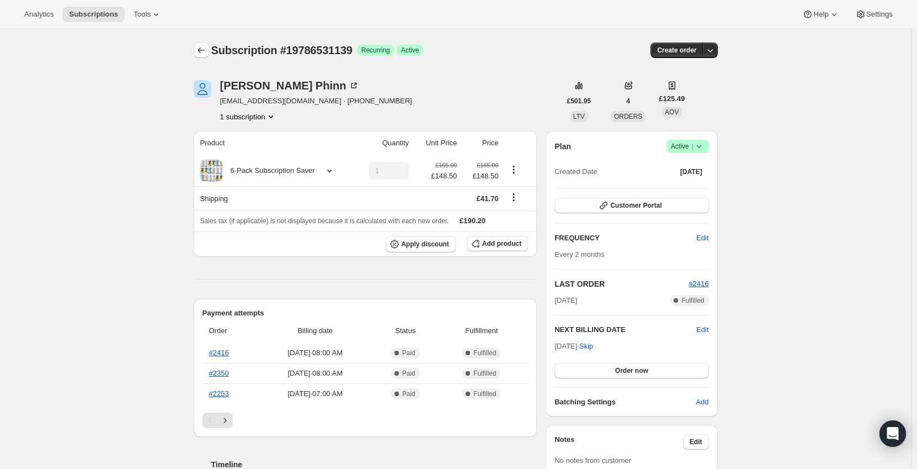
click at [206, 45] on icon "Subscriptions" at bounding box center [201, 50] width 11 height 11
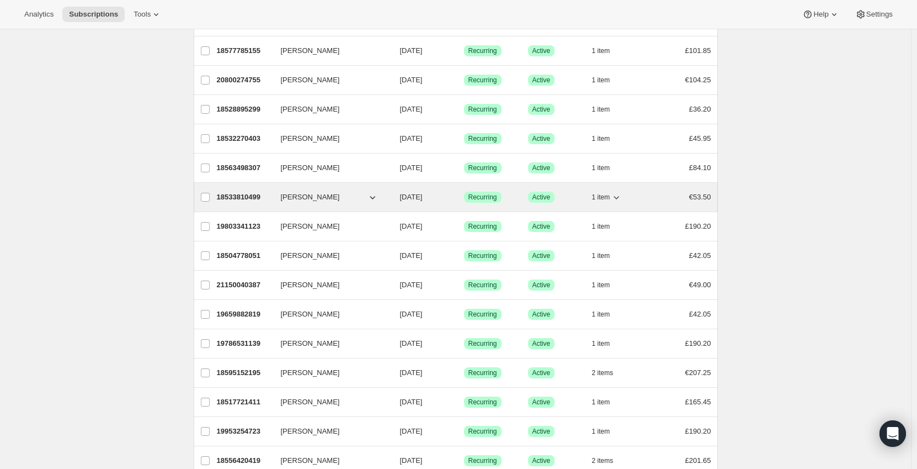
scroll to position [331, 0]
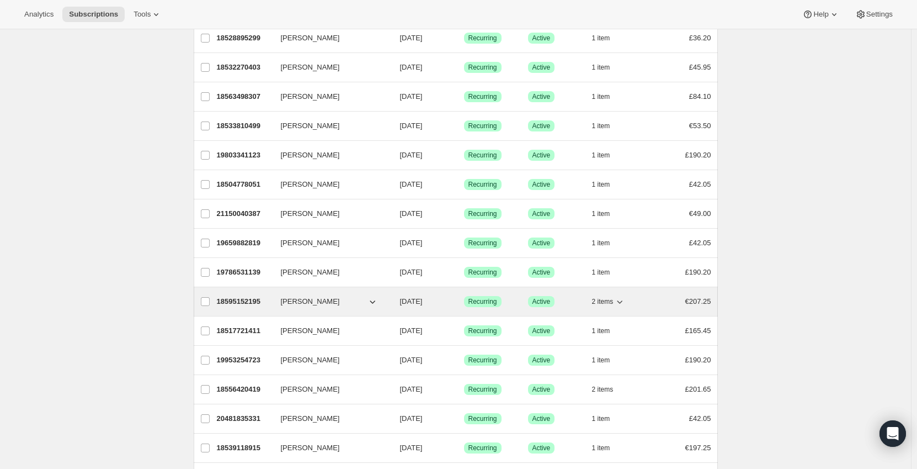
click at [654, 299] on div "18595152195 [PERSON_NAME] [DATE] Success Recurring Success Active 2 items €207.…" at bounding box center [464, 301] width 495 height 15
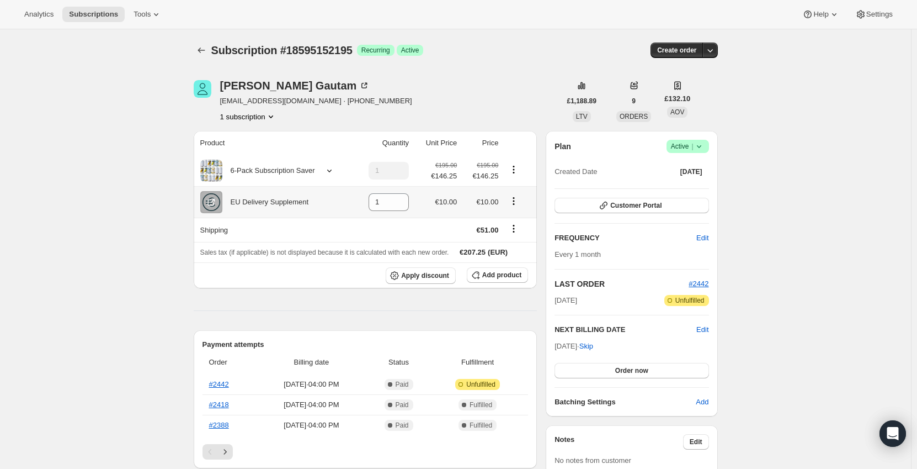
click at [518, 201] on icon "Product actions" at bounding box center [513, 200] width 11 height 11
click at [521, 220] on span "Remove" at bounding box center [509, 223] width 26 height 8
type input "0"
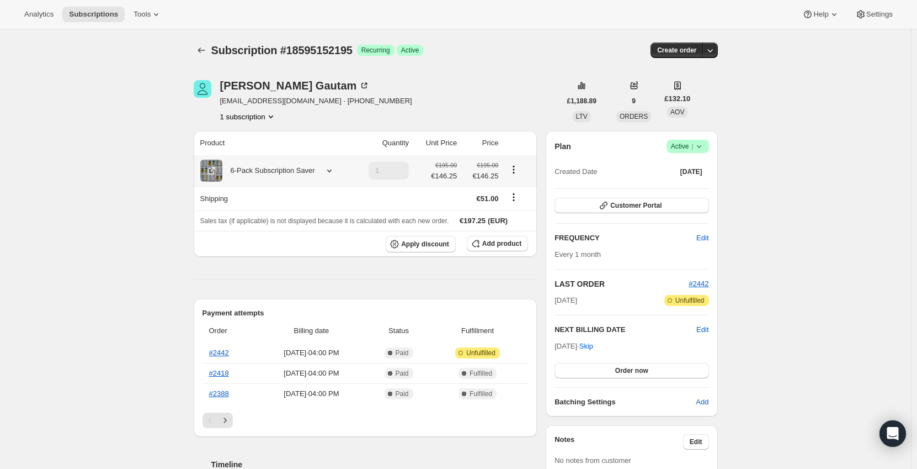
click at [311, 169] on div "6-Pack Subscription Saver" at bounding box center [268, 170] width 93 height 11
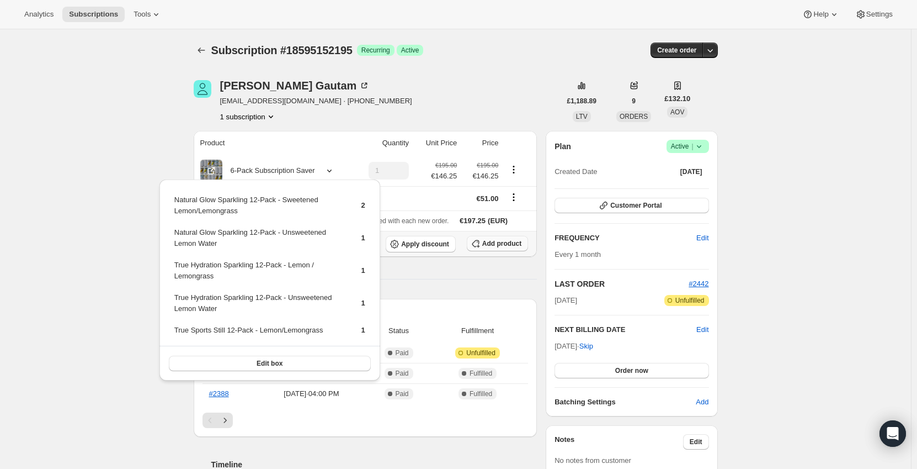
click at [492, 247] on span "Add product" at bounding box center [501, 243] width 39 height 9
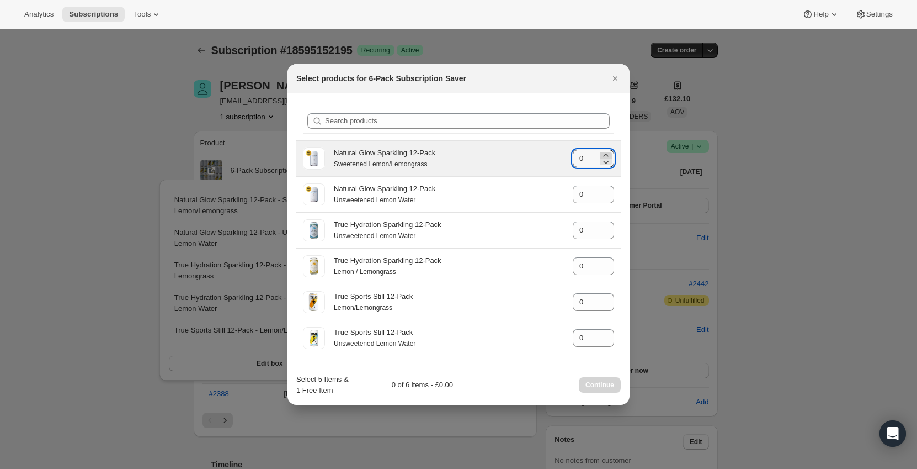
click at [608, 154] on icon ":rj0:" at bounding box center [606, 155] width 11 height 11
type input "3"
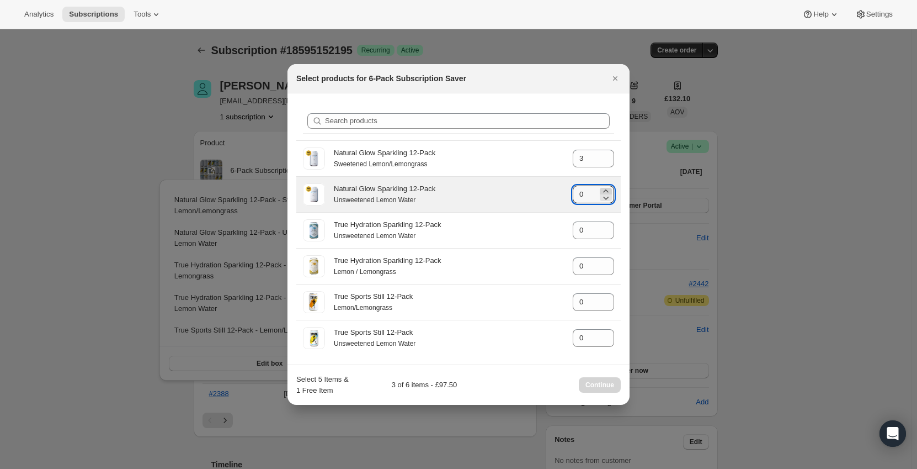
click at [607, 192] on icon ":rj0:" at bounding box center [606, 190] width 11 height 11
type input "2"
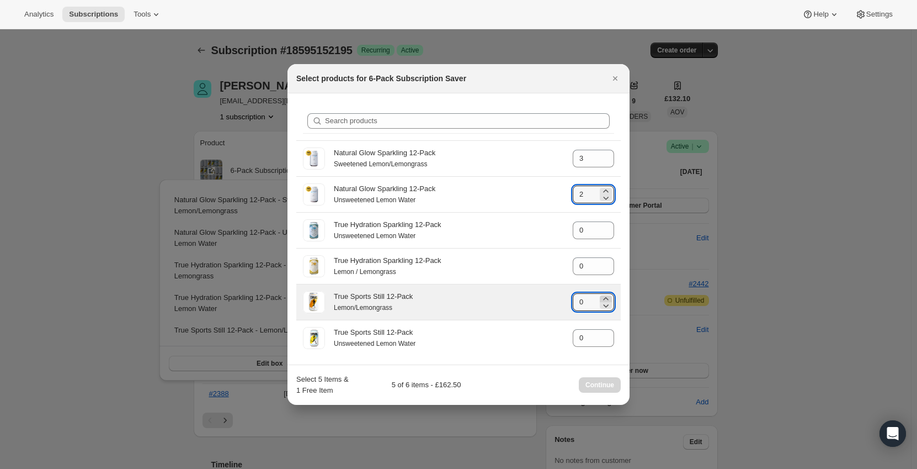
click at [612, 296] on div ":rj0:" at bounding box center [606, 298] width 12 height 7
type input "1"
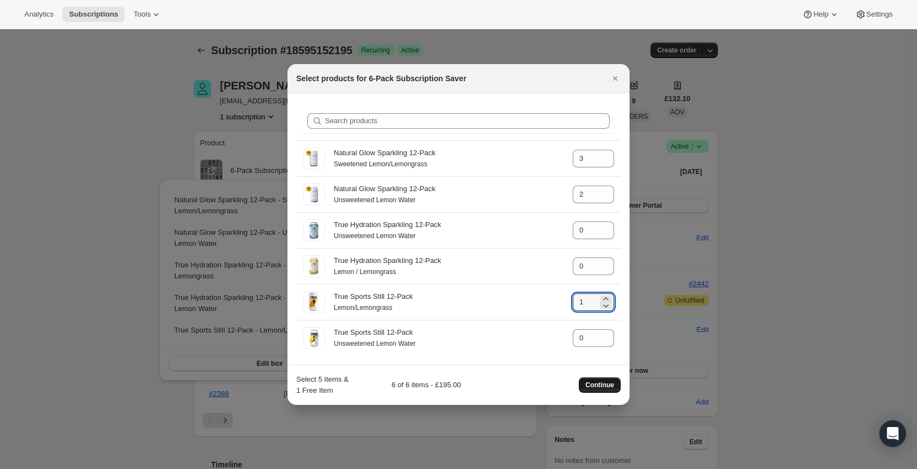
click at [592, 384] on span "Continue" at bounding box center [600, 384] width 29 height 9
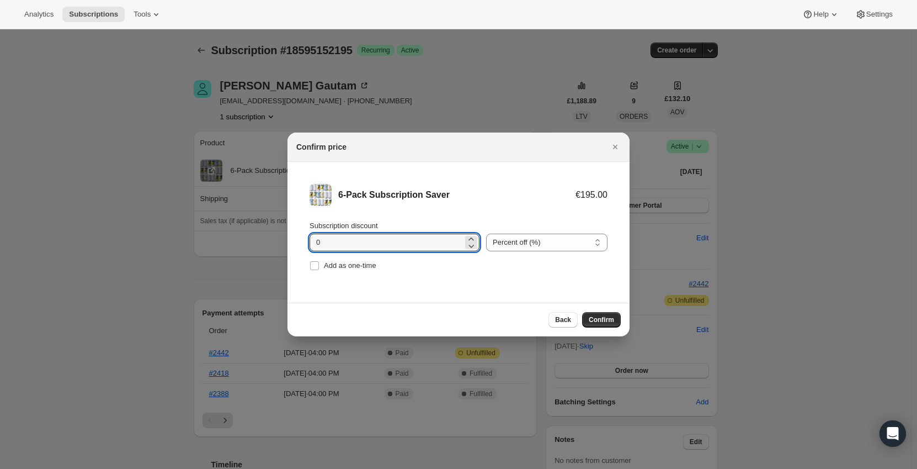
drag, startPoint x: 366, startPoint y: 243, endPoint x: 250, endPoint y: 243, distance: 115.9
type input "10"
click at [529, 304] on div "Back Confirm" at bounding box center [459, 320] width 342 height 34
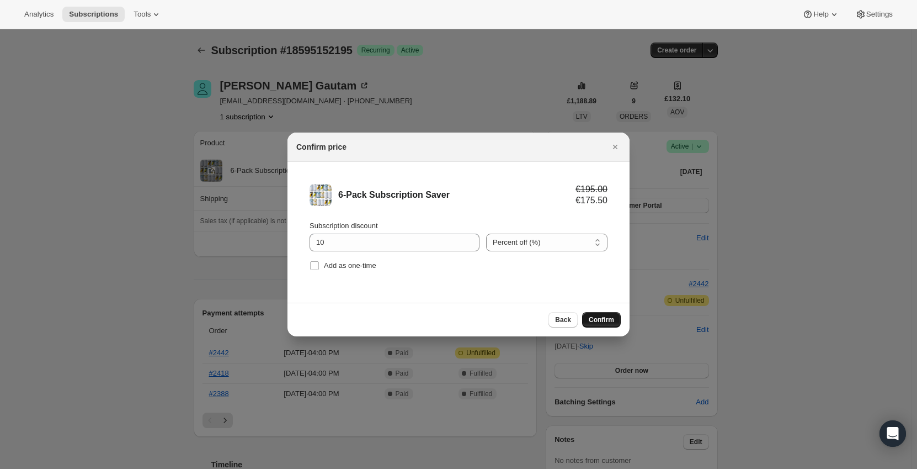
click at [607, 322] on span "Confirm" at bounding box center [601, 319] width 25 height 9
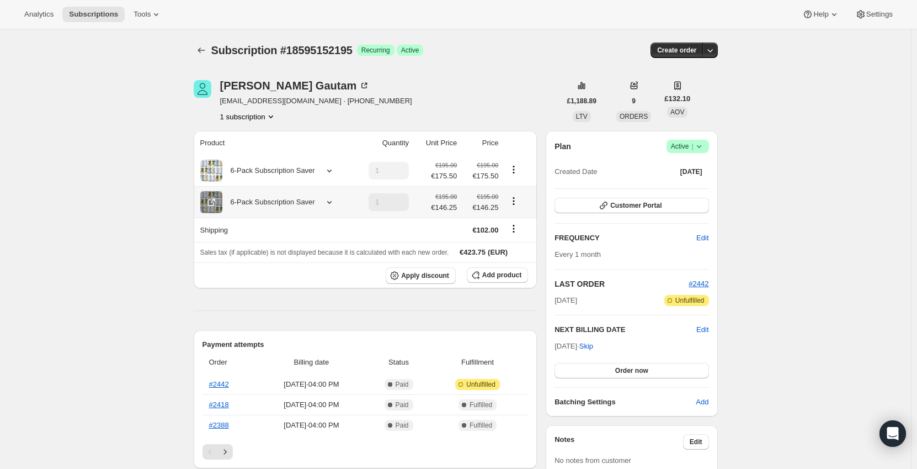
click at [515, 201] on icon "Product actions" at bounding box center [513, 200] width 11 height 11
click at [519, 203] on icon "Product actions" at bounding box center [513, 200] width 11 height 11
click at [514, 241] on span "Remove" at bounding box center [516, 241] width 26 height 8
type input "0"
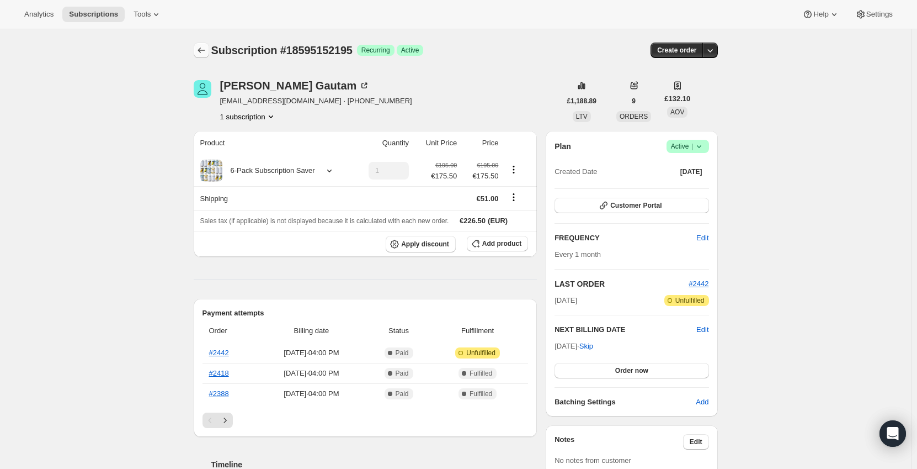
click at [204, 51] on icon "Subscriptions" at bounding box center [201, 50] width 11 height 11
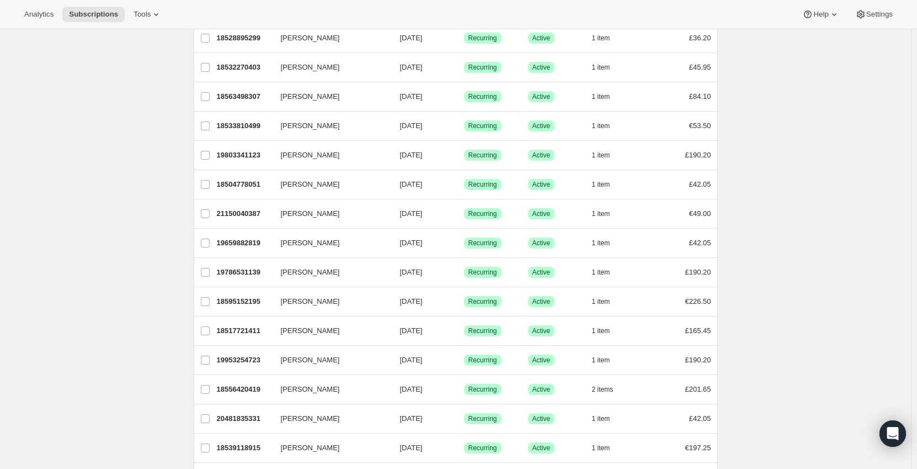
scroll to position [386, 0]
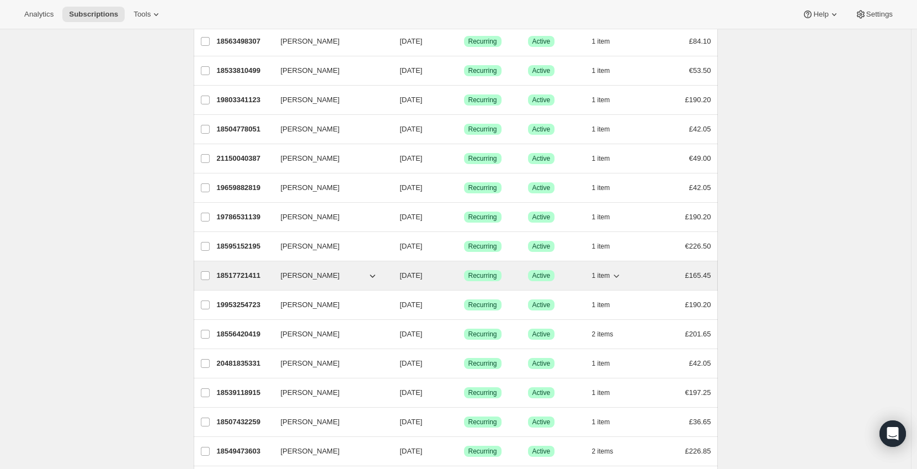
click at [640, 275] on div "1 item" at bounding box center [619, 275] width 55 height 15
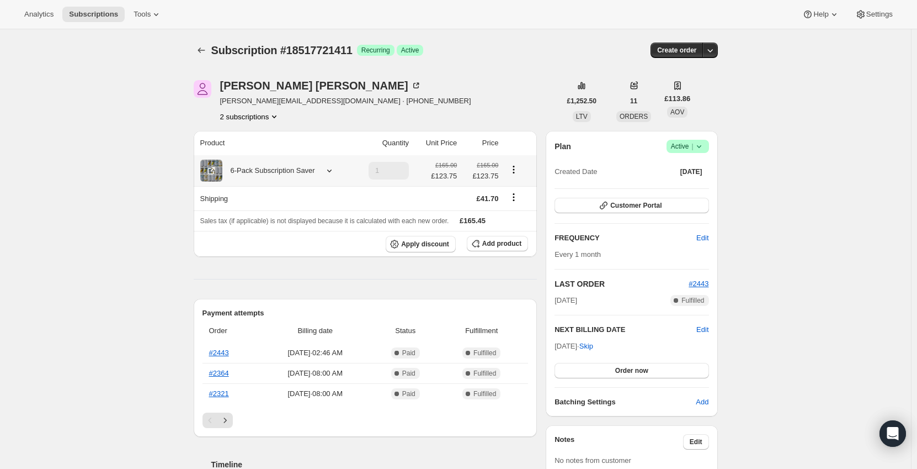
click at [295, 170] on div "6-Pack Subscription Saver" at bounding box center [268, 170] width 93 height 11
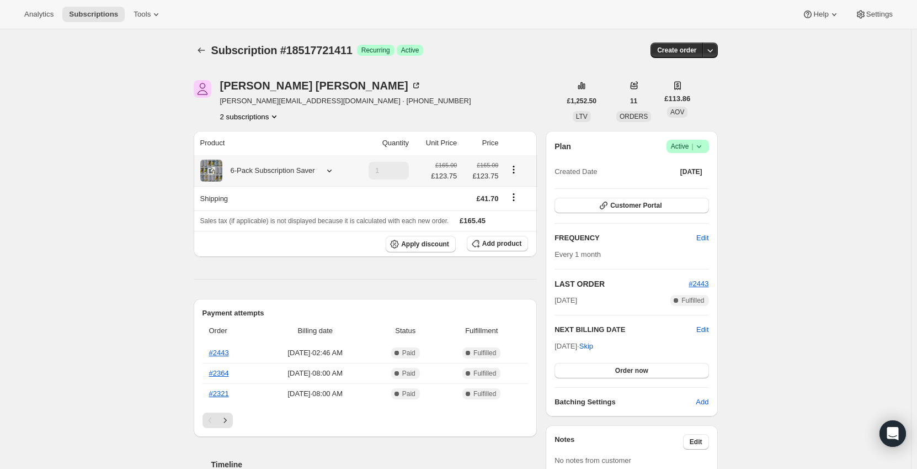
click at [274, 168] on div "6-Pack Subscription Saver" at bounding box center [268, 170] width 93 height 11
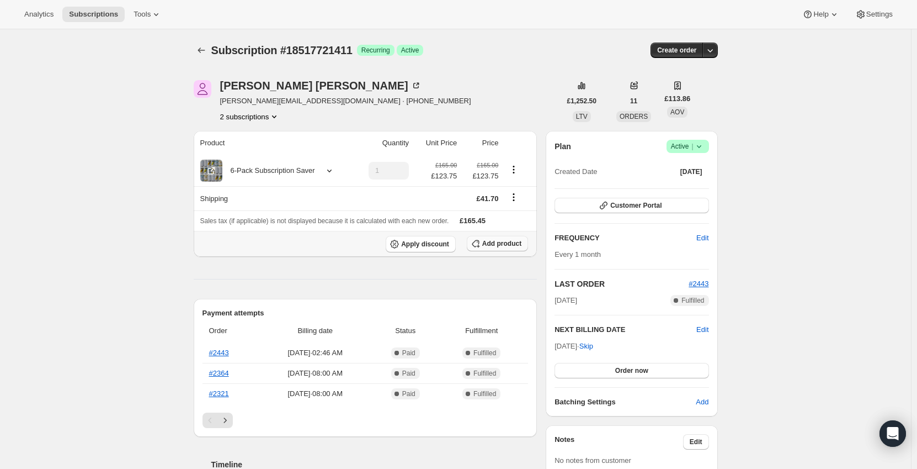
click at [503, 248] on button "Add product" at bounding box center [497, 243] width 61 height 15
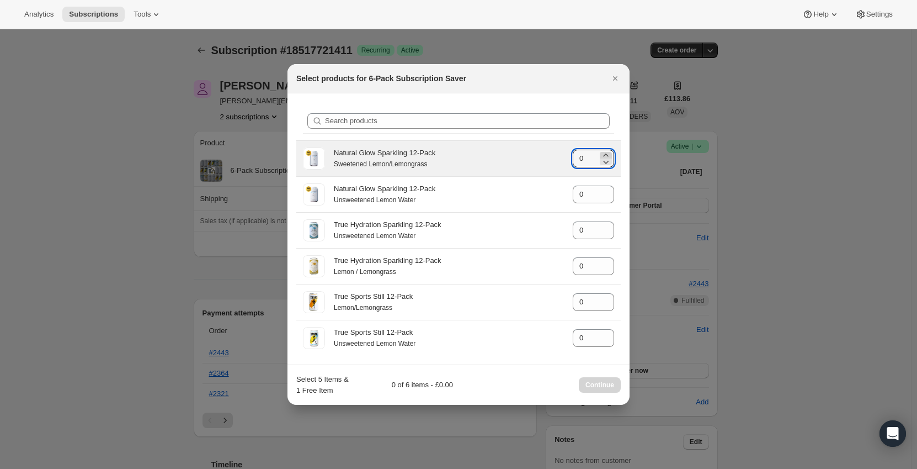
click at [607, 154] on icon ":rg4:" at bounding box center [605, 154] width 5 height 3
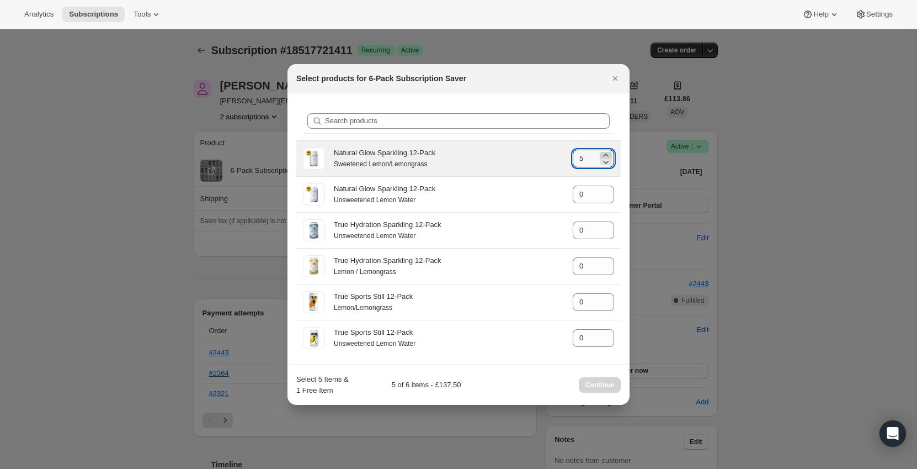
click at [607, 153] on icon ":rg4:" at bounding box center [606, 155] width 11 height 11
type input "6"
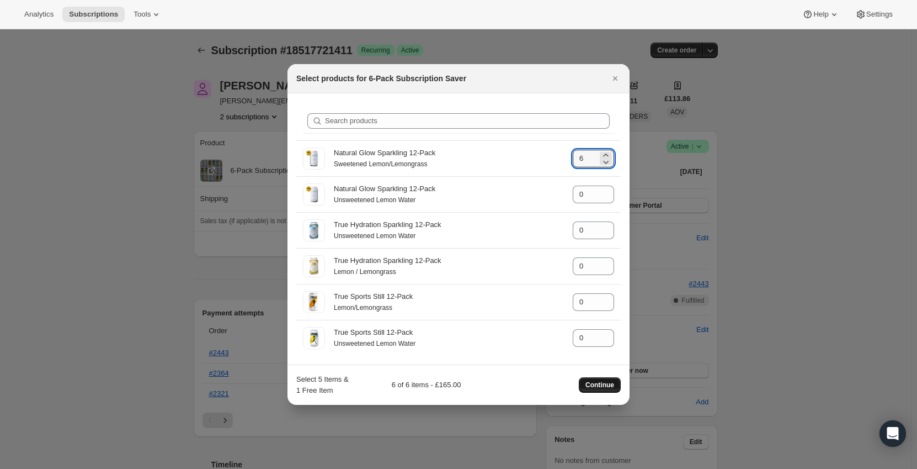
click at [613, 383] on span "Continue" at bounding box center [600, 384] width 29 height 9
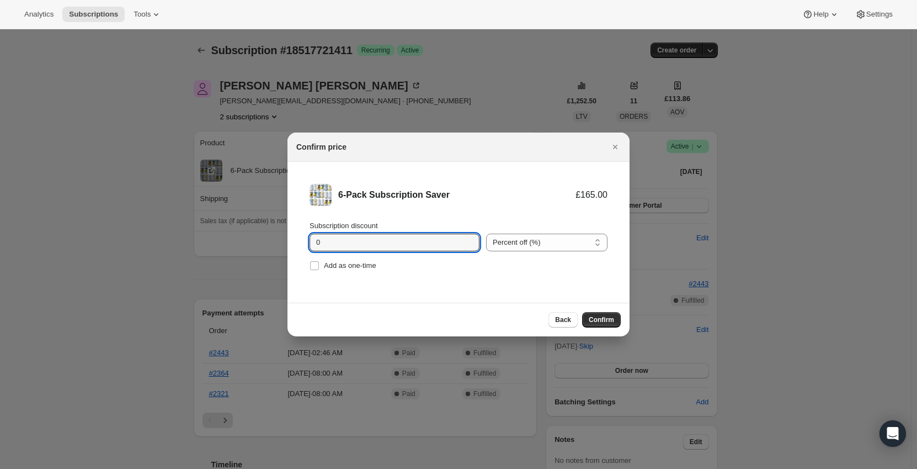
drag, startPoint x: 357, startPoint y: 241, endPoint x: 253, endPoint y: 244, distance: 104.4
type input "10"
drag, startPoint x: 454, startPoint y: 293, endPoint x: 463, endPoint y: 295, distance: 9.1
click at [455, 293] on li "6-Pack Subscription Saver £165.00 £148.50 Subscription discount 10 Percent off …" at bounding box center [459, 229] width 342 height 134
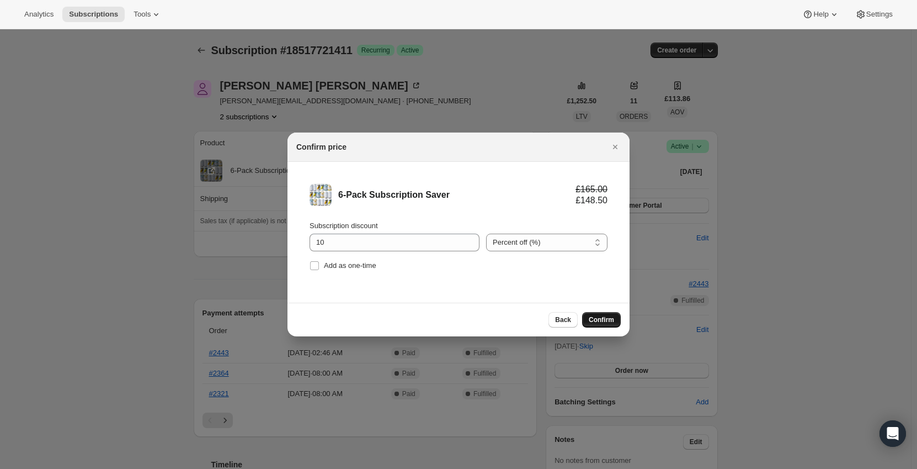
click at [605, 320] on span "Confirm" at bounding box center [601, 319] width 25 height 9
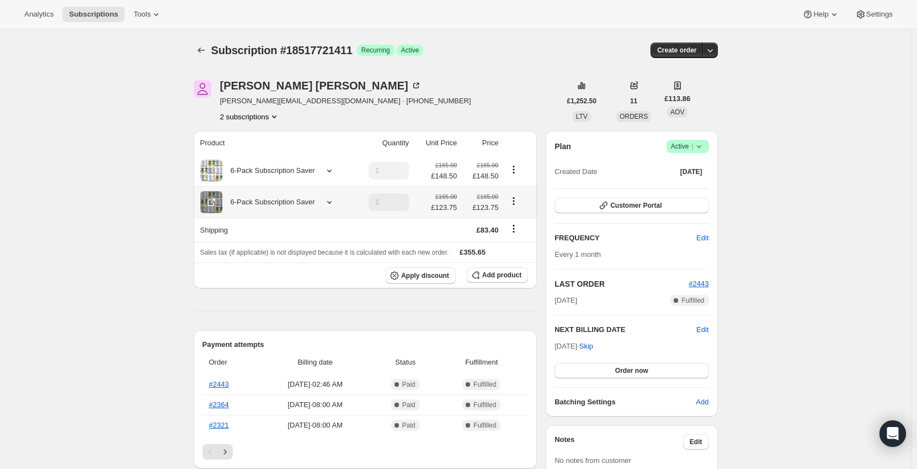
click at [516, 203] on icon "Product actions" at bounding box center [513, 200] width 11 height 11
click at [516, 243] on span "Remove" at bounding box center [516, 241] width 26 height 8
type input "0"
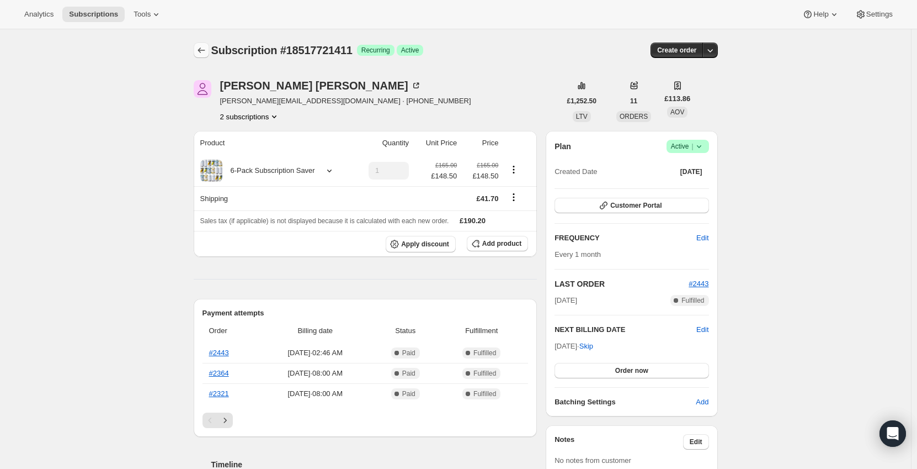
click at [200, 51] on icon "Subscriptions" at bounding box center [201, 50] width 11 height 11
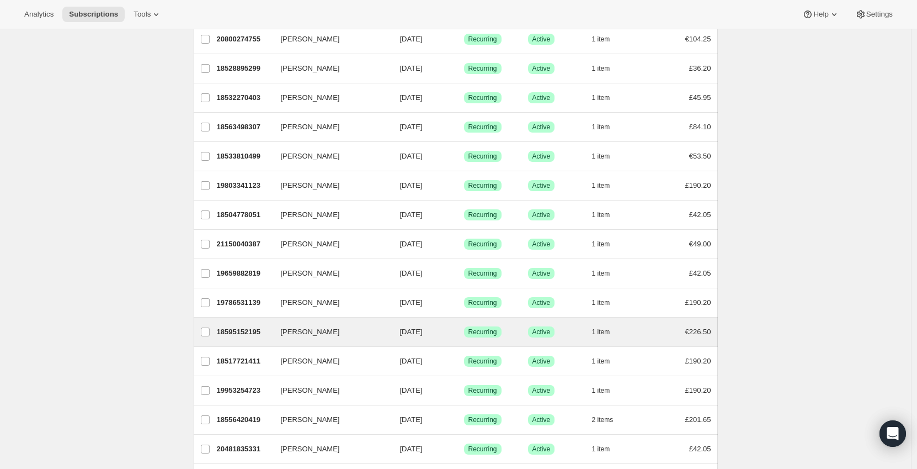
scroll to position [372, 0]
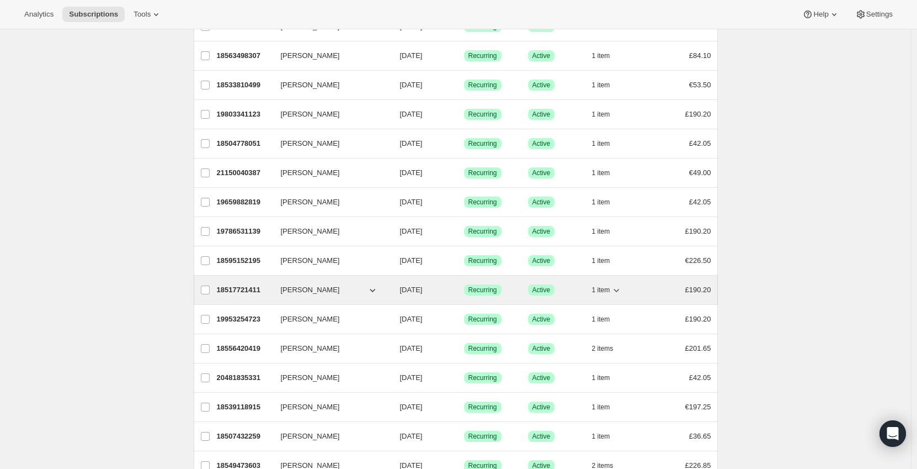
click at [654, 292] on div "18517721411 Angela Anderson 09/07/2025 Success Recurring Success Active 1 item …" at bounding box center [464, 289] width 495 height 15
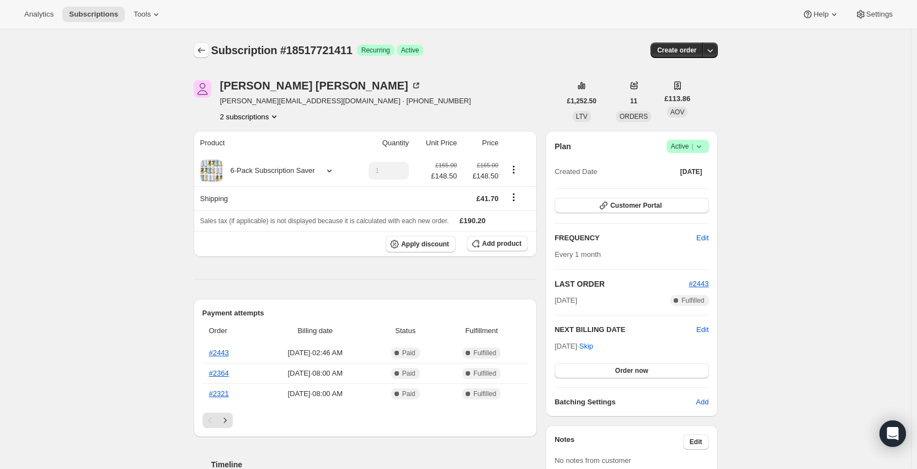
click at [207, 45] on button "Subscriptions" at bounding box center [201, 50] width 15 height 15
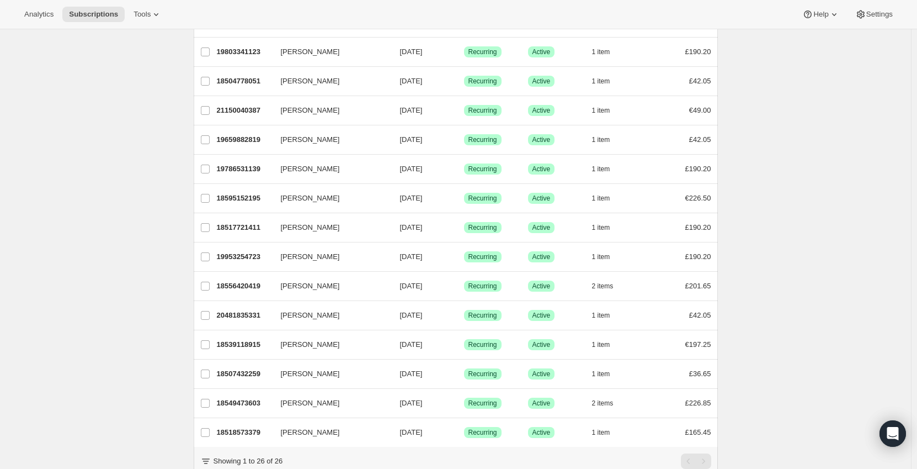
scroll to position [482, 0]
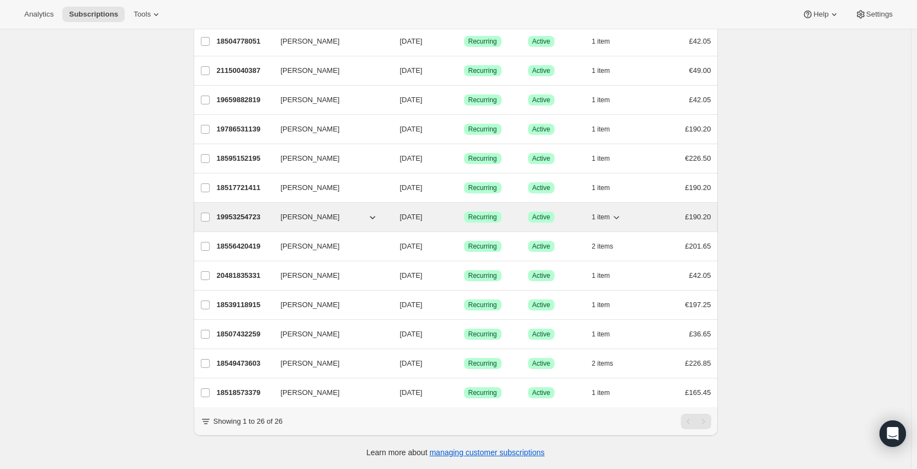
click at [658, 209] on div "19953254723 Joannah Noall 09/07/2025 Success Recurring Success Active 1 item £1…" at bounding box center [464, 216] width 495 height 15
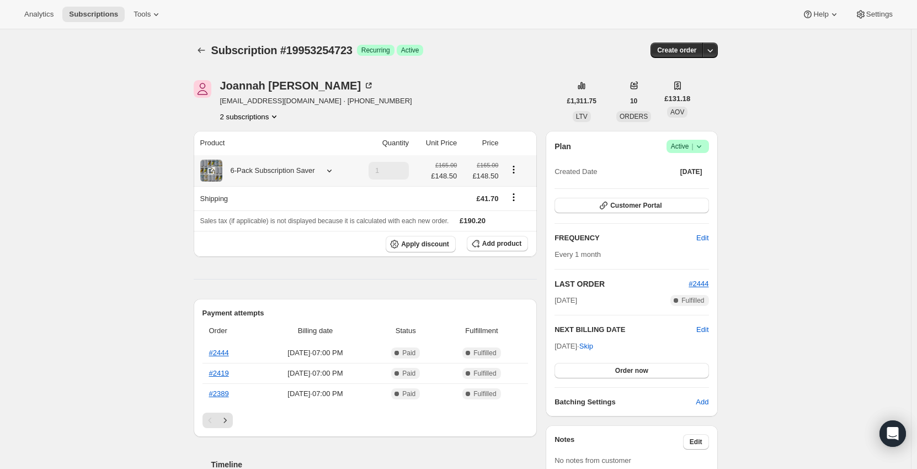
click at [293, 170] on div "6-Pack Subscription Saver" at bounding box center [268, 170] width 93 height 11
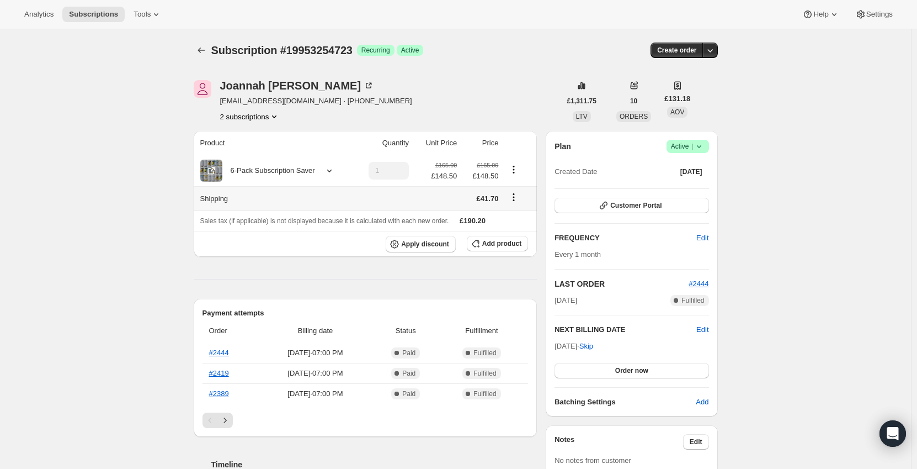
click at [277, 174] on div "6-Pack Subscription Saver" at bounding box center [268, 170] width 93 height 11
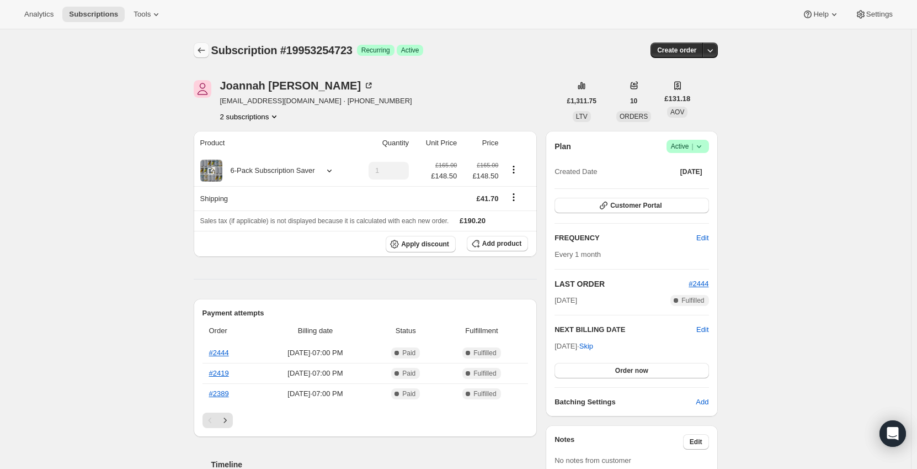
click at [200, 54] on icon "Subscriptions" at bounding box center [201, 50] width 11 height 11
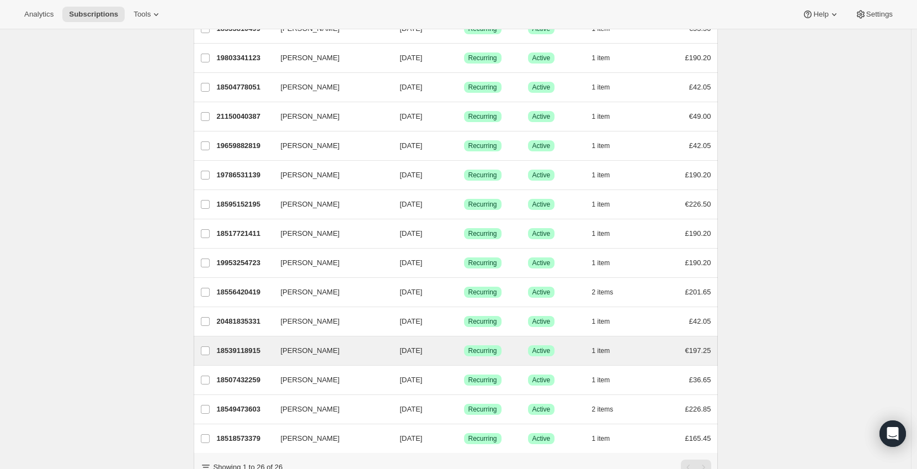
scroll to position [482, 0]
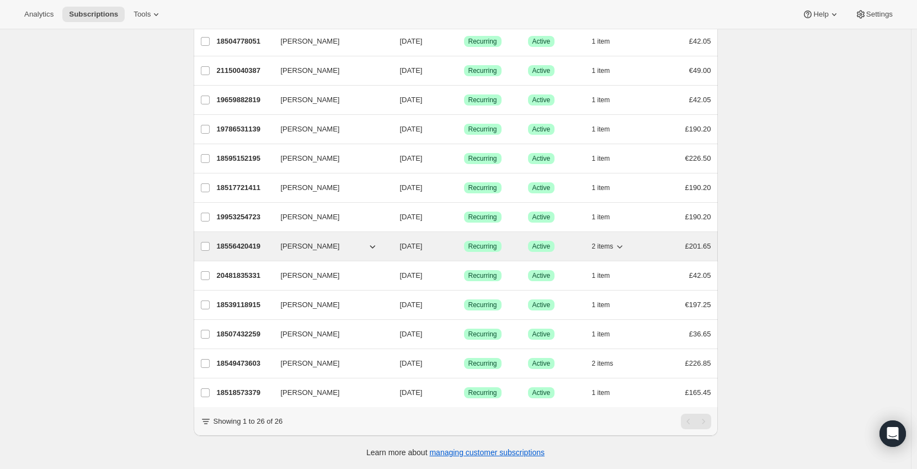
click at [672, 241] on div "£201.65" at bounding box center [683, 246] width 55 height 11
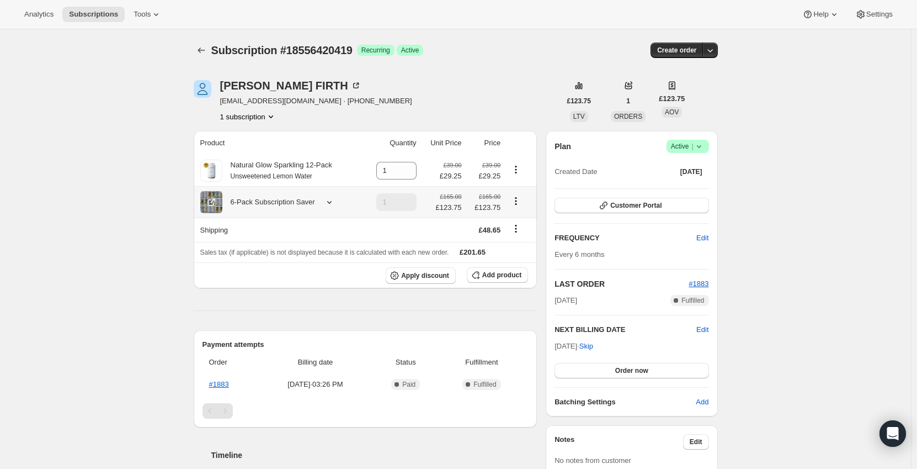
click at [307, 201] on div "6-Pack Subscription Saver" at bounding box center [268, 202] width 93 height 11
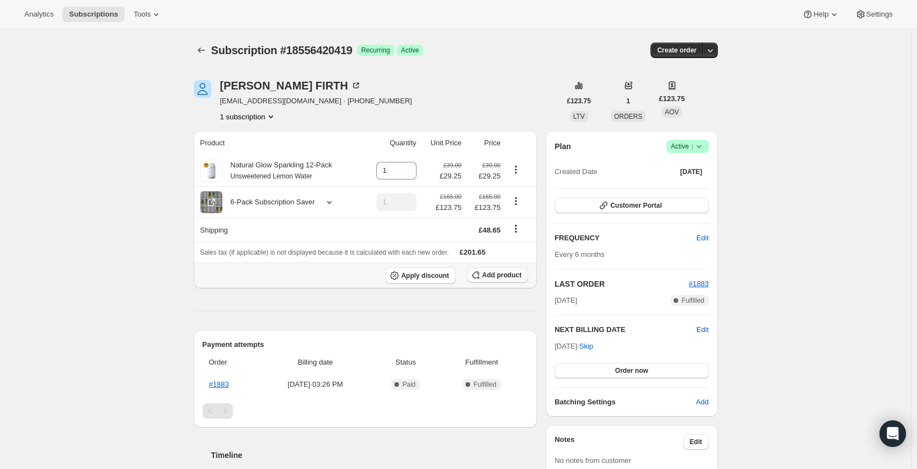
click at [505, 276] on span "Add product" at bounding box center [501, 275] width 39 height 9
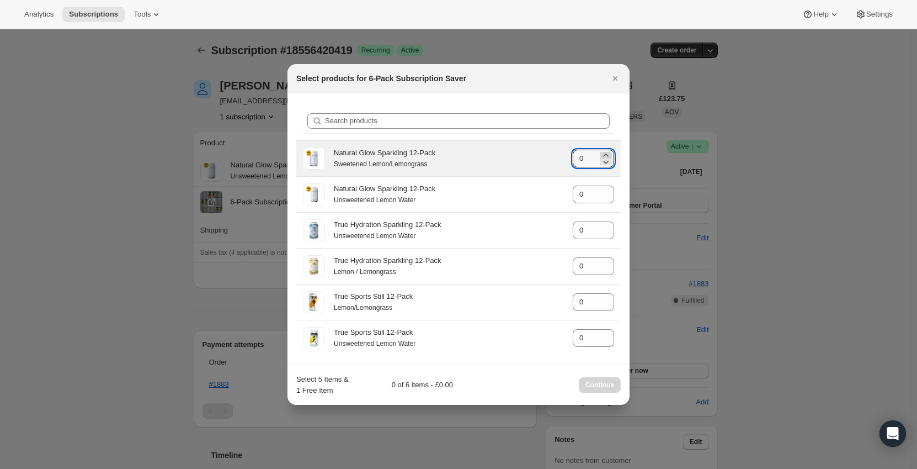
click at [604, 155] on icon ":r11e:" at bounding box center [606, 155] width 11 height 11
type input "2"
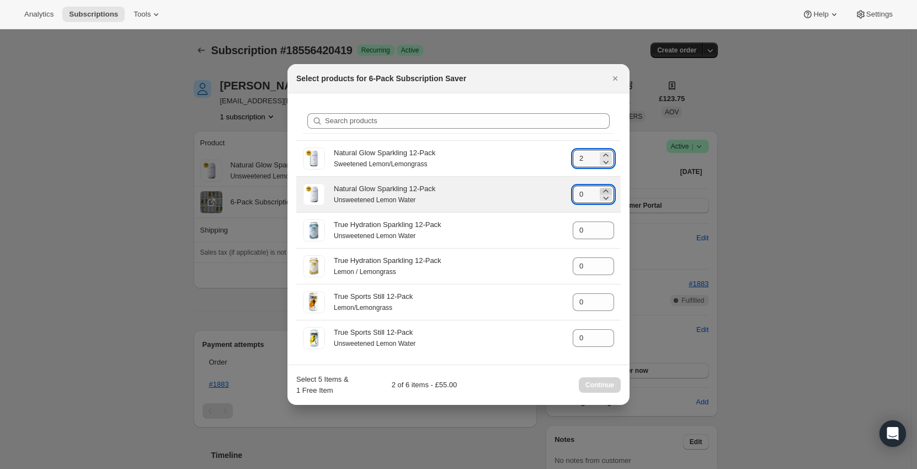
click at [609, 189] on icon ":r11e:" at bounding box center [606, 190] width 11 height 11
type input "2"
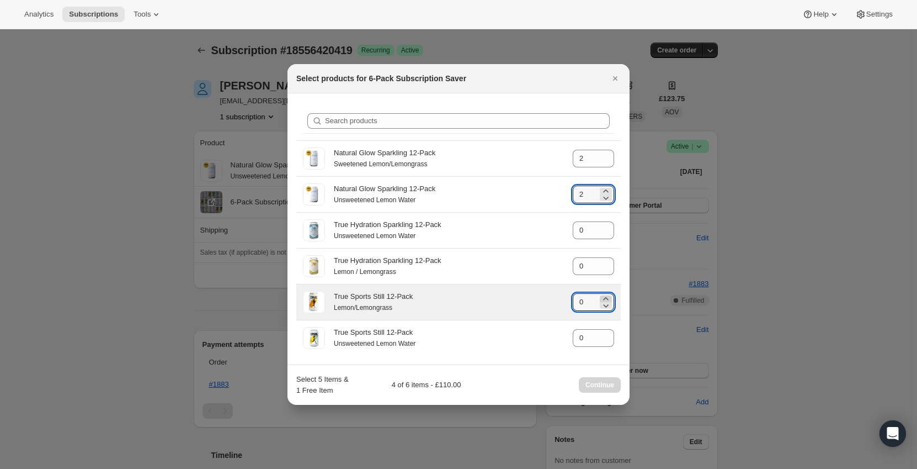
click at [607, 296] on icon ":r11e:" at bounding box center [606, 298] width 11 height 11
type input "1"
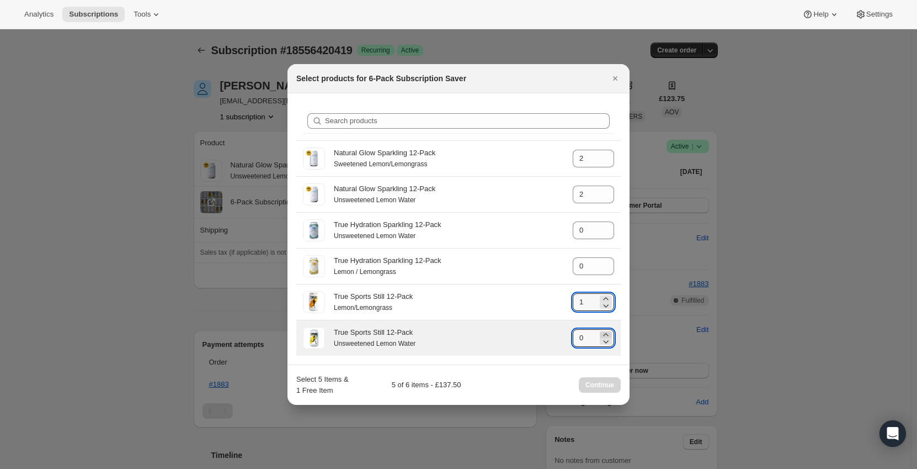
click at [607, 333] on icon ":r11e:" at bounding box center [606, 334] width 11 height 11
type input "1"
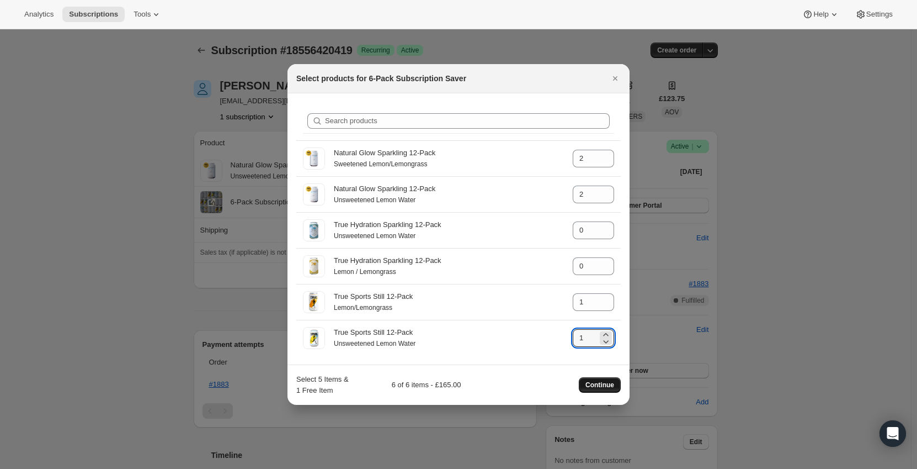
click at [601, 385] on span "Continue" at bounding box center [600, 384] width 29 height 9
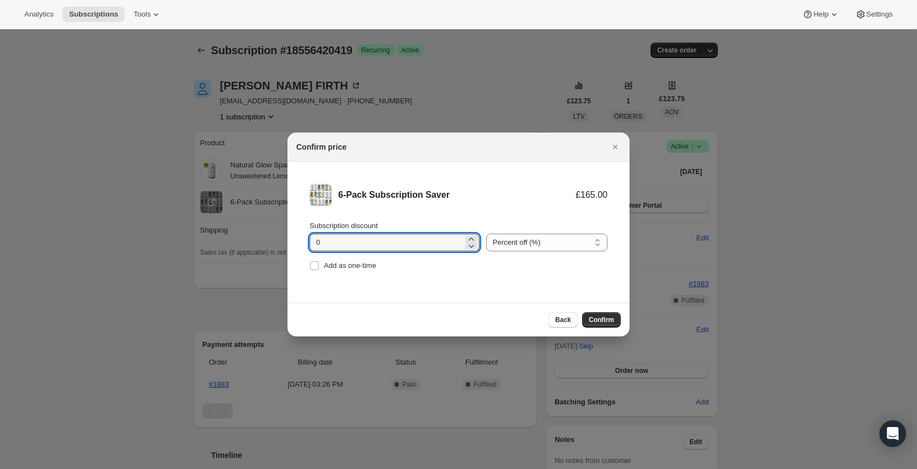
drag, startPoint x: 349, startPoint y: 244, endPoint x: 252, endPoint y: 249, distance: 96.7
type input "10"
click at [478, 298] on div "6-Pack Subscription Saver £165.00 £148.50 Subscription discount 10 Percent off …" at bounding box center [459, 232] width 342 height 141
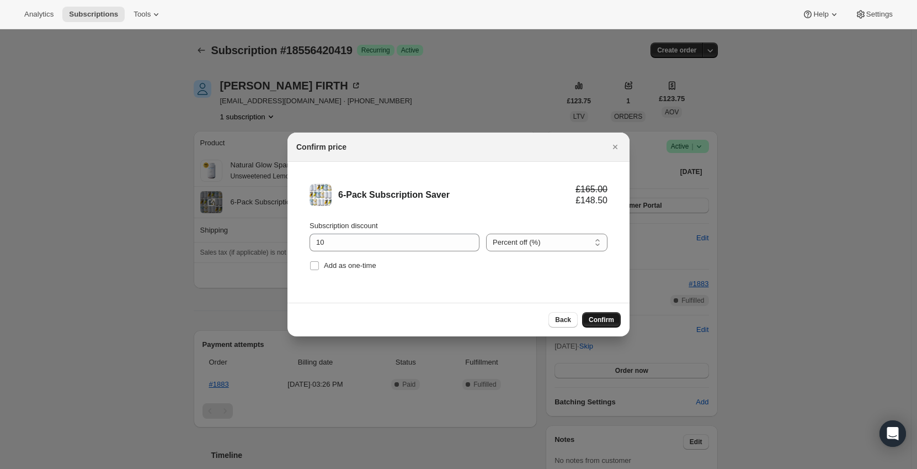
click at [604, 322] on span "Confirm" at bounding box center [601, 319] width 25 height 9
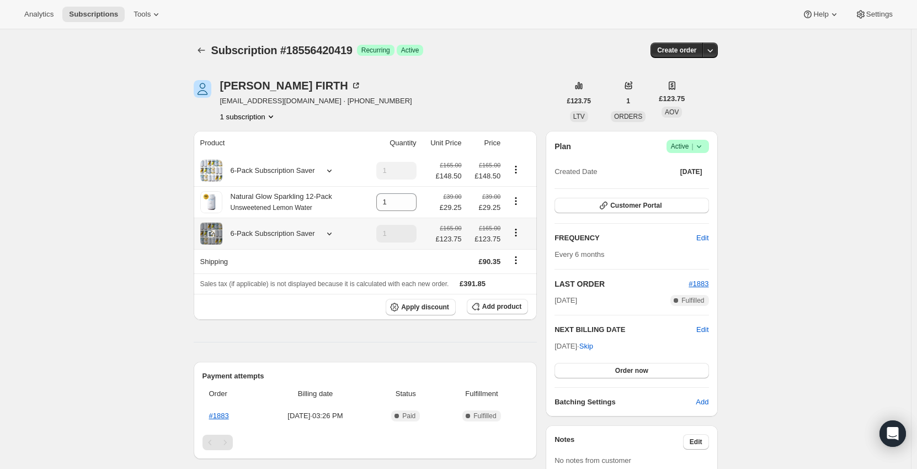
click at [522, 236] on icon "Product actions" at bounding box center [516, 232] width 11 height 11
click at [525, 278] on span "Remove" at bounding box center [519, 273] width 26 height 11
type input "0"
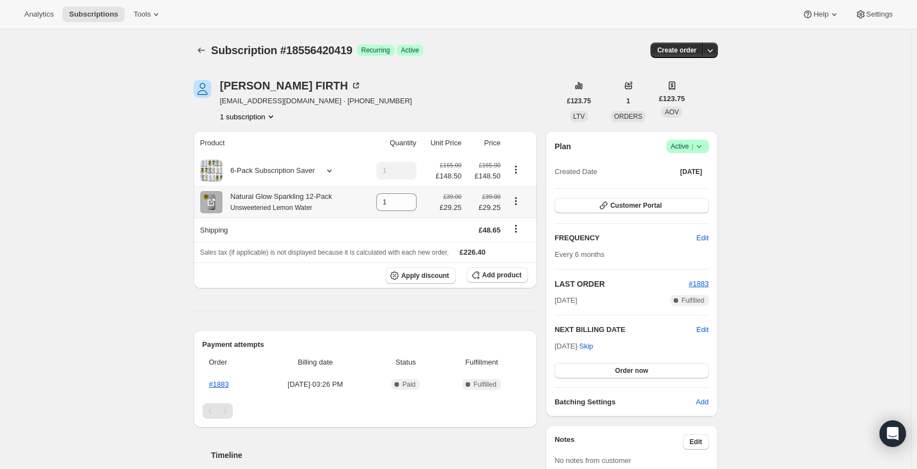
click at [520, 203] on icon "Product actions" at bounding box center [516, 200] width 11 height 11
click at [506, 278] on span "Add product" at bounding box center [501, 275] width 39 height 9
click at [507, 274] on span "Add product" at bounding box center [501, 275] width 39 height 9
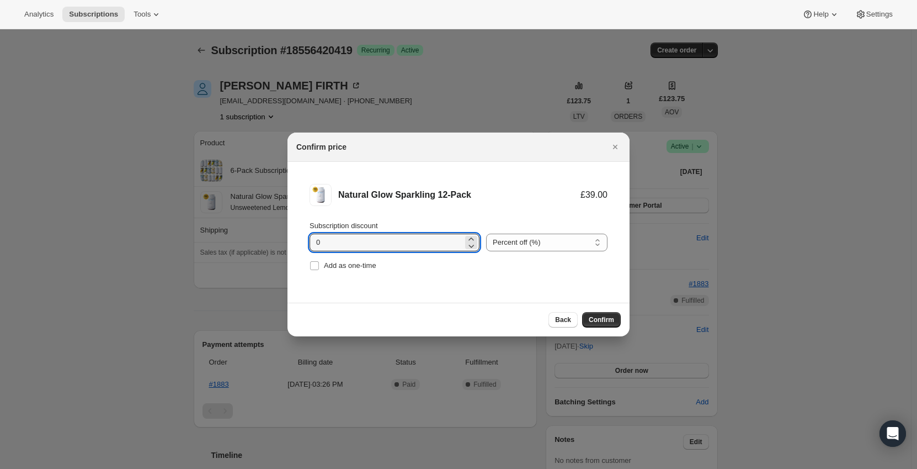
drag, startPoint x: 254, startPoint y: 246, endPoint x: 234, endPoint y: 245, distance: 20.4
type input "10"
click at [431, 297] on div "Natural Glow Sparkling 12-Pack £39.00 £35.10 Subscription discount 10 Percent o…" at bounding box center [459, 232] width 342 height 141
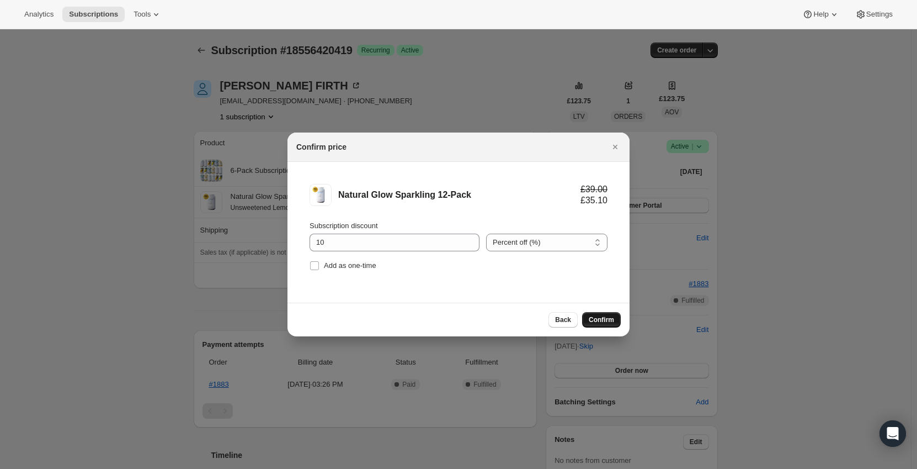
click at [595, 322] on span "Confirm" at bounding box center [601, 319] width 25 height 9
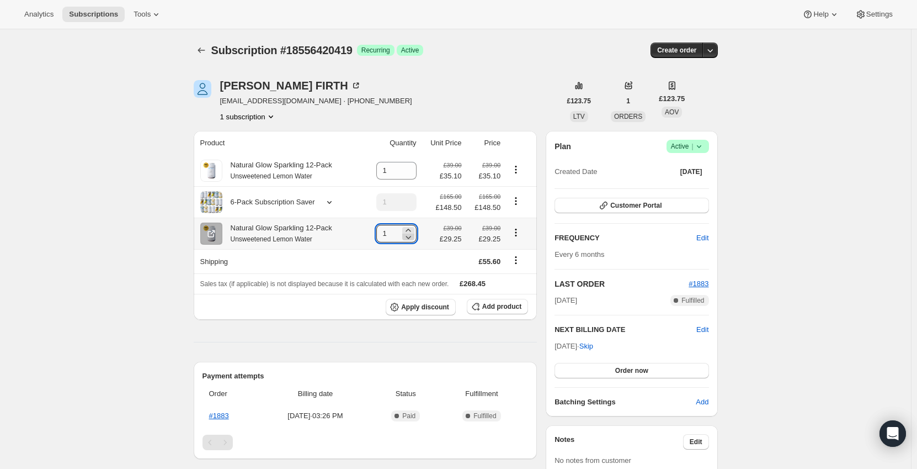
click at [412, 239] on icon at bounding box center [408, 236] width 11 height 11
type input "0"
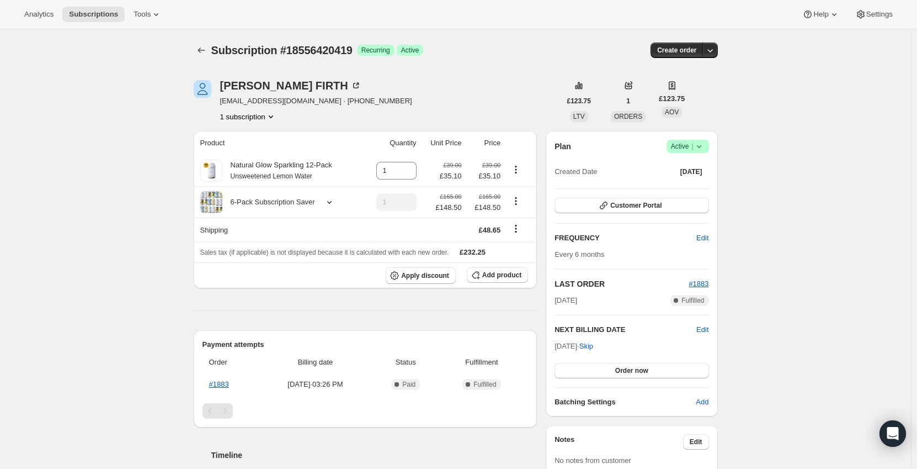
click at [201, 46] on icon "Subscriptions" at bounding box center [201, 50] width 11 height 11
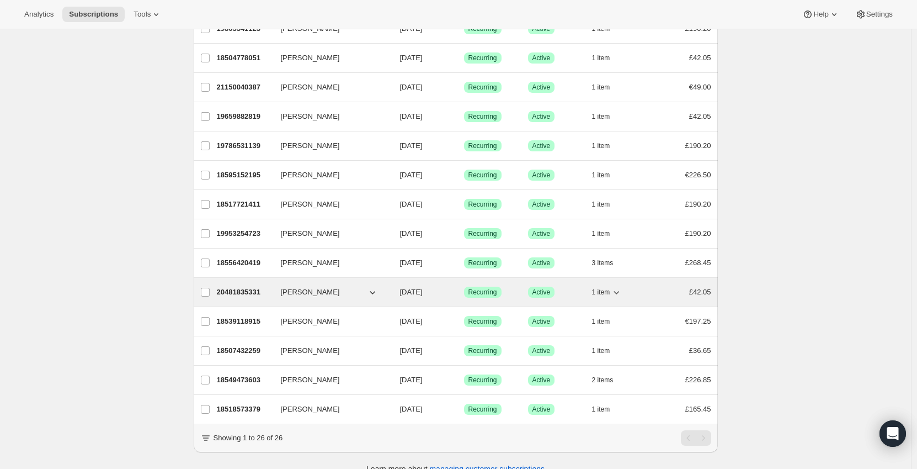
scroll to position [482, 0]
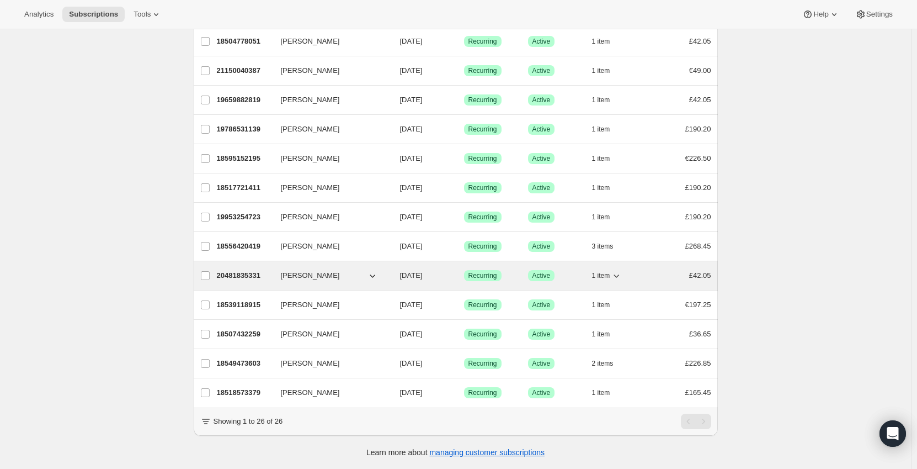
click at [606, 271] on span "1 item" at bounding box center [601, 275] width 18 height 9
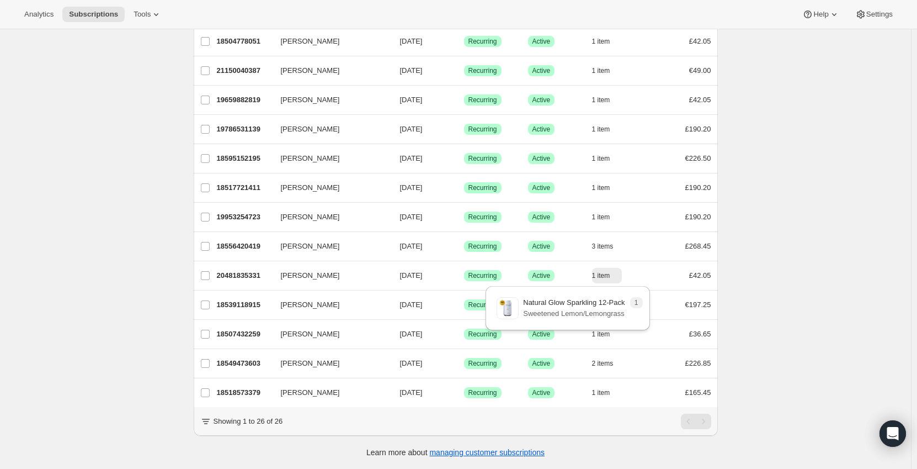
click at [841, 260] on div "Subscriptions. This page is ready Subscriptions Bulk updates More actions Bulk …" at bounding box center [455, 12] width 911 height 914
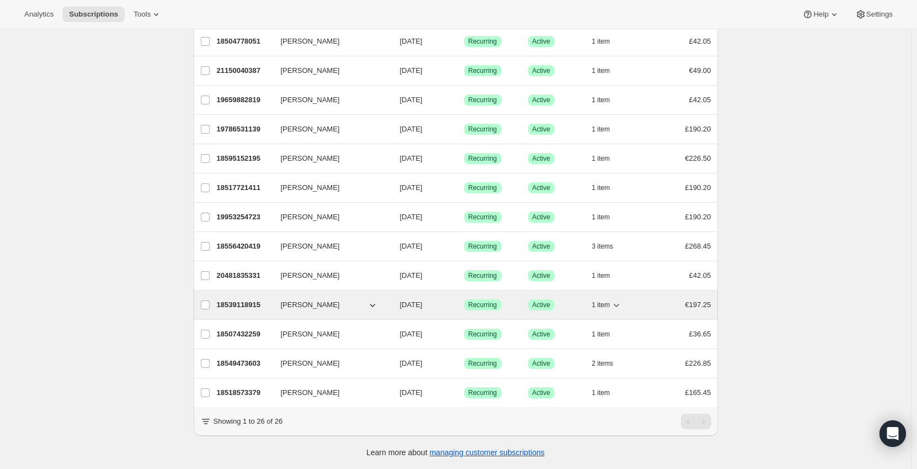
click at [631, 297] on div "1 item" at bounding box center [619, 304] width 55 height 15
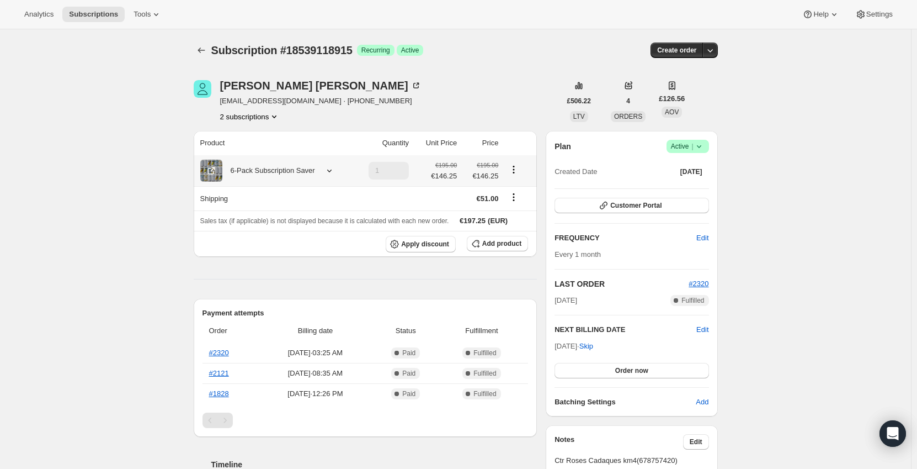
click at [317, 168] on div "6-Pack Subscription Saver" at bounding box center [274, 171] width 149 height 22
click at [306, 172] on div "6-Pack Subscription Saver" at bounding box center [268, 170] width 93 height 11
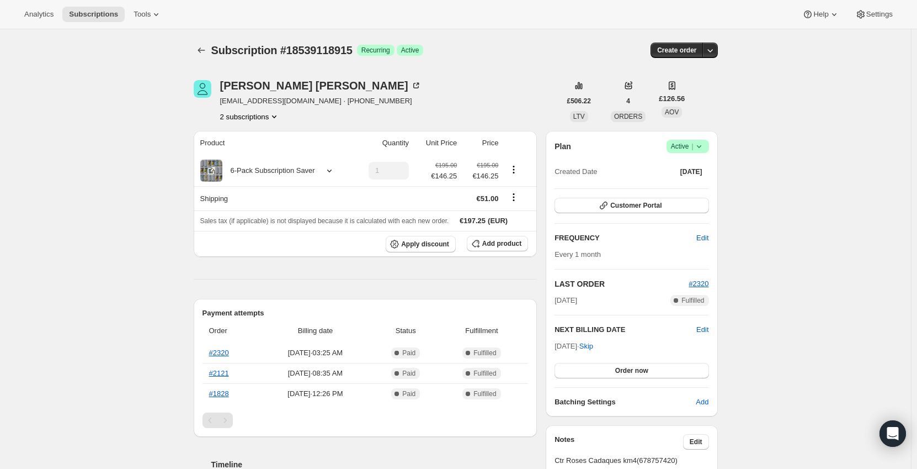
click at [201, 52] on icon "Subscriptions" at bounding box center [201, 50] width 11 height 11
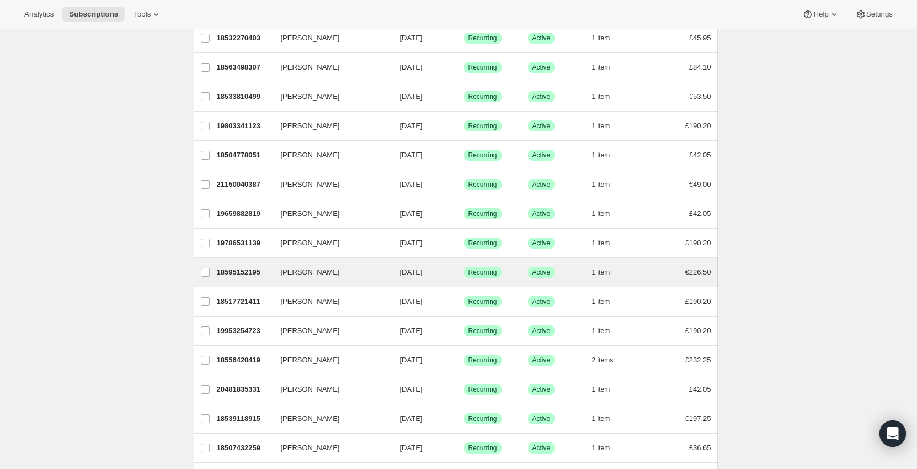
scroll to position [482, 0]
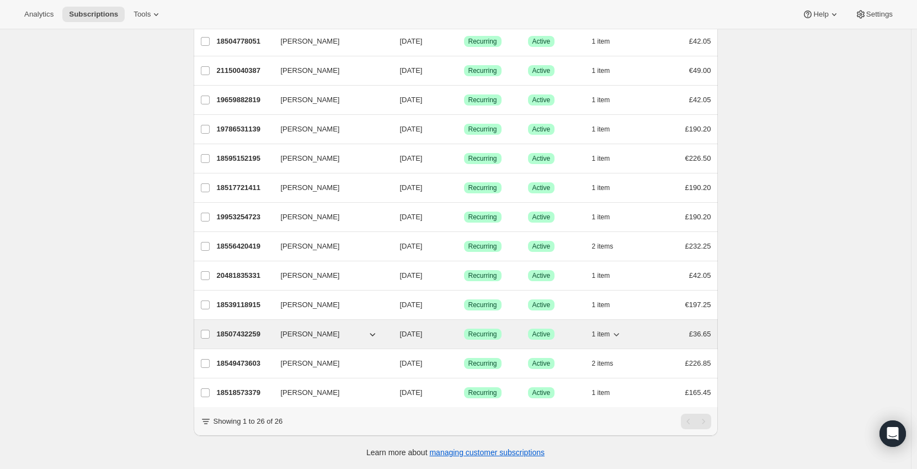
click at [619, 328] on icon "button" at bounding box center [616, 333] width 11 height 11
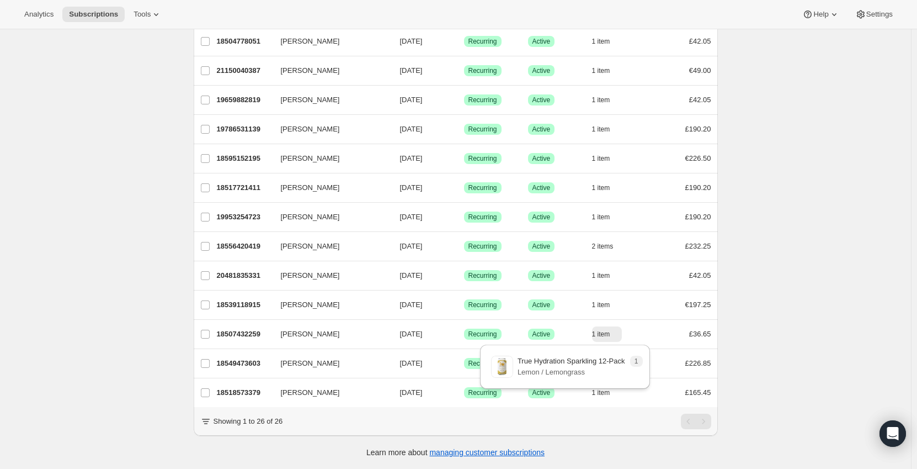
click at [778, 317] on div "Subscriptions. This page is ready Subscriptions Bulk updates More actions Bulk …" at bounding box center [455, 12] width 911 height 914
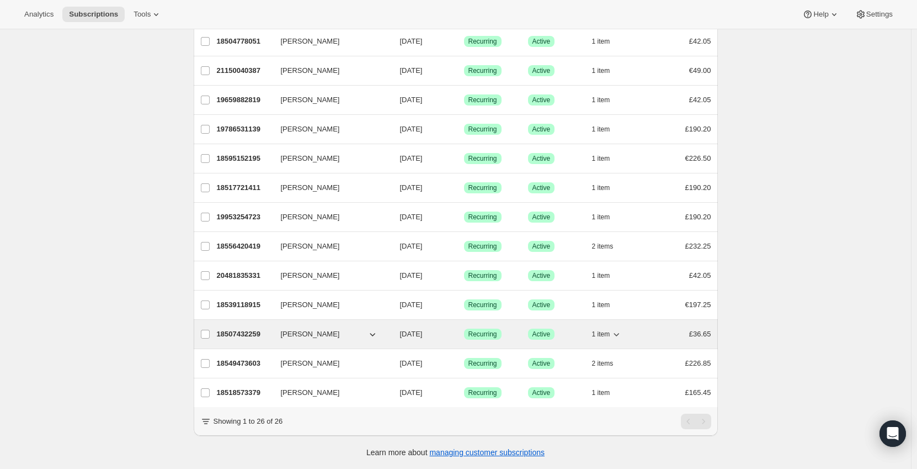
click at [664, 328] on div "£36.65" at bounding box center [683, 333] width 55 height 11
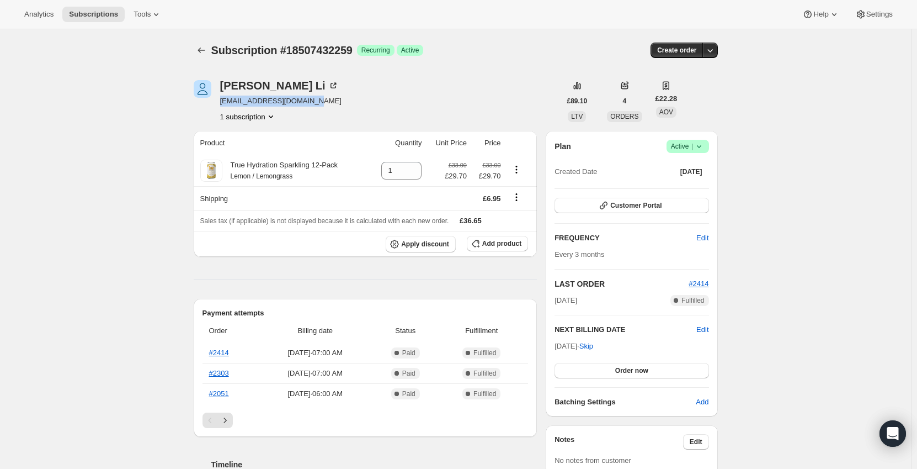
drag, startPoint x: 314, startPoint y: 101, endPoint x: 221, endPoint y: 103, distance: 92.8
click at [221, 103] on div "Dominic Li dli180294@googlemail.com 1 subscription" at bounding box center [377, 101] width 367 height 42
copy span "dli180294@googlemail.com"
click at [675, 150] on span "Active |" at bounding box center [688, 146] width 34 height 11
click at [683, 183] on span "Cancel subscription" at bounding box center [691, 187] width 62 height 8
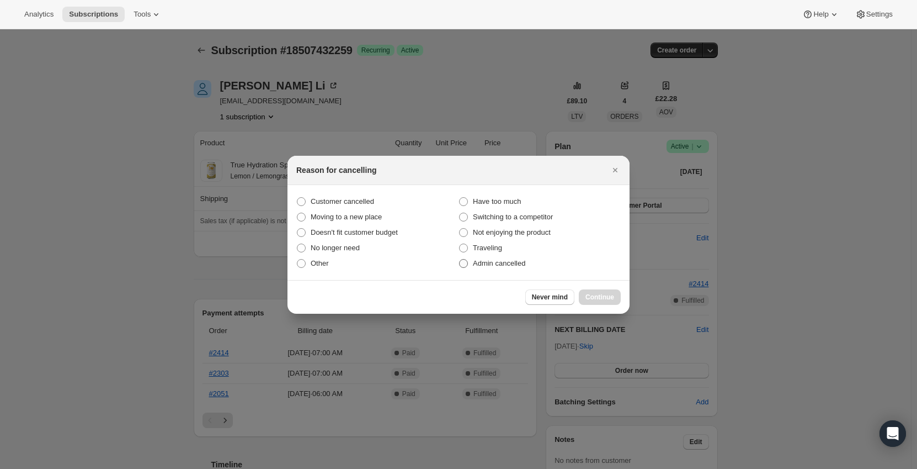
click at [475, 261] on span "Admin cancelled" at bounding box center [499, 263] width 52 height 8
click at [460, 259] on input "Admin cancelled" at bounding box center [459, 259] width 1 height 1
radio input "true"
click at [581, 289] on div "Never mind Continue" at bounding box center [574, 296] width 96 height 15
click at [589, 295] on span "Continue" at bounding box center [600, 297] width 29 height 9
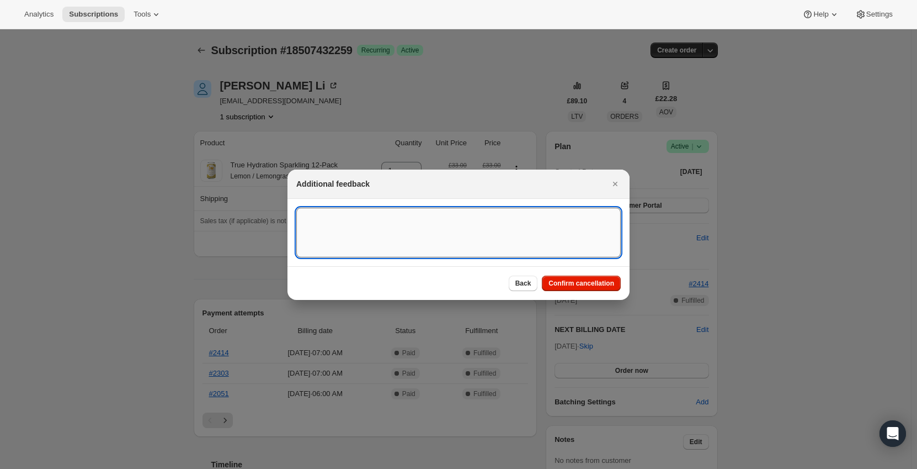
click at [412, 228] on textarea ":r10v:" at bounding box center [458, 233] width 325 height 50
type textarea "Product OOS. Cancelled to avoid bad charge. - ED"
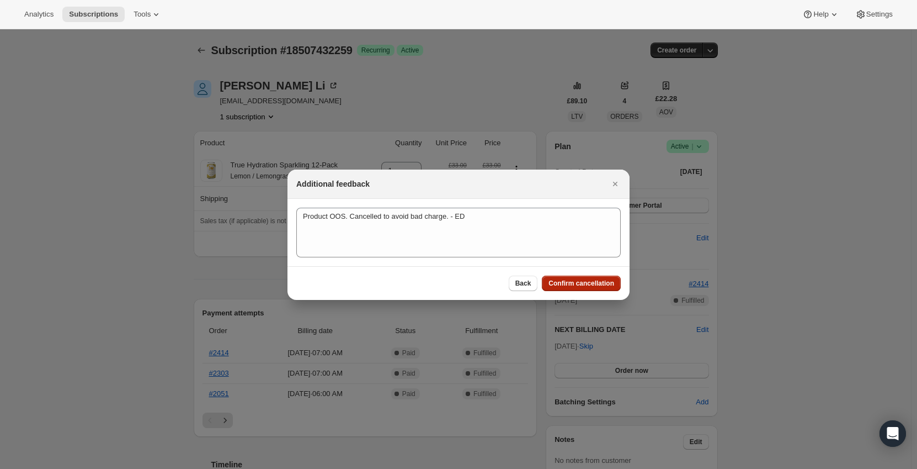
click at [585, 278] on button "Confirm cancellation" at bounding box center [581, 282] width 79 height 15
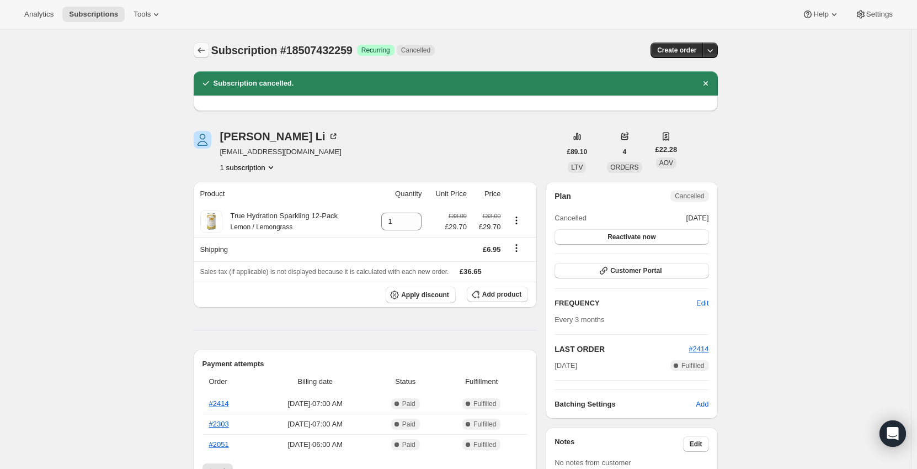
click at [205, 49] on icon "Subscriptions" at bounding box center [201, 50] width 11 height 11
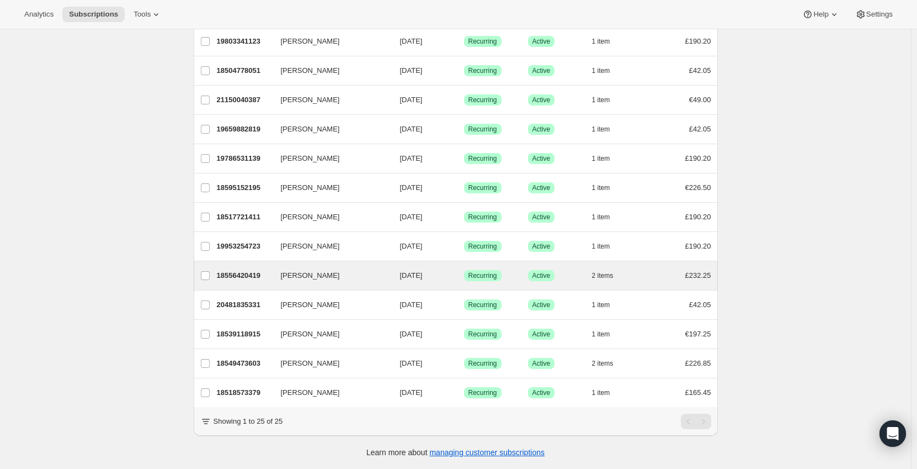
scroll to position [453, 0]
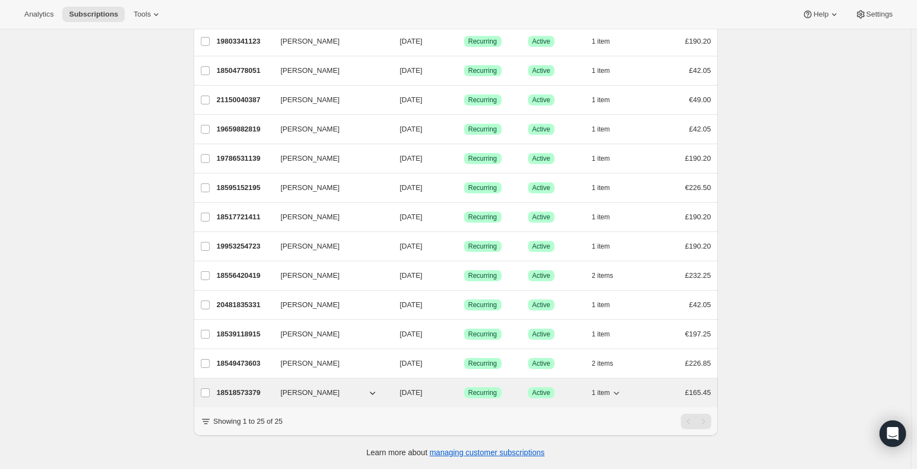
click at [662, 387] on div "£165.45" at bounding box center [683, 392] width 55 height 11
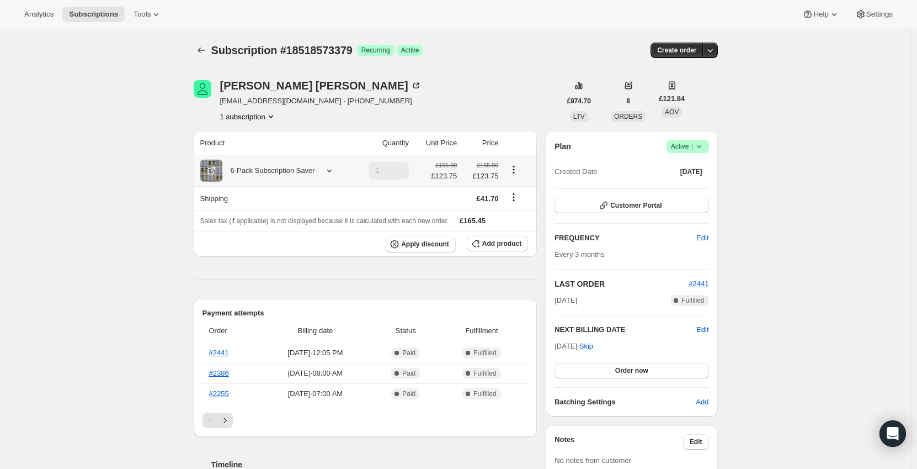
click at [306, 171] on div "6-Pack Subscription Saver" at bounding box center [268, 170] width 93 height 11
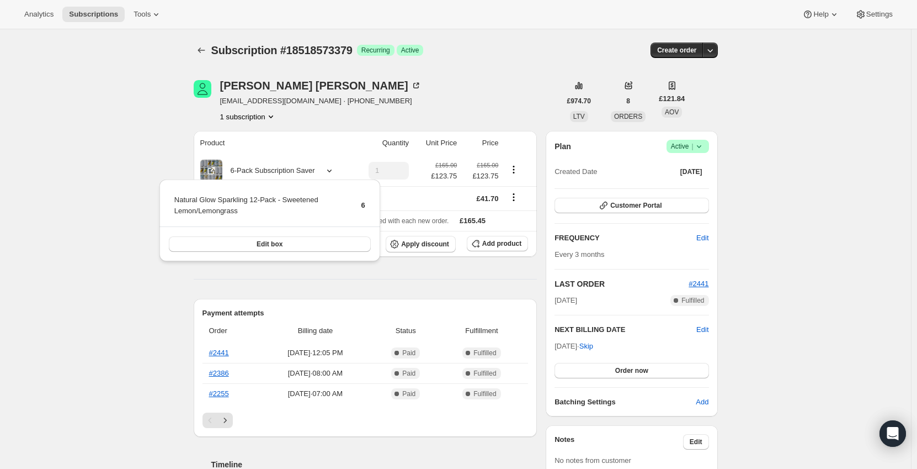
click at [147, 157] on div "Subscription #18518573379. This page is ready Subscription #18518573379 Success…" at bounding box center [455, 474] width 911 height 890
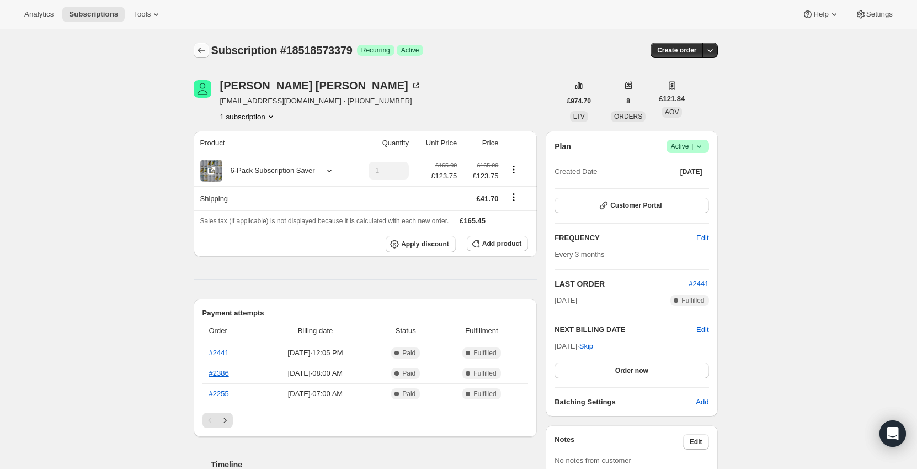
click at [207, 46] on icon "Subscriptions" at bounding box center [201, 50] width 11 height 11
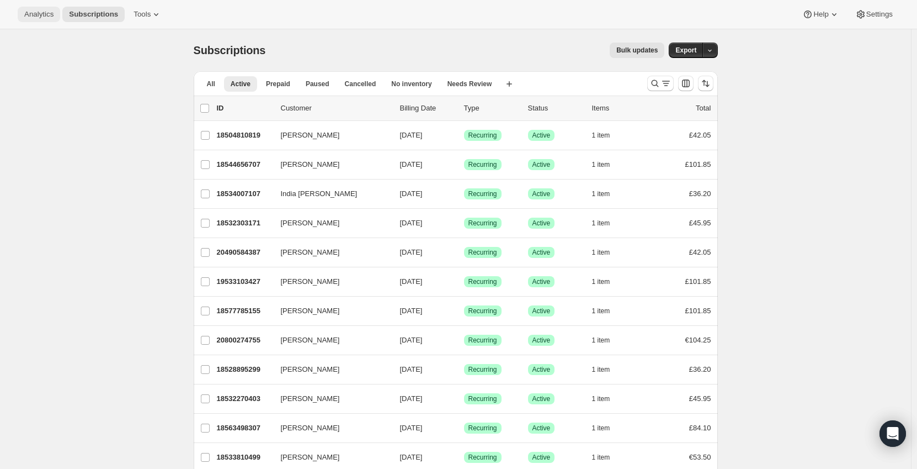
click at [39, 18] on span "Analytics" at bounding box center [38, 14] width 29 height 9
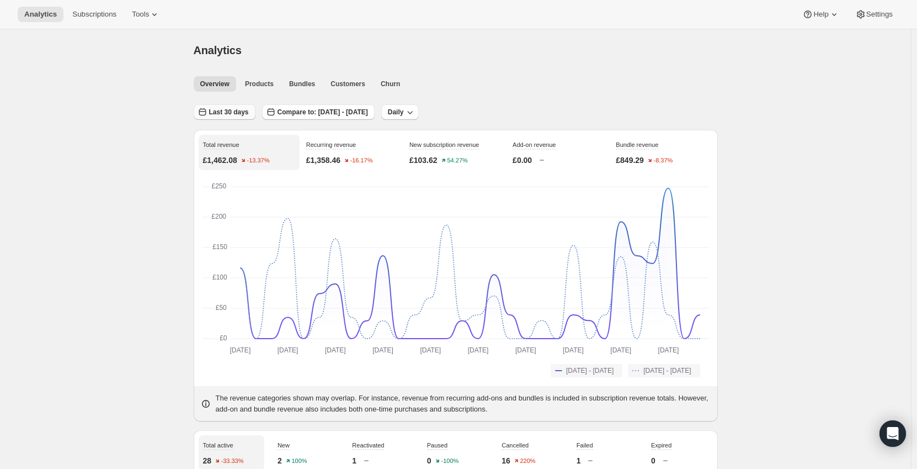
click at [221, 111] on span "Last 30 days" at bounding box center [229, 112] width 40 height 9
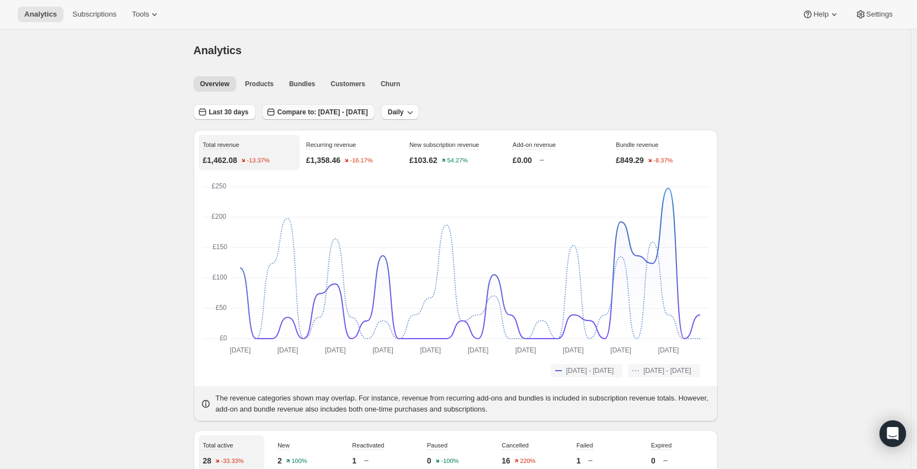
click at [333, 113] on span "Compare to: Jun 12, 2025 - Jul 11, 2025" at bounding box center [323, 112] width 91 height 9
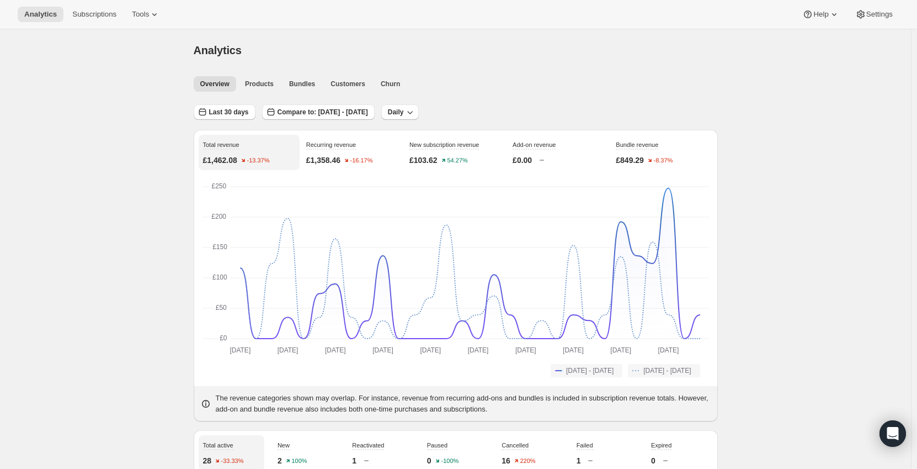
click at [89, 9] on button "Subscriptions" at bounding box center [94, 14] width 57 height 15
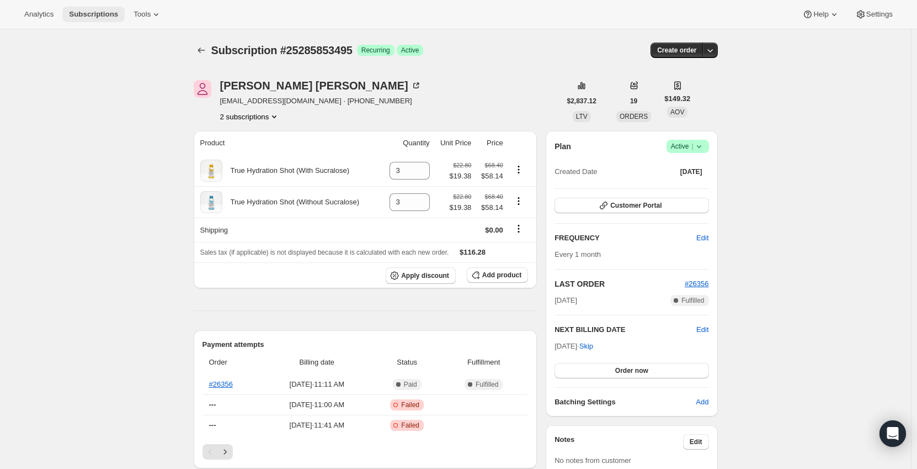
scroll to position [166, 0]
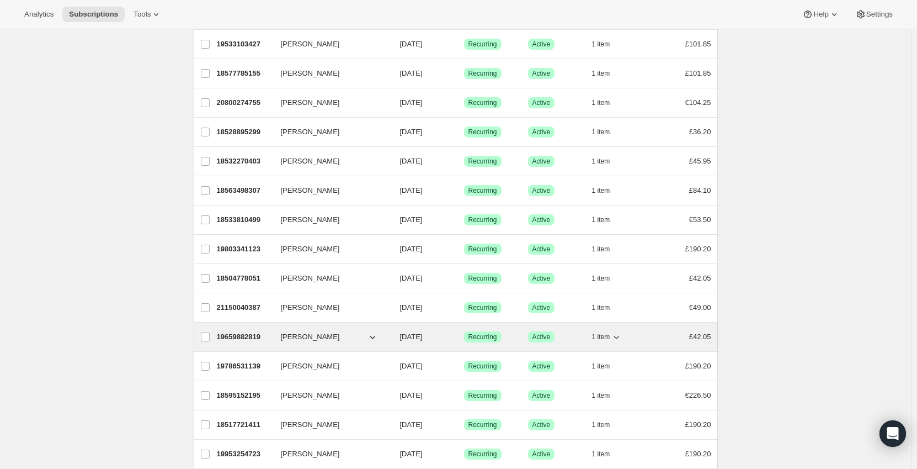
scroll to position [221, 0]
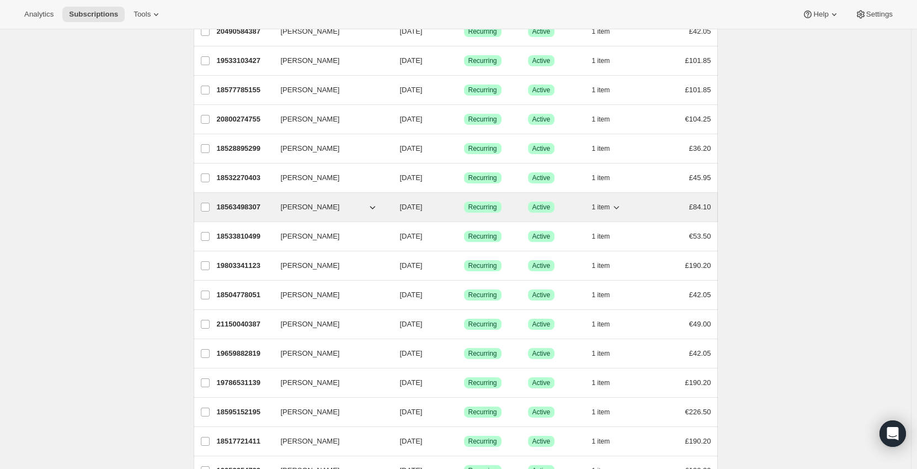
click at [619, 212] on icon "button" at bounding box center [616, 206] width 11 height 11
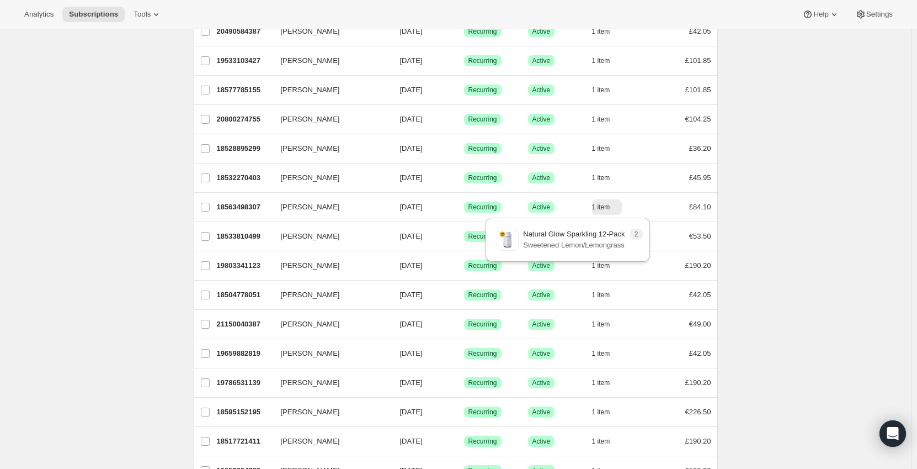
click at [781, 206] on div "Subscriptions. This page is ready Subscriptions Bulk updates More actions Bulk …" at bounding box center [455, 250] width 911 height 884
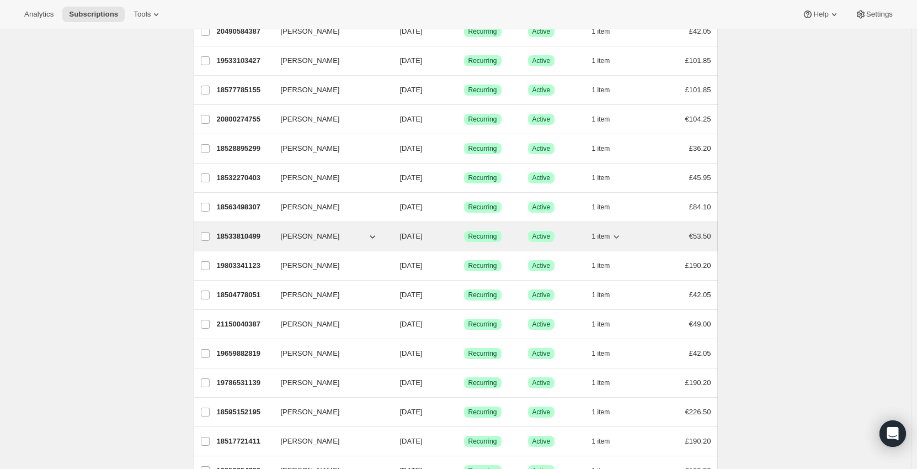
click at [605, 238] on span "1 item" at bounding box center [601, 236] width 18 height 9
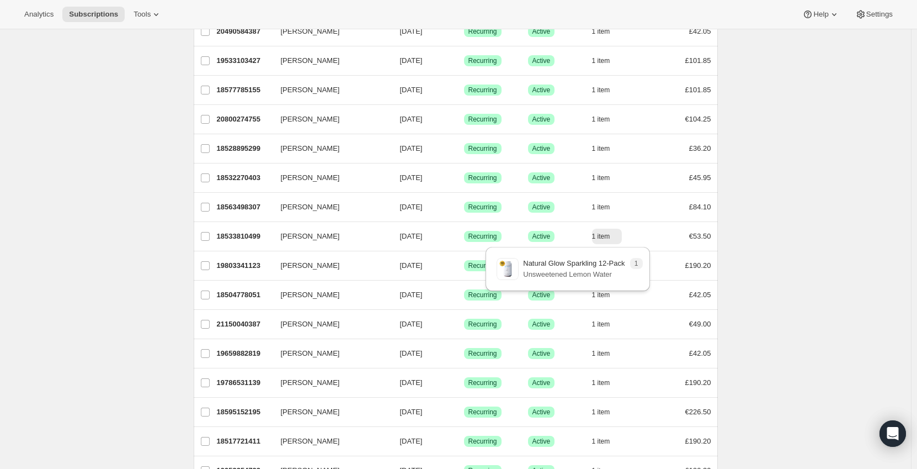
click at [760, 210] on div "Subscriptions. This page is ready Subscriptions Bulk updates More actions Bulk …" at bounding box center [455, 250] width 911 height 884
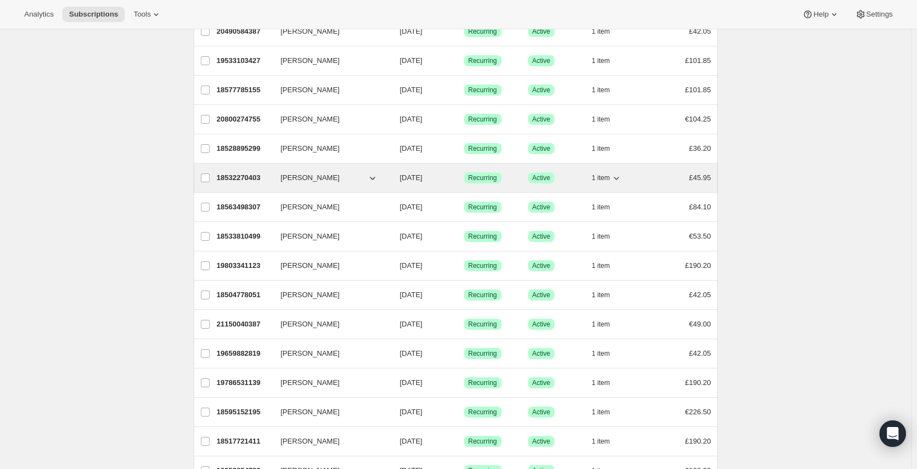
click at [611, 177] on span "1 item" at bounding box center [601, 177] width 18 height 9
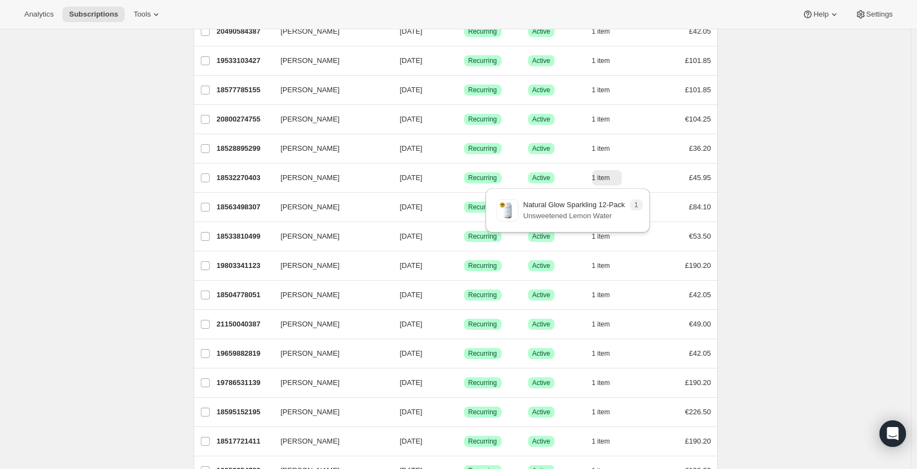
click at [738, 173] on div "Subscriptions. This page is ready Subscriptions Bulk updates More actions Bulk …" at bounding box center [455, 250] width 911 height 884
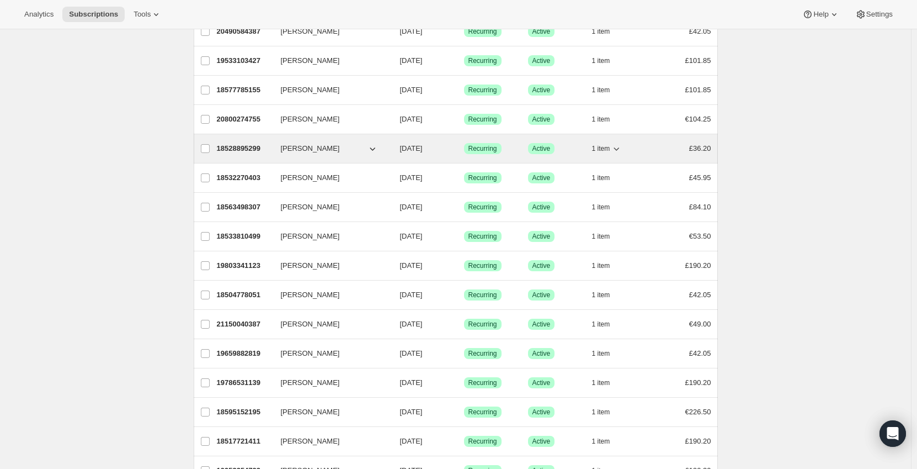
scroll to position [166, 0]
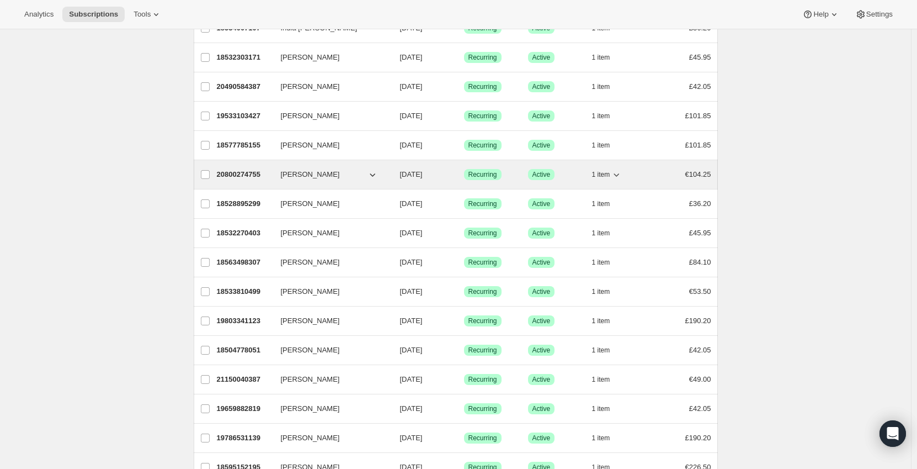
click at [601, 177] on span "1 item" at bounding box center [601, 174] width 18 height 9
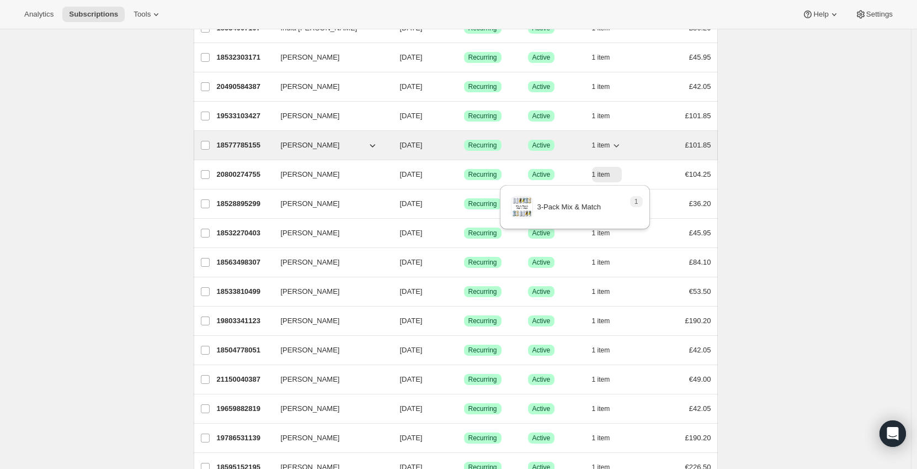
click at [609, 150] on button "1 item" at bounding box center [607, 144] width 30 height 15
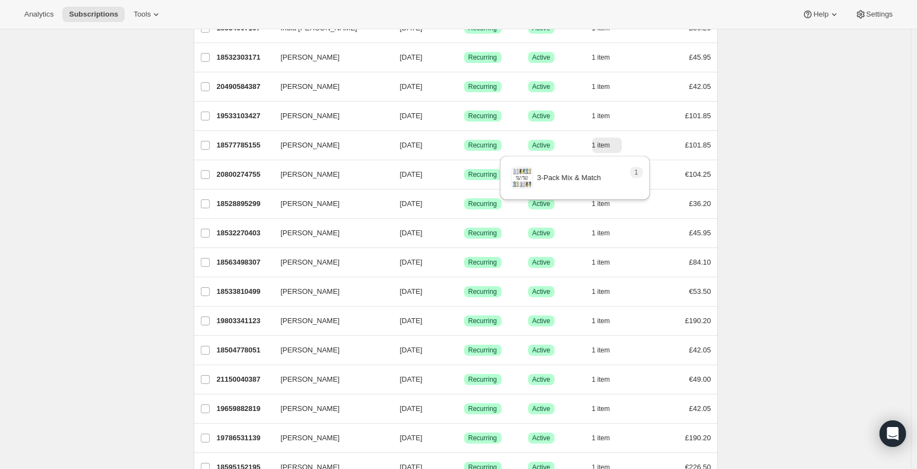
click at [798, 148] on div "Subscriptions. This page is ready Subscriptions Bulk updates More actions Bulk …" at bounding box center [455, 306] width 911 height 884
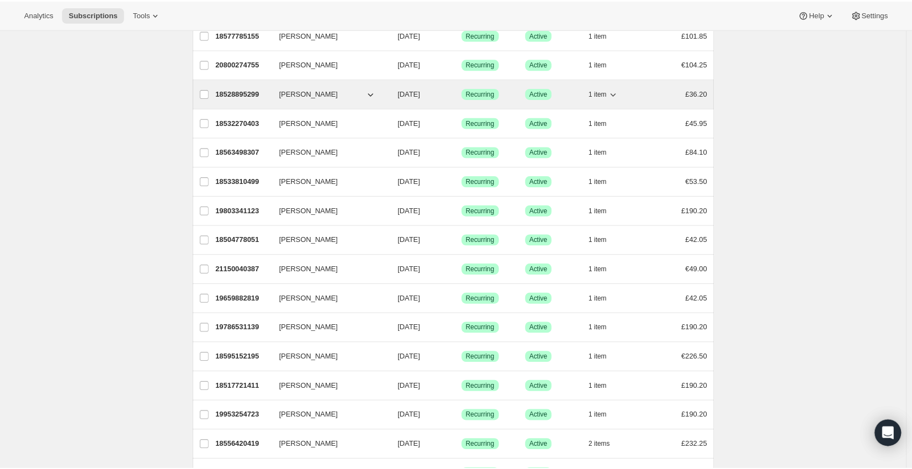
scroll to position [453, 0]
